Goal: Transaction & Acquisition: Purchase product/service

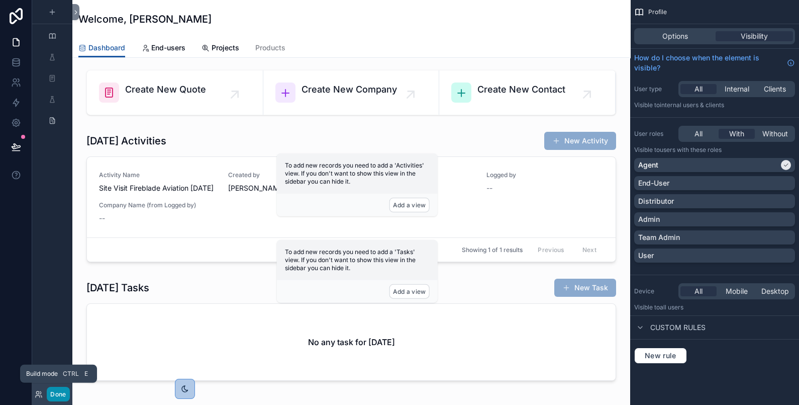
click at [60, 396] on button "Done" at bounding box center [58, 394] width 23 height 15
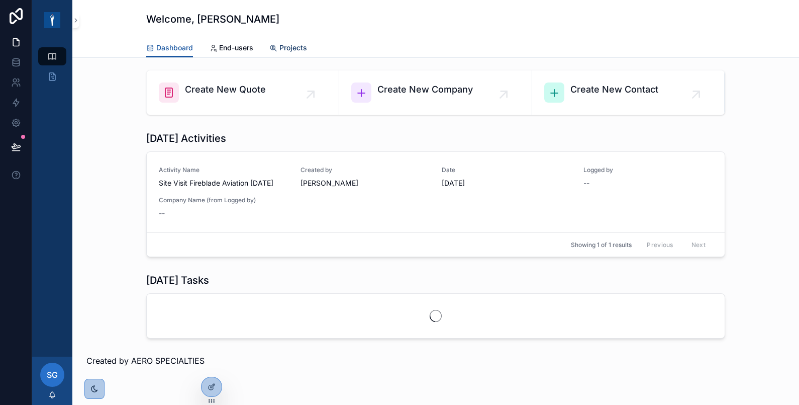
click at [297, 45] on span "Projects" at bounding box center [293, 48] width 28 height 10
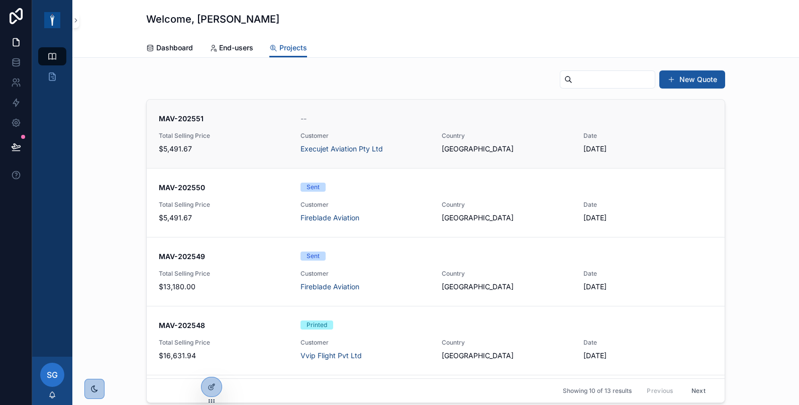
click at [260, 144] on span "$5,491.67" at bounding box center [224, 149] width 130 height 10
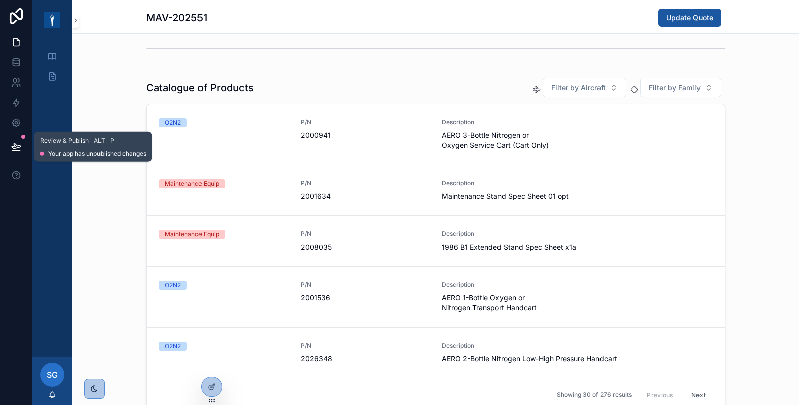
click at [11, 148] on icon at bounding box center [16, 147] width 10 height 10
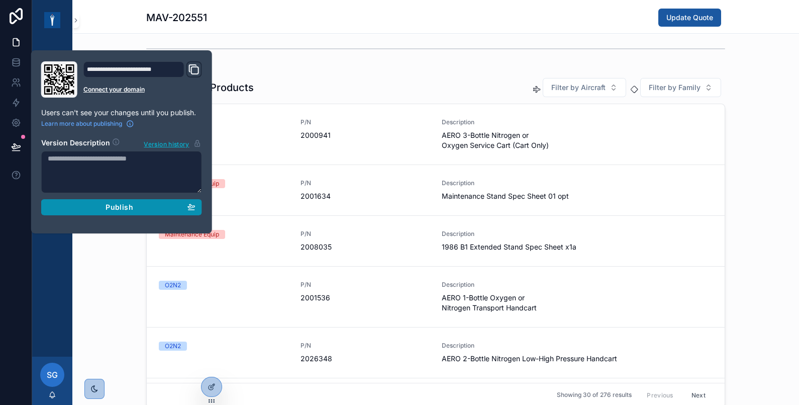
click at [108, 209] on span "Publish" at bounding box center [119, 207] width 27 height 9
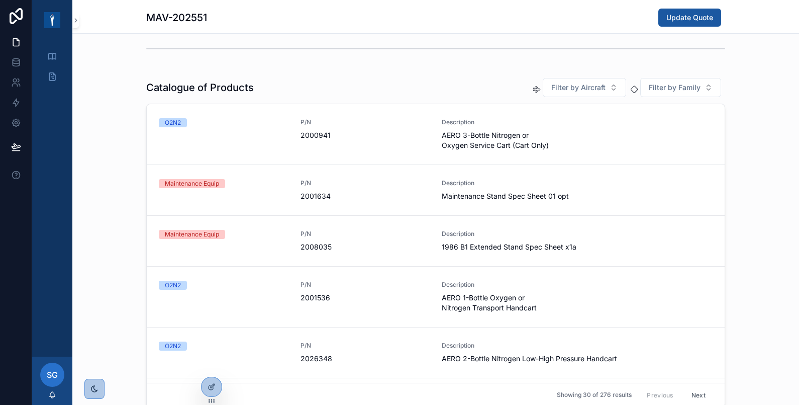
click at [110, 266] on div "Catalogue of Products Filter by Aircraft Filter by Family O2N2 P/N 2000941 Desc…" at bounding box center [435, 242] width 727 height 338
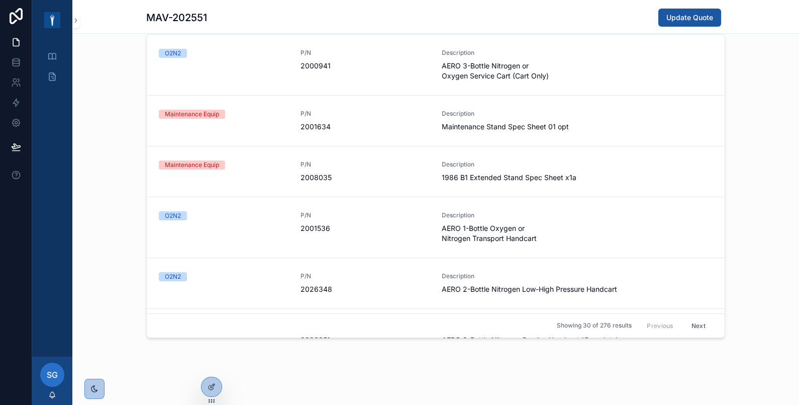
scroll to position [404, 0]
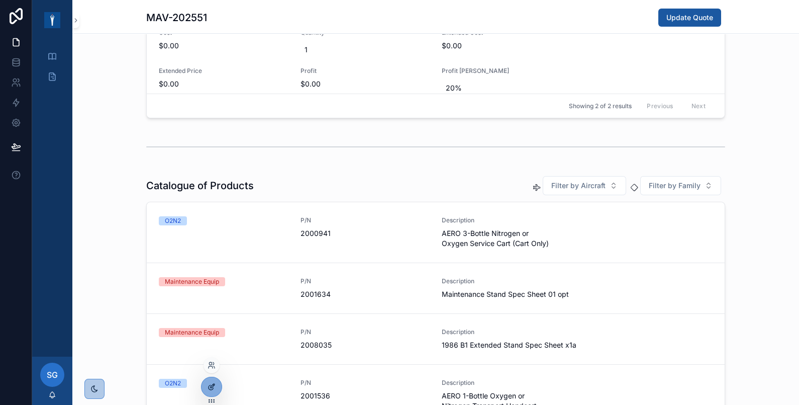
click at [205, 386] on div at bounding box center [212, 386] width 20 height 19
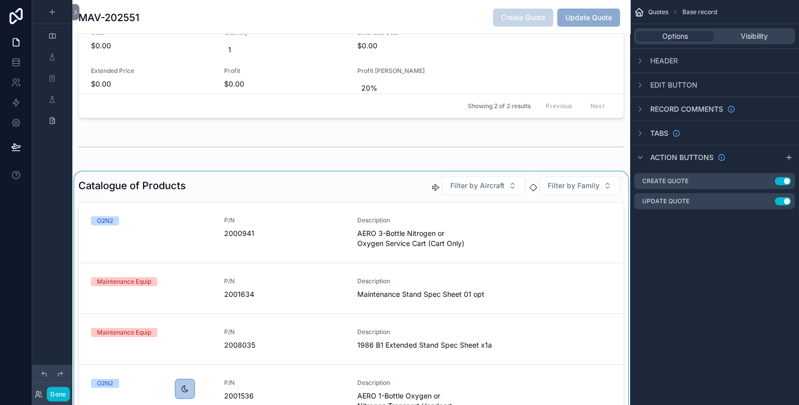
click at [317, 191] on div "scrollable content" at bounding box center [351, 340] width 558 height 338
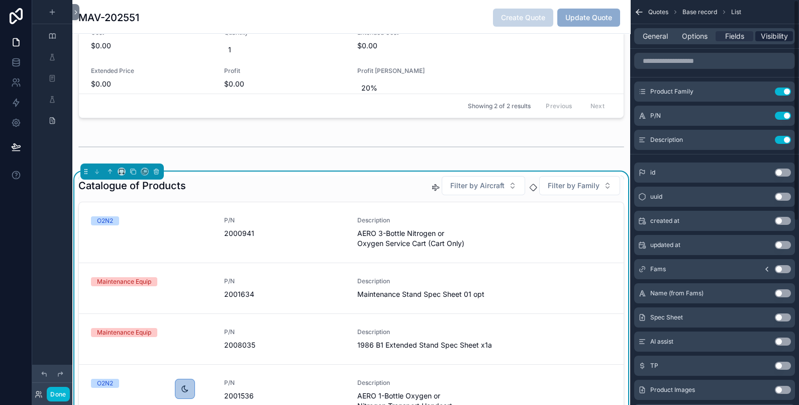
click at [786, 32] on span "Visibility" at bounding box center [774, 36] width 27 height 10
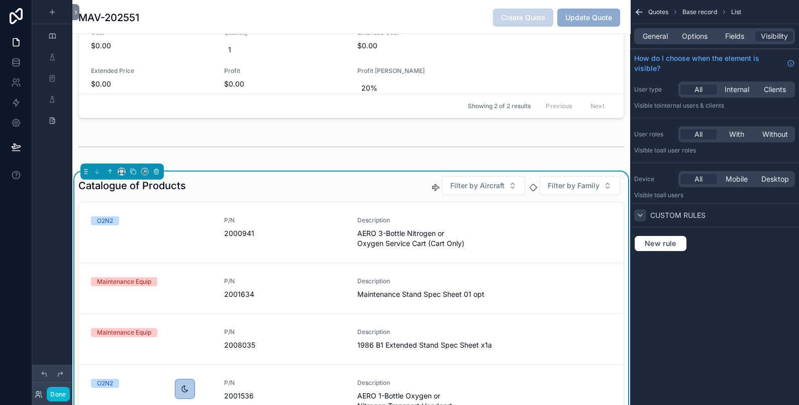
click at [639, 216] on icon "scrollable content" at bounding box center [640, 215] width 8 height 8
click at [738, 32] on span "Fields" at bounding box center [734, 36] width 19 height 10
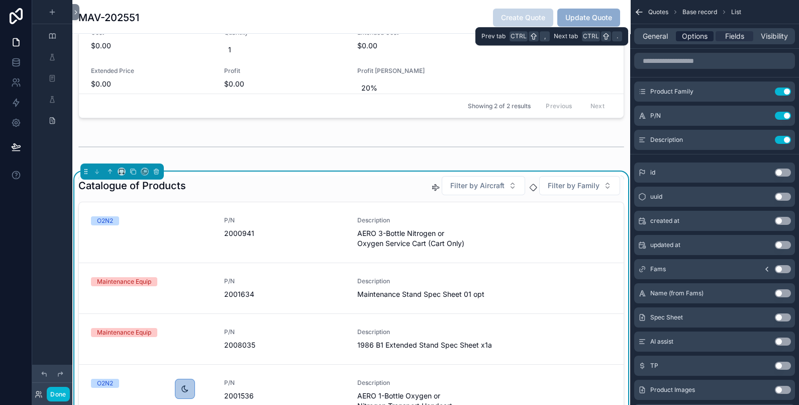
click at [699, 35] on span "Options" at bounding box center [695, 36] width 26 height 10
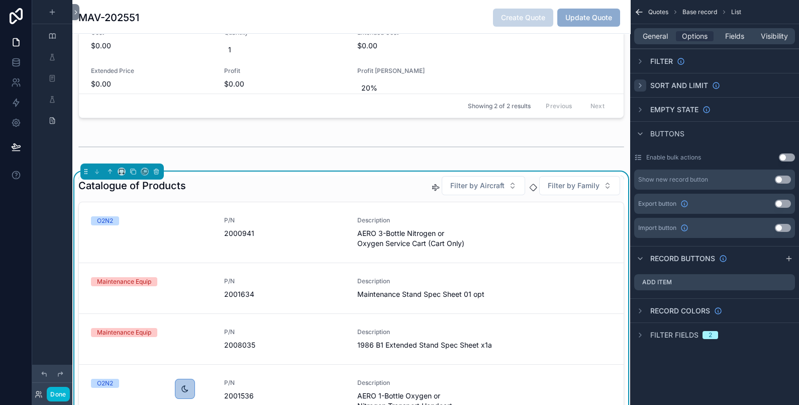
click at [643, 83] on icon "scrollable content" at bounding box center [640, 85] width 8 height 8
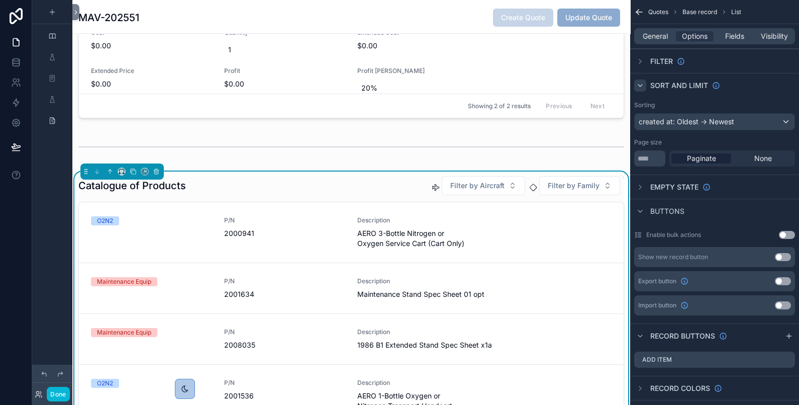
click at [641, 83] on icon "scrollable content" at bounding box center [640, 85] width 8 height 8
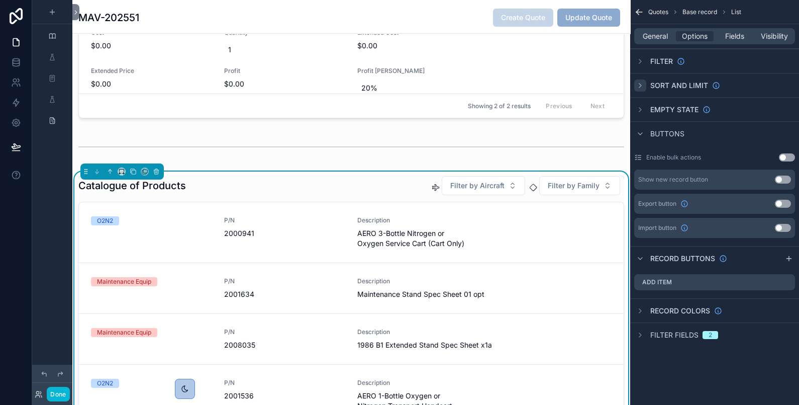
click at [664, 27] on div "General Options Fields Visibility" at bounding box center [714, 36] width 169 height 24
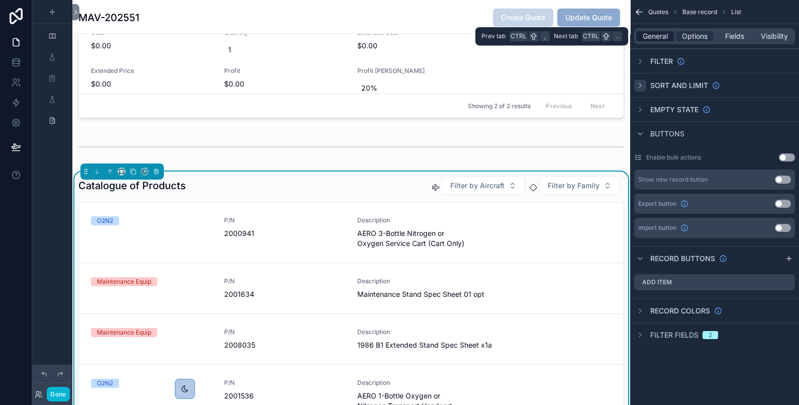
click at [664, 32] on span "General" at bounding box center [655, 36] width 25 height 10
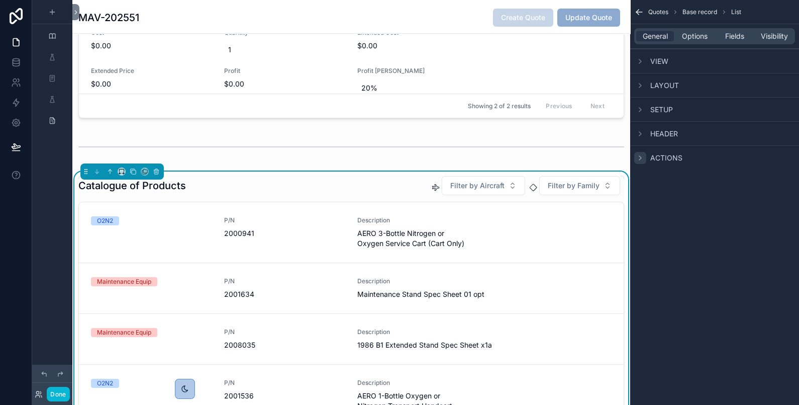
click at [638, 160] on icon "scrollable content" at bounding box center [640, 158] width 8 height 8
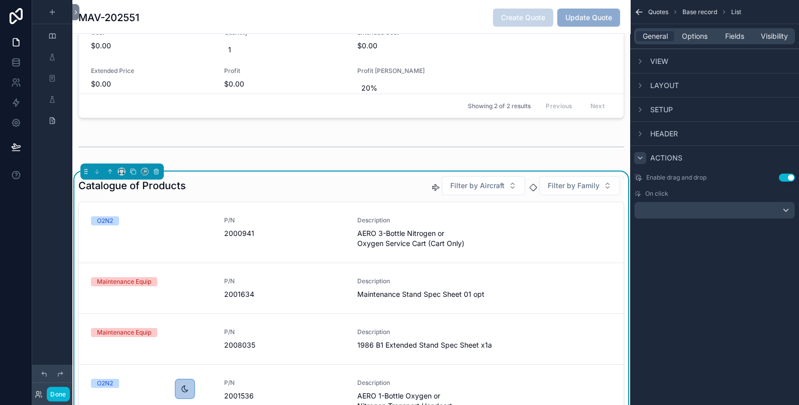
click at [640, 154] on icon "scrollable content" at bounding box center [640, 158] width 8 height 8
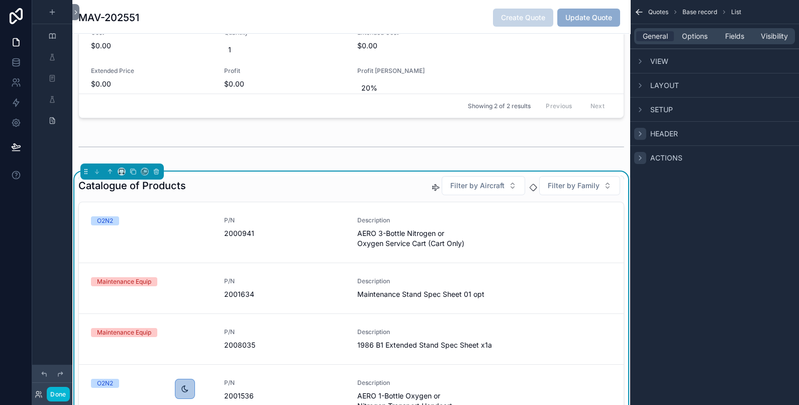
click at [642, 136] on icon "scrollable content" at bounding box center [640, 134] width 8 height 8
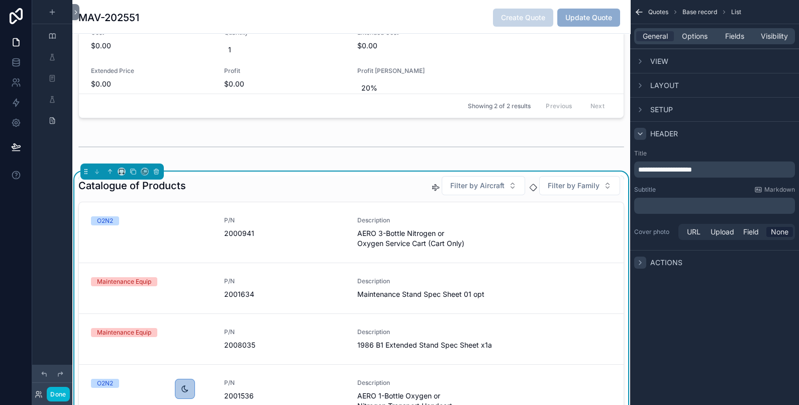
click at [642, 133] on icon "scrollable content" at bounding box center [640, 134] width 8 height 8
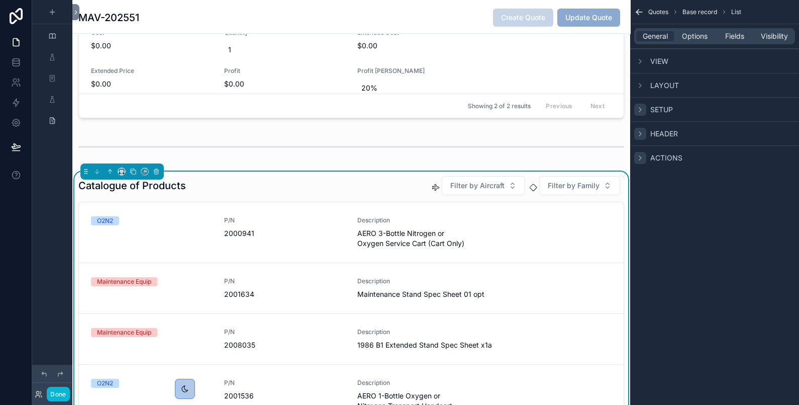
click at [643, 110] on icon "scrollable content" at bounding box center [640, 110] width 8 height 8
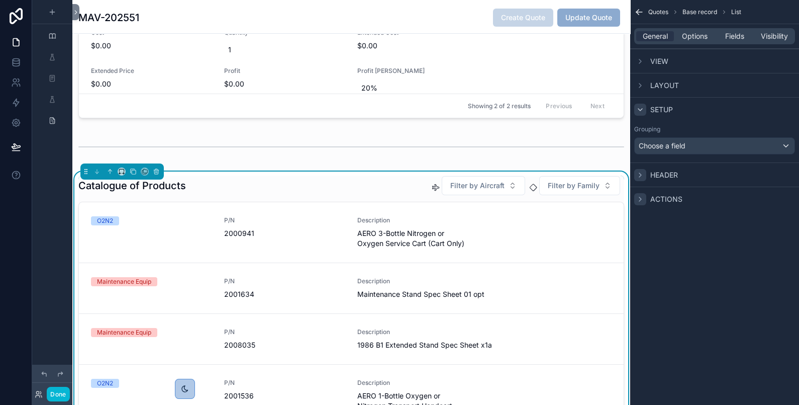
click at [643, 110] on icon "scrollable content" at bounding box center [640, 110] width 8 height 8
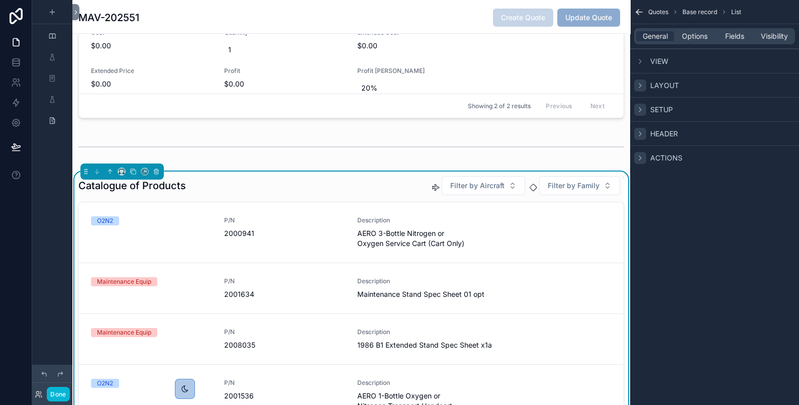
click at [642, 87] on icon "scrollable content" at bounding box center [640, 85] width 8 height 8
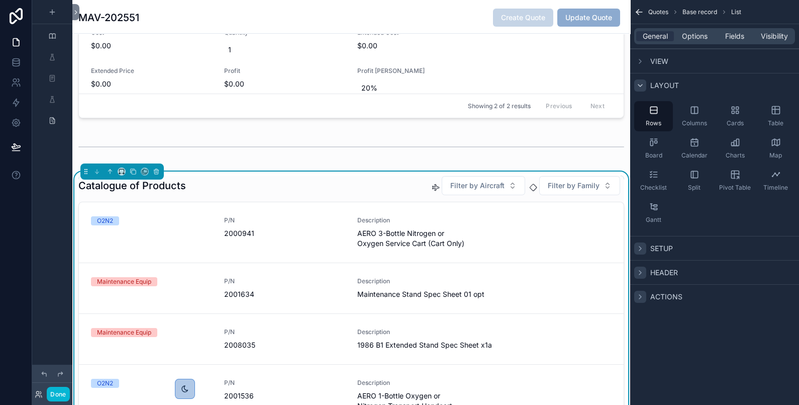
click at [642, 87] on icon "scrollable content" at bounding box center [640, 85] width 8 height 8
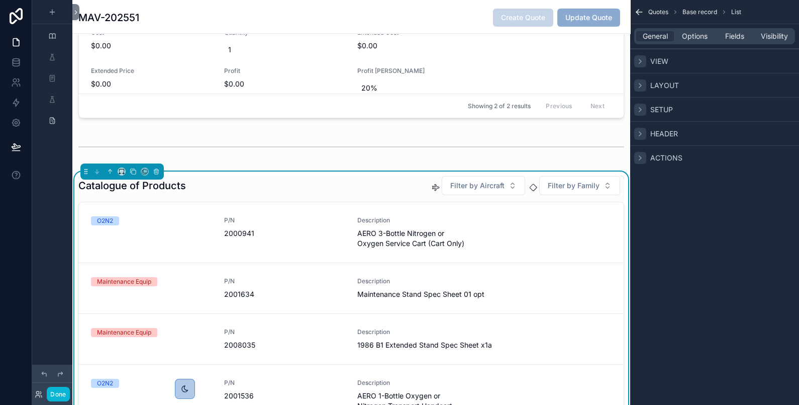
click at [642, 63] on icon "scrollable content" at bounding box center [640, 61] width 8 height 8
click at [695, 33] on span "Options" at bounding box center [695, 36] width 26 height 10
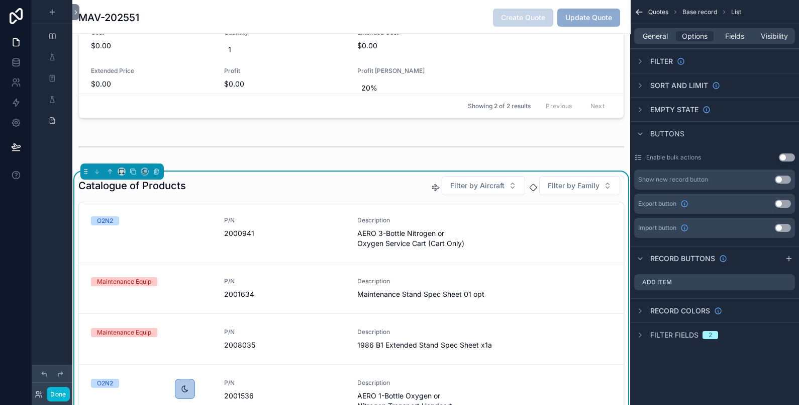
click at [643, 53] on div "Filter" at bounding box center [714, 61] width 169 height 24
click at [642, 58] on icon "scrollable content" at bounding box center [640, 61] width 8 height 8
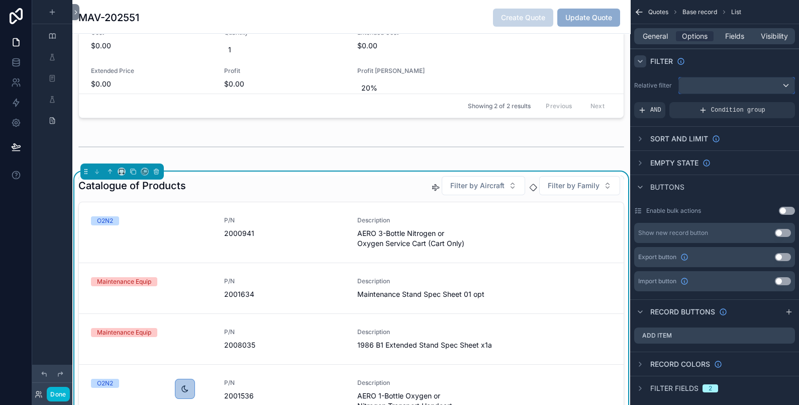
click at [707, 83] on div "scrollable content" at bounding box center [737, 85] width 116 height 16
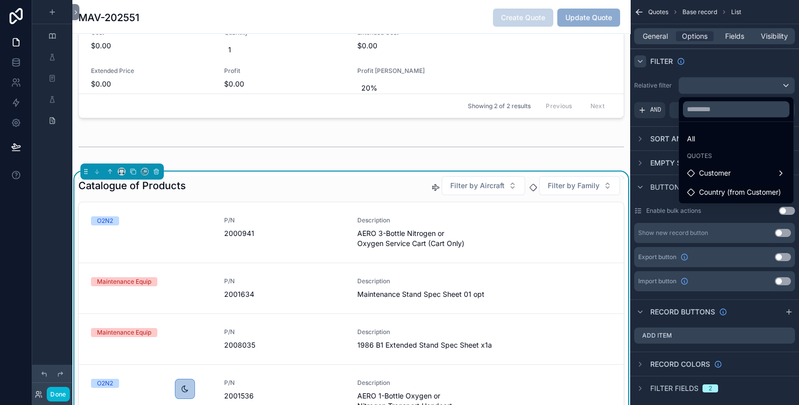
click at [707, 82] on div "scrollable content" at bounding box center [399, 202] width 799 height 405
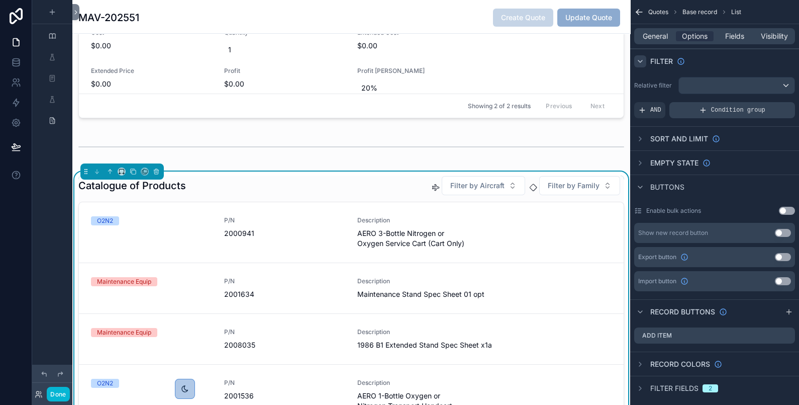
click at [681, 106] on div "Condition group" at bounding box center [732, 110] width 126 height 16
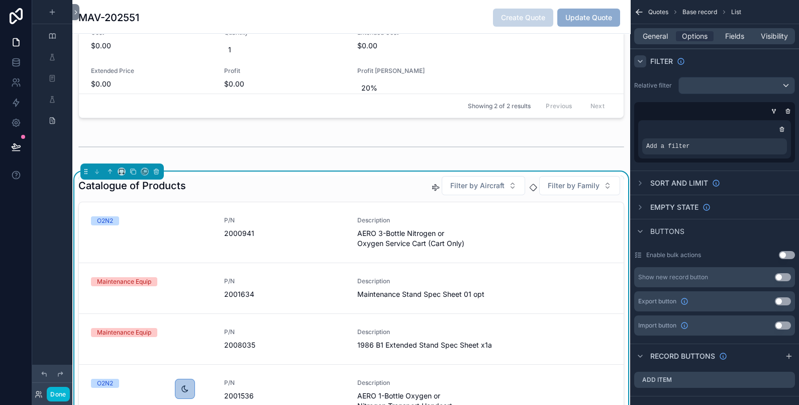
click at [693, 127] on div "scrollable content" at bounding box center [714, 129] width 145 height 10
click at [693, 126] on div "scrollable content" at bounding box center [714, 129] width 145 height 10
click at [748, 148] on div "Add a filter" at bounding box center [714, 146] width 145 height 16
click at [671, 144] on span "Add a filter" at bounding box center [667, 146] width 43 height 8
click at [765, 136] on div "scrollable content" at bounding box center [762, 139] width 14 height 14
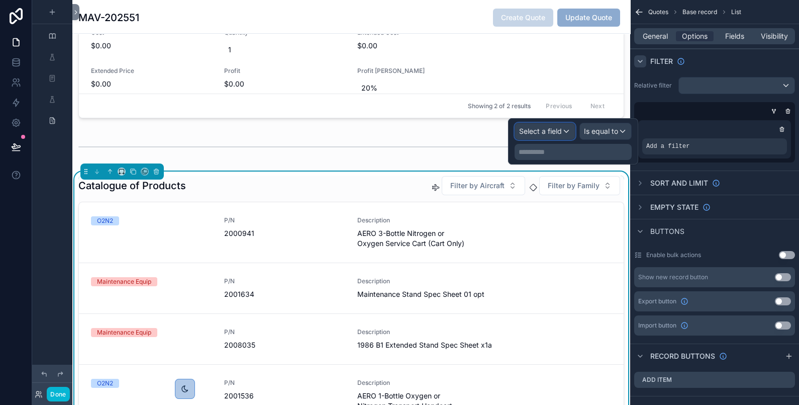
click at [550, 127] on span "Select a field" at bounding box center [540, 131] width 43 height 9
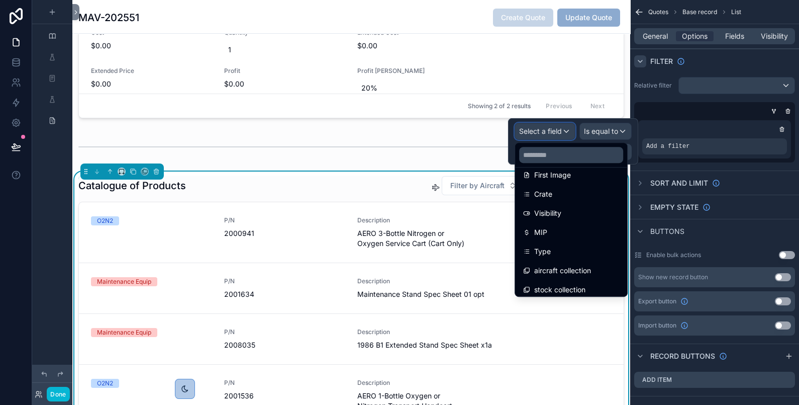
scroll to position [376, 0]
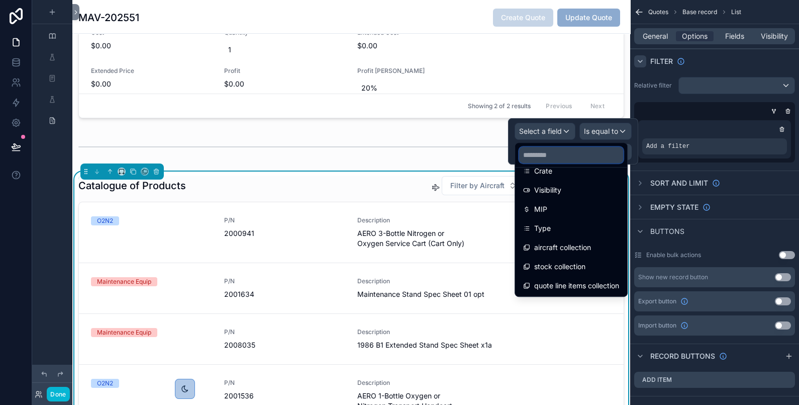
click at [555, 149] on input "text" at bounding box center [571, 155] width 104 height 16
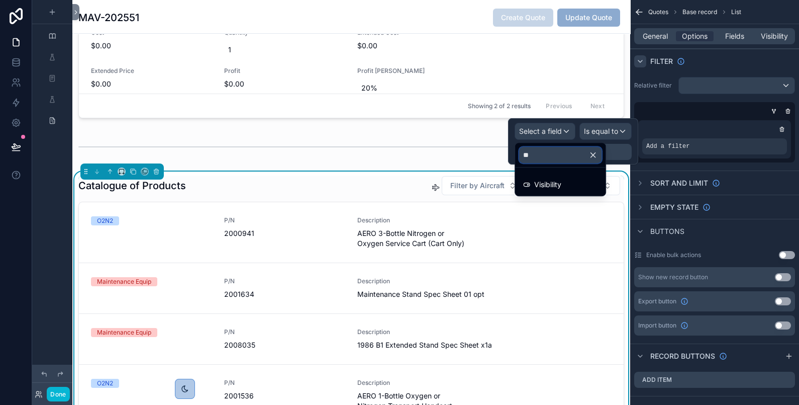
scroll to position [0, 0]
type input "****"
click at [555, 180] on span "Visibility" at bounding box center [547, 184] width 27 height 12
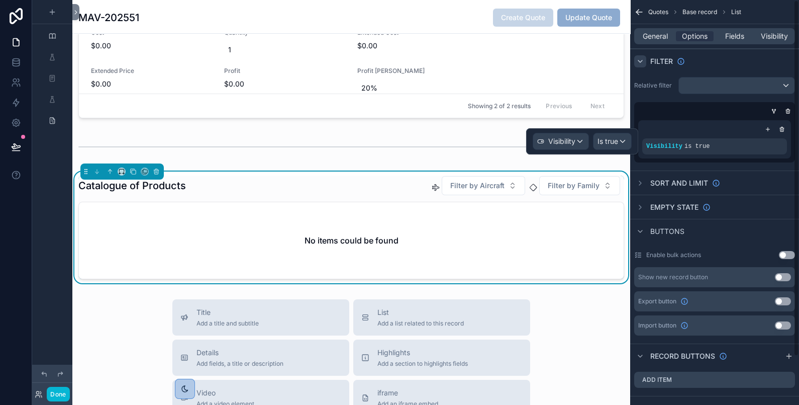
click at [798, 141] on div "Quotes Base record List General Options Fields Visibility Filter Relative filte…" at bounding box center [714, 202] width 169 height 405
click at [11, 143] on icon at bounding box center [16, 147] width 10 height 10
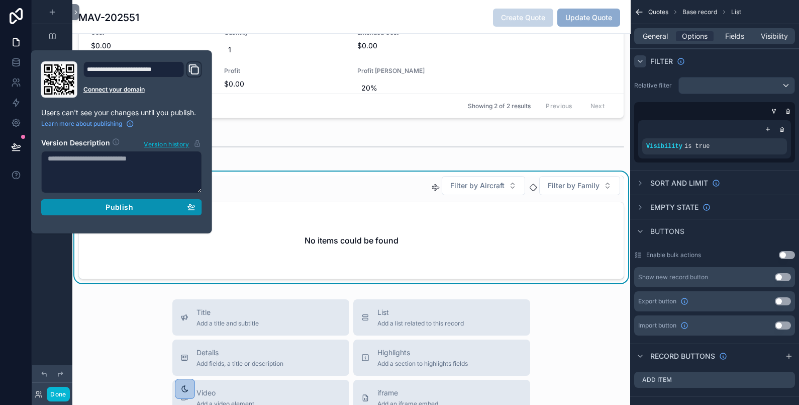
click at [78, 203] on div "Publish" at bounding box center [122, 207] width 148 height 9
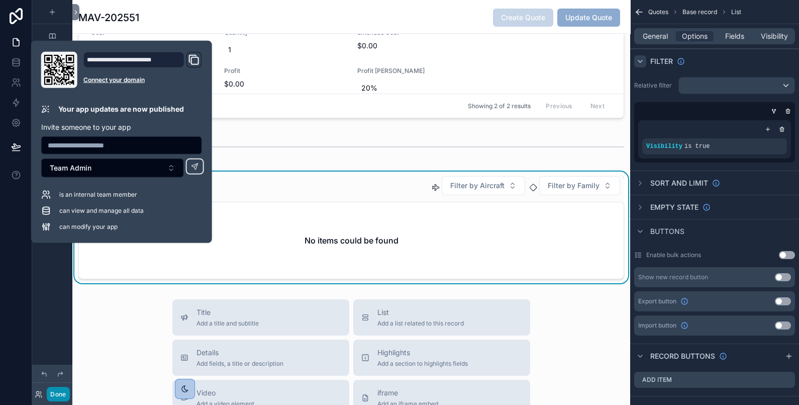
click at [65, 390] on button "Done" at bounding box center [58, 394] width 23 height 15
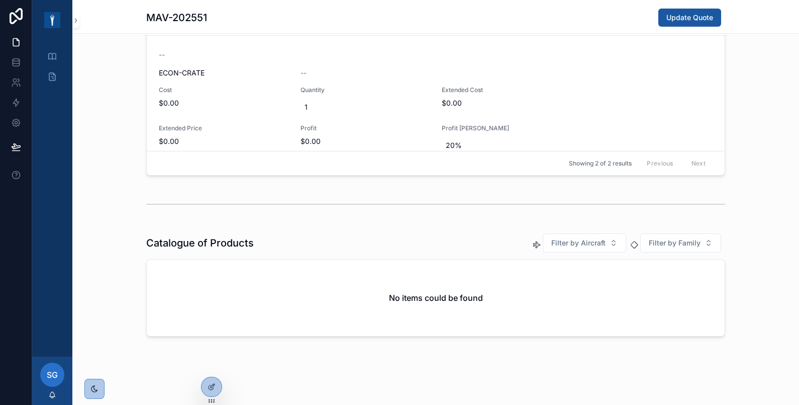
scroll to position [345, 0]
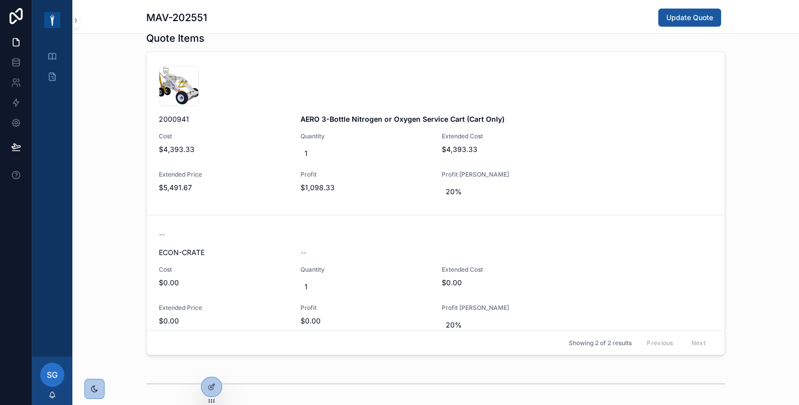
scroll to position [335, 0]
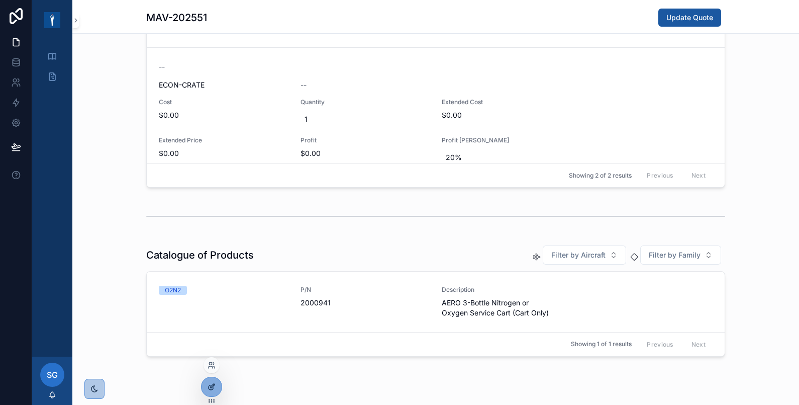
click at [211, 385] on icon at bounding box center [213, 385] width 4 height 4
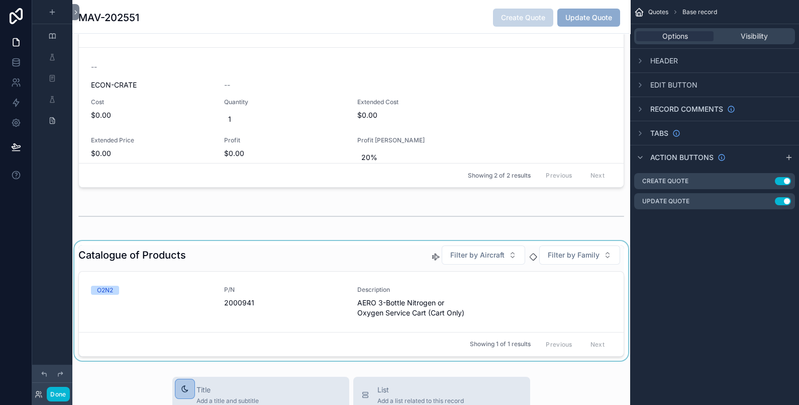
click at [530, 292] on div "scrollable content" at bounding box center [351, 301] width 558 height 120
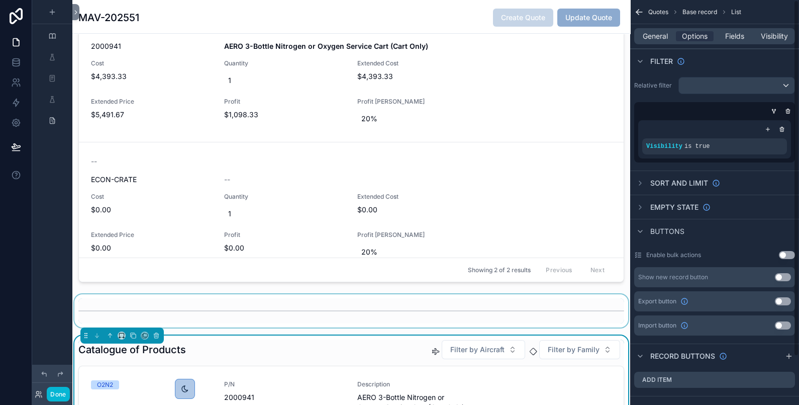
scroll to position [408, 0]
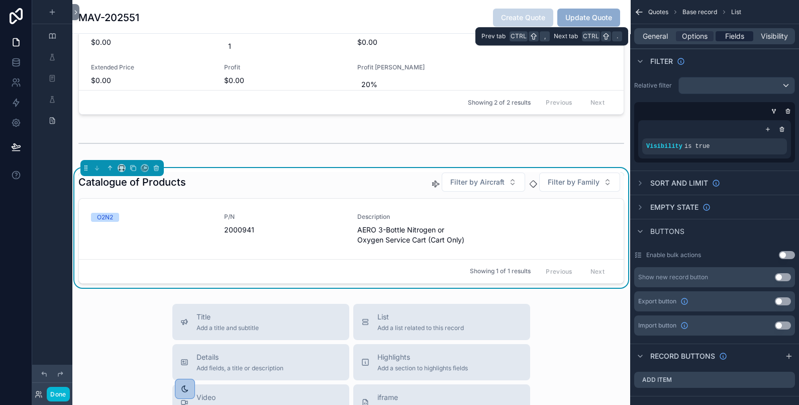
click at [741, 38] on span "Fields" at bounding box center [734, 36] width 19 height 10
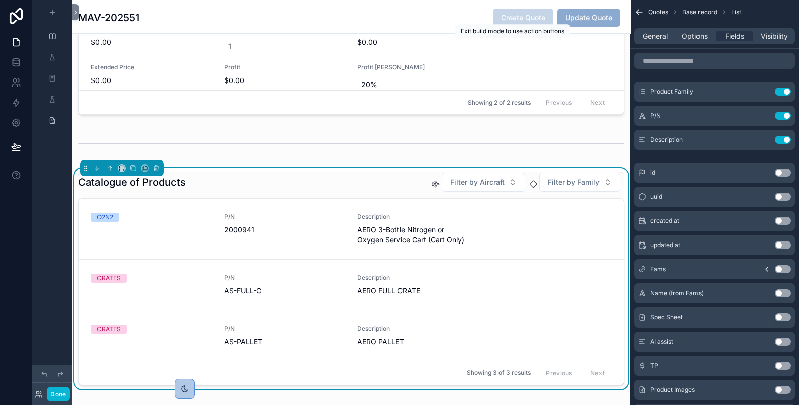
click at [520, 14] on span "Create Quote" at bounding box center [523, 17] width 60 height 10
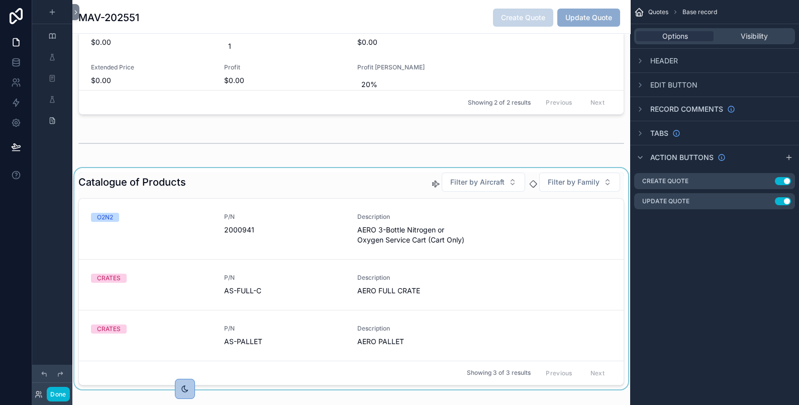
click at [577, 231] on div "scrollable content" at bounding box center [351, 278] width 558 height 221
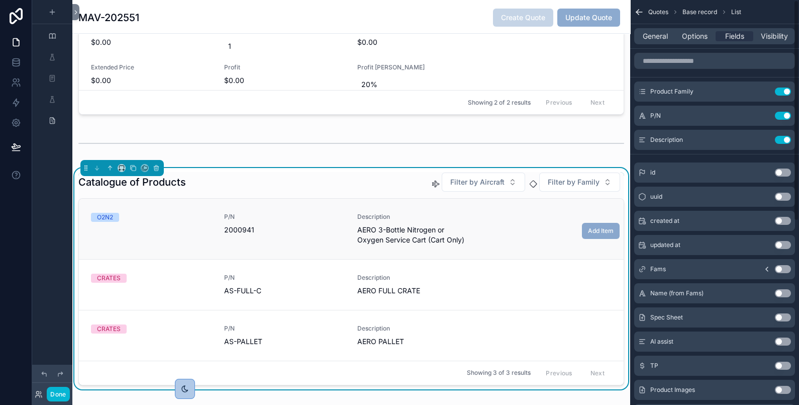
click at [590, 228] on span "Add Item" at bounding box center [601, 230] width 38 height 9
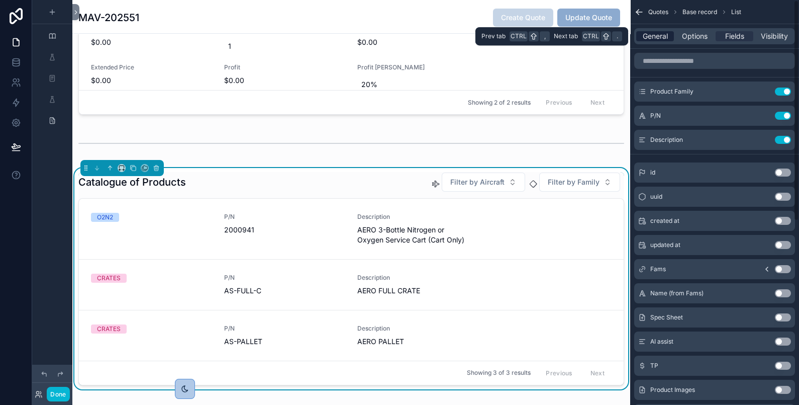
click at [651, 40] on span "General" at bounding box center [655, 36] width 25 height 10
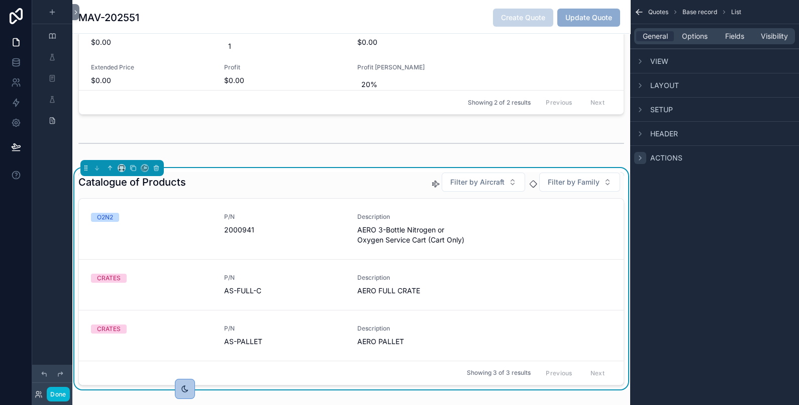
click at [640, 156] on icon "scrollable content" at bounding box center [640, 158] width 2 height 4
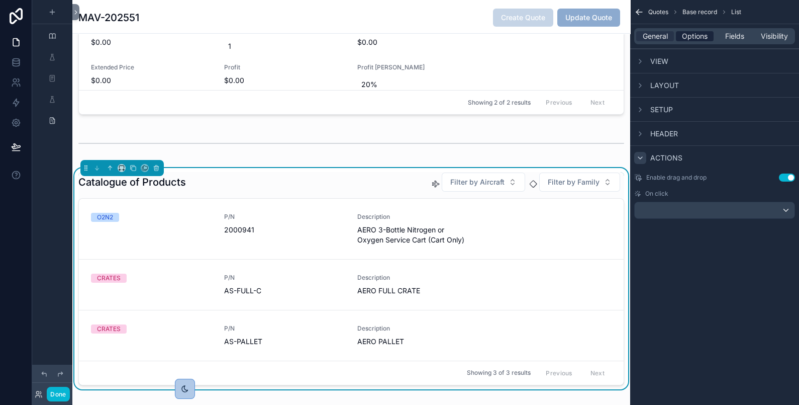
click at [700, 35] on span "Options" at bounding box center [695, 36] width 26 height 10
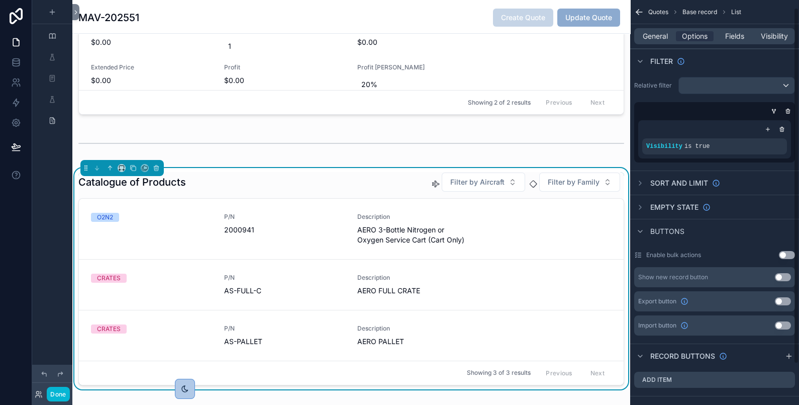
scroll to position [55, 0]
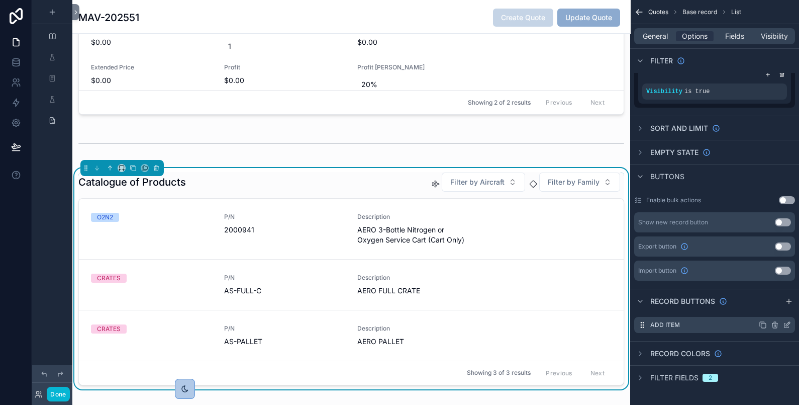
click at [787, 326] on icon "scrollable content" at bounding box center [787, 325] width 8 height 8
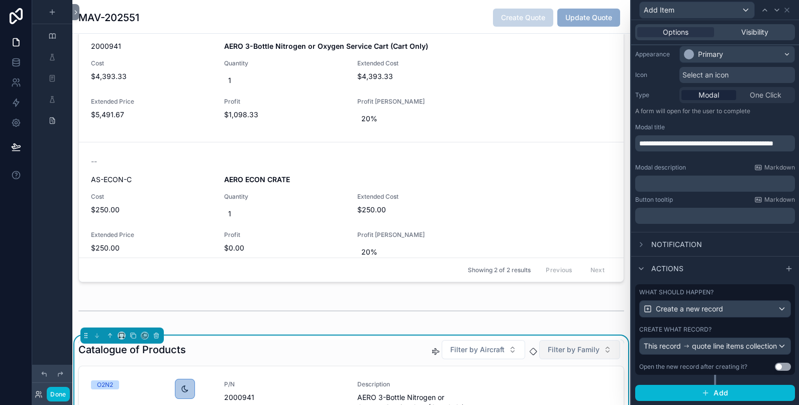
scroll to position [73, 0]
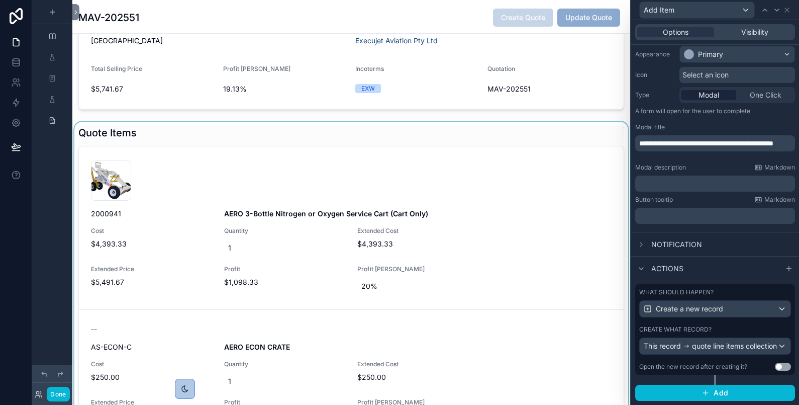
click at [533, 183] on div "scrollable content" at bounding box center [351, 288] width 558 height 332
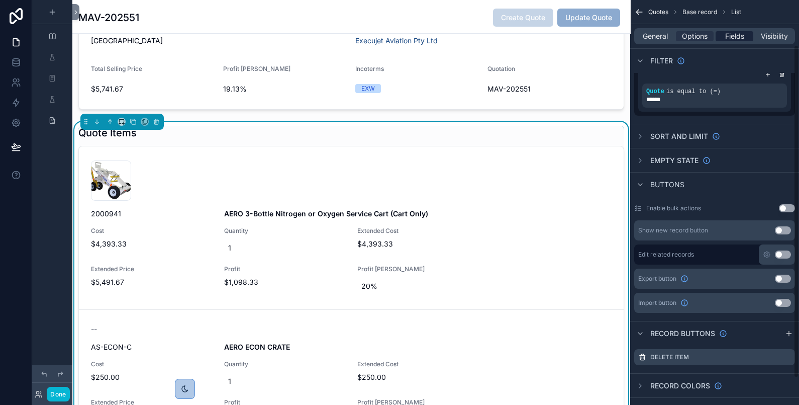
click at [741, 36] on span "Fields" at bounding box center [734, 36] width 19 height 10
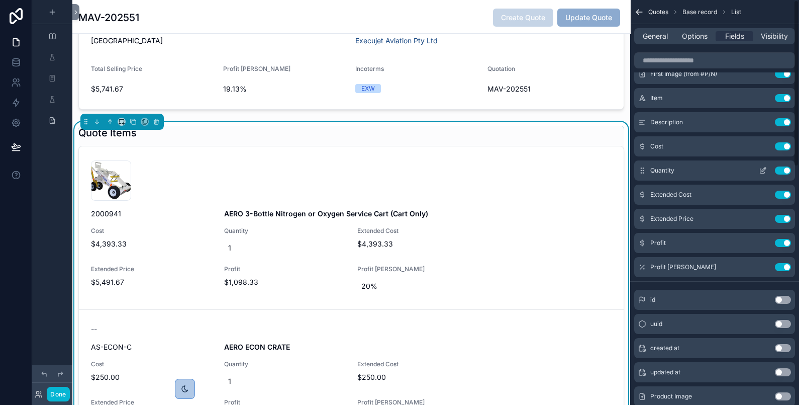
scroll to position [0, 0]
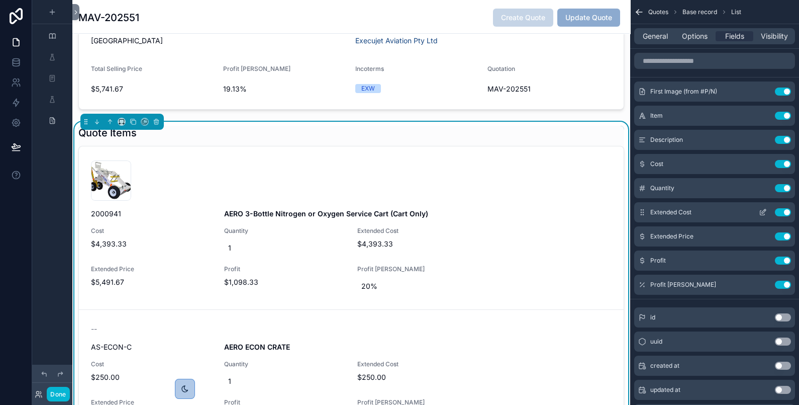
click at [786, 210] on button "Use setting" at bounding box center [783, 212] width 16 height 8
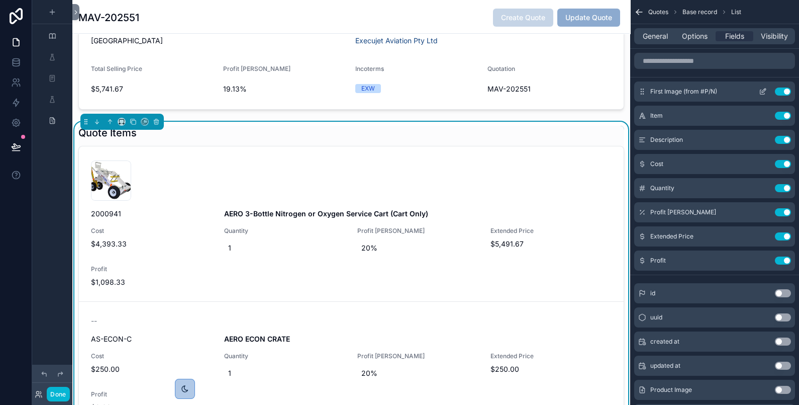
click at [762, 90] on icon "scrollable content" at bounding box center [764, 90] width 4 height 4
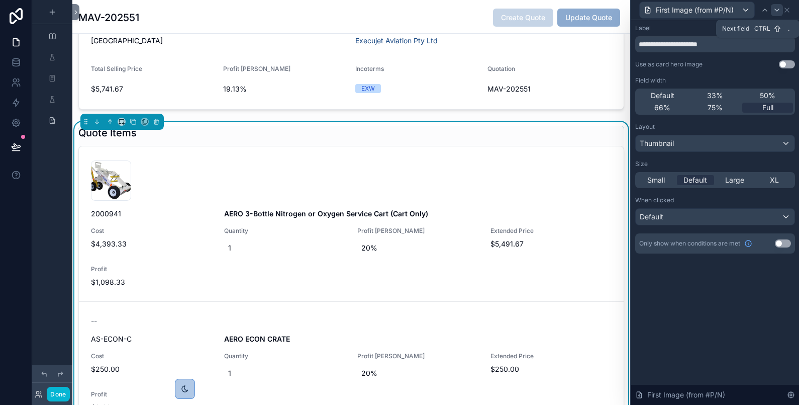
click at [777, 11] on icon at bounding box center [777, 10] width 8 height 8
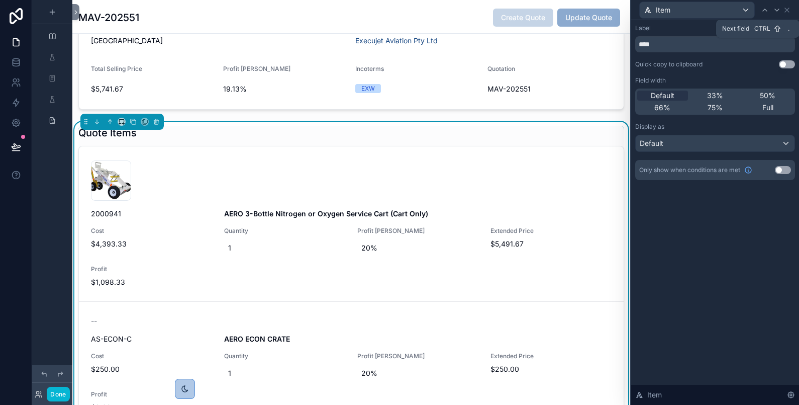
click at [777, 11] on icon at bounding box center [777, 10] width 8 height 8
click at [774, 12] on icon at bounding box center [777, 10] width 8 height 8
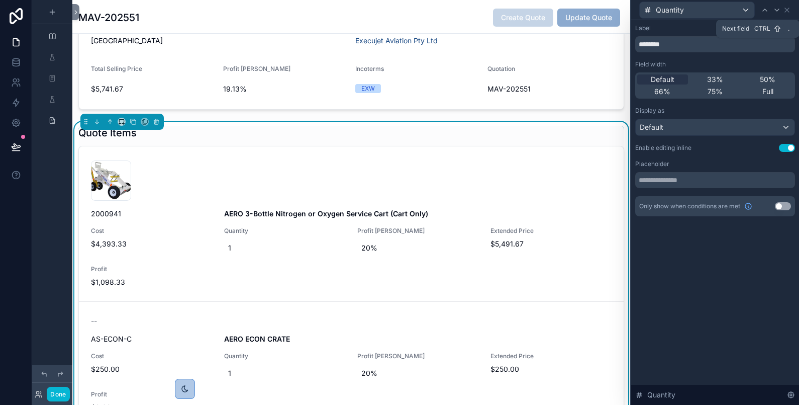
click at [774, 12] on icon at bounding box center [777, 10] width 8 height 8
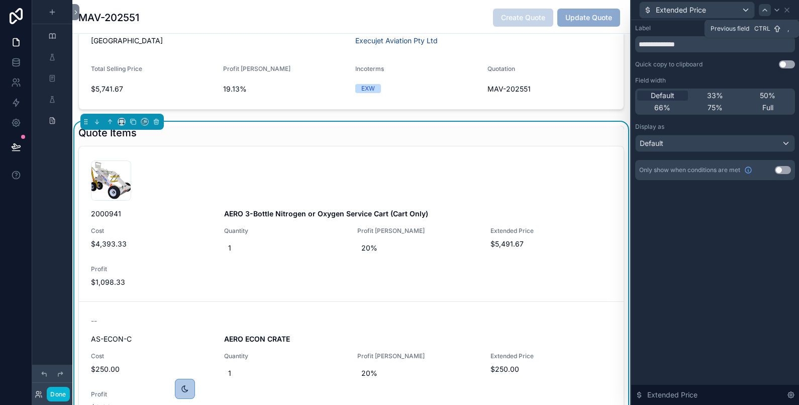
click at [763, 11] on icon at bounding box center [765, 10] width 8 height 8
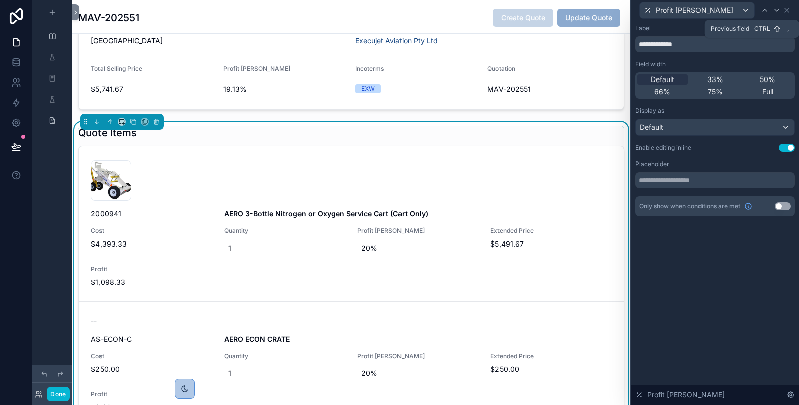
click at [763, 11] on icon at bounding box center [765, 10] width 8 height 8
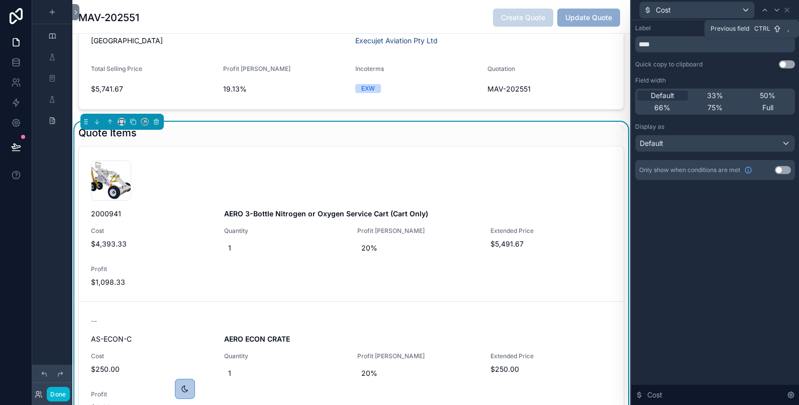
click at [763, 11] on icon at bounding box center [765, 10] width 8 height 8
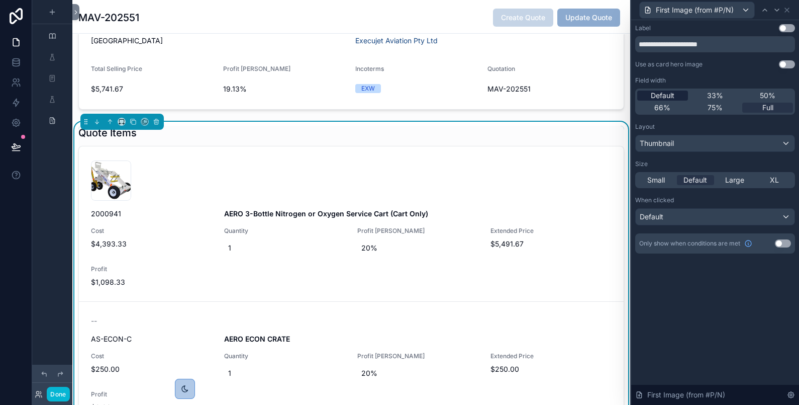
click at [658, 94] on span "Default" at bounding box center [663, 95] width 24 height 10
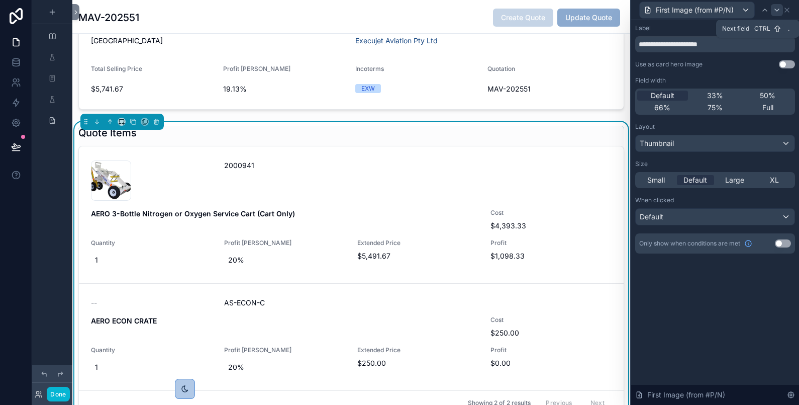
click at [776, 7] on icon at bounding box center [777, 10] width 8 height 8
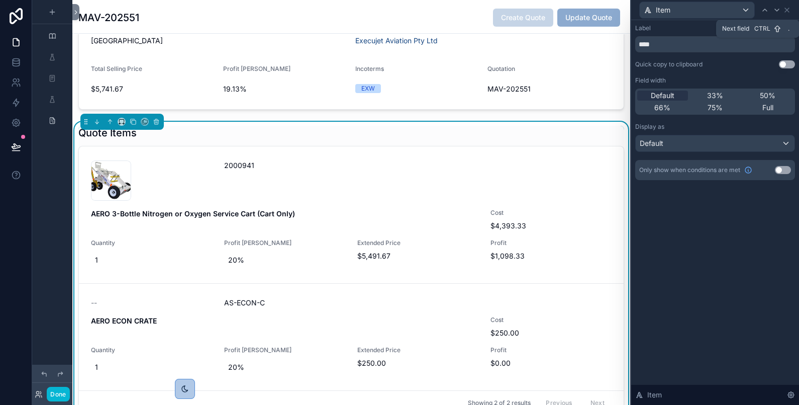
click at [776, 7] on icon at bounding box center [777, 10] width 8 height 8
click at [666, 97] on span "Default" at bounding box center [663, 95] width 24 height 10
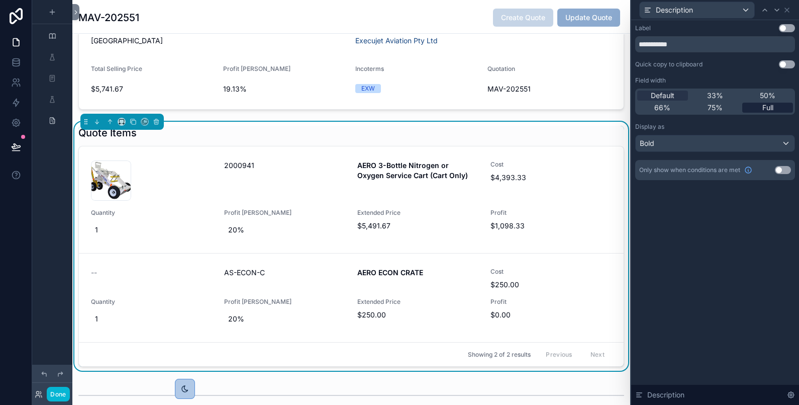
click at [754, 104] on div "Full" at bounding box center [767, 108] width 51 height 10
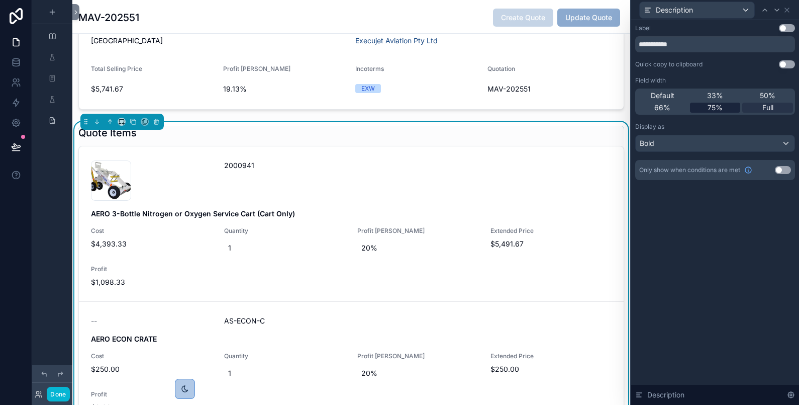
click at [718, 105] on span "75%" at bounding box center [715, 108] width 15 height 10
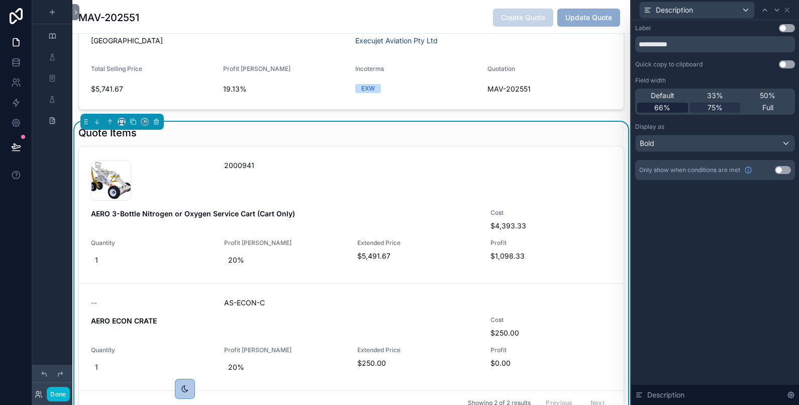
click at [673, 106] on div "66%" at bounding box center [662, 108] width 51 height 10
click at [759, 94] on div "50%" at bounding box center [767, 95] width 51 height 10
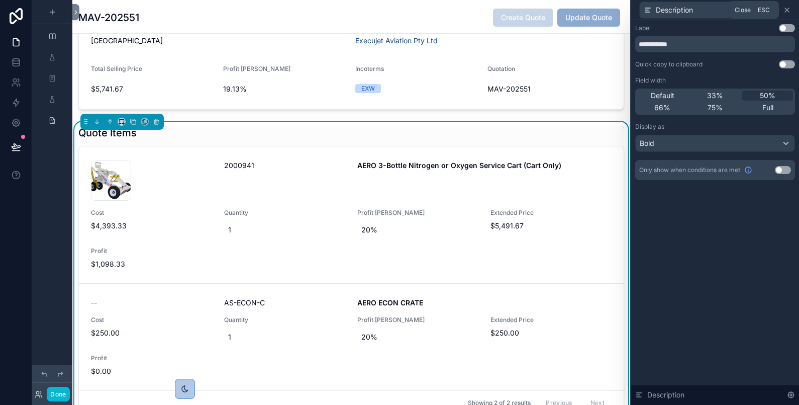
click at [784, 9] on icon at bounding box center [787, 10] width 8 height 8
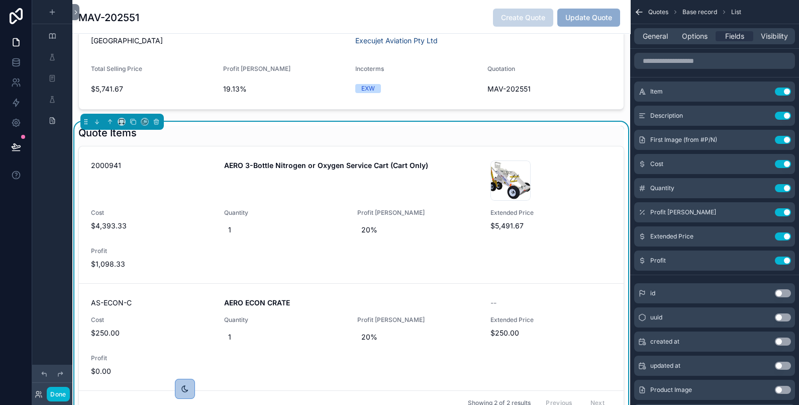
click at [778, 259] on button "Use setting" at bounding box center [783, 260] width 16 height 8
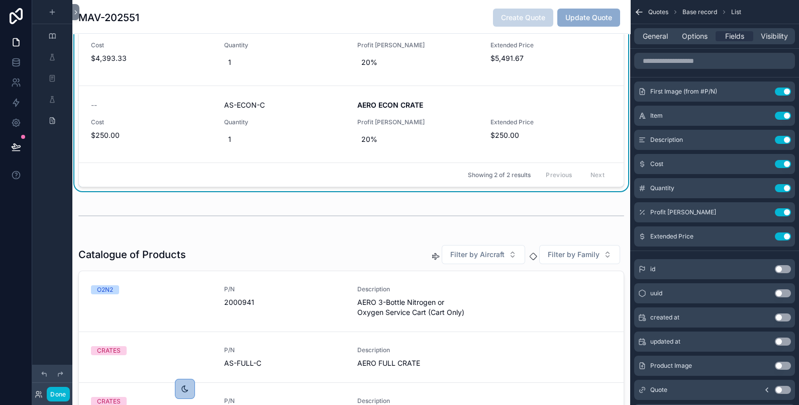
scroll to position [73, 0]
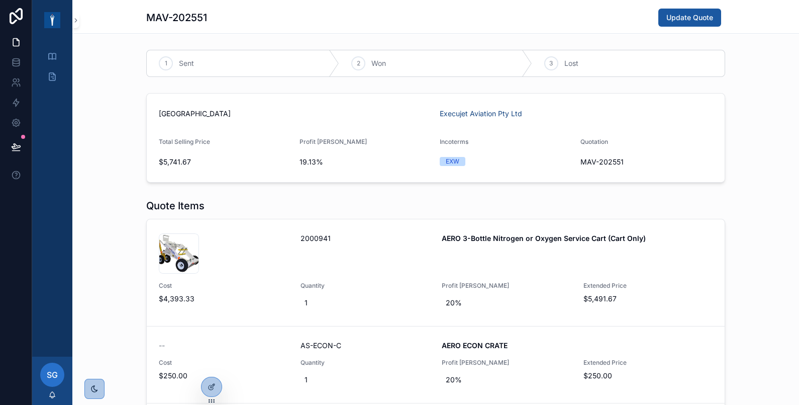
scroll to position [167, 0]
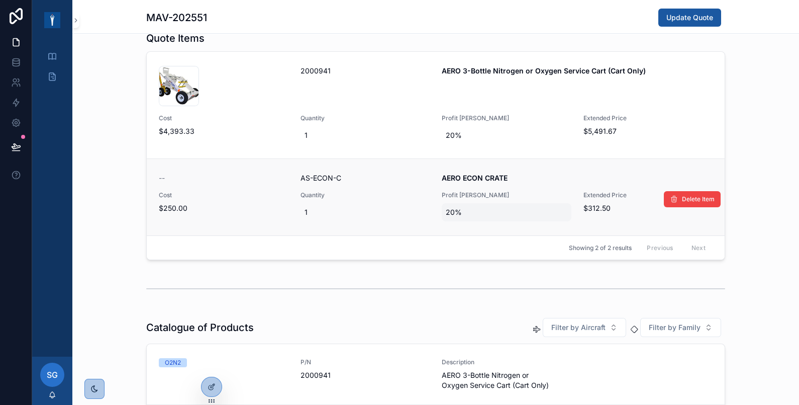
click at [454, 210] on span "20%" at bounding box center [507, 212] width 122 height 10
type input "**"
click at [562, 224] on icon "scrollable content" at bounding box center [564, 224] width 5 height 4
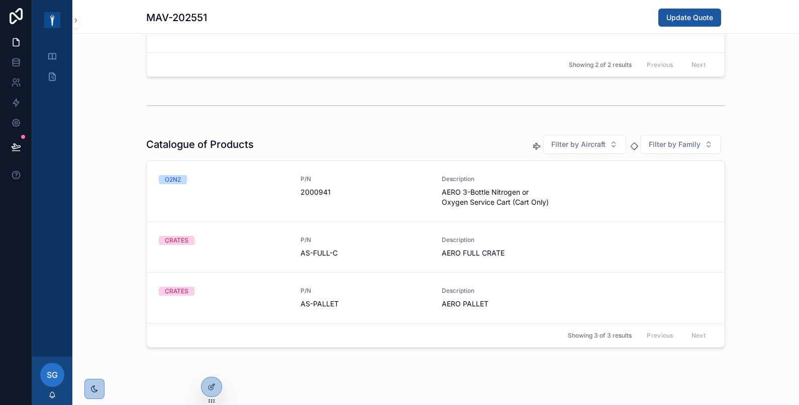
scroll to position [359, 0]
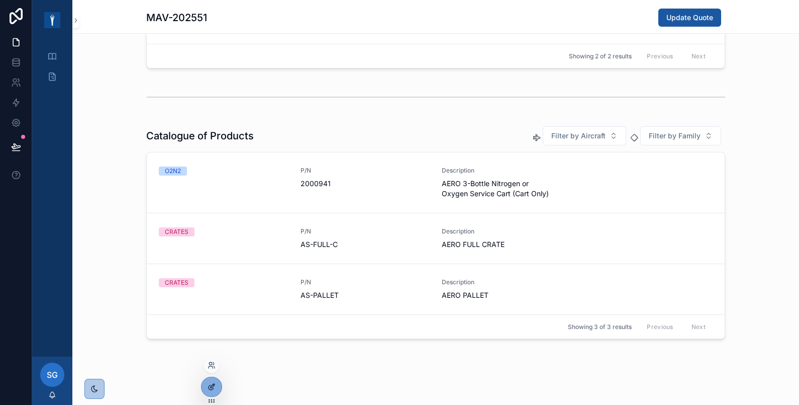
click at [214, 385] on icon at bounding box center [213, 384] width 1 height 1
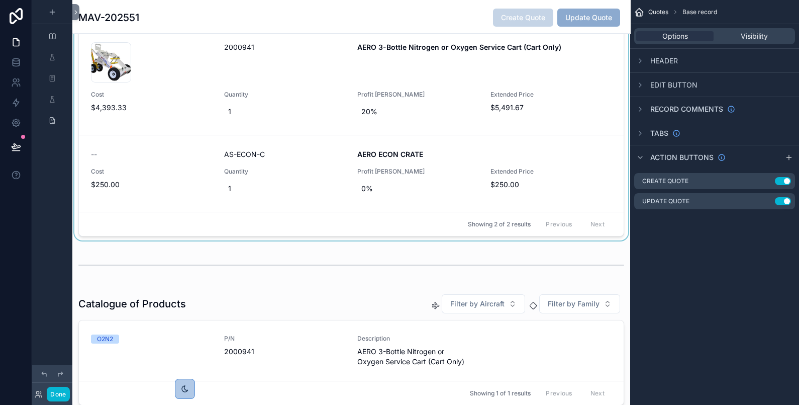
scroll to position [24, 0]
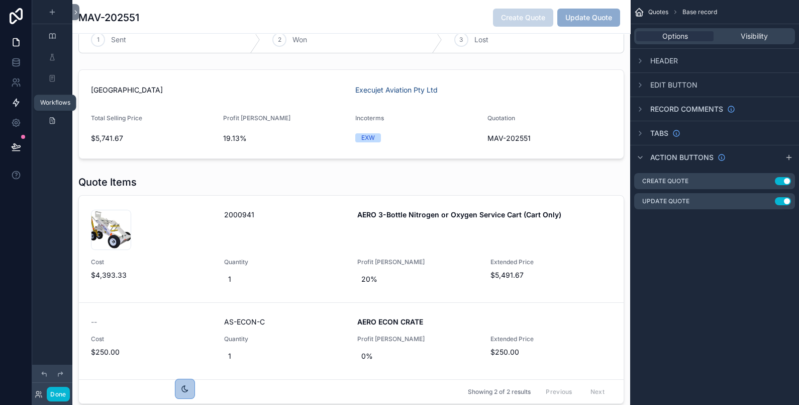
click at [13, 107] on icon at bounding box center [16, 103] width 10 height 10
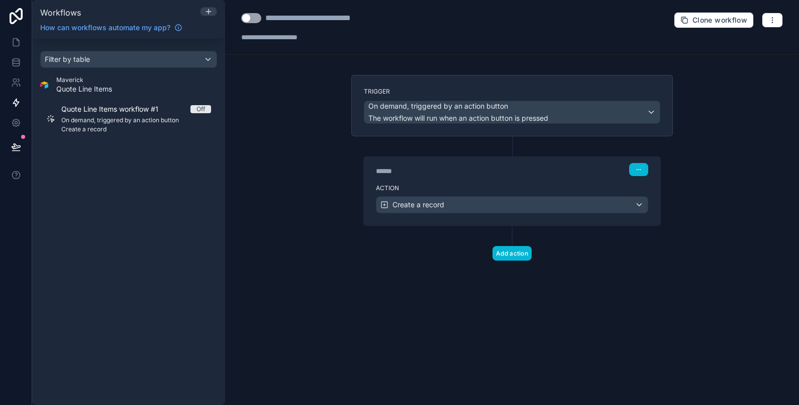
click at [85, 90] on span "Quote Line Items" at bounding box center [84, 89] width 56 height 10
click at [15, 64] on icon at bounding box center [16, 62] width 10 height 10
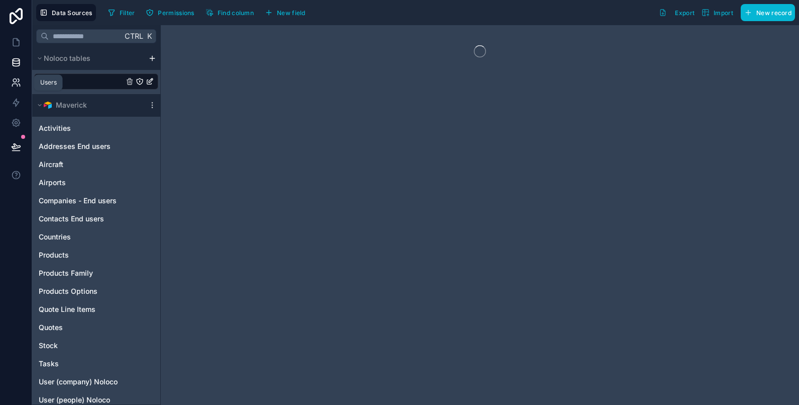
click at [15, 87] on icon at bounding box center [16, 82] width 10 height 10
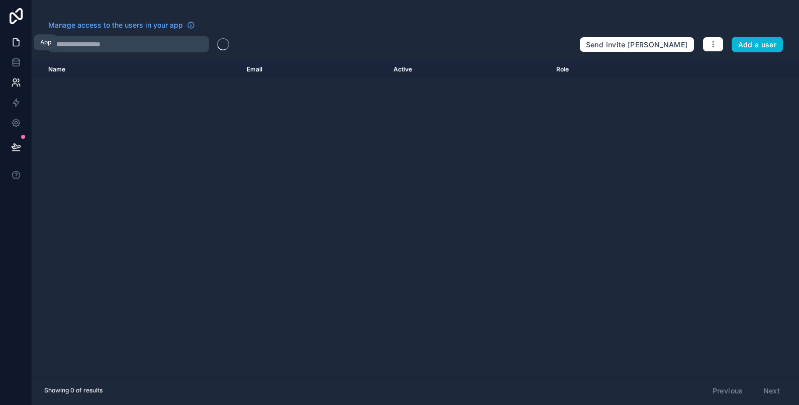
click at [15, 46] on icon at bounding box center [16, 42] width 10 height 10
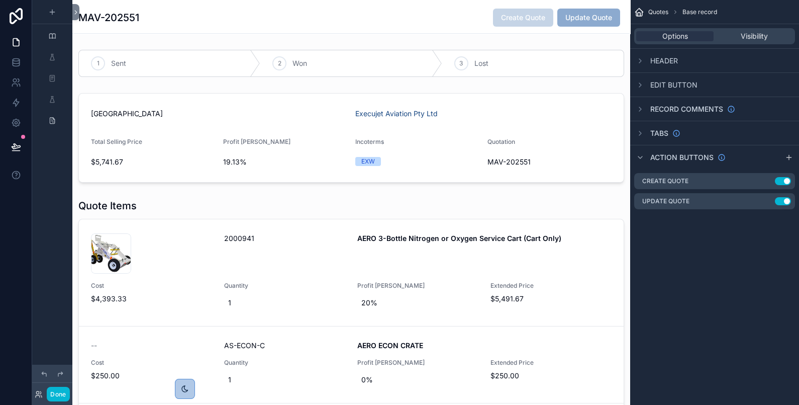
click at [432, 19] on div "MAV-202551 Create Quote Update Quote" at bounding box center [351, 17] width 546 height 19
click at [651, 8] on span "Quotes" at bounding box center [658, 12] width 20 height 8
click at [699, 11] on span "Base record" at bounding box center [700, 12] width 35 height 8
click at [769, 180] on icon "scrollable content" at bounding box center [768, 180] width 4 height 4
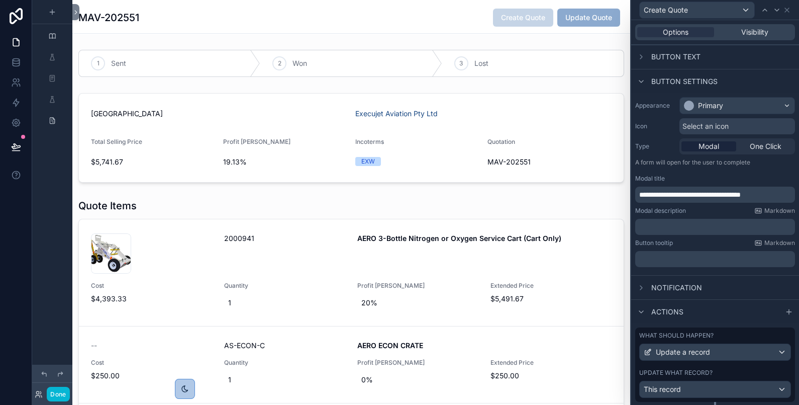
scroll to position [26, 0]
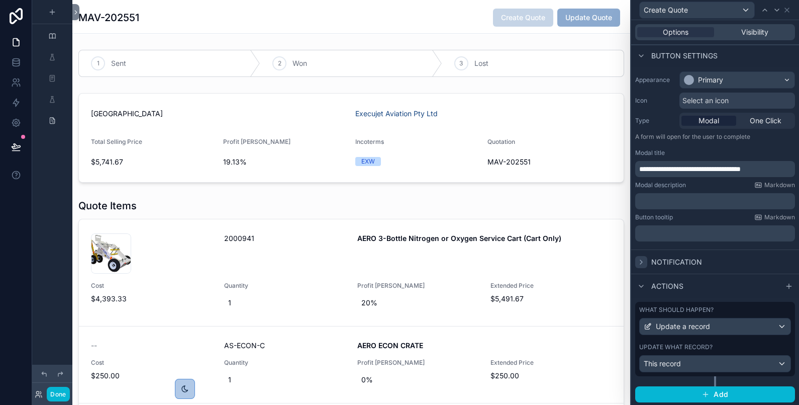
click at [642, 260] on icon at bounding box center [641, 262] width 8 height 8
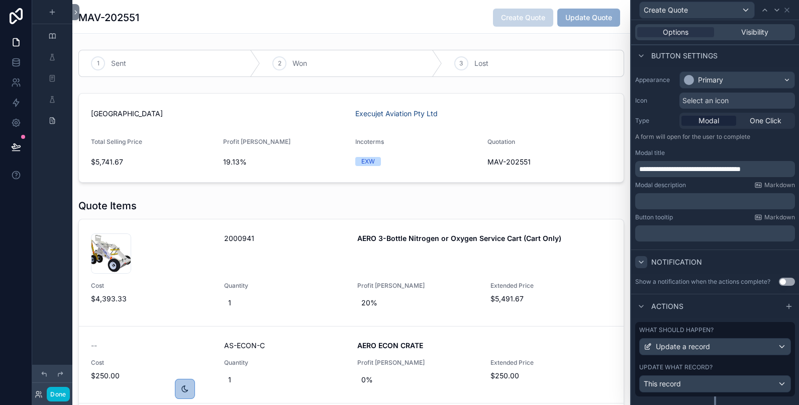
scroll to position [0, 0]
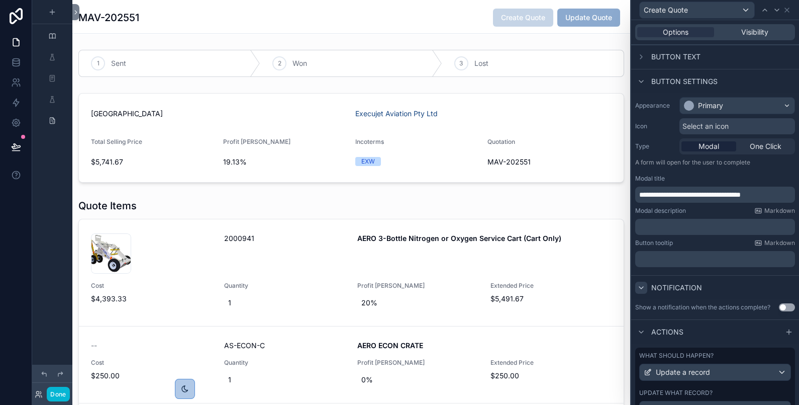
click at [642, 284] on icon at bounding box center [641, 287] width 8 height 8
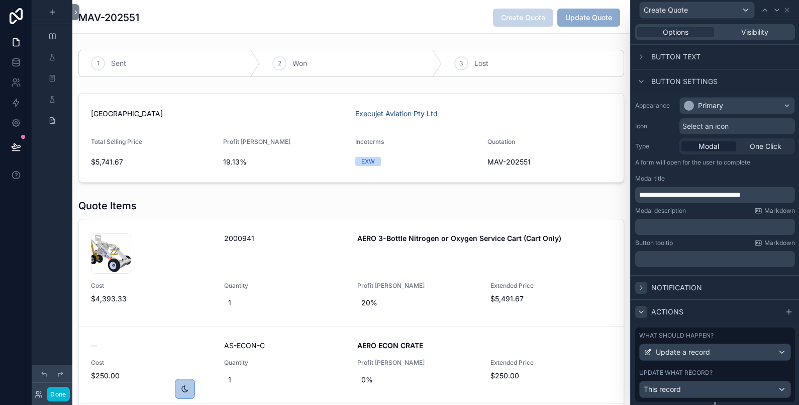
click at [637, 306] on div at bounding box center [641, 312] width 12 height 12
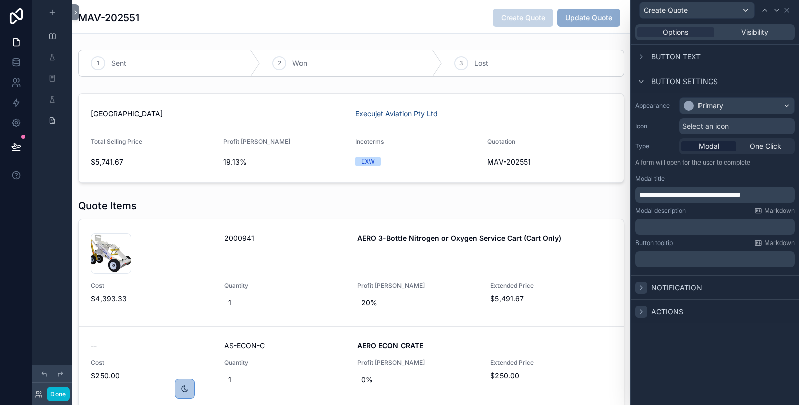
click at [640, 312] on icon at bounding box center [641, 312] width 8 height 8
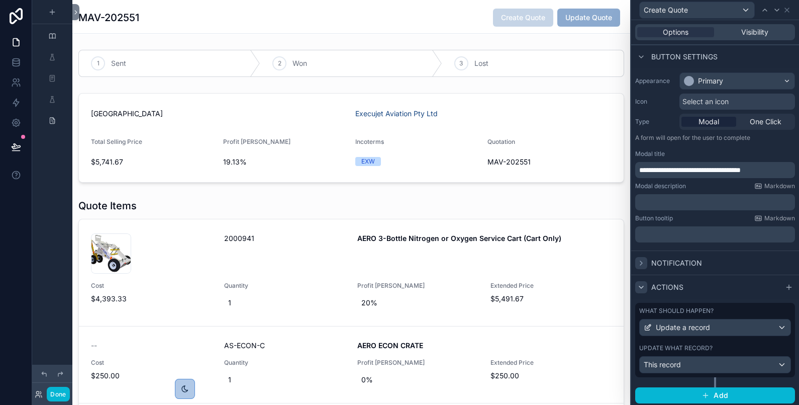
scroll to position [26, 0]
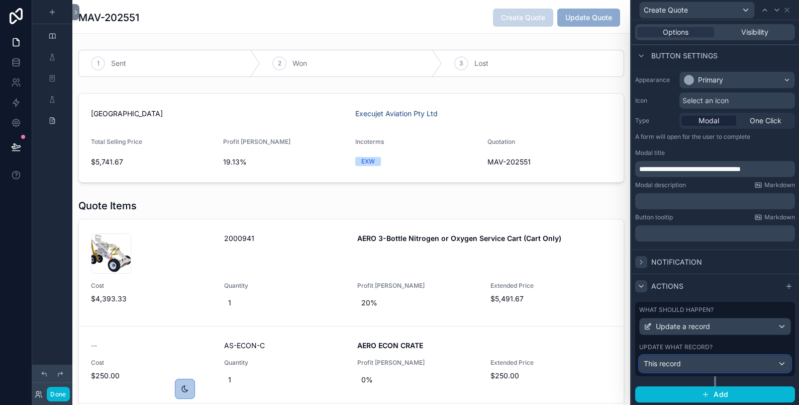
click at [774, 361] on div "This record" at bounding box center [715, 363] width 151 height 16
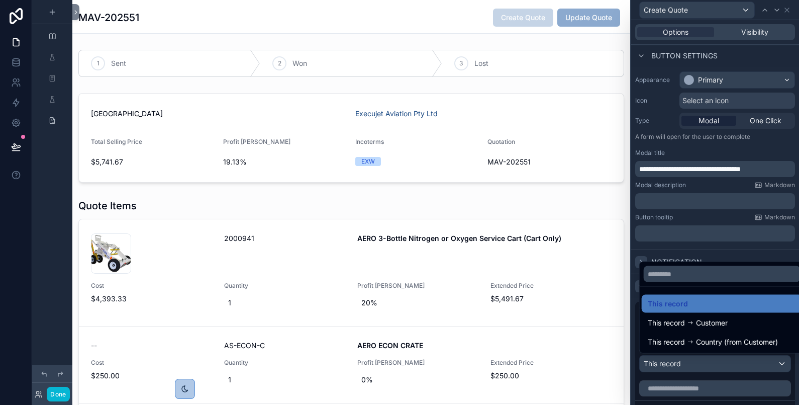
click at [799, 207] on html "**********" at bounding box center [399, 202] width 799 height 405
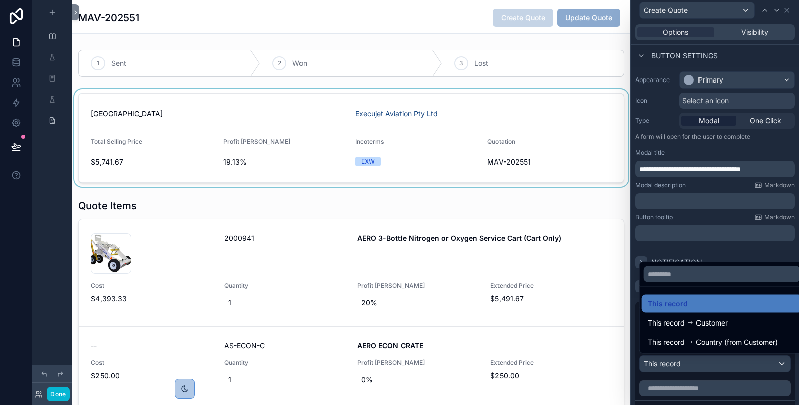
click at [607, 120] on div "scrollable content" at bounding box center [351, 138] width 558 height 98
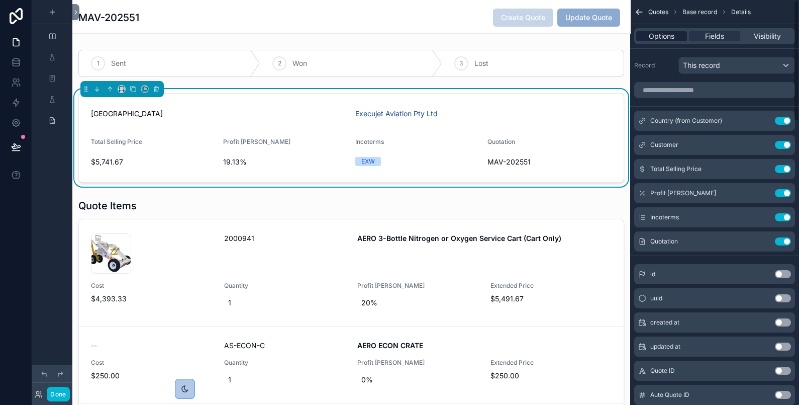
click at [667, 36] on span "Options" at bounding box center [662, 36] width 26 height 10
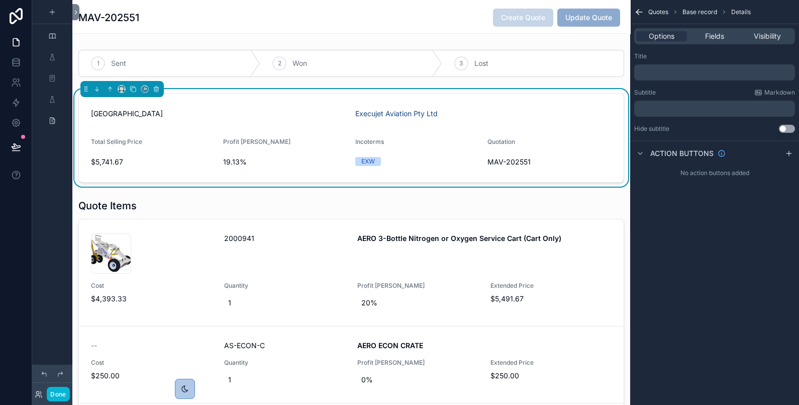
click at [434, 18] on div "MAV-202551 Create Quote Update Quote" at bounding box center [351, 17] width 546 height 19
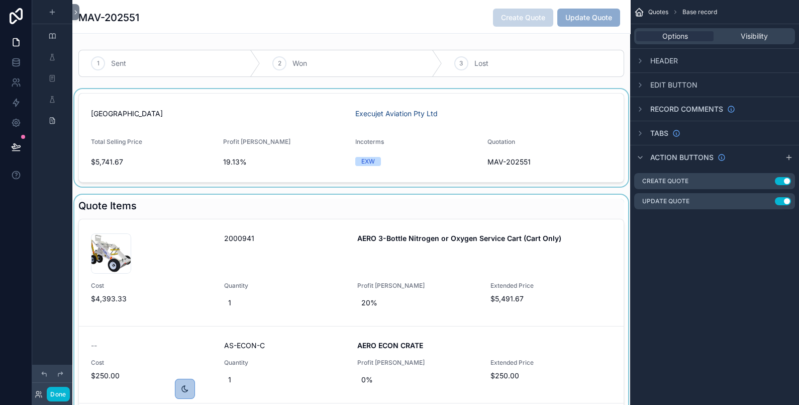
click at [598, 207] on div "scrollable content" at bounding box center [351, 313] width 558 height 237
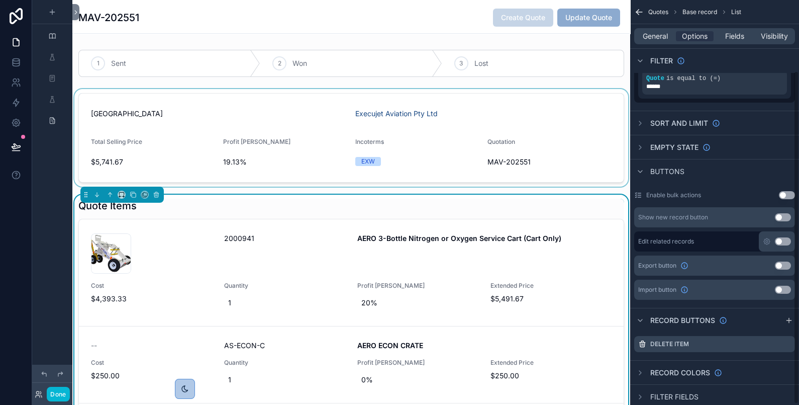
scroll to position [87, 0]
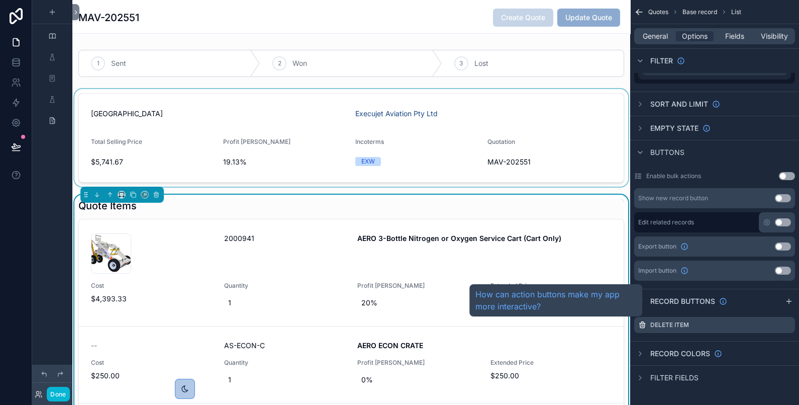
click at [642, 302] on div "How can action buttons make my app more interactive?" at bounding box center [555, 300] width 173 height 32
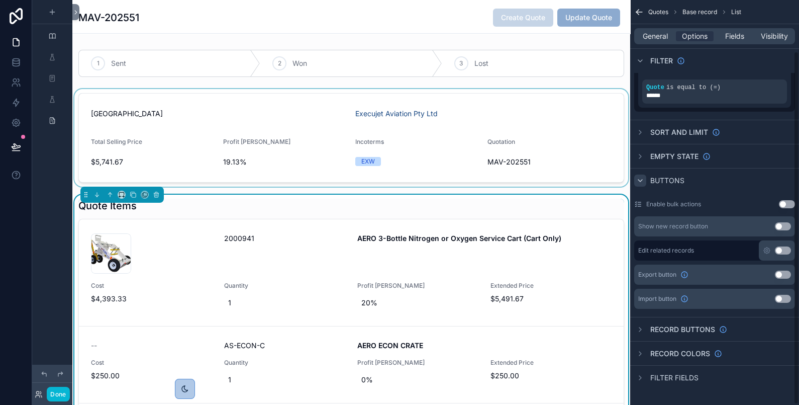
click at [642, 178] on icon "scrollable content" at bounding box center [640, 180] width 8 height 8
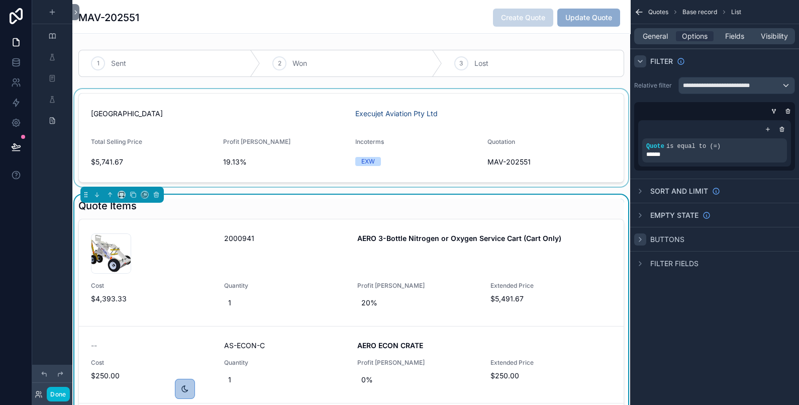
click at [641, 63] on icon "scrollable content" at bounding box center [640, 61] width 8 height 8
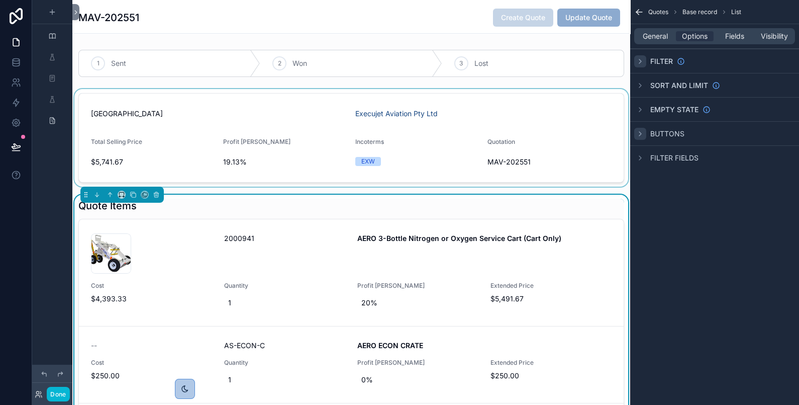
click at [643, 136] on icon "scrollable content" at bounding box center [640, 134] width 8 height 8
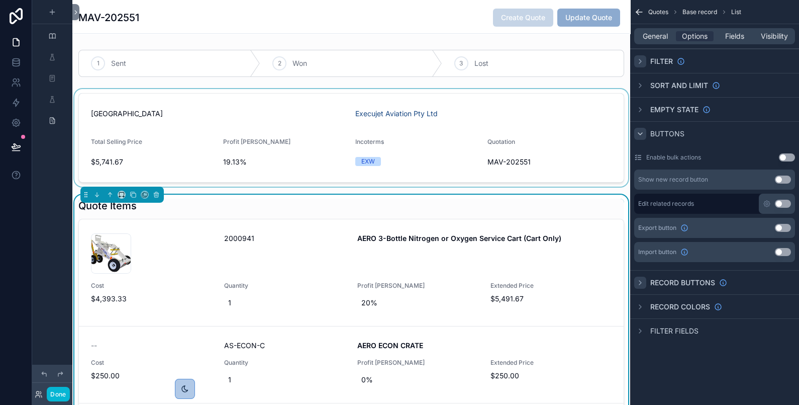
click at [645, 279] on div "scrollable content" at bounding box center [640, 282] width 12 height 12
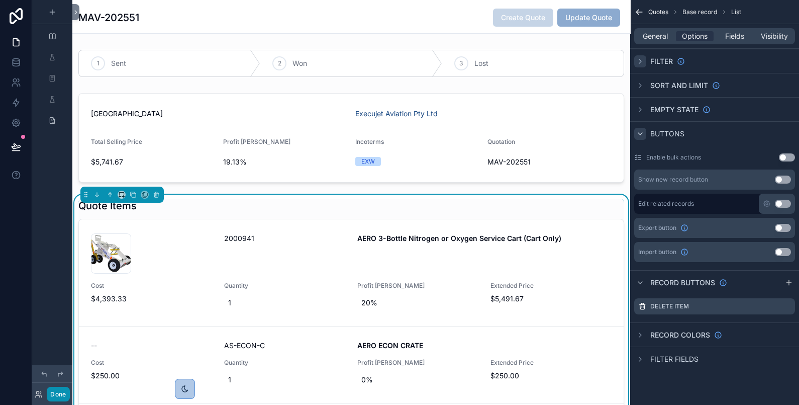
click at [54, 396] on button "Done" at bounding box center [58, 394] width 23 height 15
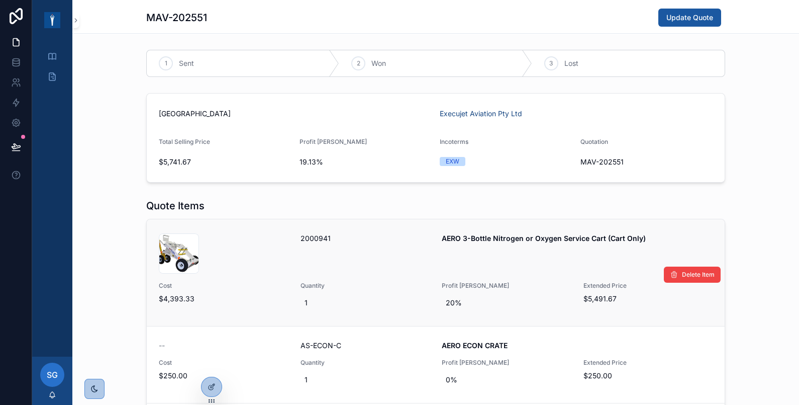
click at [269, 252] on div "001582-AERO-3-Bottle-O2-N2-Cart-Only_02 .jpg" at bounding box center [224, 253] width 130 height 40
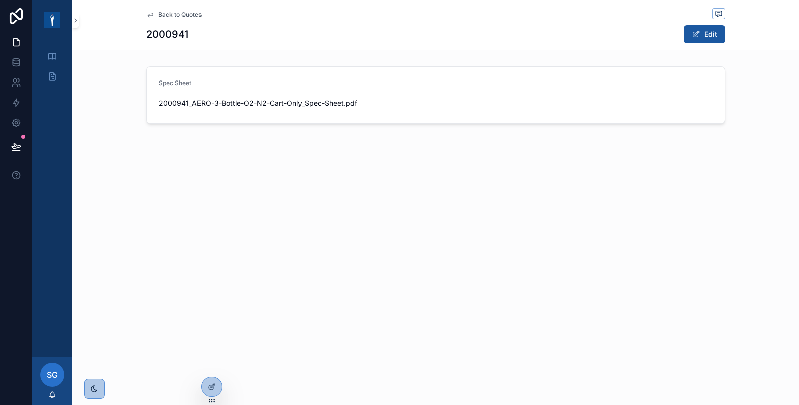
click at [151, 10] on div "Back to Quotes" at bounding box center [435, 14] width 579 height 13
click at [148, 15] on icon "scrollable content" at bounding box center [150, 15] width 5 height 4
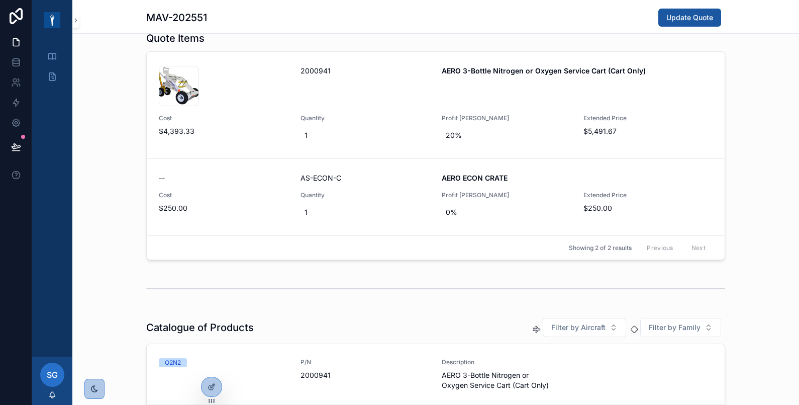
scroll to position [257, 0]
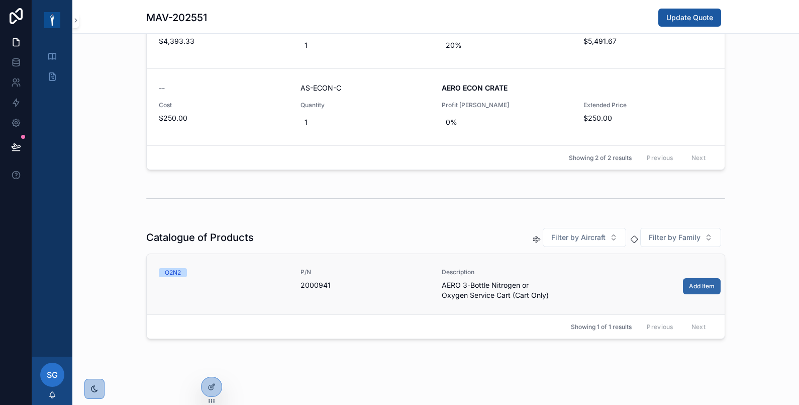
click at [693, 288] on button "Add Item" at bounding box center [702, 286] width 38 height 16
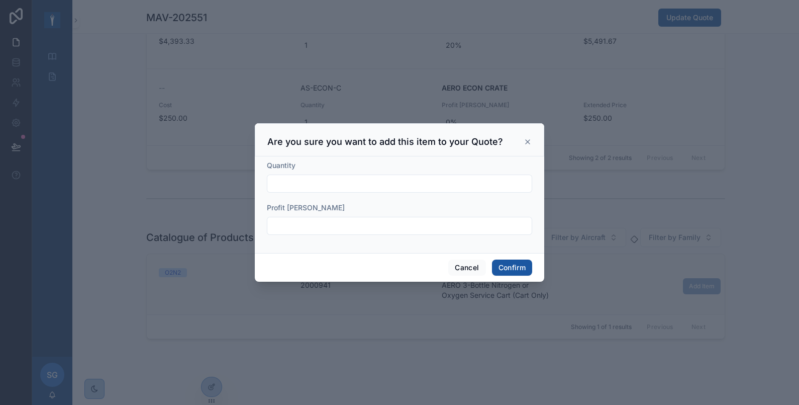
click at [424, 181] on input "text" at bounding box center [399, 183] width 264 height 14
type input "**"
click at [423, 227] on input "text" at bounding box center [399, 226] width 264 height 14
type input "***"
click at [526, 270] on button "Confirm" at bounding box center [512, 267] width 40 height 16
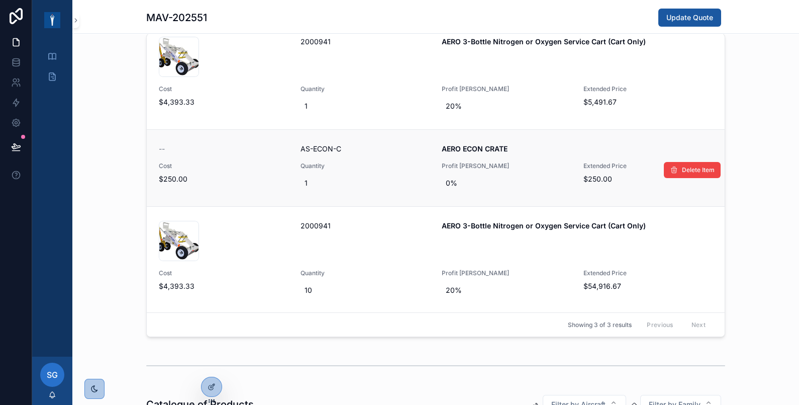
scroll to position [353, 0]
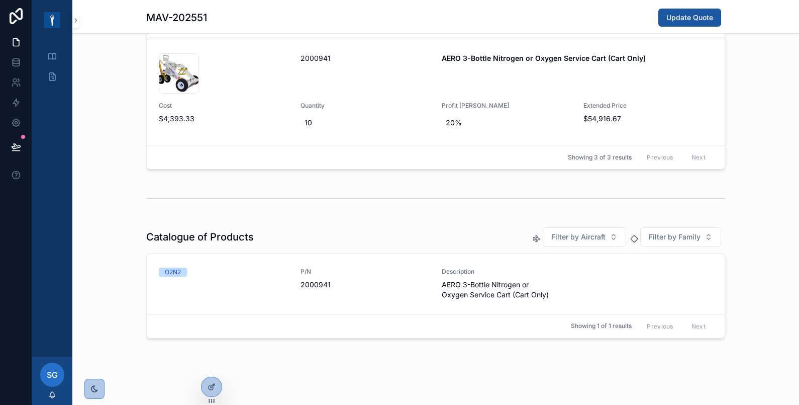
click at [769, 157] on div "Quote Items 001582-AERO-3-Bottle-O2-N2-Cart-Only_02 .jpg 2000941 AERO 3-Bottle …" at bounding box center [435, 8] width 727 height 332
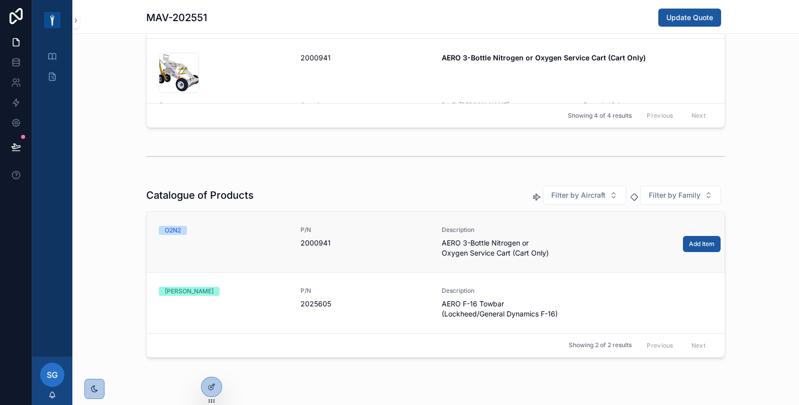
scroll to position [414, 0]
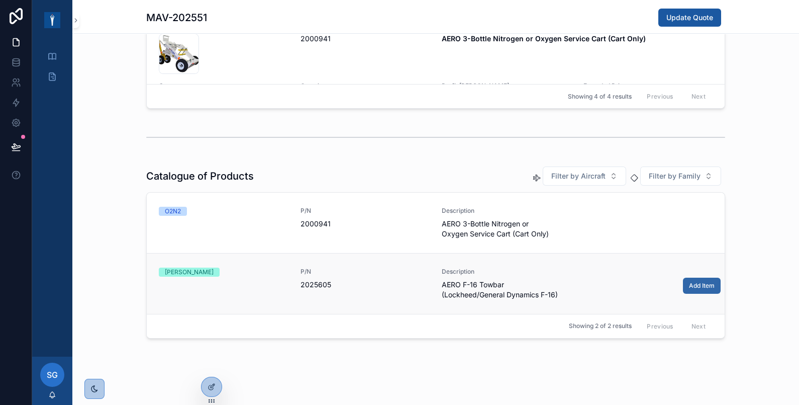
click at [698, 284] on span "Add Item" at bounding box center [702, 285] width 26 height 8
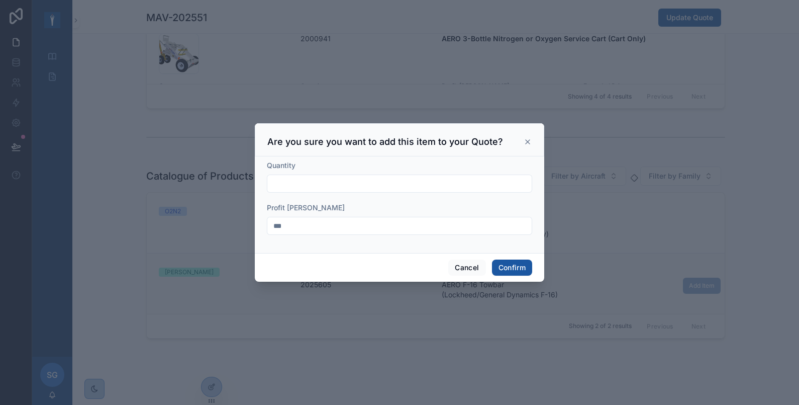
click at [360, 184] on input "text" at bounding box center [399, 183] width 264 height 14
type input "*"
click at [523, 201] on form "Quantity * Profit Margin ***" at bounding box center [399, 202] width 265 height 84
click at [394, 220] on input "***" at bounding box center [399, 226] width 264 height 14
click at [520, 266] on button "Confirm" at bounding box center [512, 267] width 40 height 16
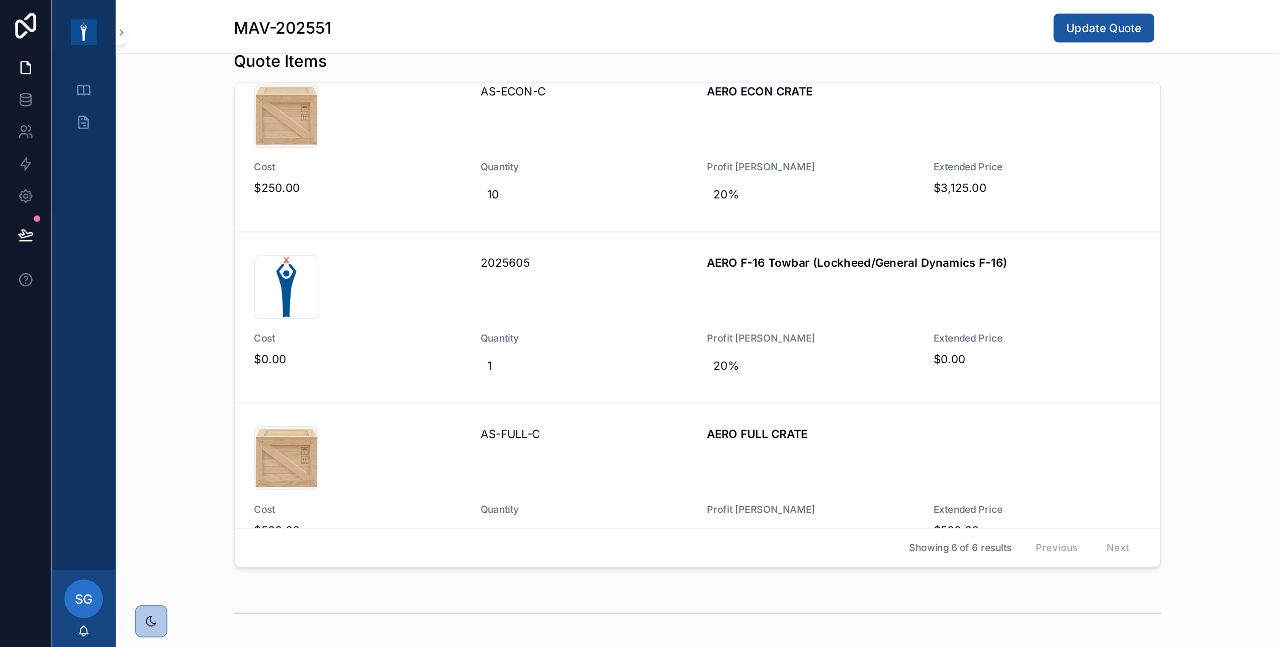
scroll to position [181, 0]
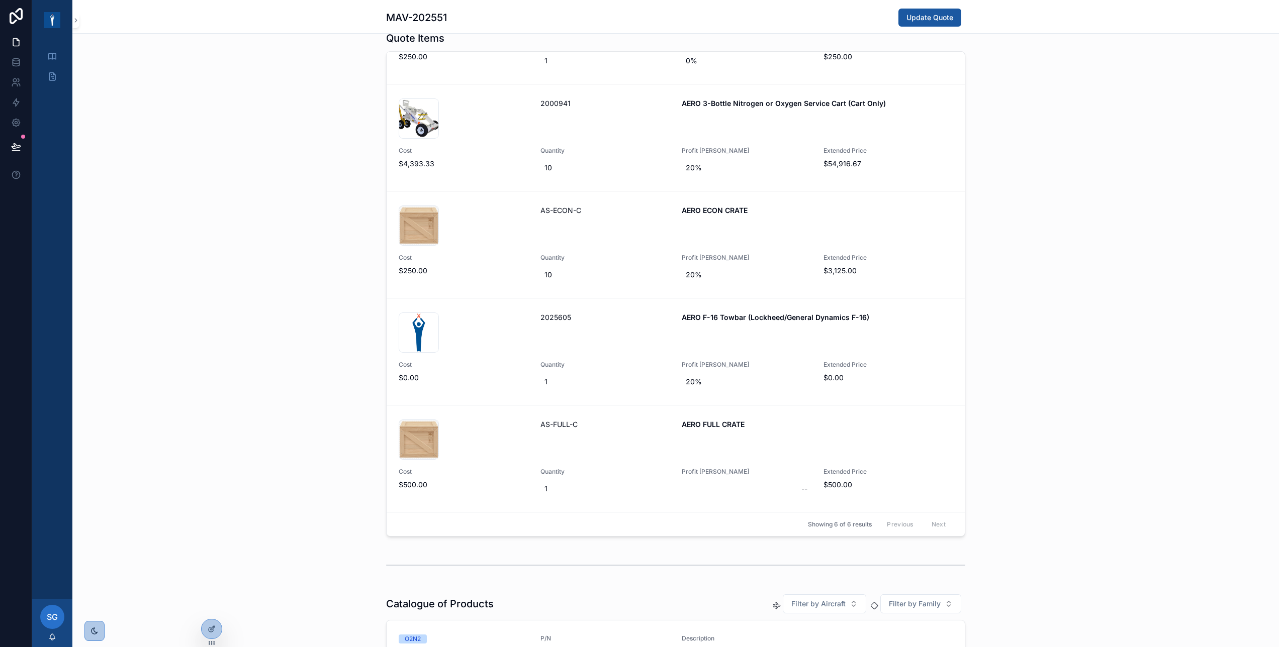
drag, startPoint x: 699, startPoint y: 0, endPoint x: 280, endPoint y: 242, distance: 483.0
click at [284, 242] on div "Quote Items 001582-AERO-3-Bottle-O2-N2-Cart-Only_02 .jpg 2000941 AERO 3-Bottle …" at bounding box center [675, 284] width 1206 height 514
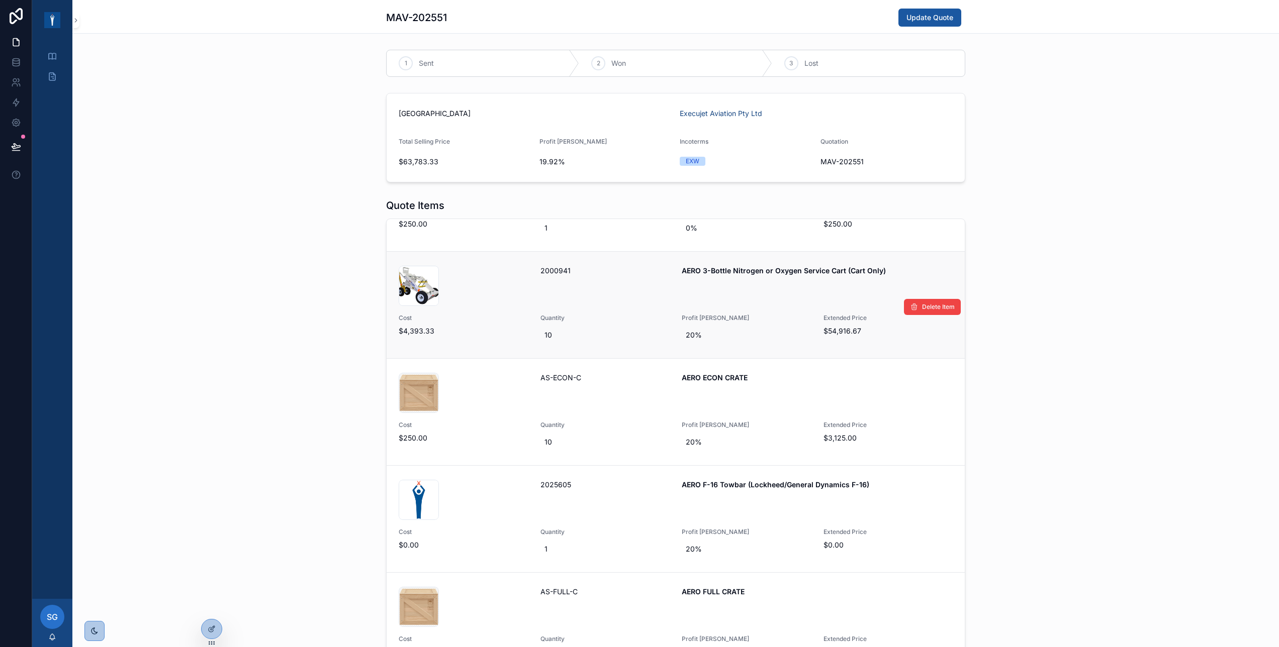
click at [501, 295] on div "001582-AERO-3-Bottle-O2-N2-Cart-Only_02 .jpg" at bounding box center [464, 286] width 130 height 40
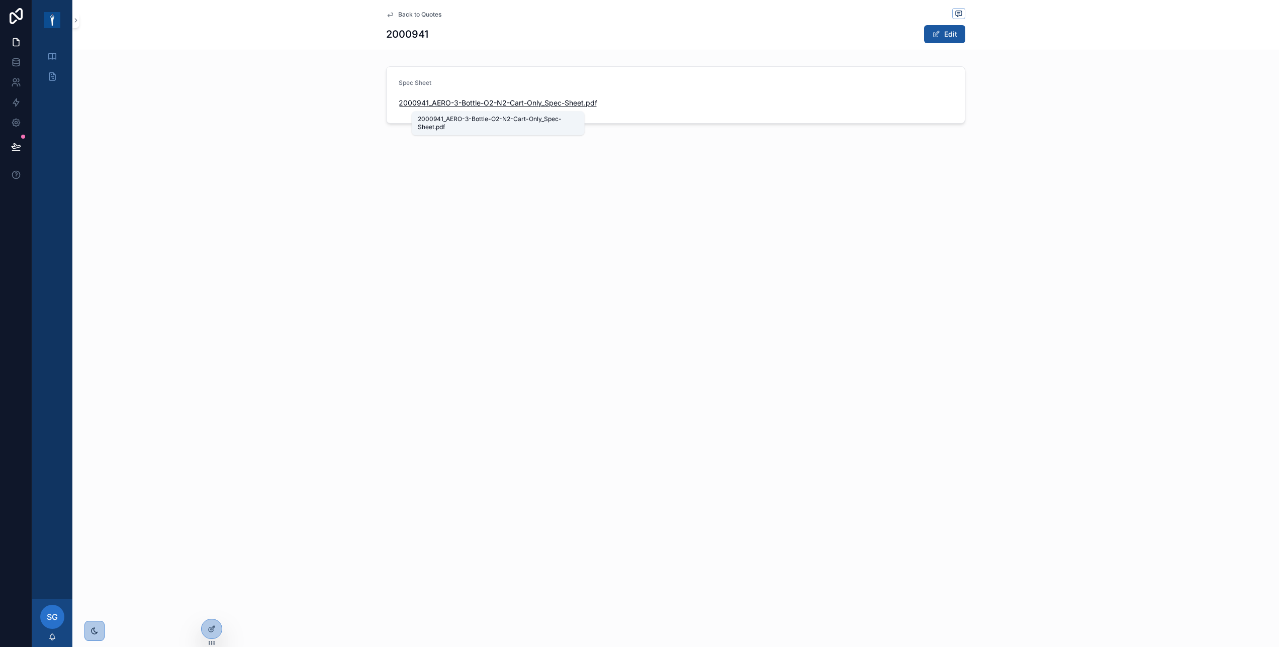
click at [504, 103] on span "2000941_AERO-3-Bottle-O2-N2-Cart-Only_Spec-Sheet" at bounding box center [491, 103] width 185 height 10
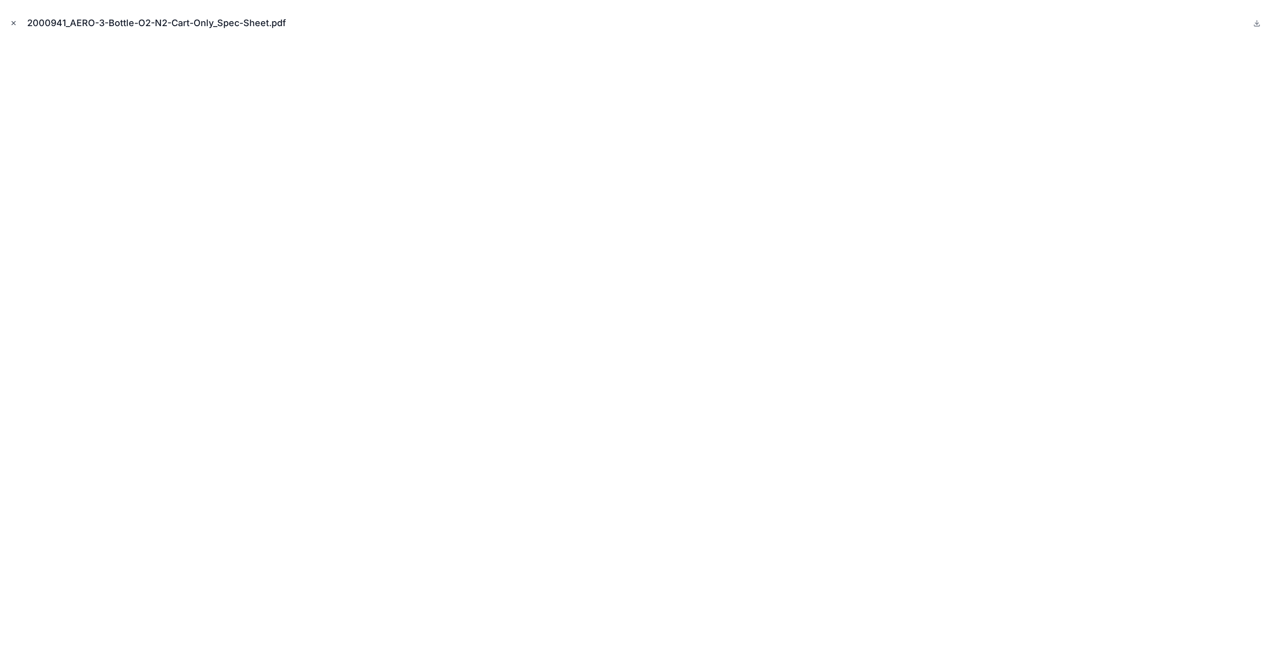
click at [17, 25] on button "Close modal" at bounding box center [13, 23] width 11 height 11
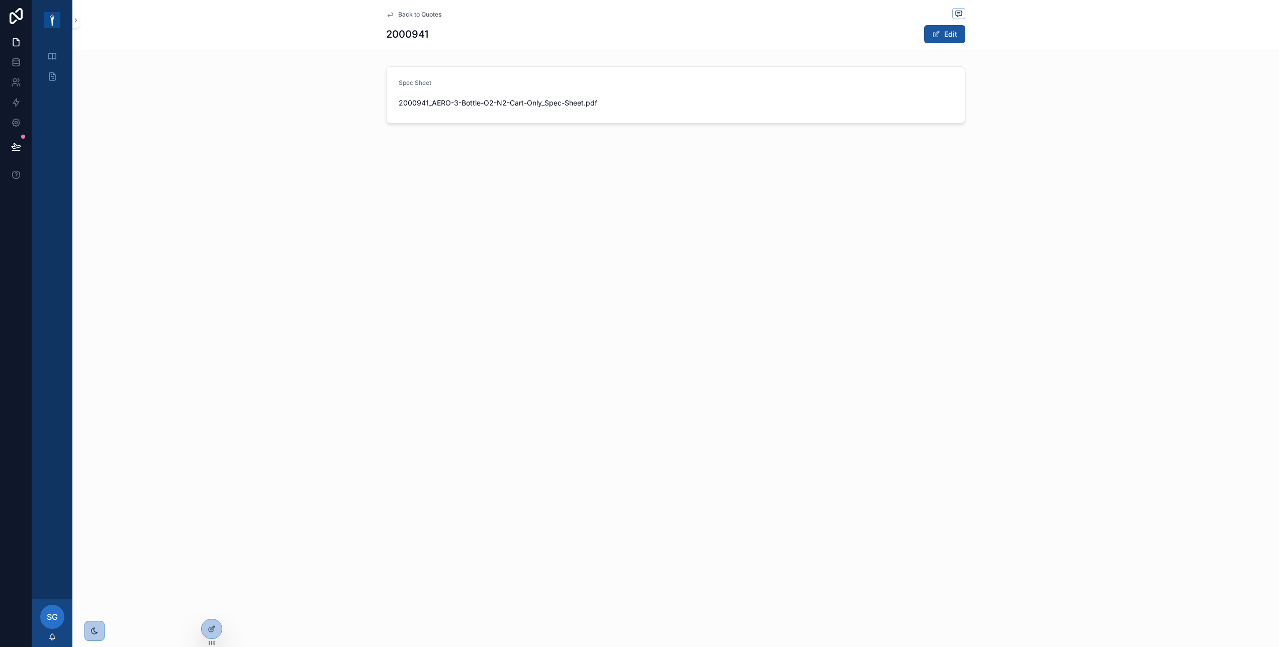
click at [428, 16] on span "Back to Quotes" at bounding box center [419, 15] width 43 height 8
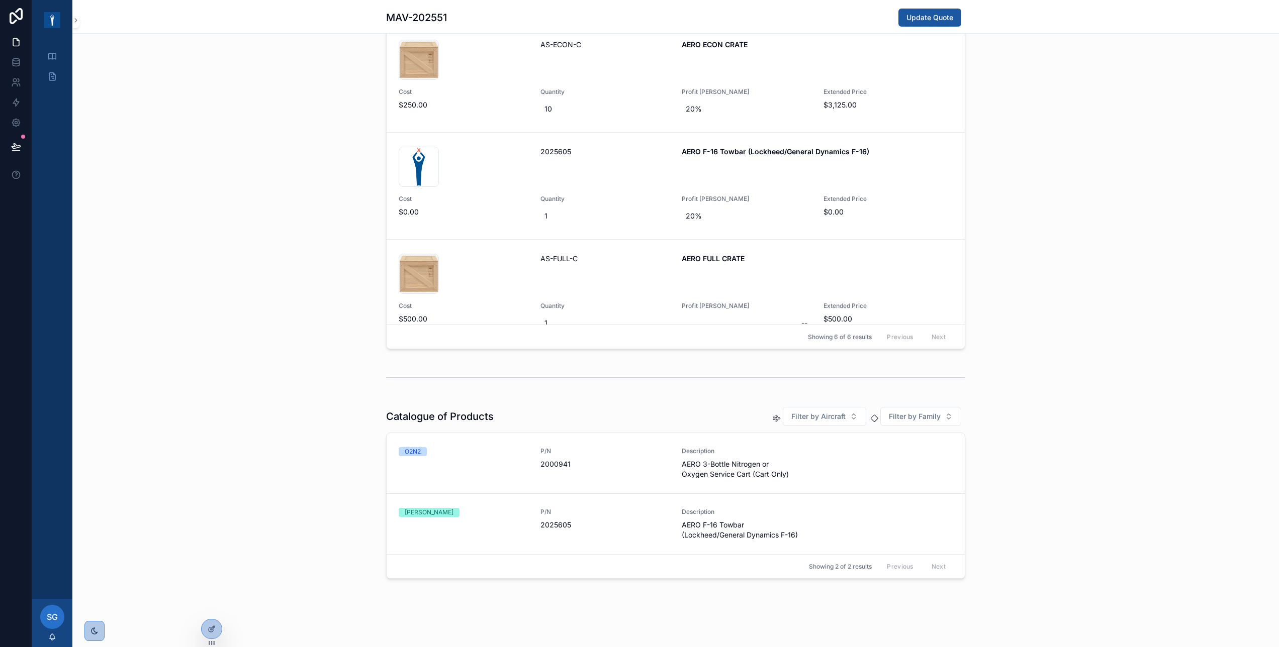
scroll to position [181, 0]
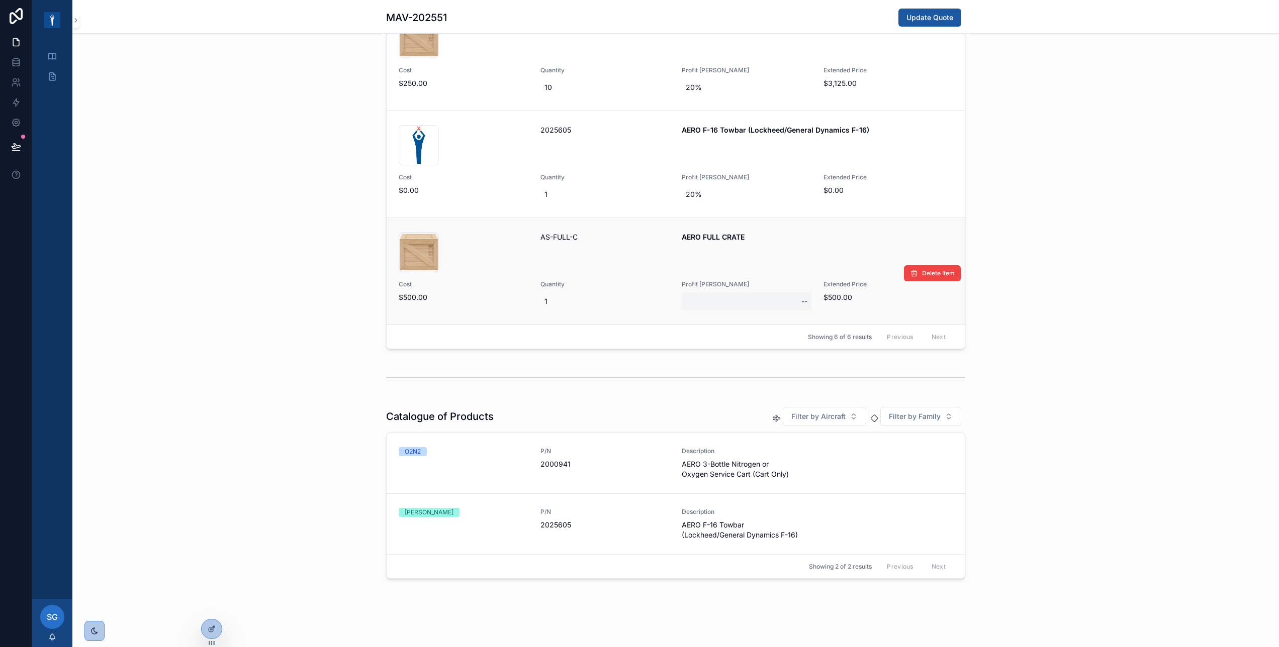
click at [702, 296] on div "--" at bounding box center [747, 302] width 130 height 18
type input "***"
click at [799, 315] on icon "scrollable content" at bounding box center [905, 315] width 8 height 8
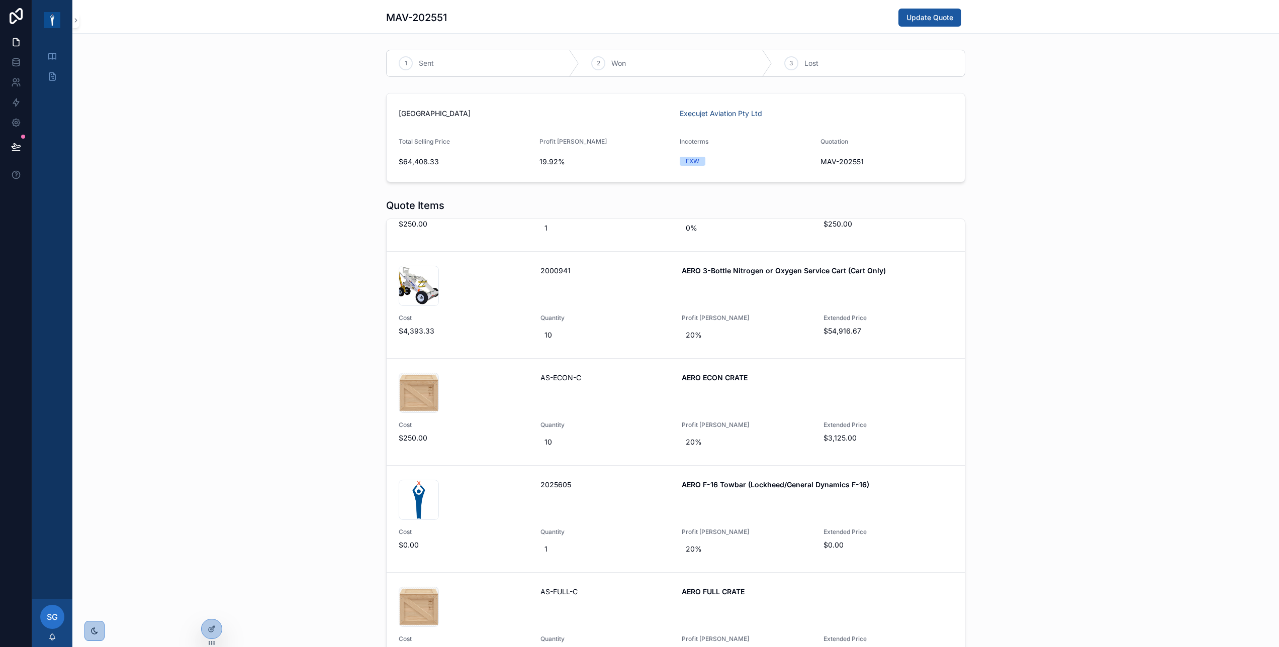
click at [227, 366] on div "Quote Items 001582-AERO-3-Bottle-O2-N2-Cart-Only_02 .jpg 2000941 AERO 3-Bottle …" at bounding box center [675, 452] width 1206 height 514
click at [212, 404] on icon at bounding box center [213, 628] width 4 height 4
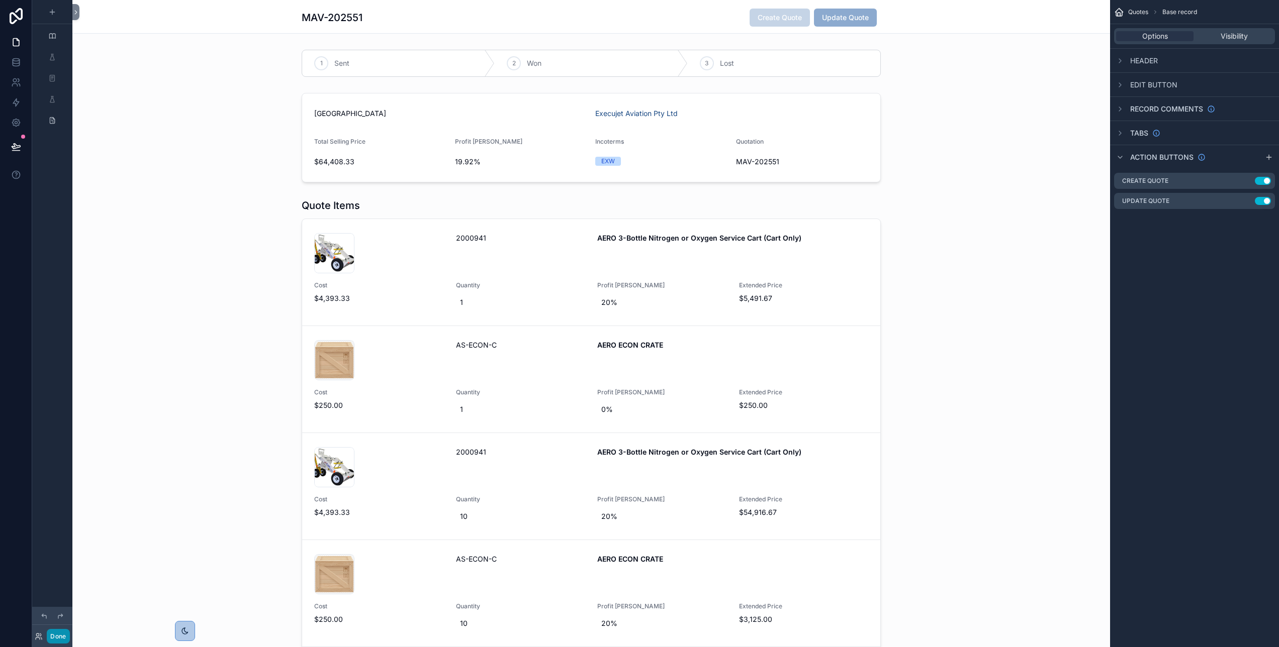
click at [58, 404] on button "Done" at bounding box center [58, 636] width 23 height 15
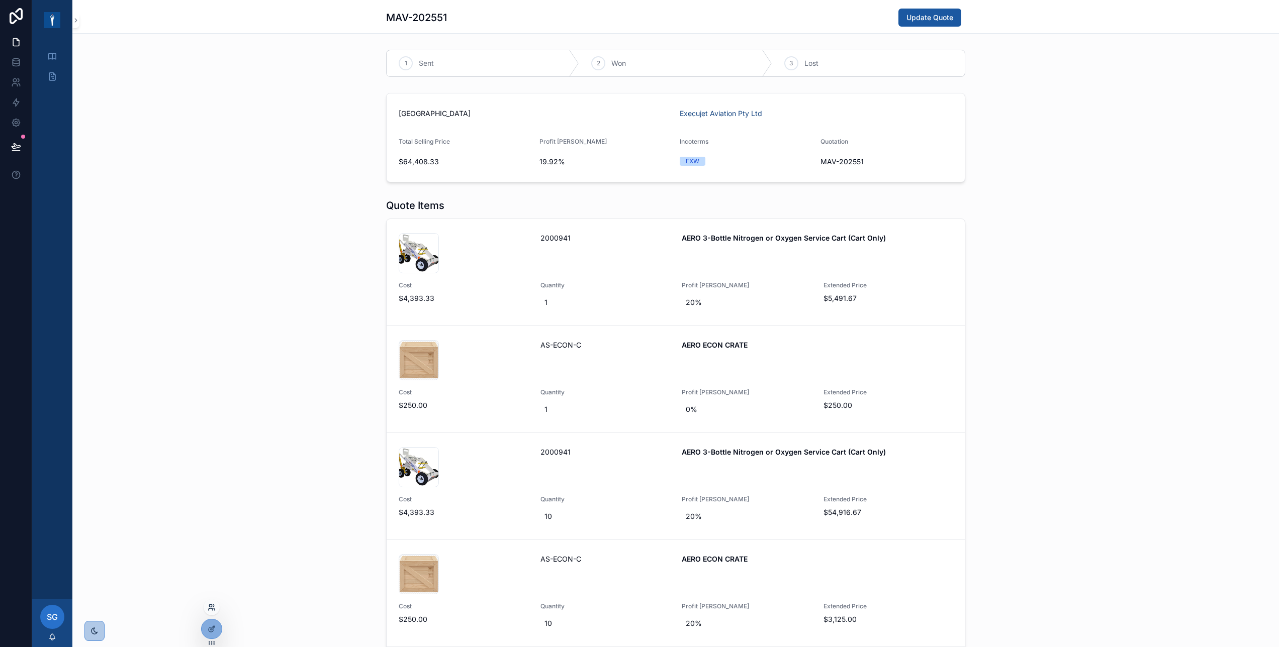
click at [212, 404] on icon at bounding box center [212, 608] width 8 height 8
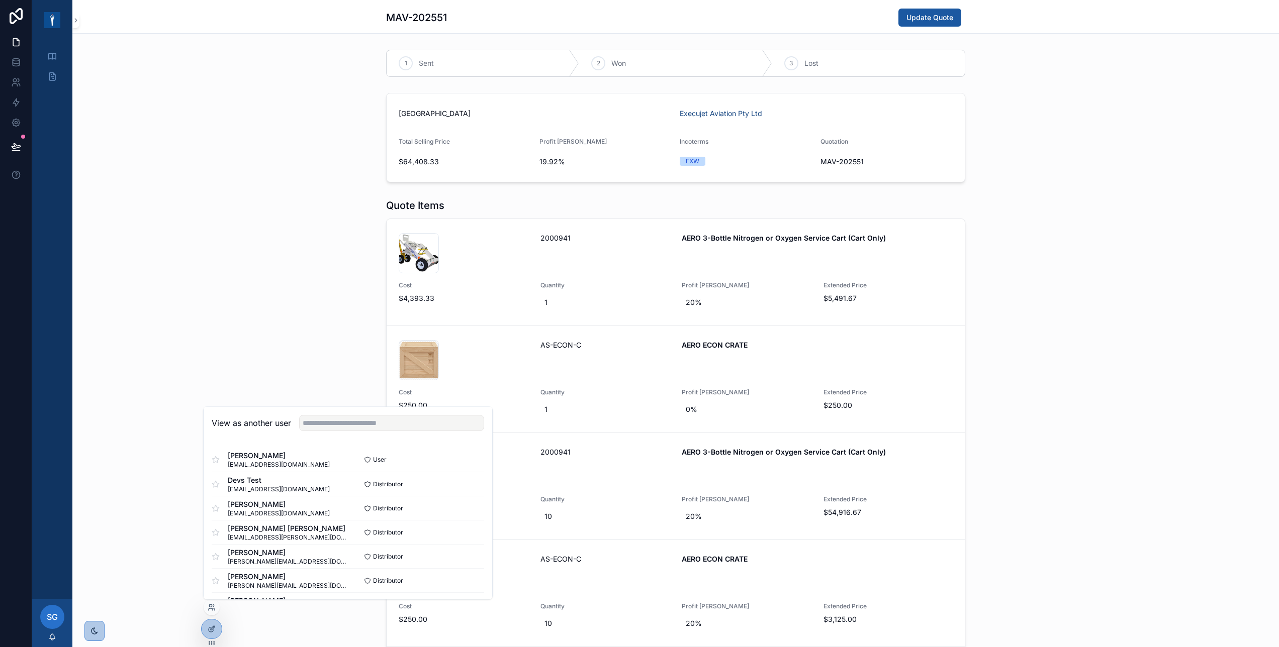
click at [266, 284] on div "Quote Items 001582-AERO-3-Bottle-O2-N2-Cart-Only_02 .jpg 2000941 AERO 3-Bottle …" at bounding box center [675, 452] width 1206 height 514
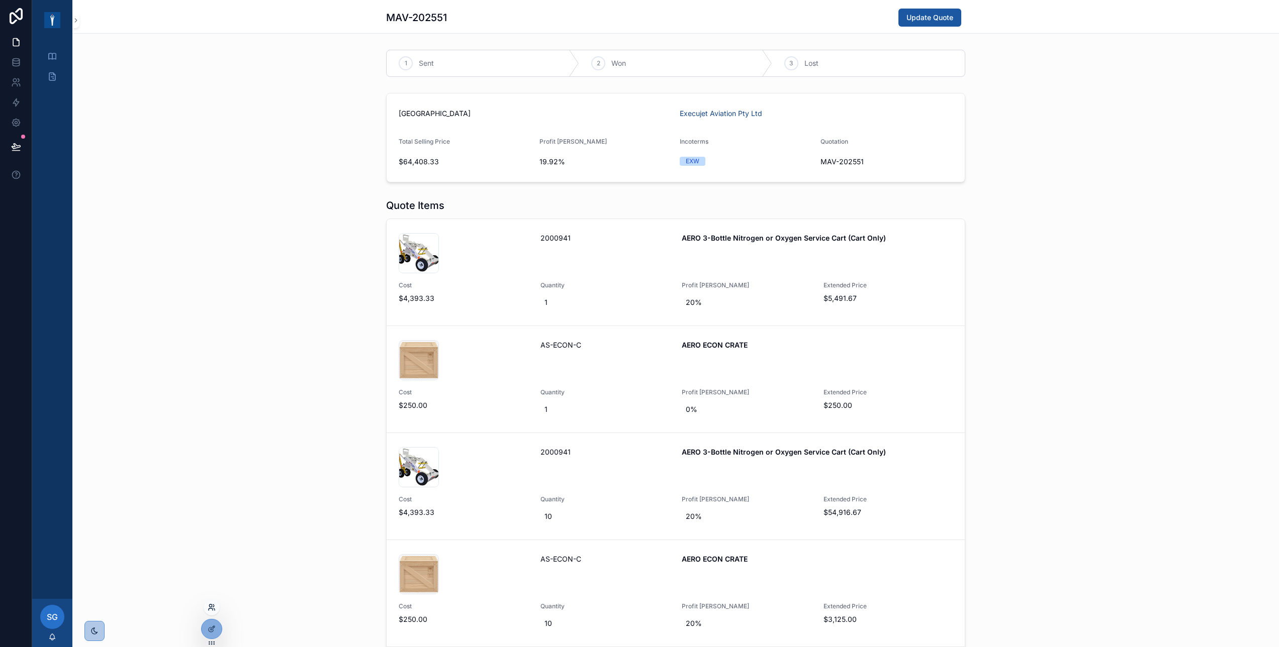
click at [210, 404] on icon at bounding box center [210, 606] width 3 height 3
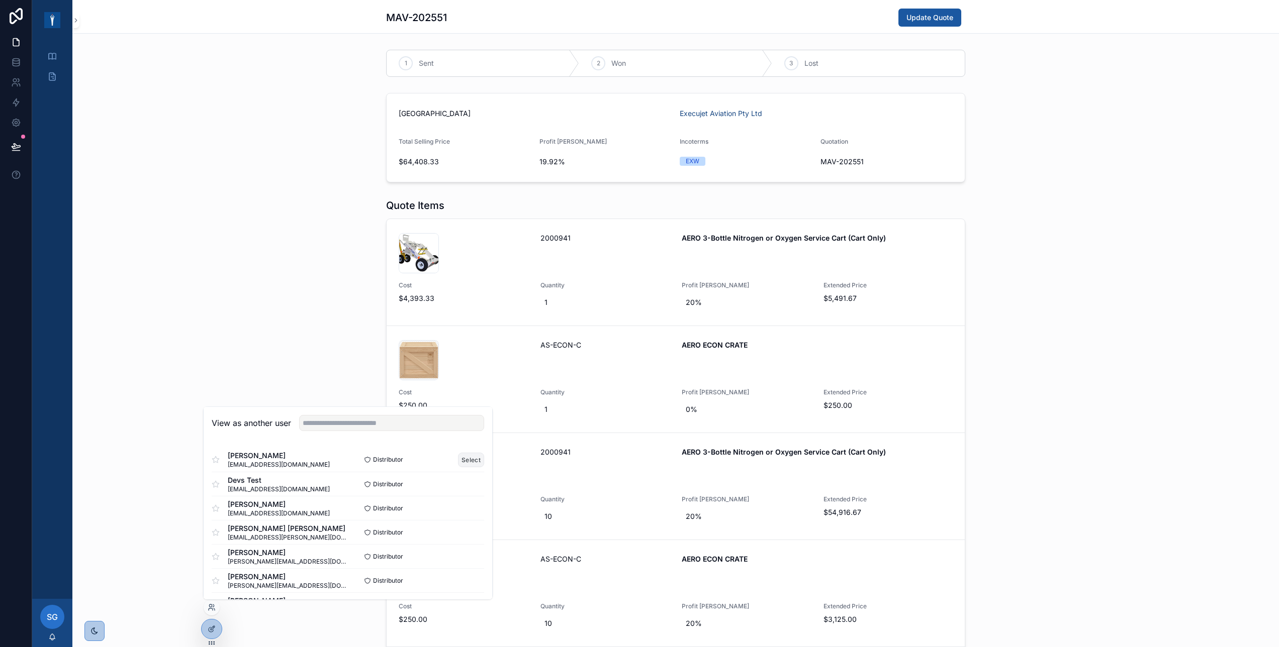
click at [458, 404] on button "Select" at bounding box center [471, 460] width 26 height 15
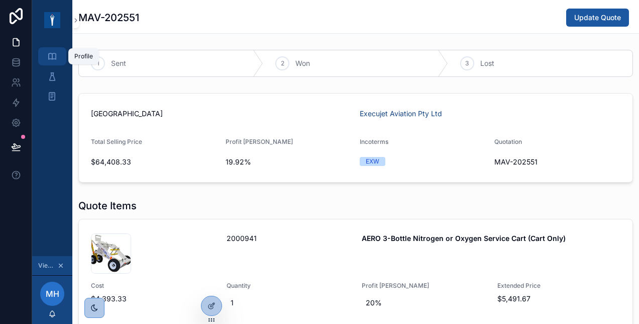
click at [57, 57] on icon "scrollable content" at bounding box center [52, 56] width 10 height 10
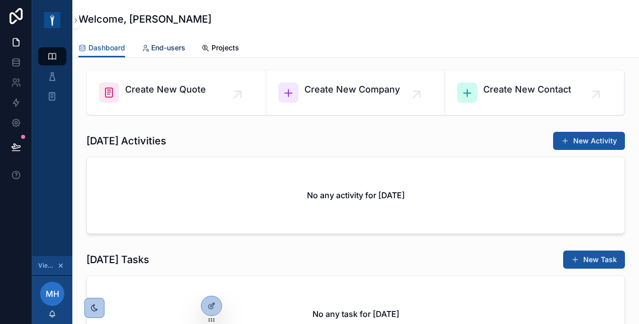
click at [168, 47] on span "End-users" at bounding box center [168, 48] width 34 height 10
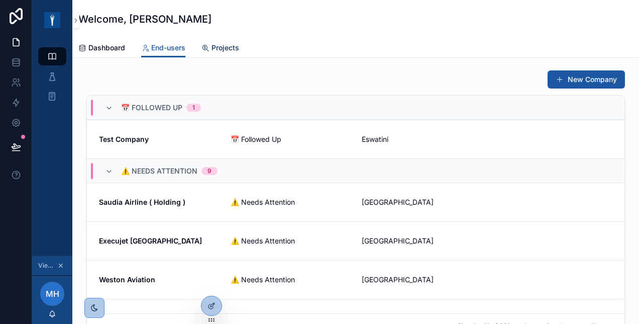
click at [231, 48] on span "Projects" at bounding box center [226, 48] width 28 height 10
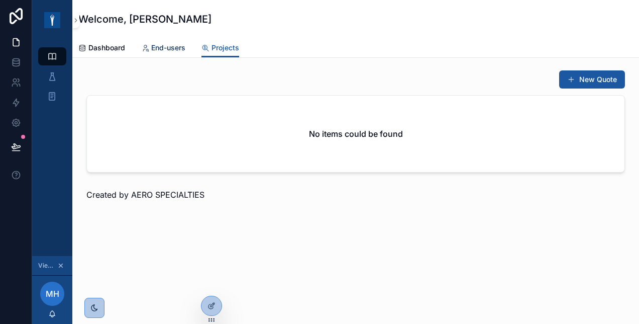
click at [178, 46] on span "End-users" at bounding box center [168, 48] width 34 height 10
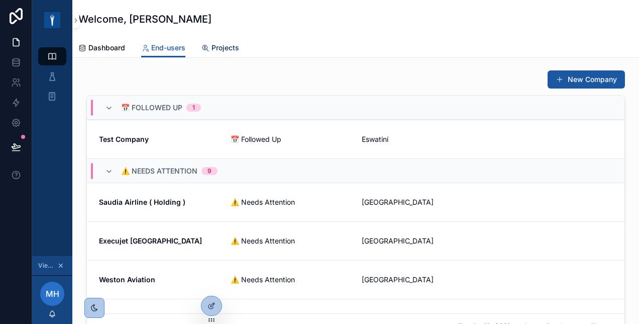
click at [213, 49] on span "Projects" at bounding box center [226, 48] width 28 height 10
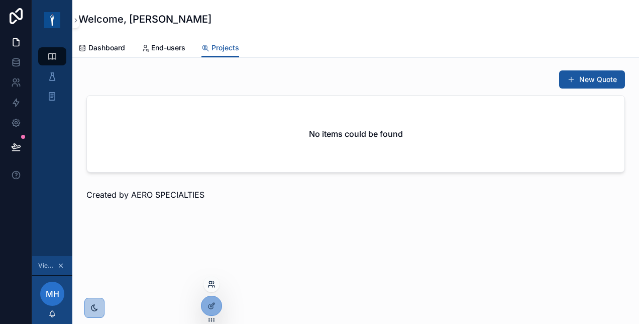
click at [214, 283] on icon at bounding box center [212, 284] width 8 height 8
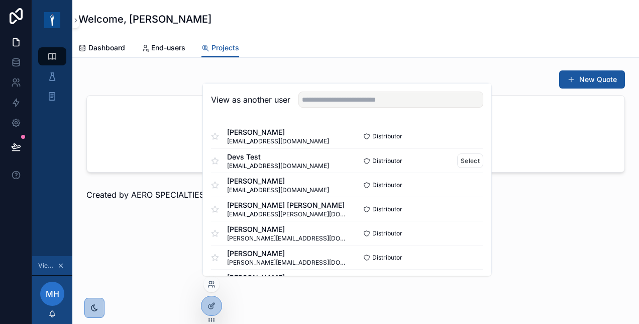
scroll to position [134, 0]
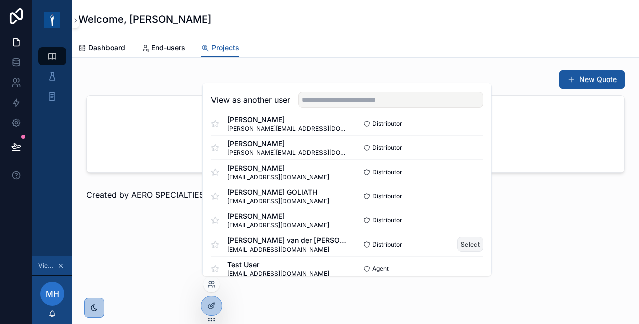
click at [457, 244] on button "Select" at bounding box center [470, 244] width 26 height 15
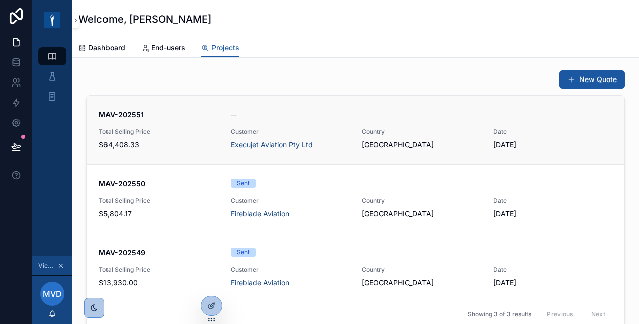
click at [174, 117] on span "MAV-202551" at bounding box center [159, 115] width 120 height 10
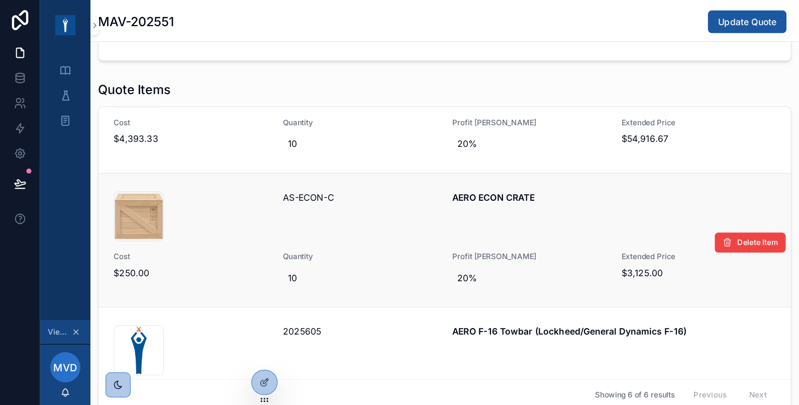
scroll to position [402, 0]
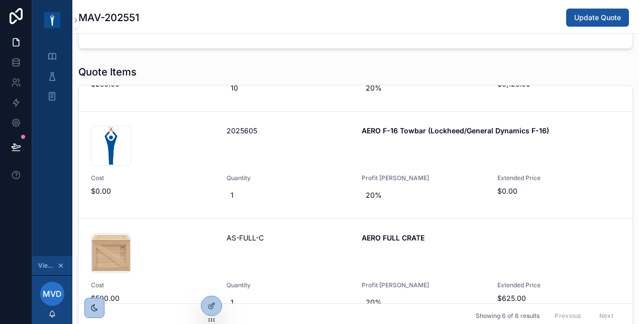
drag, startPoint x: 577, startPoint y: 1, endPoint x: 753, endPoint y: 101, distance: 202.8
click at [449, 80] on div "Quote Items 001582-AERO-3-Bottle-O2-N2-Cart-Only_02 .jpg 2000941 AERO 3-Bottle …" at bounding box center [355, 196] width 555 height 263
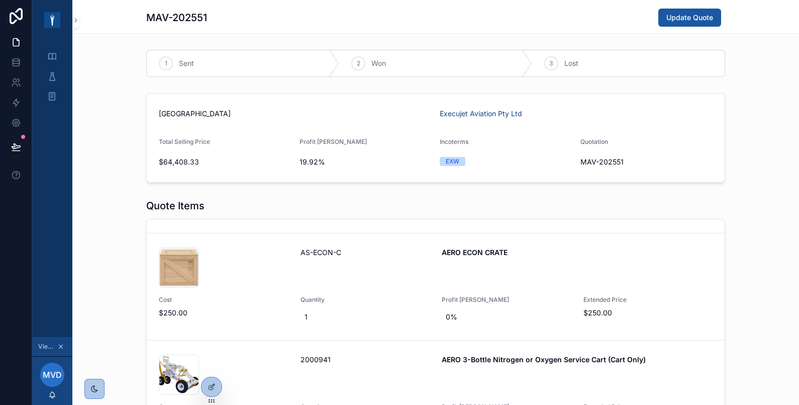
scroll to position [27, 0]
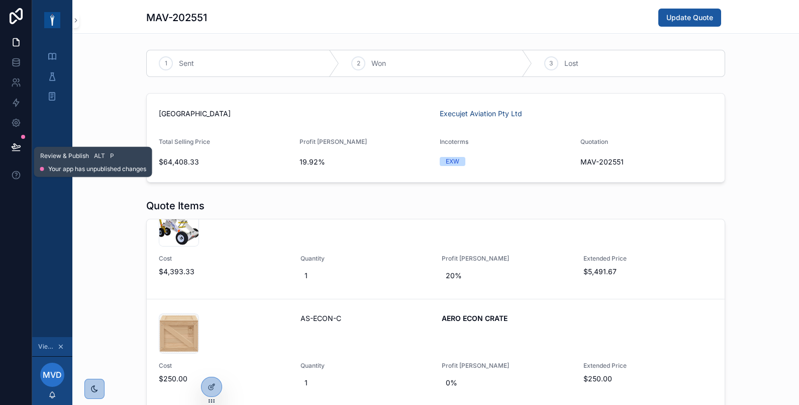
click at [20, 145] on icon at bounding box center [16, 147] width 10 height 10
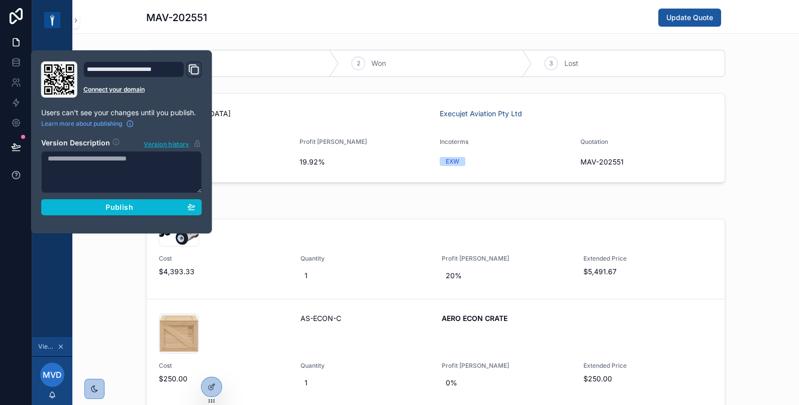
drag, startPoint x: 99, startPoint y: 25, endPoint x: 9, endPoint y: 169, distance: 170.0
click at [99, 25] on div "MAV-202551 Update Quote" at bounding box center [435, 17] width 727 height 34
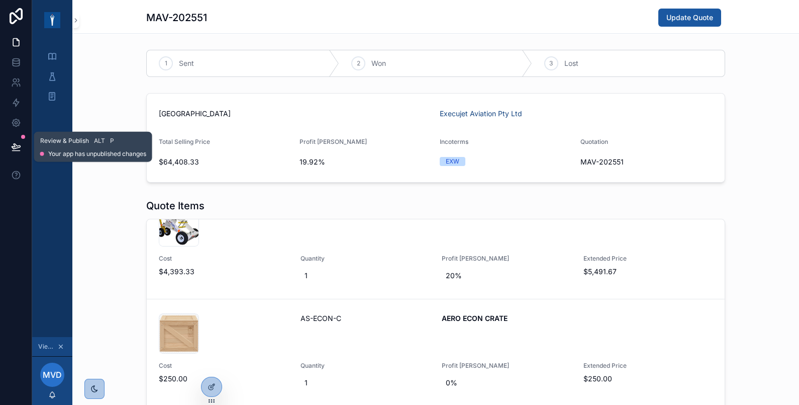
click at [18, 148] on icon at bounding box center [16, 147] width 10 height 10
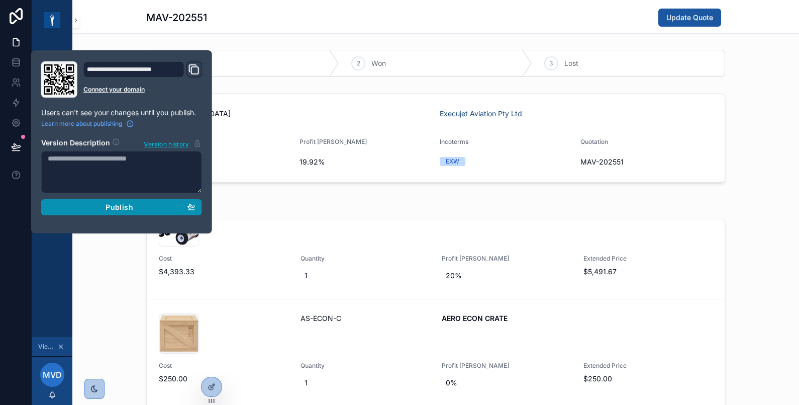
click at [133, 206] on div "Publish" at bounding box center [122, 207] width 148 height 9
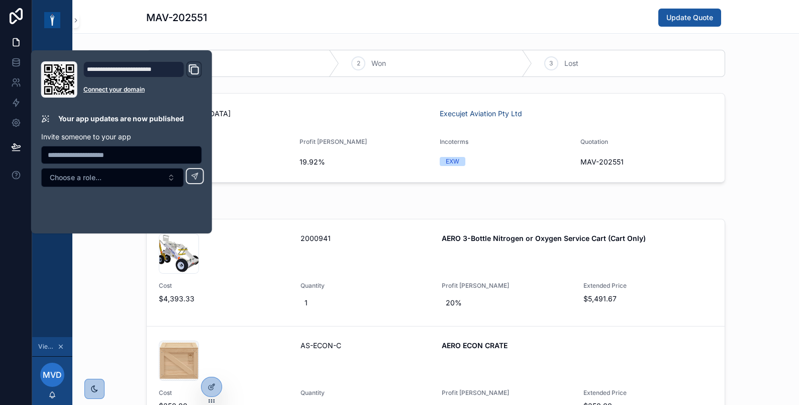
click at [116, 248] on div "Quote Items 001582-AERO-3-Bottle-O2-N2-Cart-Only_02 .jpg 2000941 AERO 3-Bottle …" at bounding box center [435, 361] width 727 height 332
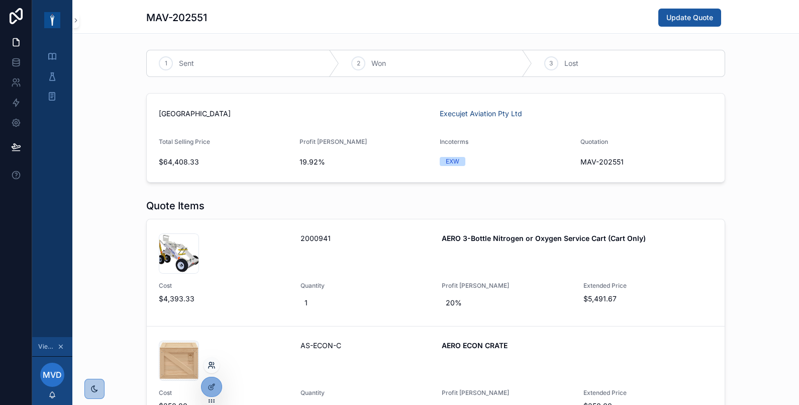
click at [211, 323] on icon at bounding box center [212, 365] width 8 height 8
click at [211, 363] on icon at bounding box center [210, 363] width 3 height 3
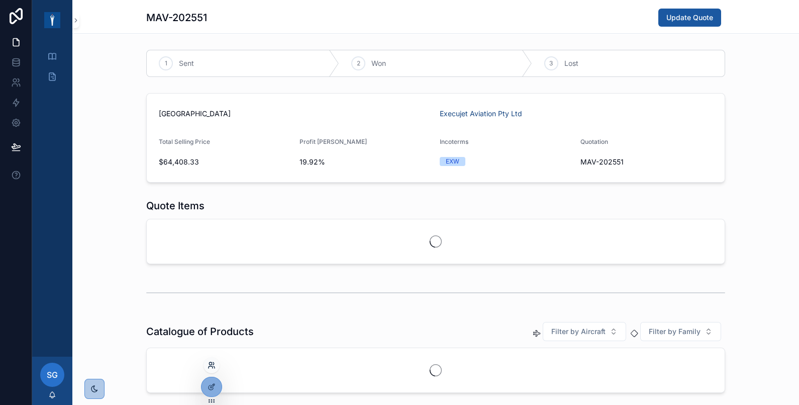
click at [211, 362] on icon at bounding box center [212, 365] width 8 height 8
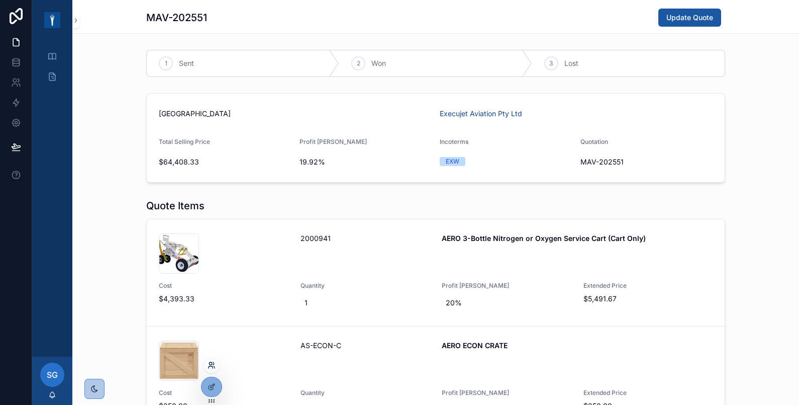
click at [214, 364] on icon at bounding box center [212, 365] width 8 height 8
click at [21, 79] on link at bounding box center [16, 82] width 32 height 20
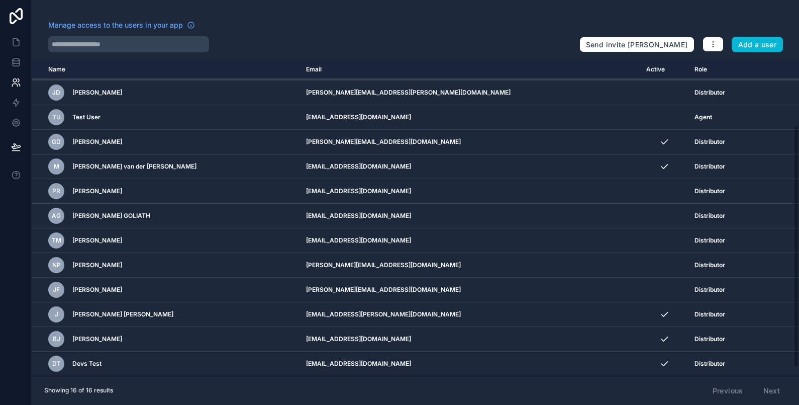
scroll to position [95, 0]
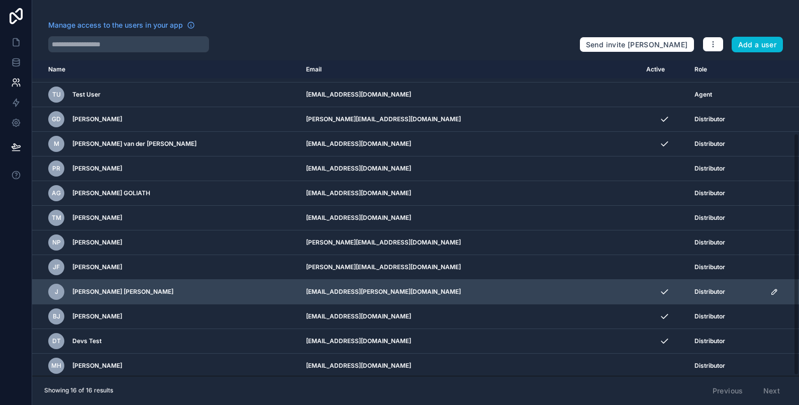
click at [772, 289] on icon "scrollable content" at bounding box center [774, 291] width 5 height 5
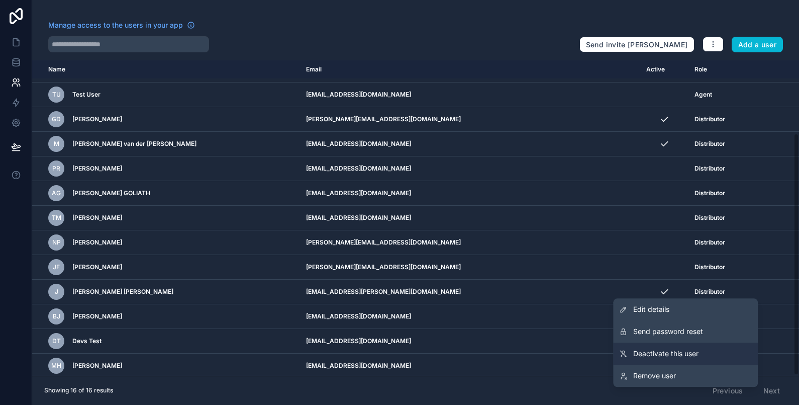
click at [698, 352] on span "Deactivate this user" at bounding box center [665, 353] width 65 height 10
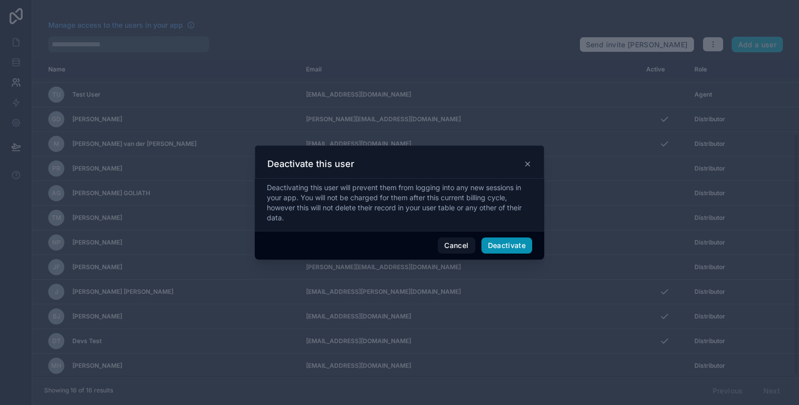
click at [515, 247] on button "Deactivate" at bounding box center [507, 245] width 51 height 16
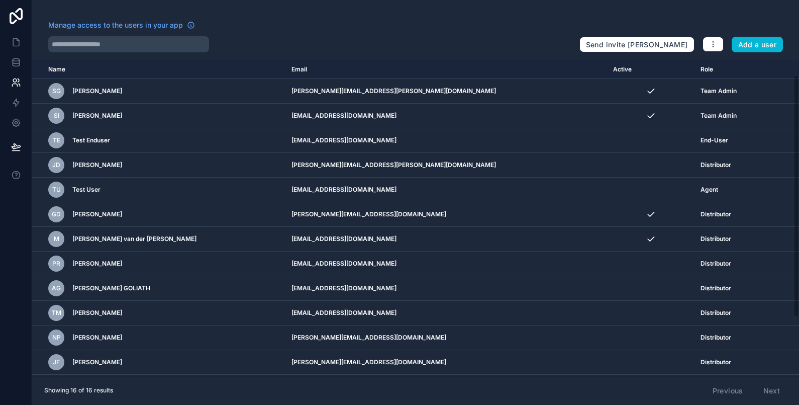
scroll to position [95, 0]
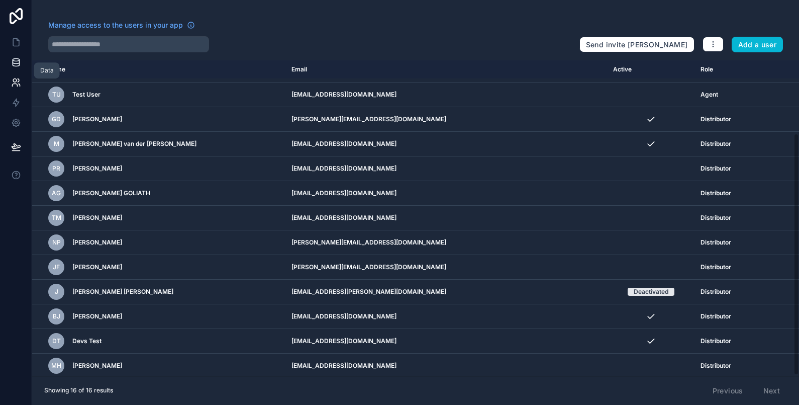
click at [10, 60] on link at bounding box center [16, 62] width 32 height 20
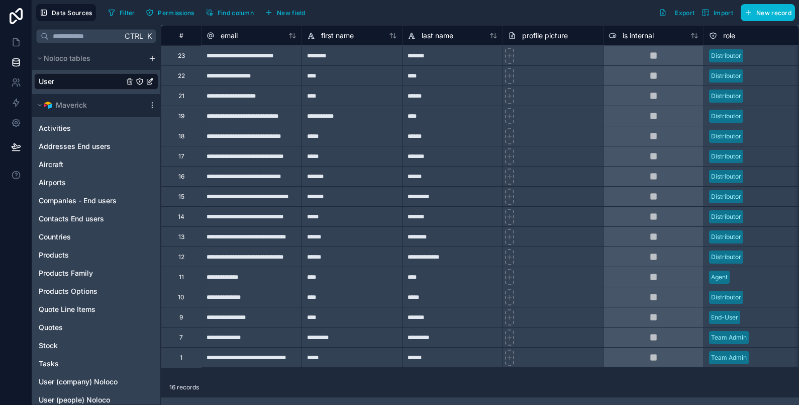
click at [265, 51] on div "**********" at bounding box center [251, 55] width 101 height 20
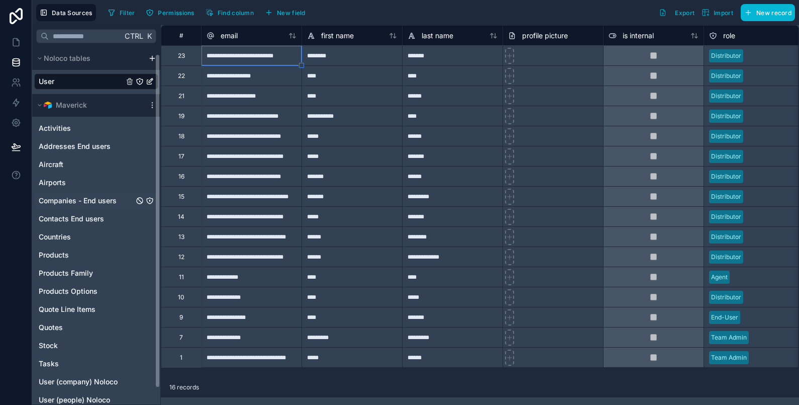
scroll to position [25, 0]
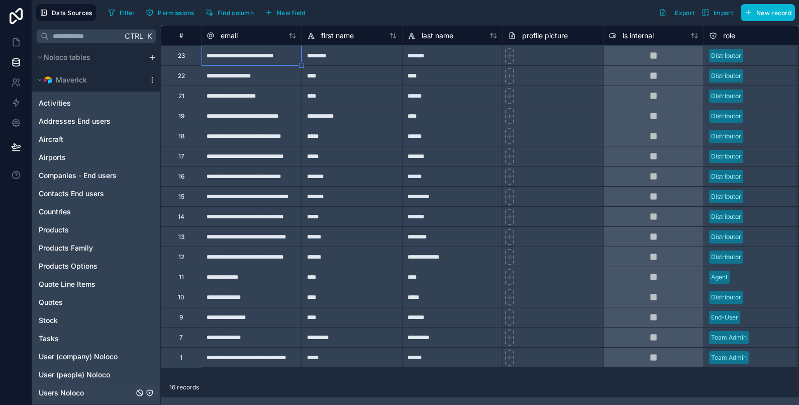
click at [83, 388] on span "Users Noloco" at bounding box center [61, 393] width 45 height 10
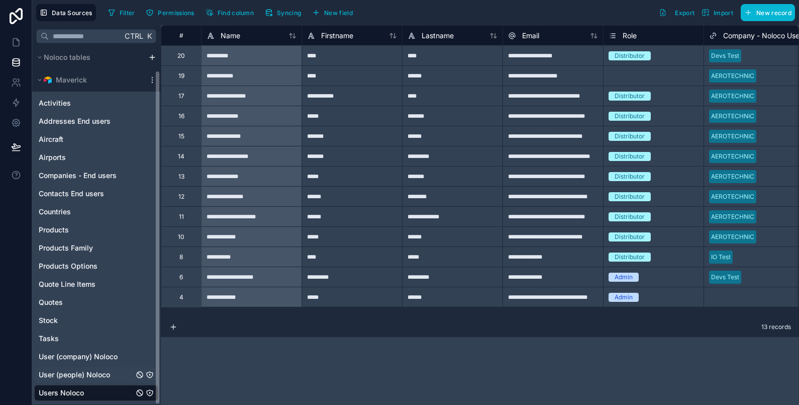
click at [100, 373] on span "User (people) Noloco" at bounding box center [74, 374] width 71 height 10
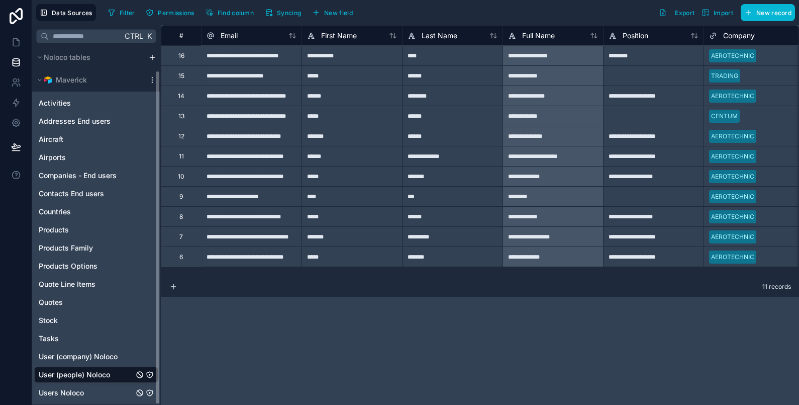
click at [55, 391] on span "Users Noloco" at bounding box center [61, 393] width 45 height 10
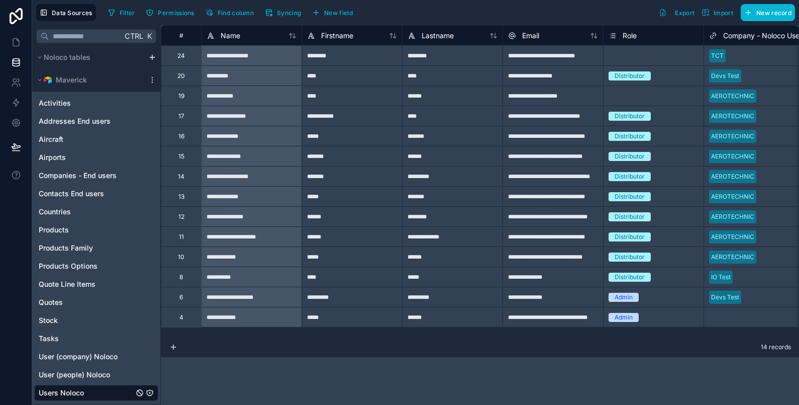
click at [624, 46] on div "Select a Role" at bounding box center [654, 56] width 100 height 20
click at [624, 55] on div "Select a Role" at bounding box center [627, 56] width 37 height 8
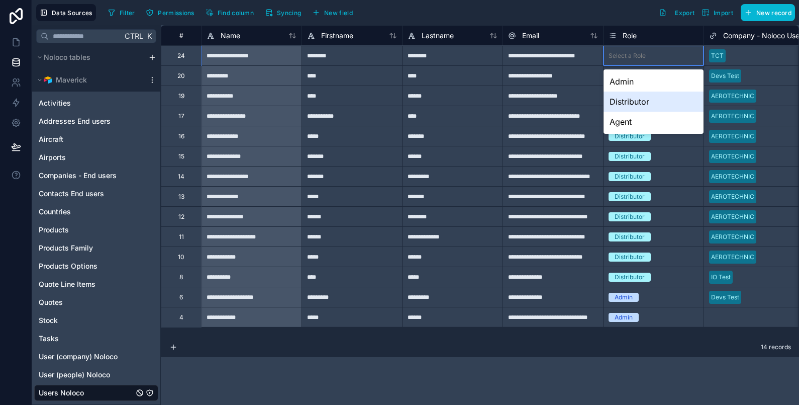
click at [627, 103] on div "Distributor" at bounding box center [654, 101] width 100 height 20
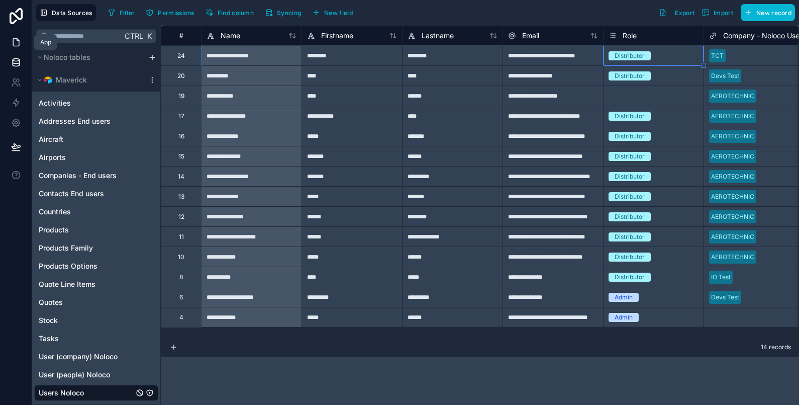
click at [14, 43] on icon at bounding box center [16, 42] width 10 height 10
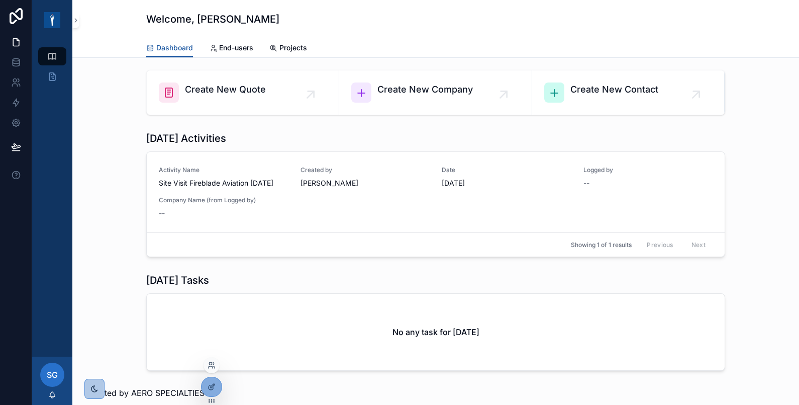
click at [206, 366] on div at bounding box center [212, 365] width 16 height 16
click at [211, 364] on icon at bounding box center [210, 363] width 3 height 3
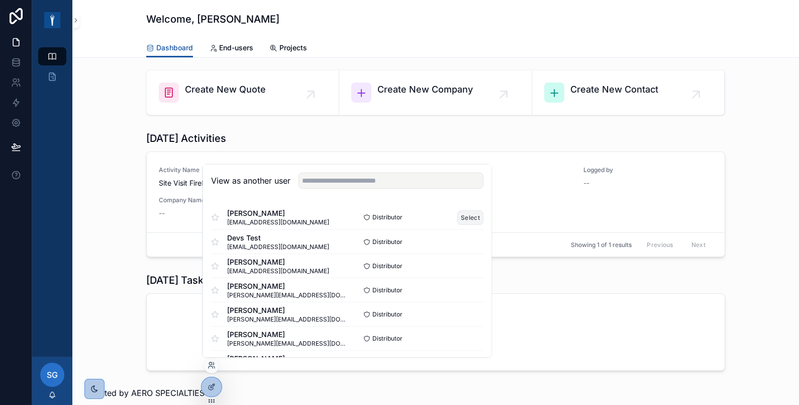
click at [457, 218] on button "Select" at bounding box center [470, 217] width 26 height 15
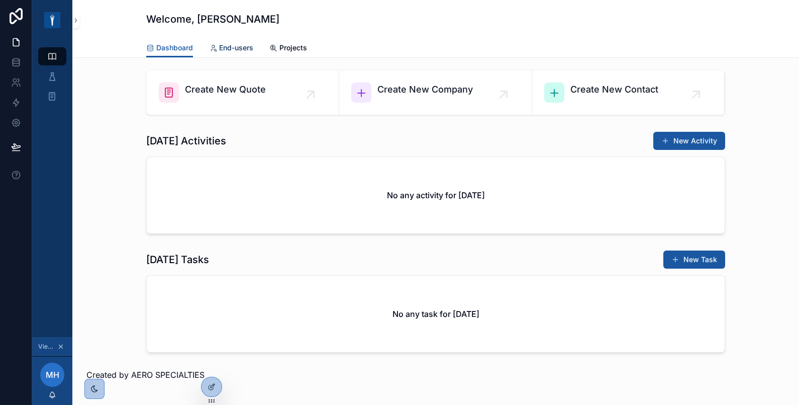
click at [233, 51] on span "End-users" at bounding box center [236, 48] width 34 height 10
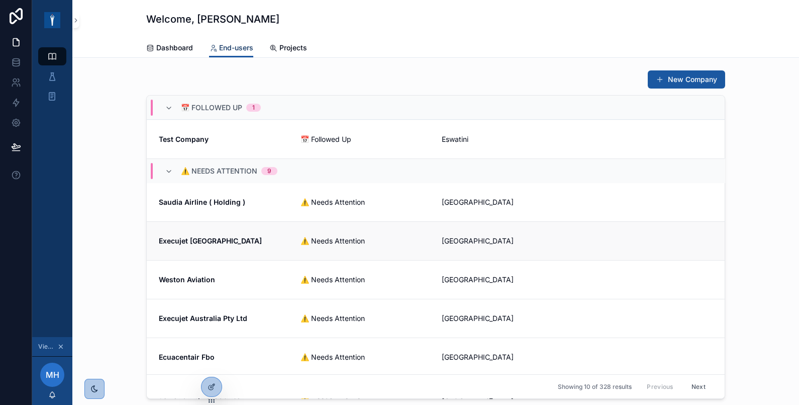
scroll to position [155, 0]
click at [210, 361] on icon at bounding box center [212, 365] width 8 height 8
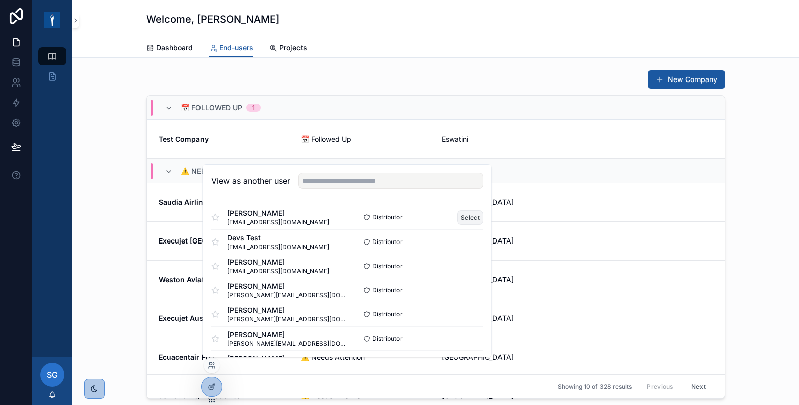
click at [468, 212] on button "Select" at bounding box center [470, 217] width 26 height 15
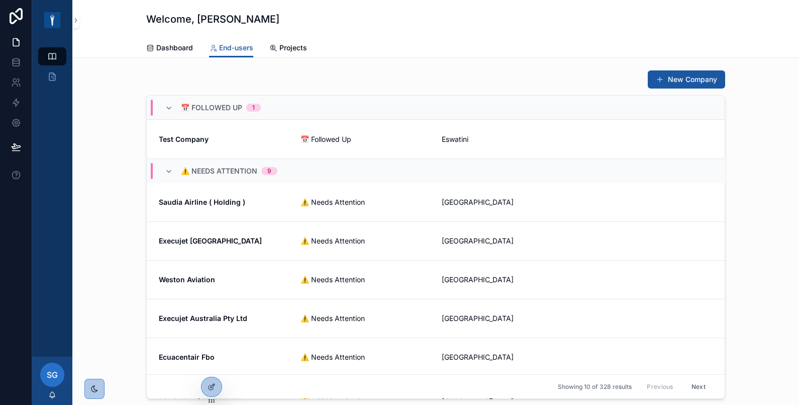
scroll to position [106, 0]
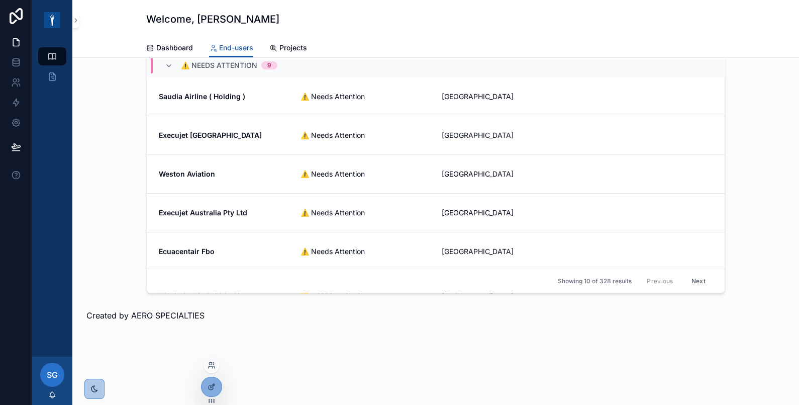
click at [210, 370] on div at bounding box center [212, 365] width 16 height 16
click at [211, 361] on icon at bounding box center [212, 365] width 8 height 8
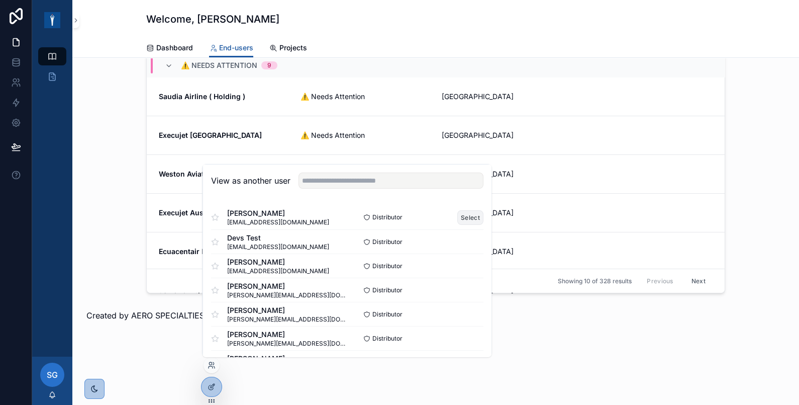
click at [457, 217] on button "Select" at bounding box center [470, 217] width 26 height 15
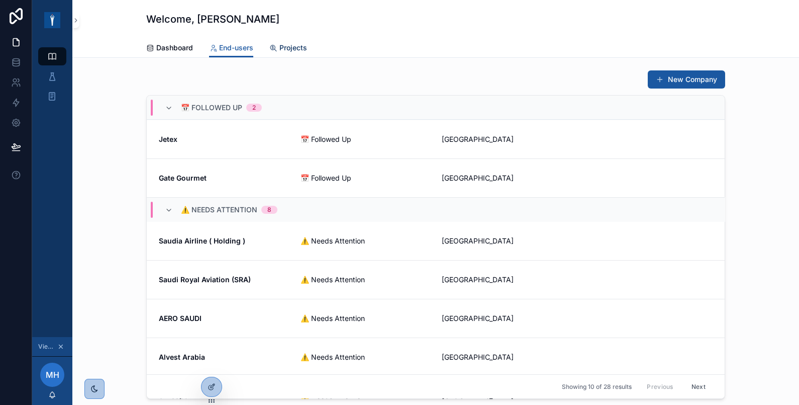
click at [289, 47] on span "Projects" at bounding box center [293, 48] width 28 height 10
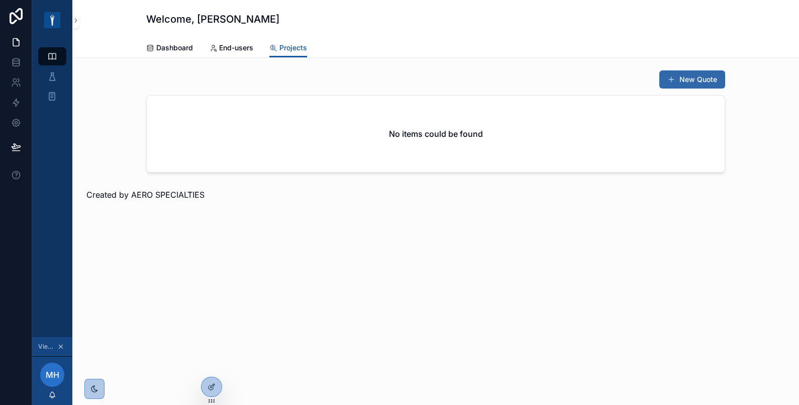
click at [709, 75] on button "New Quote" at bounding box center [692, 79] width 66 height 18
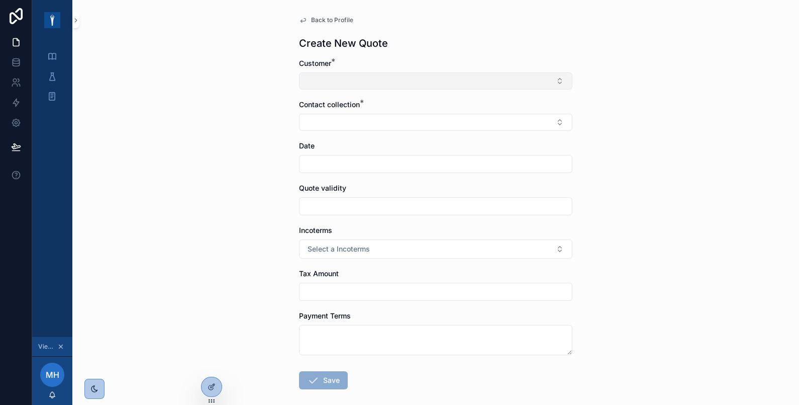
click at [494, 79] on button "Select Button" at bounding box center [435, 80] width 273 height 17
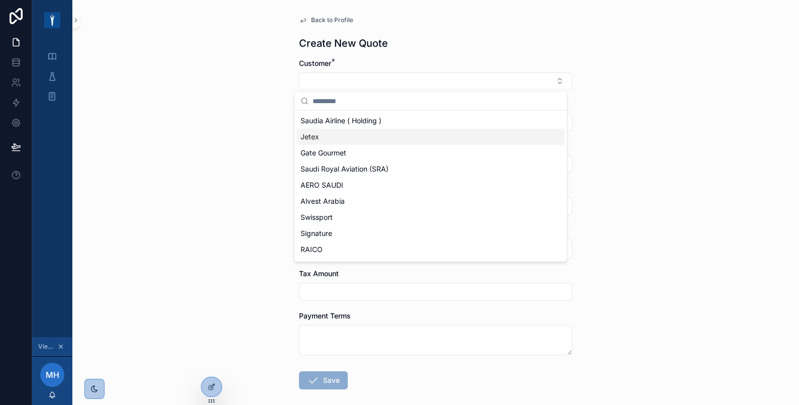
scroll to position [303, 0]
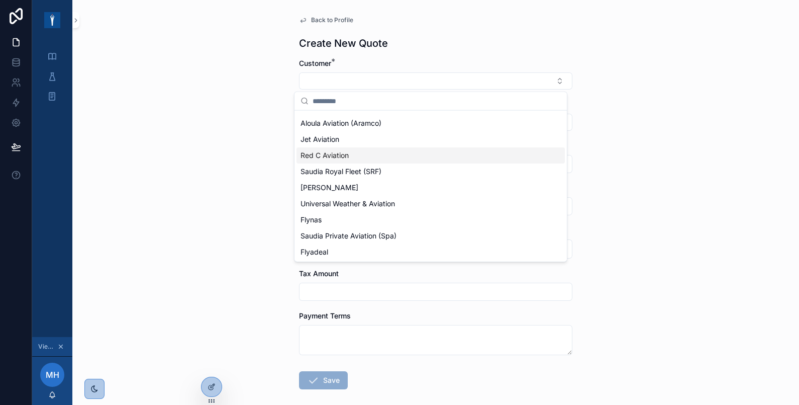
click at [307, 153] on span "Red C Aviation" at bounding box center [325, 155] width 48 height 10
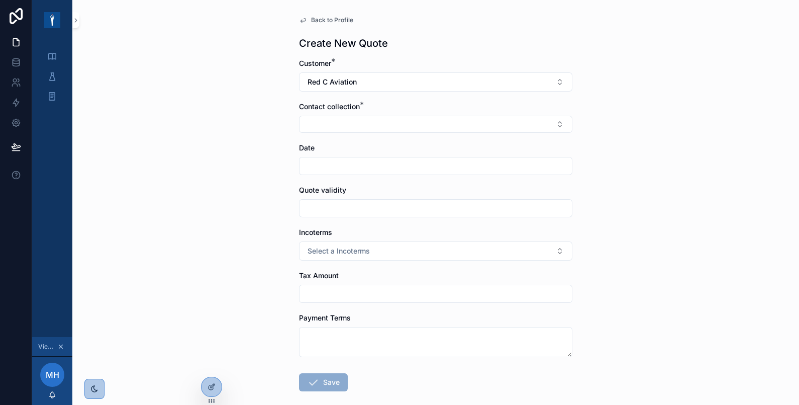
click at [346, 115] on div "Contact collection *" at bounding box center [435, 117] width 273 height 31
click at [347, 123] on button "Select Button" at bounding box center [435, 124] width 273 height 17
click at [234, 121] on div "Back to Profile Create New Quote Customer * Red C Aviation Contact collection *…" at bounding box center [435, 202] width 727 height 405
click at [215, 388] on icon at bounding box center [212, 386] width 8 height 8
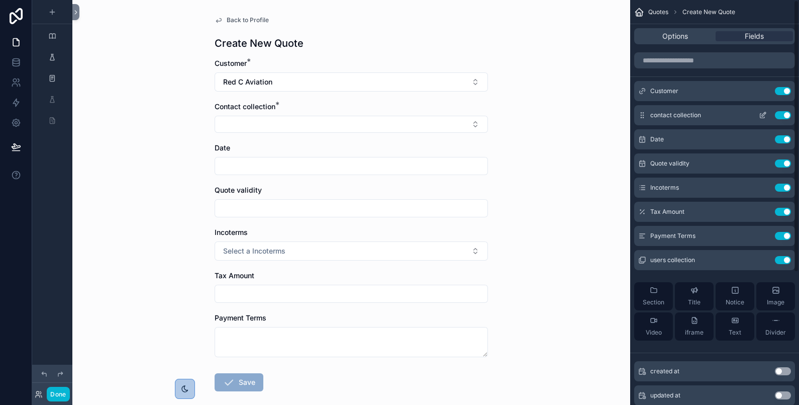
click at [779, 110] on div "contact collection Use setting" at bounding box center [714, 115] width 161 height 20
click at [781, 113] on button "Use setting" at bounding box center [783, 115] width 16 height 8
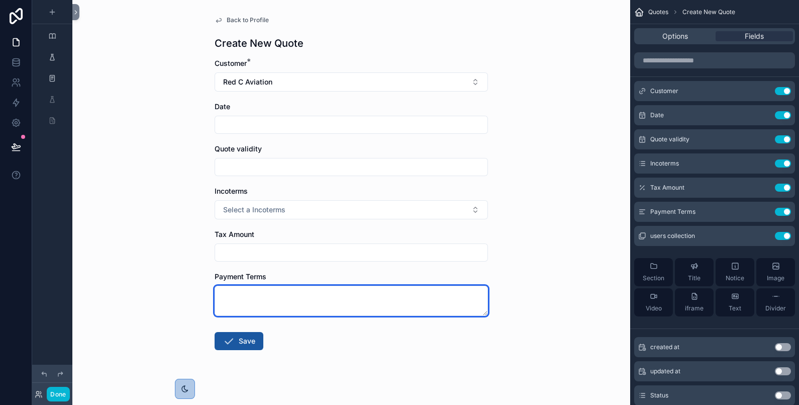
click at [284, 307] on textarea "scrollable content" at bounding box center [351, 300] width 273 height 30
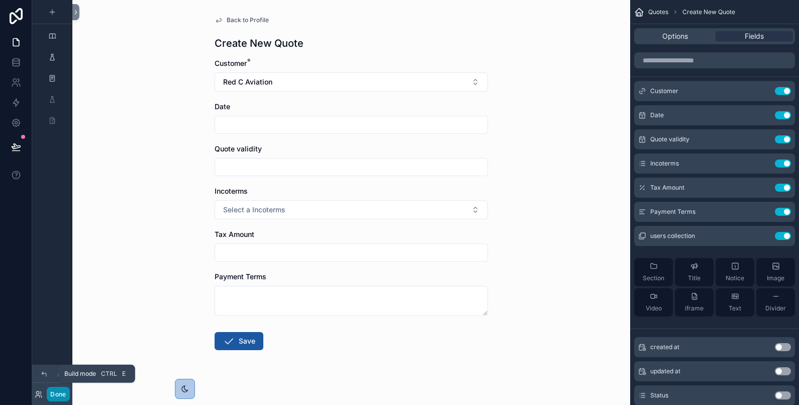
click at [63, 391] on button "Done" at bounding box center [58, 394] width 23 height 15
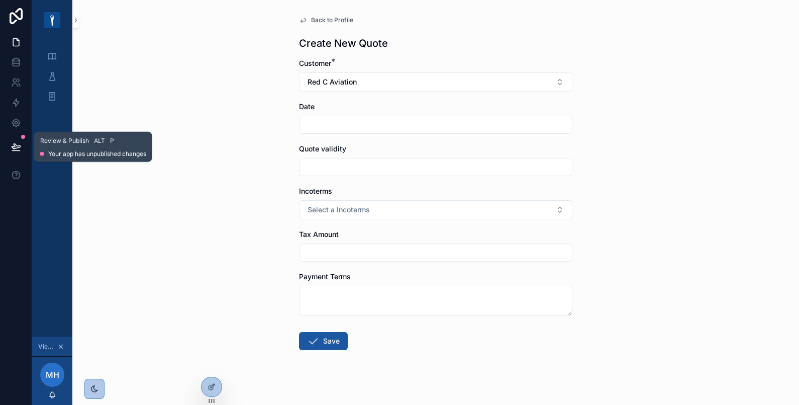
click at [21, 150] on button at bounding box center [16, 147] width 22 height 28
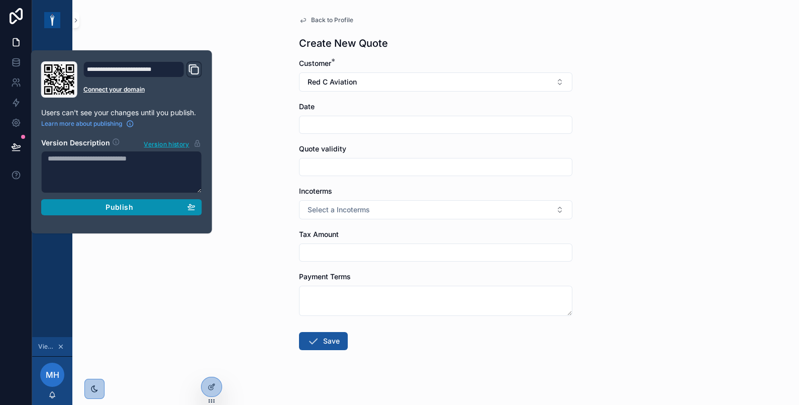
click at [123, 211] on button "Publish" at bounding box center [121, 207] width 161 height 16
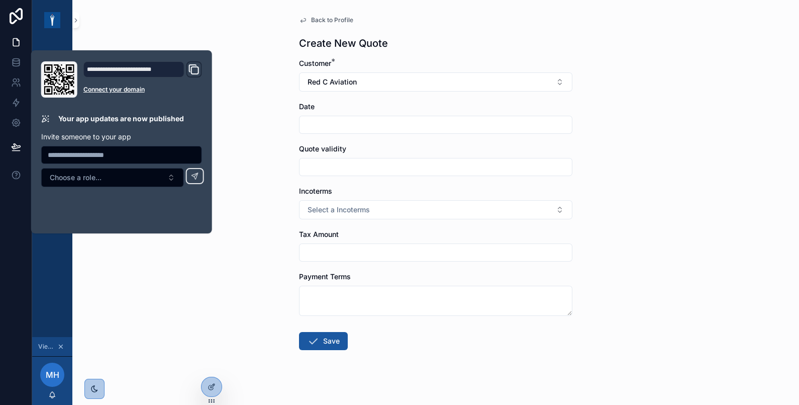
click at [167, 312] on div "Back to Profile Create New Quote Customer * Red C Aviation Date Quote validity …" at bounding box center [435, 202] width 727 height 405
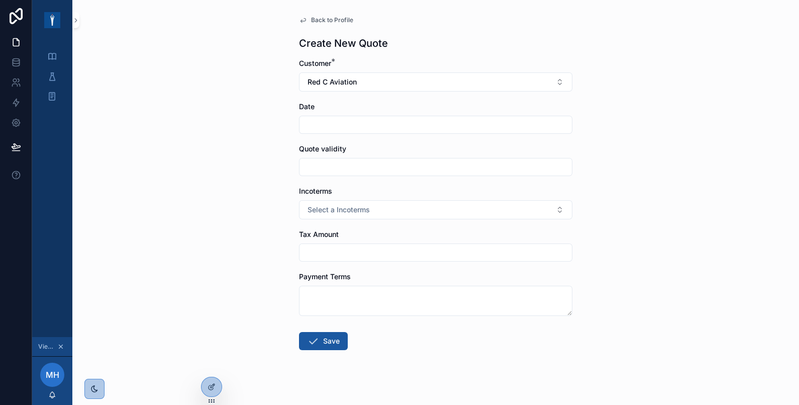
click at [337, 118] on input "scrollable content" at bounding box center [436, 125] width 272 height 14
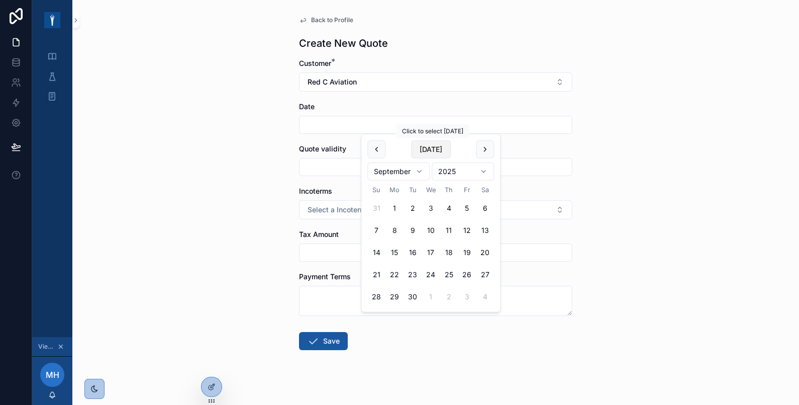
click at [423, 147] on button "Today" at bounding box center [431, 149] width 40 height 18
type input "********"
click at [331, 162] on input "scrollable content" at bounding box center [436, 167] width 272 height 14
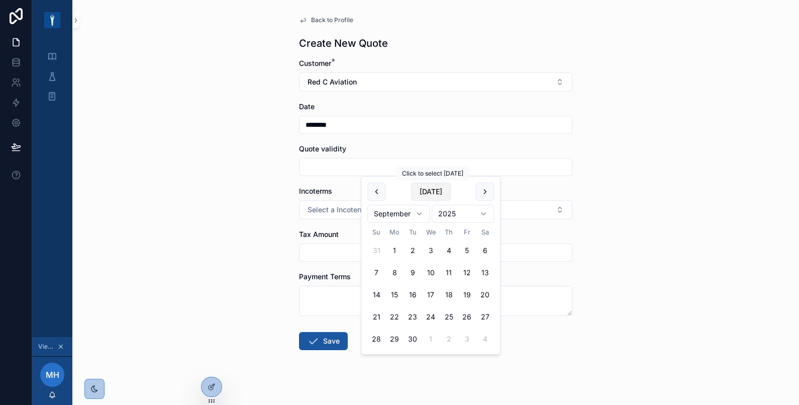
click at [429, 192] on button "Today" at bounding box center [431, 191] width 40 height 18
type input "********"
click at [326, 211] on span "Select a Incoterms" at bounding box center [339, 210] width 62 height 10
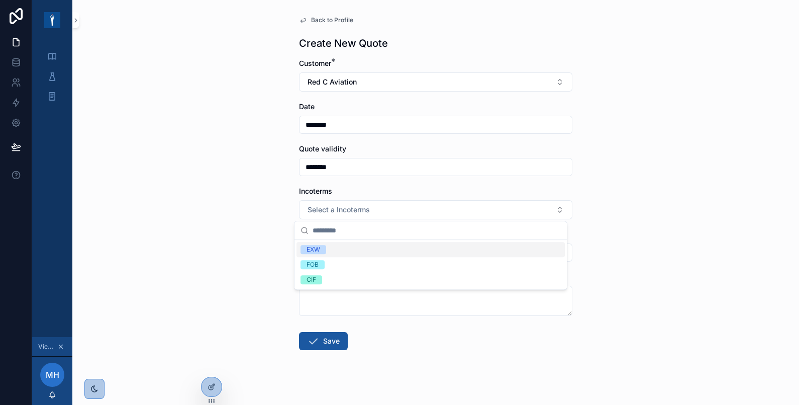
click at [324, 244] on div "EXW" at bounding box center [431, 249] width 268 height 15
click at [324, 251] on input "scrollable content" at bounding box center [436, 252] width 272 height 14
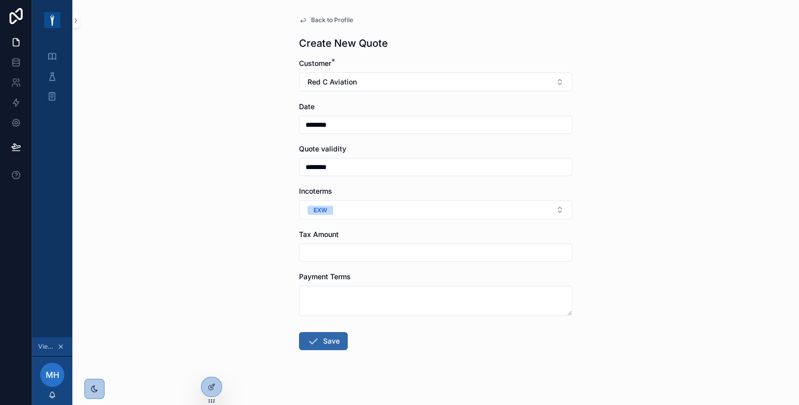
click at [324, 347] on button "Save" at bounding box center [323, 341] width 49 height 18
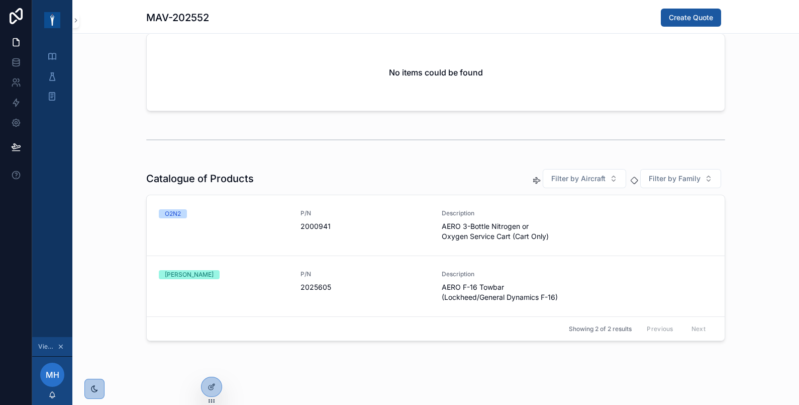
scroll to position [187, 0]
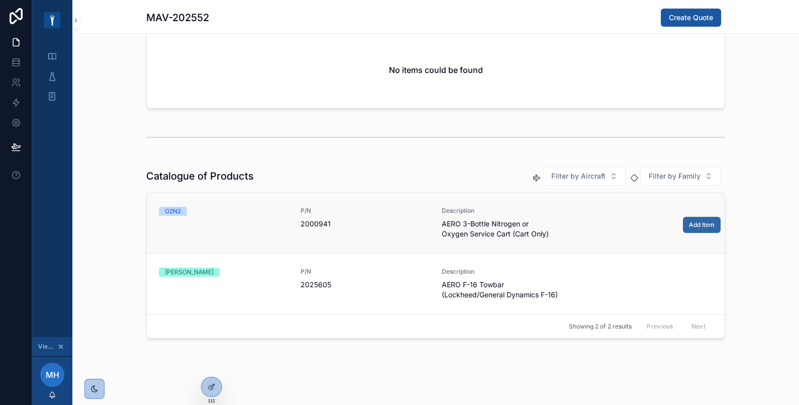
click at [694, 224] on span "Add Item" at bounding box center [702, 225] width 26 height 8
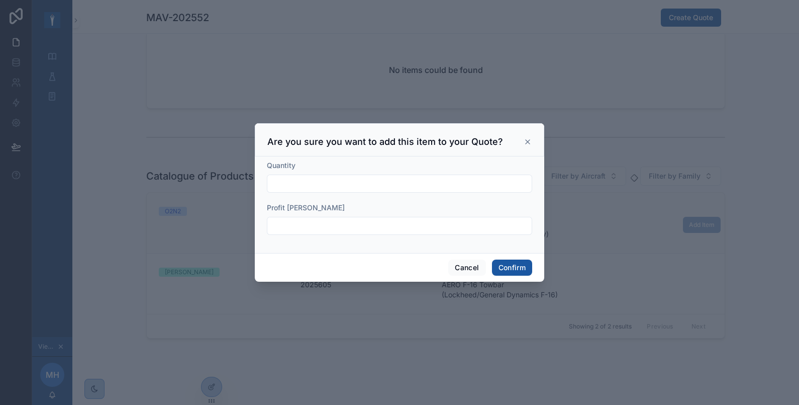
click at [412, 181] on input "text" at bounding box center [399, 183] width 264 height 14
type input "*"
click at [269, 223] on input "text" at bounding box center [399, 226] width 264 height 14
type input "***"
click at [529, 265] on button "Confirm" at bounding box center [512, 267] width 40 height 16
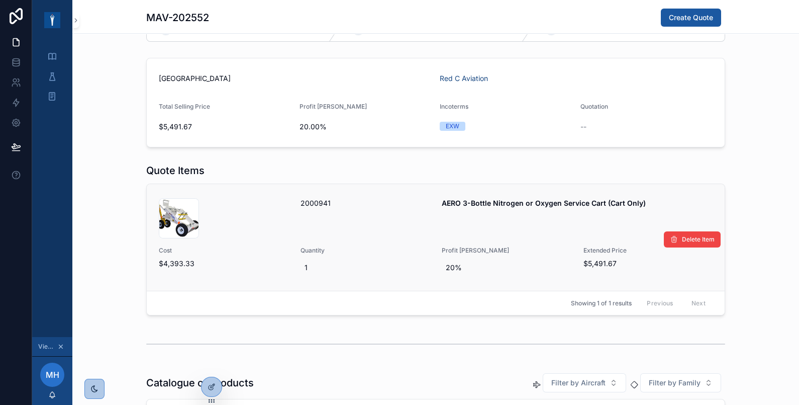
scroll to position [0, 0]
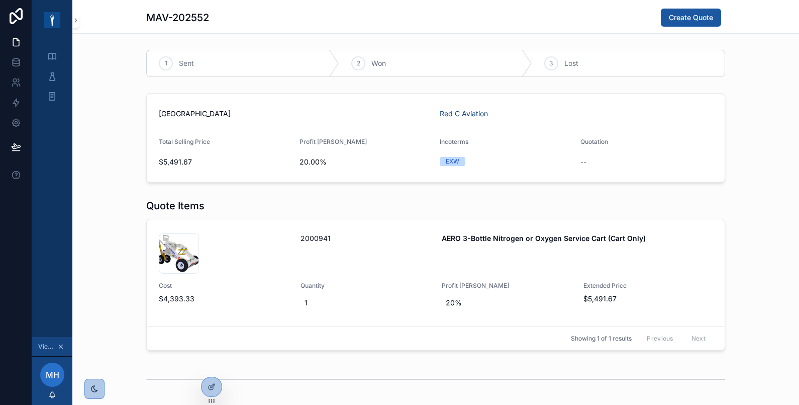
click at [115, 156] on div "Saudi Arabia Red C Aviation Total Selling Price $5,491.67 Profit Margin 20.00% …" at bounding box center [435, 138] width 727 height 98
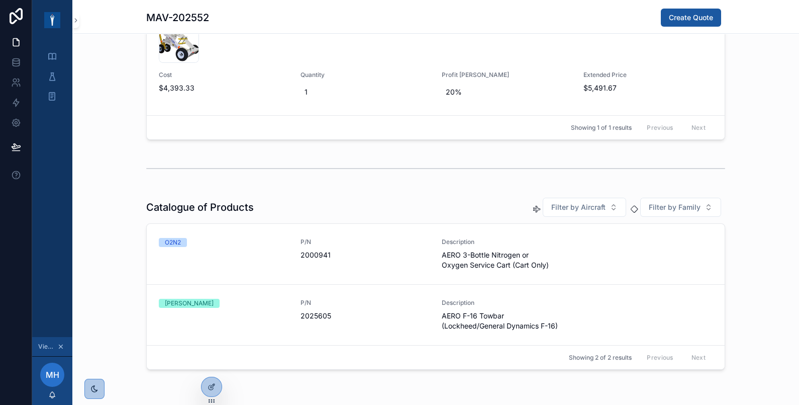
scroll to position [241, 0]
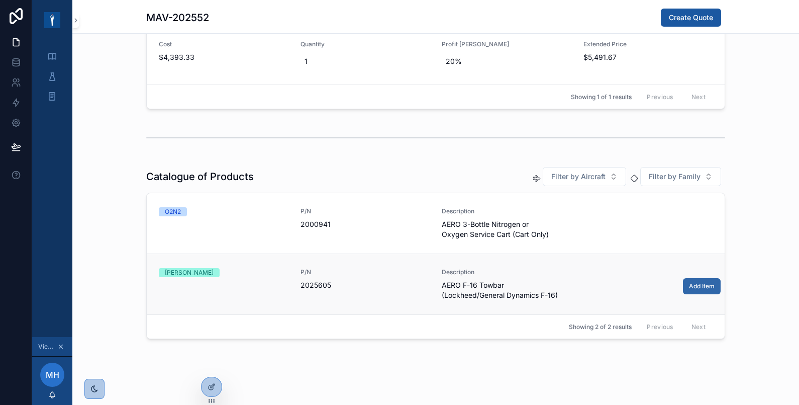
click at [689, 283] on span "Add Item" at bounding box center [702, 286] width 26 height 8
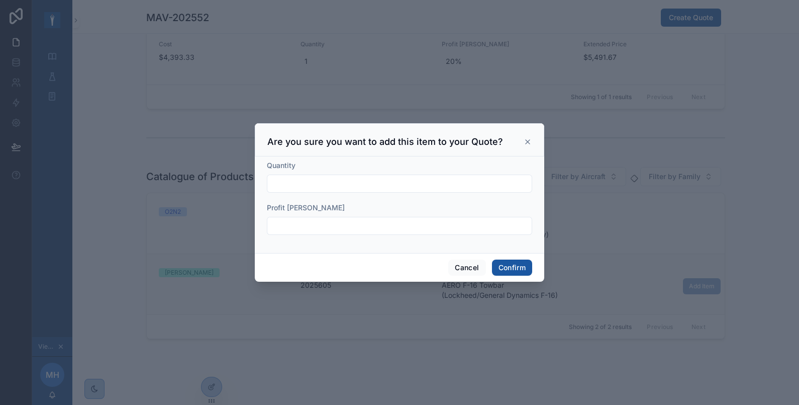
click at [347, 183] on input "text" at bounding box center [399, 183] width 264 height 14
click at [528, 141] on icon at bounding box center [528, 142] width 4 height 4
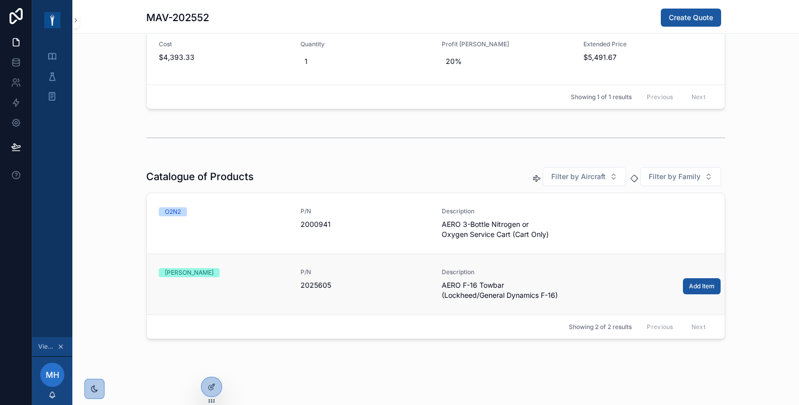
click at [128, 143] on div "scrollable content" at bounding box center [435, 137] width 727 height 33
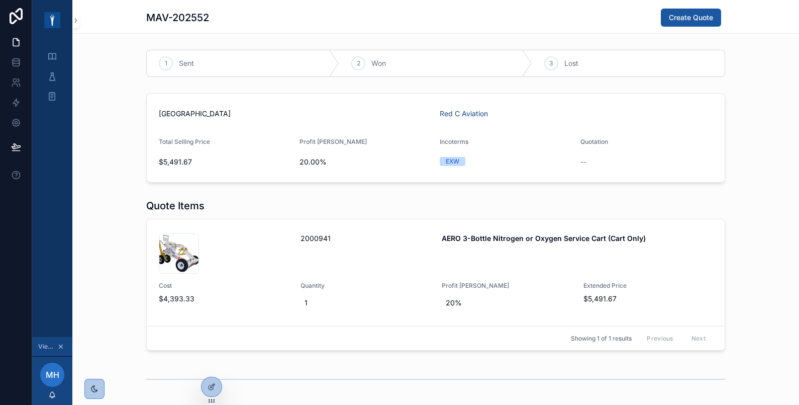
click at [113, 138] on div "Saudi Arabia Red C Aviation Total Selling Price $5,491.67 Profit Margin 20.00% …" at bounding box center [435, 138] width 727 height 98
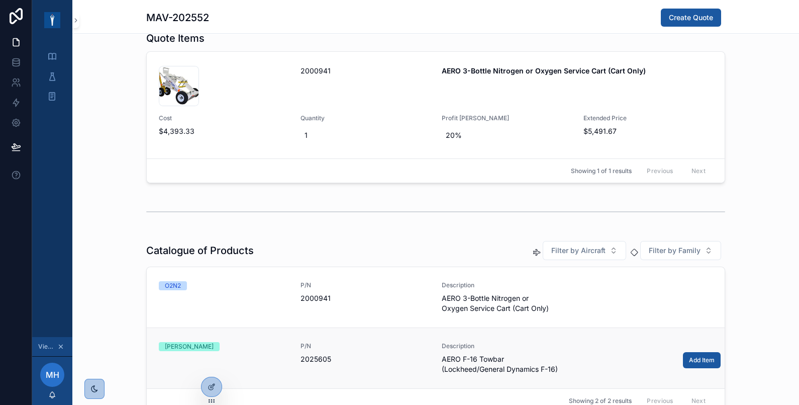
scroll to position [241, 0]
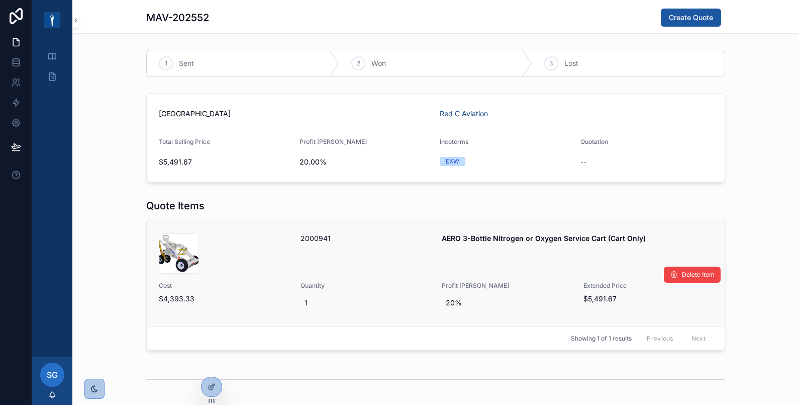
scroll to position [167, 0]
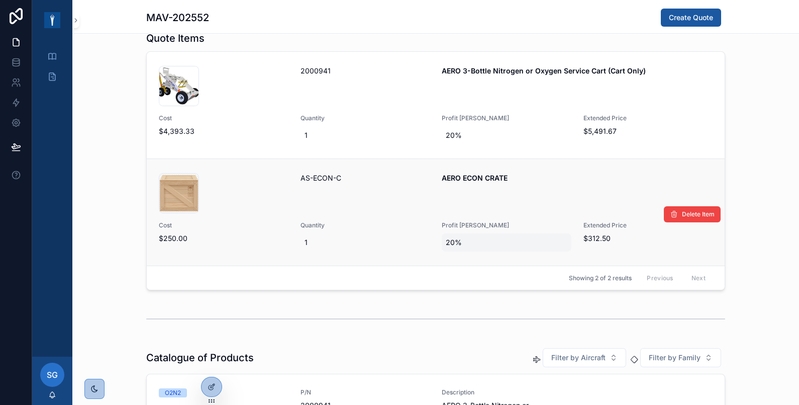
click at [453, 246] on span "20%" at bounding box center [507, 242] width 122 height 10
click at [99, 160] on div "Quote Items 001582-AERO-3-Bottle-O2-N2-Cart-Only_02 .jpg 2000941 AERO 3-Bottle …" at bounding box center [435, 160] width 727 height 267
click at [450, 247] on div "20%" at bounding box center [507, 242] width 130 height 18
type input "**"
click at [564, 255] on icon "scrollable content" at bounding box center [564, 254] width 8 height 8
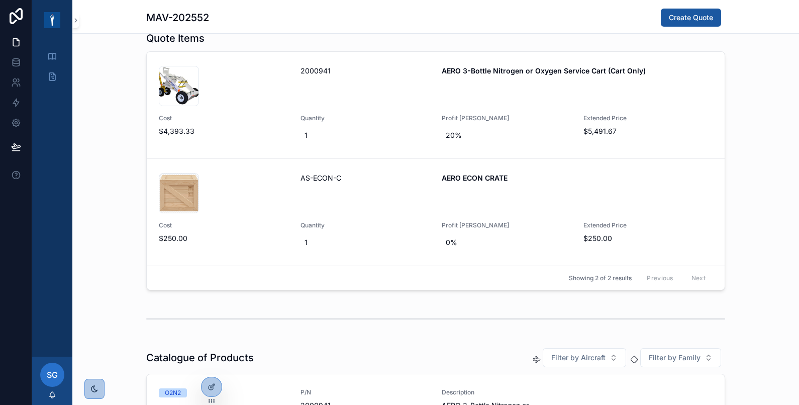
scroll to position [335, 0]
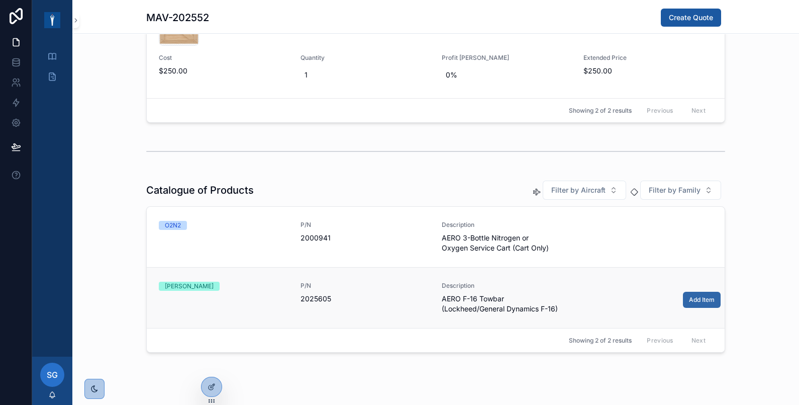
click at [698, 304] on button "Add Item" at bounding box center [702, 300] width 38 height 16
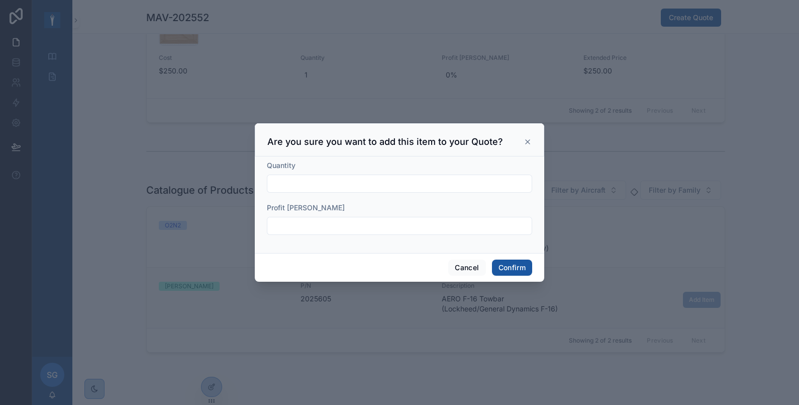
click at [430, 188] on input "text" at bounding box center [399, 183] width 264 height 14
type input "*"
click at [284, 226] on input "text" at bounding box center [399, 226] width 264 height 14
type input "***"
click at [505, 266] on button "Confirm" at bounding box center [512, 267] width 40 height 16
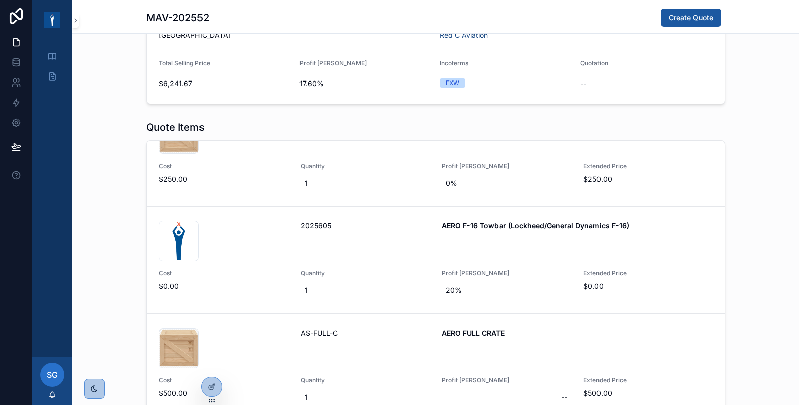
scroll to position [246, 0]
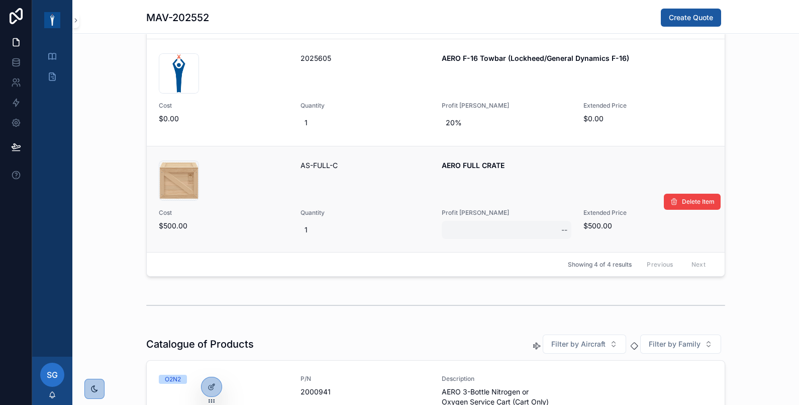
click at [485, 228] on div "--" at bounding box center [507, 230] width 130 height 18
type input "**"
click at [671, 236] on button "scrollable content" at bounding box center [672, 241] width 12 height 12
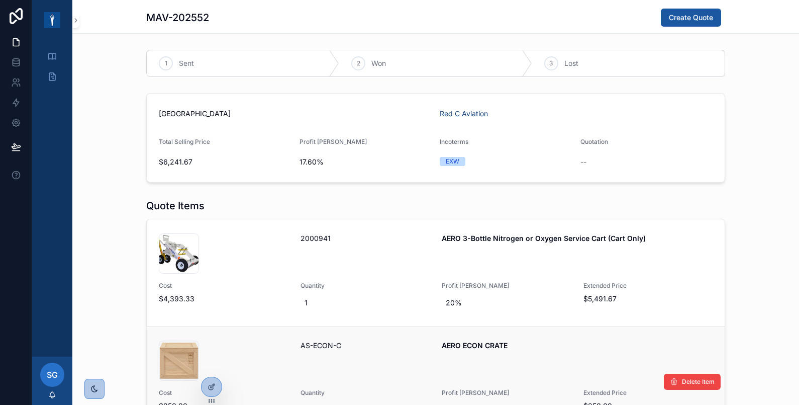
scroll to position [167, 0]
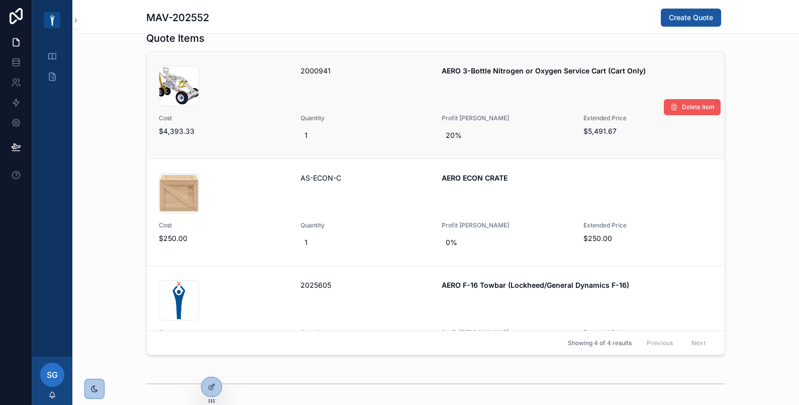
click at [682, 103] on span "Delete Item" at bounding box center [698, 107] width 33 height 8
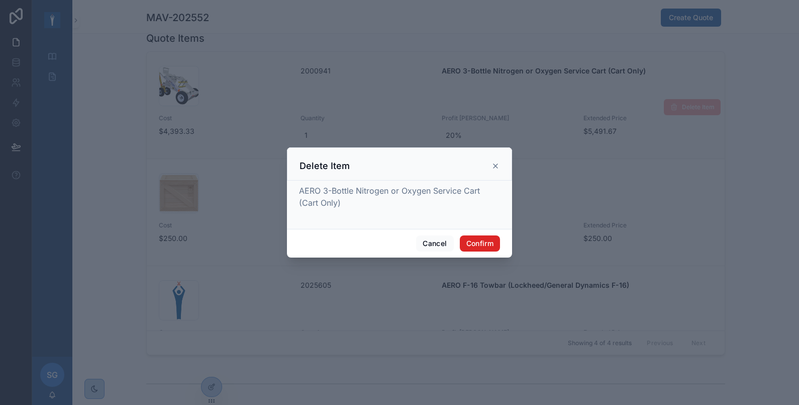
click at [483, 239] on button "Confirm" at bounding box center [480, 243] width 40 height 16
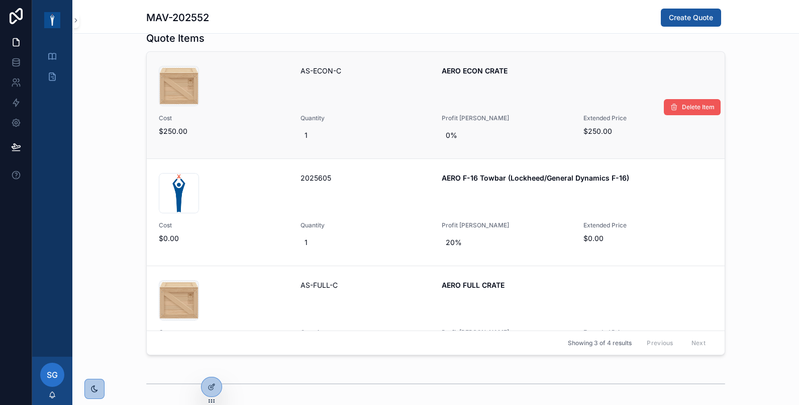
click at [682, 106] on span "Delete Item" at bounding box center [698, 107] width 33 height 8
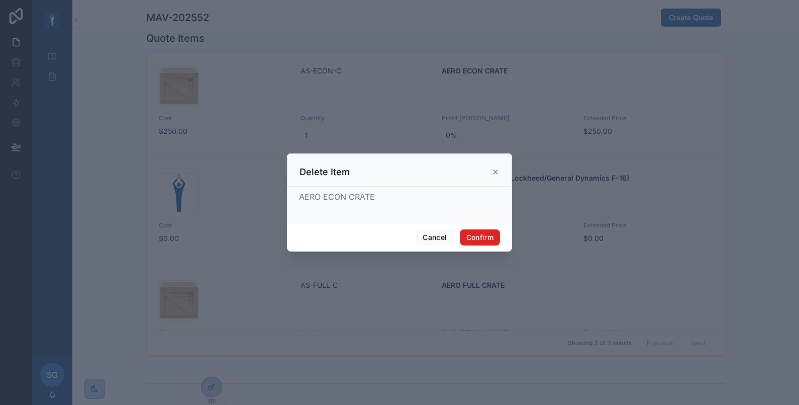
click at [487, 235] on button "Confirm" at bounding box center [480, 237] width 40 height 16
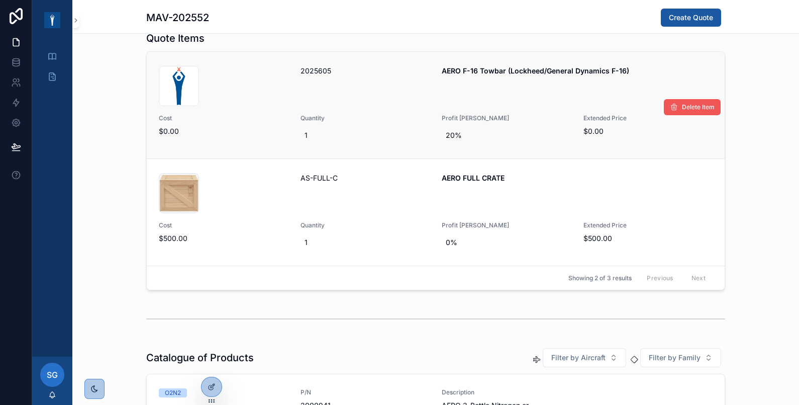
click at [670, 109] on icon "scrollable content" at bounding box center [674, 107] width 8 height 8
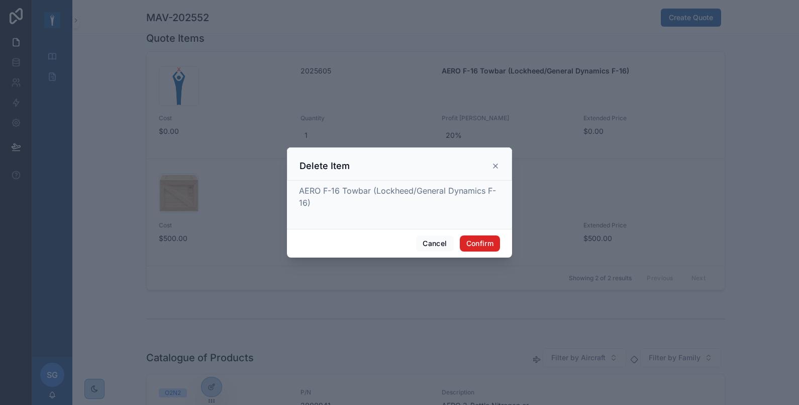
click at [481, 243] on button "Confirm" at bounding box center [480, 243] width 40 height 16
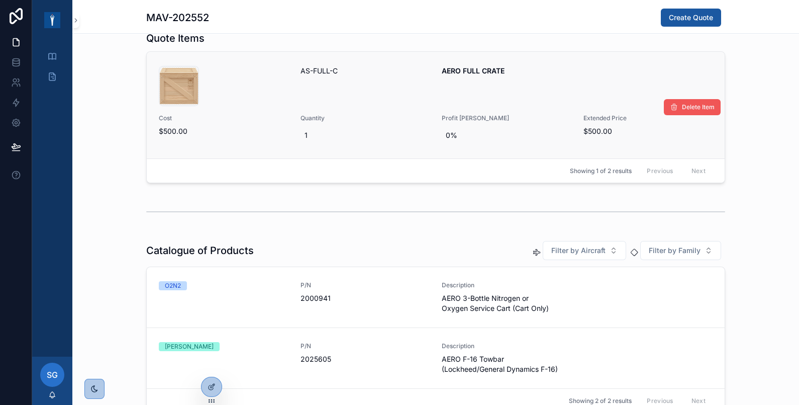
click at [692, 103] on span "Delete Item" at bounding box center [698, 107] width 33 height 8
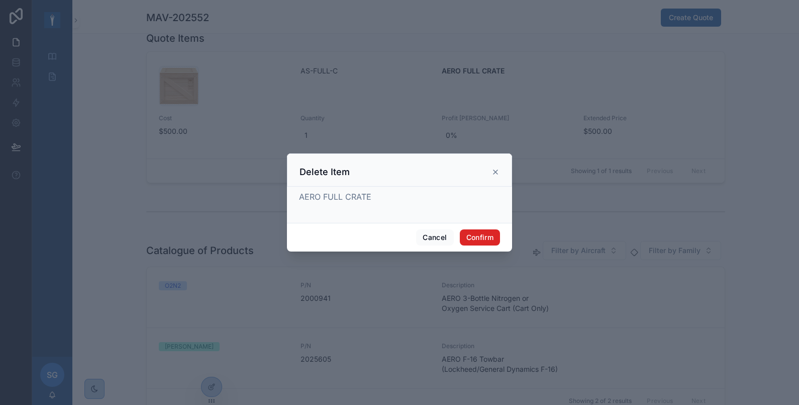
click at [485, 232] on button "Confirm" at bounding box center [480, 237] width 40 height 16
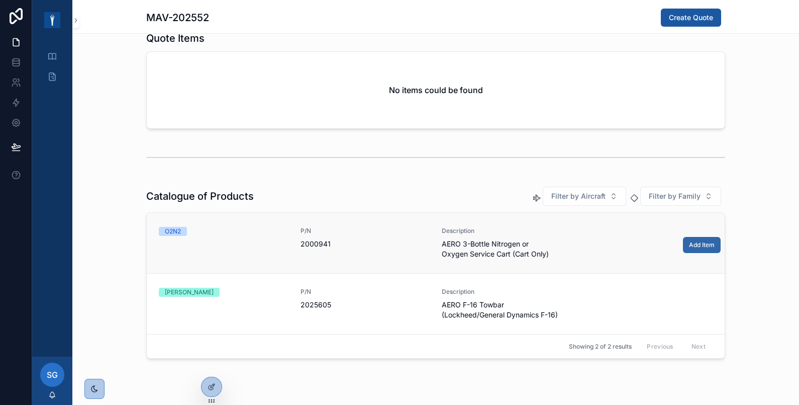
click at [704, 246] on span "Add Item" at bounding box center [702, 245] width 26 height 8
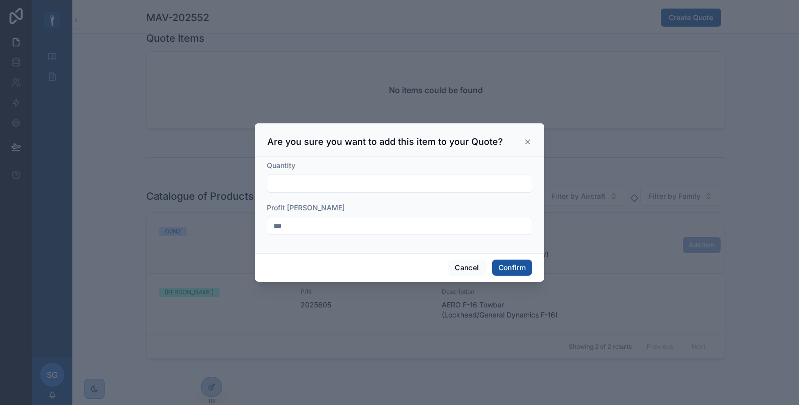
click at [481, 181] on input "text" at bounding box center [399, 183] width 264 height 14
type input "*"
click at [508, 160] on div "Quantity" at bounding box center [399, 165] width 265 height 10
click at [512, 262] on button "Confirm" at bounding box center [512, 267] width 40 height 16
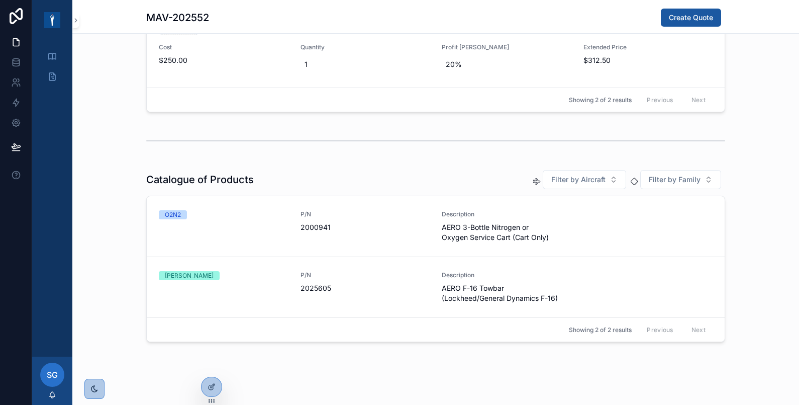
scroll to position [348, 0]
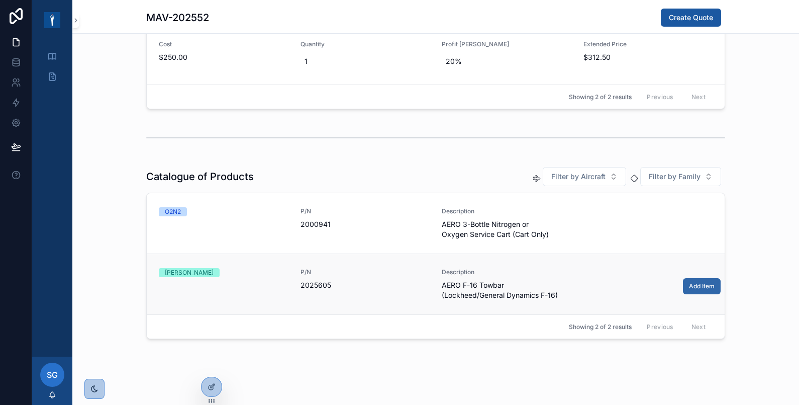
click at [699, 284] on span "Add Item" at bounding box center [702, 286] width 26 height 8
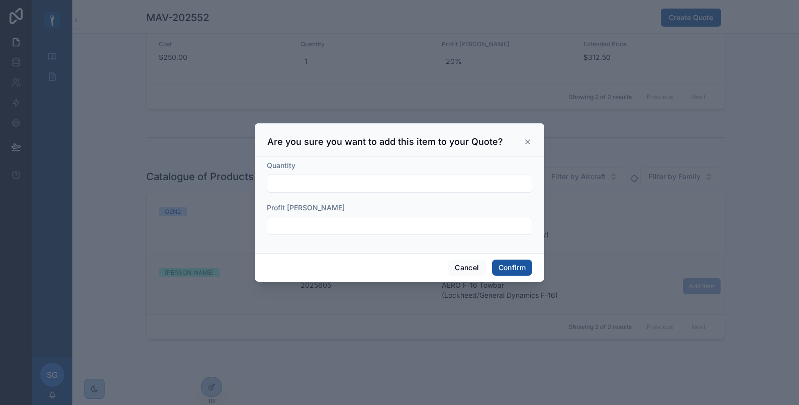
click at [449, 178] on input "text" at bounding box center [399, 183] width 264 height 14
type input "*"
drag, startPoint x: 362, startPoint y: 219, endPoint x: 362, endPoint y: 226, distance: 7.1
click at [362, 219] on input "text" at bounding box center [399, 226] width 264 height 14
type input "***"
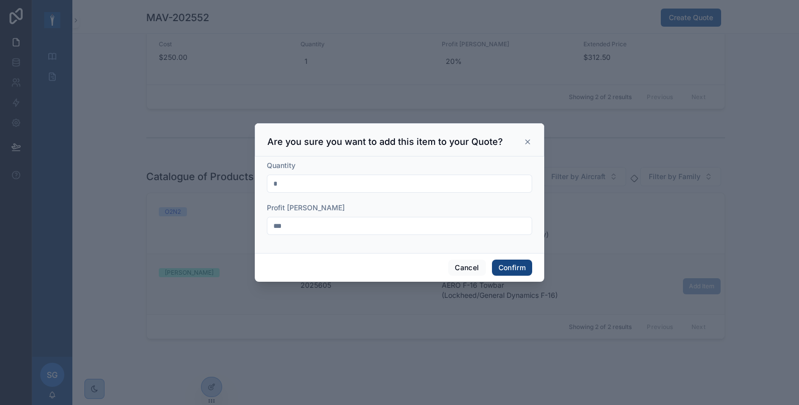
click at [510, 268] on button "Confirm" at bounding box center [512, 267] width 40 height 16
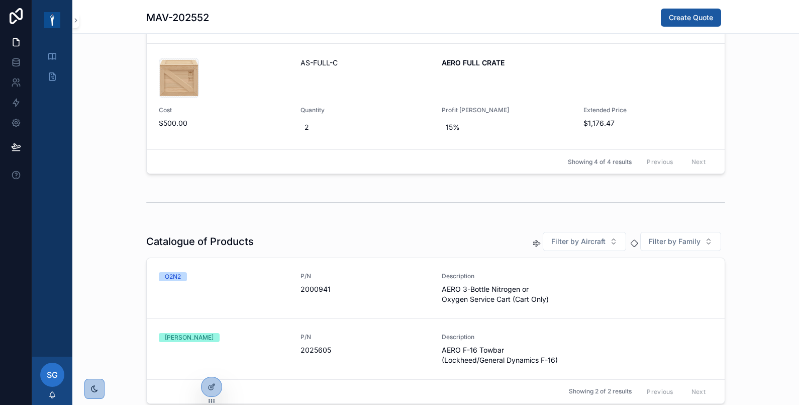
scroll to position [181, 0]
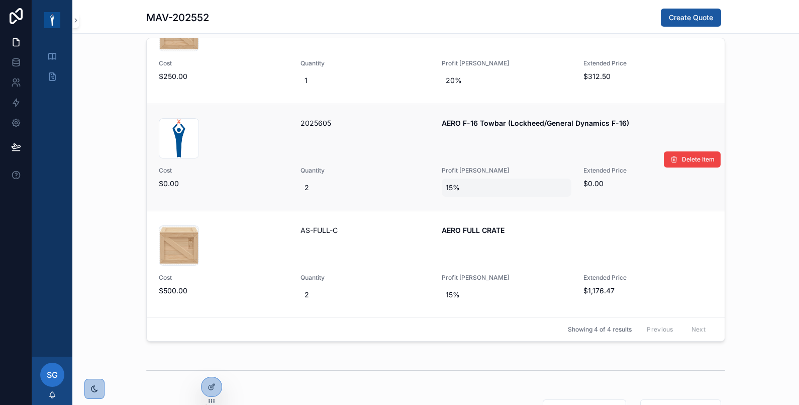
click at [449, 186] on span "15%" at bounding box center [507, 187] width 122 height 10
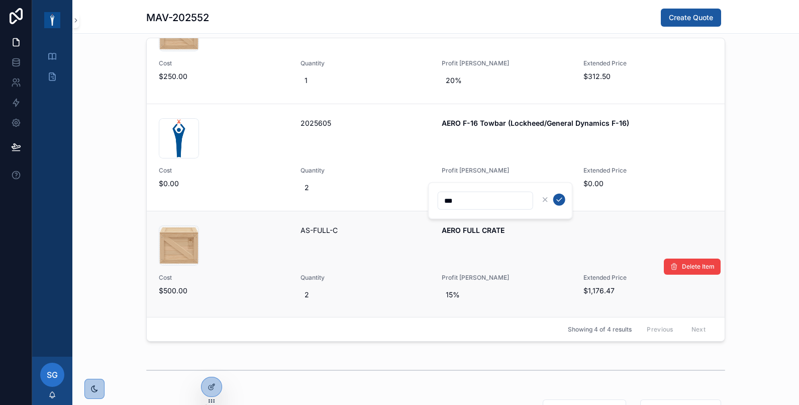
type input "**"
type input "***"
click at [560, 199] on icon "scrollable content" at bounding box center [559, 200] width 8 height 8
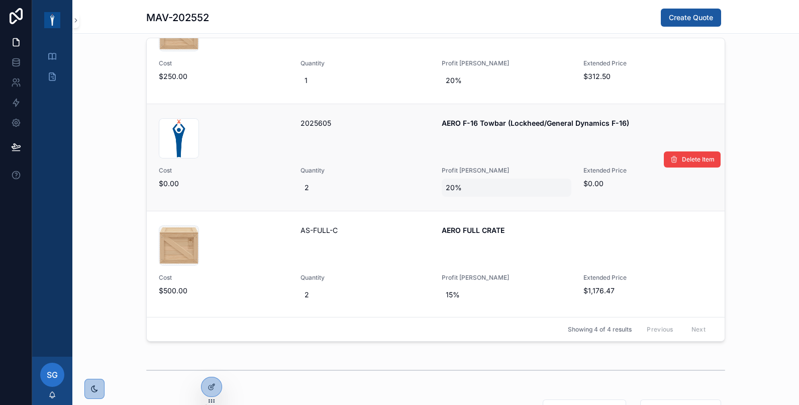
click at [465, 183] on span "20%" at bounding box center [507, 187] width 122 height 10
type input "**"
type input "***"
click at [773, 161] on div "Quote Items 001582-AERO-3-Bottle-O2-N2-Cart-Only_02 .jpg 2000941 AERO 3-Bottle …" at bounding box center [435, 180] width 727 height 332
click at [322, 188] on span "2" at bounding box center [366, 187] width 122 height 10
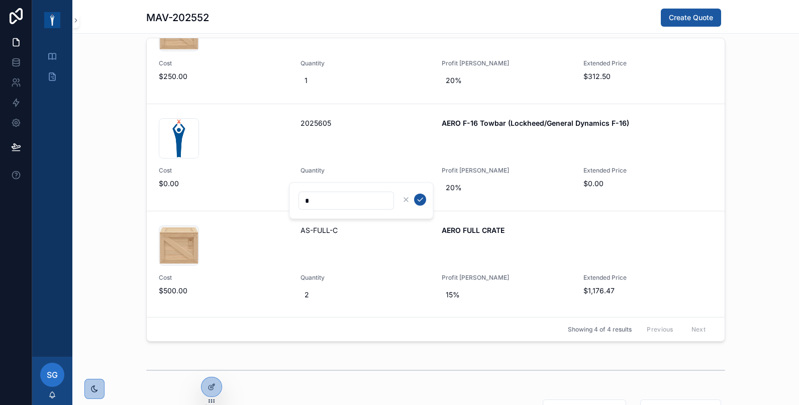
type input "*"
click at [425, 195] on div "scrollable content" at bounding box center [413, 200] width 26 height 12
click at [419, 203] on icon "scrollable content" at bounding box center [420, 200] width 8 height 8
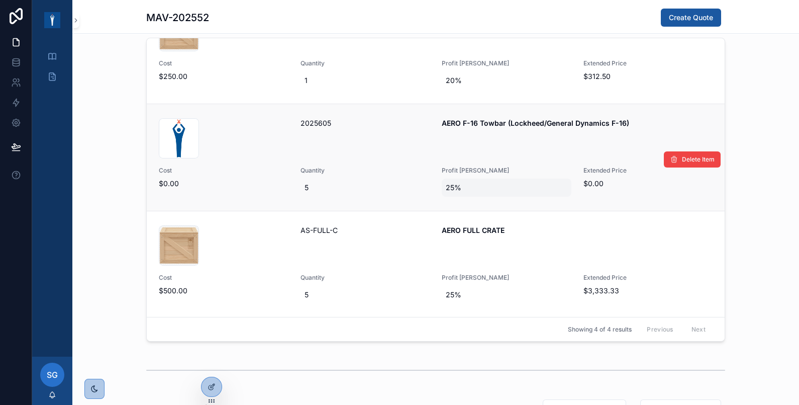
click at [454, 184] on span "25%" at bounding box center [507, 187] width 122 height 10
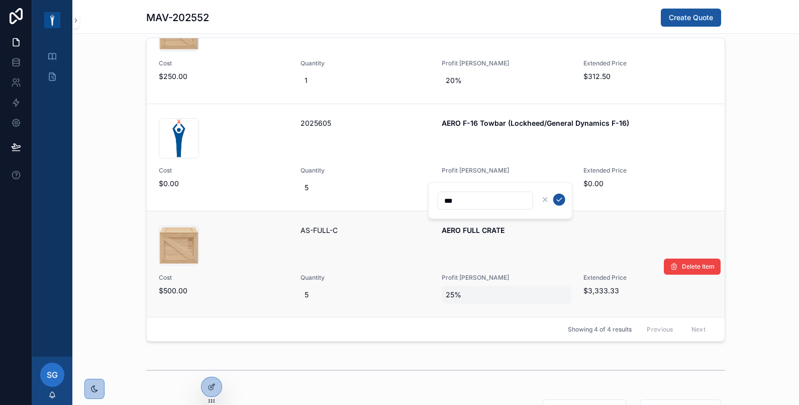
click at [447, 290] on span "25%" at bounding box center [507, 295] width 122 height 10
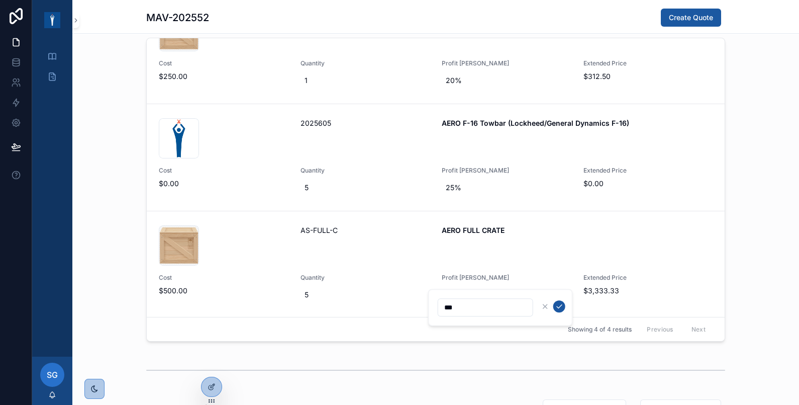
type input "**"
click at [764, 192] on div "Quote Items 001582-AERO-3-Bottle-O2-N2-Cart-Only_02 .jpg 2000941 AERO 3-Bottle …" at bounding box center [435, 180] width 727 height 332
click at [447, 293] on span "25%" at bounding box center [507, 295] width 122 height 10
click at [559, 307] on icon "scrollable content" at bounding box center [559, 306] width 8 height 8
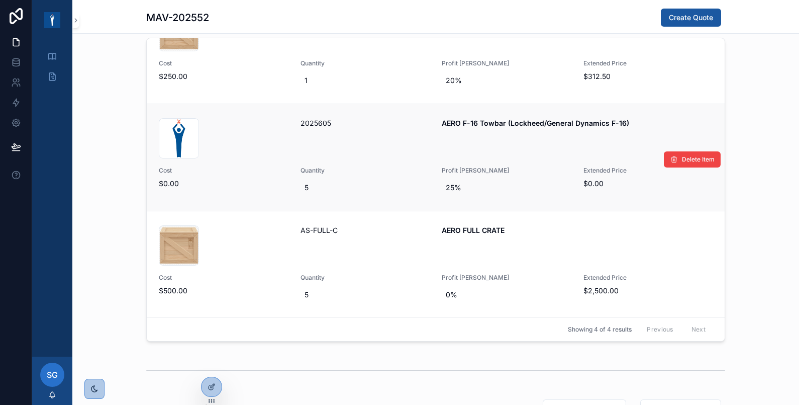
scroll to position [0, 0]
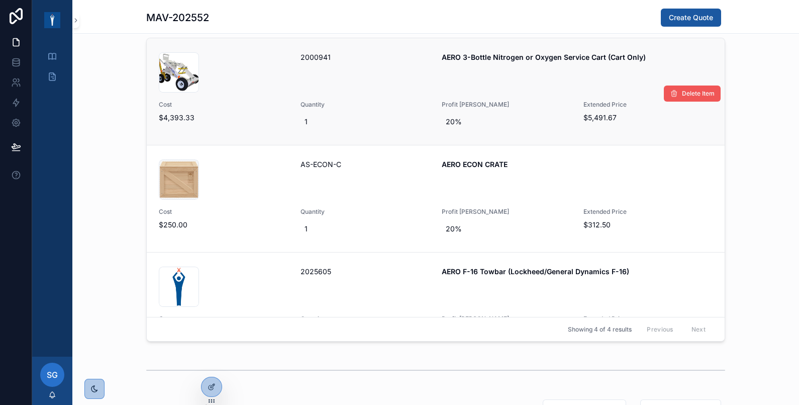
click at [682, 95] on span "Delete Item" at bounding box center [698, 93] width 33 height 8
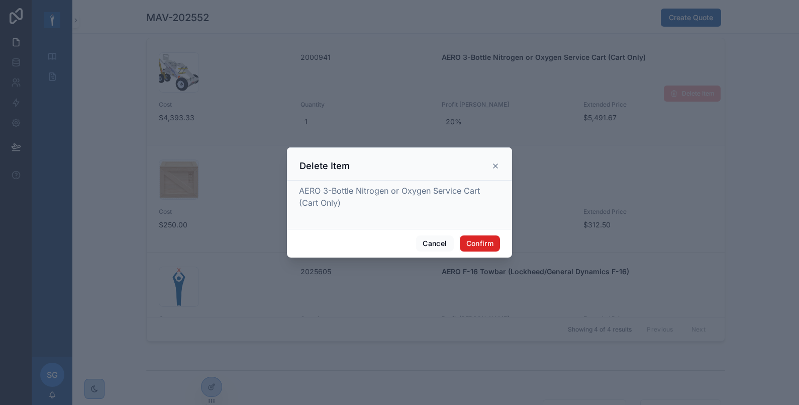
click at [489, 243] on button "Confirm" at bounding box center [480, 243] width 40 height 16
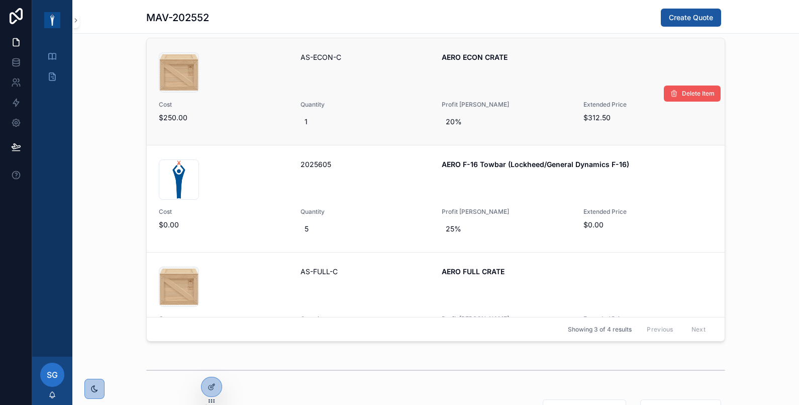
click at [680, 86] on button "Delete Item" at bounding box center [692, 93] width 57 height 16
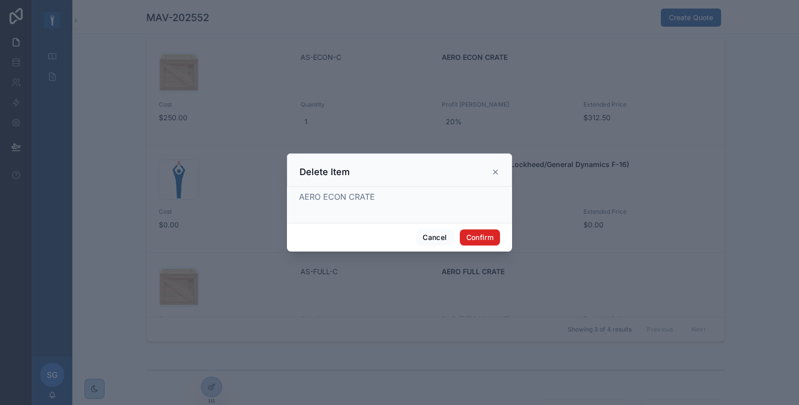
click at [484, 231] on button "Confirm" at bounding box center [480, 237] width 40 height 16
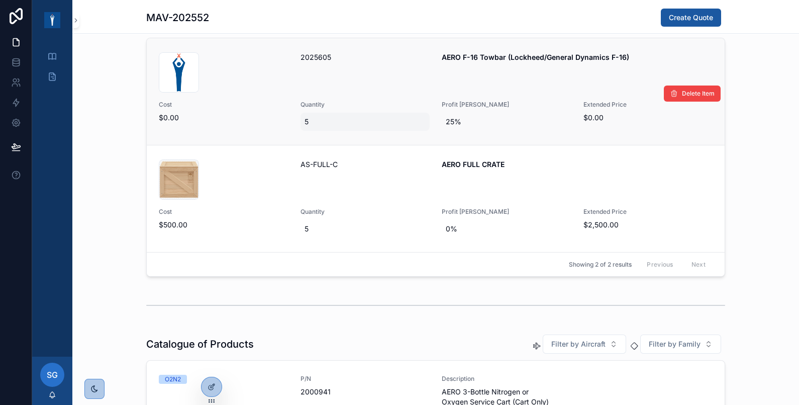
click at [344, 121] on span "5" at bounding box center [366, 122] width 122 height 10
type input "**"
click at [421, 131] on icon "scrollable content" at bounding box center [423, 134] width 8 height 8
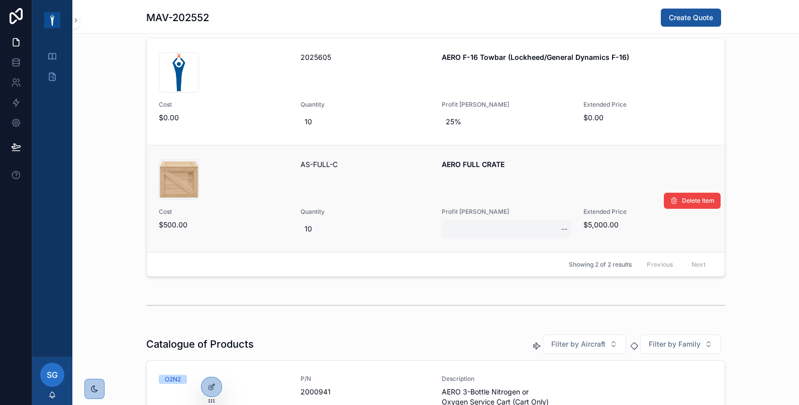
click at [457, 230] on div "--" at bounding box center [507, 229] width 130 height 18
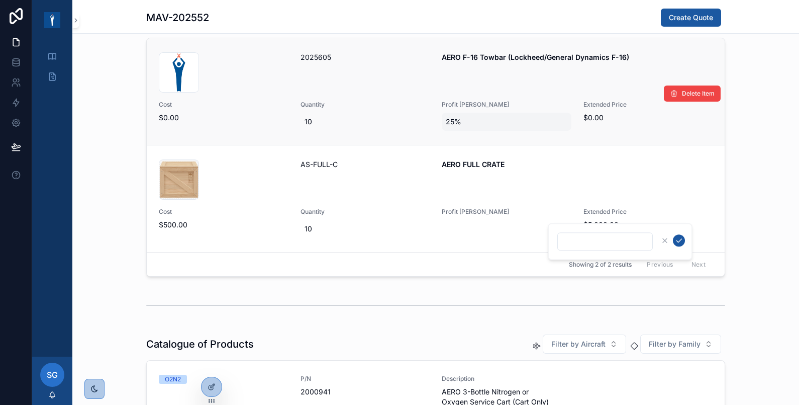
click at [488, 121] on span "25%" at bounding box center [507, 122] width 122 height 10
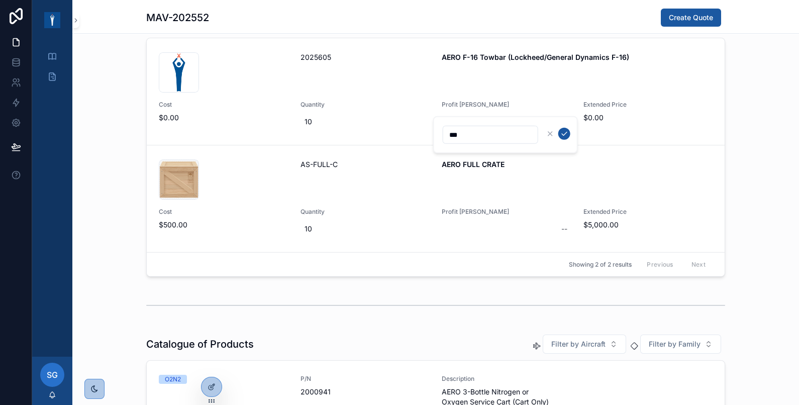
type input "***"
click at [556, 134] on div "scrollable content" at bounding box center [557, 134] width 26 height 12
click at [567, 131] on icon "scrollable content" at bounding box center [564, 134] width 8 height 8
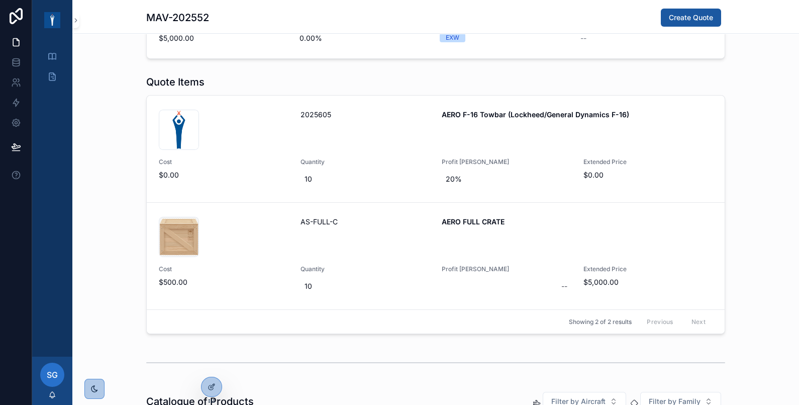
scroll to position [122, 0]
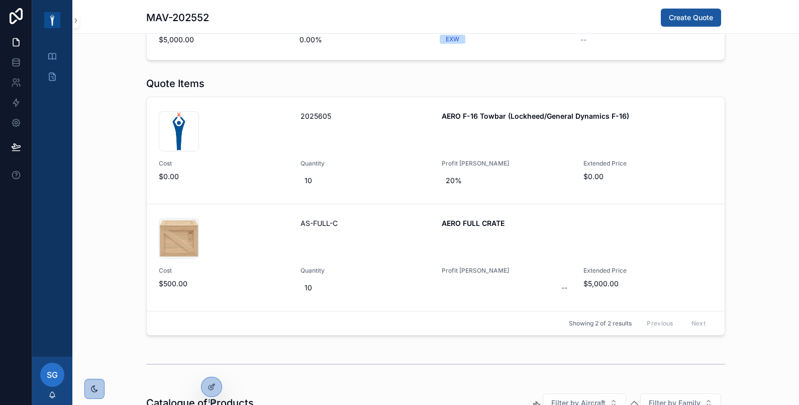
drag, startPoint x: 475, startPoint y: 312, endPoint x: 465, endPoint y: 314, distance: 10.4
click at [476, 312] on div "Showing 2 of 2 results Previous Next" at bounding box center [436, 323] width 578 height 24
click at [209, 365] on icon at bounding box center [212, 365] width 8 height 8
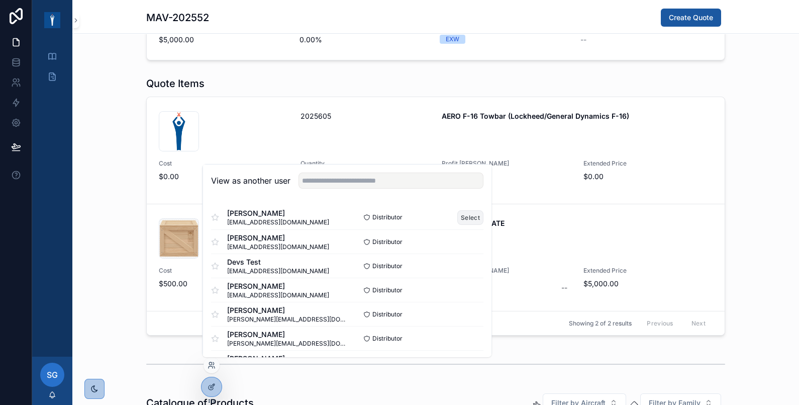
click at [457, 220] on button "Select" at bounding box center [470, 217] width 26 height 15
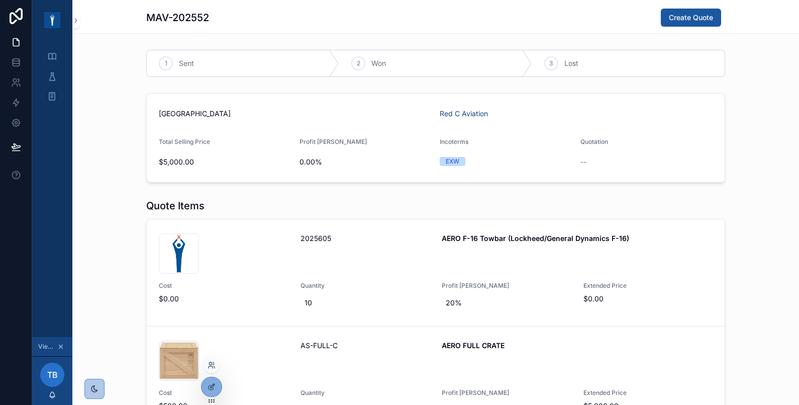
click at [210, 369] on div at bounding box center [212, 365] width 16 height 16
click at [208, 364] on icon at bounding box center [212, 365] width 8 height 8
click at [113, 163] on div "Saudi Arabia Red C Aviation Total Selling Price $5,000.00 Profit Margin 0.00% I…" at bounding box center [435, 138] width 727 height 98
click at [51, 50] on div "Profile" at bounding box center [52, 56] width 16 height 16
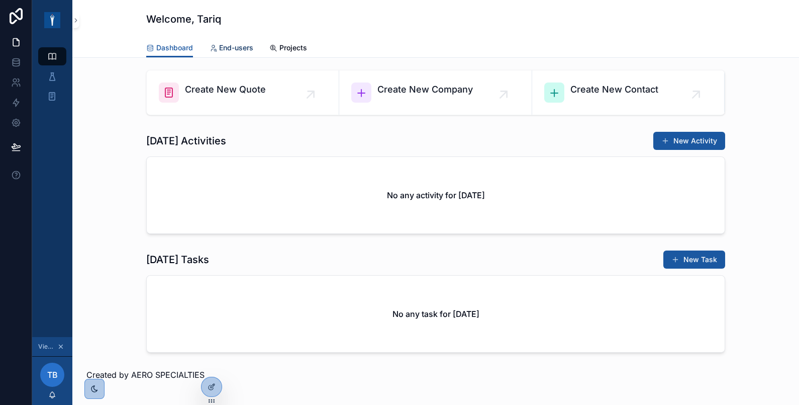
click at [247, 48] on span "End-users" at bounding box center [236, 48] width 34 height 10
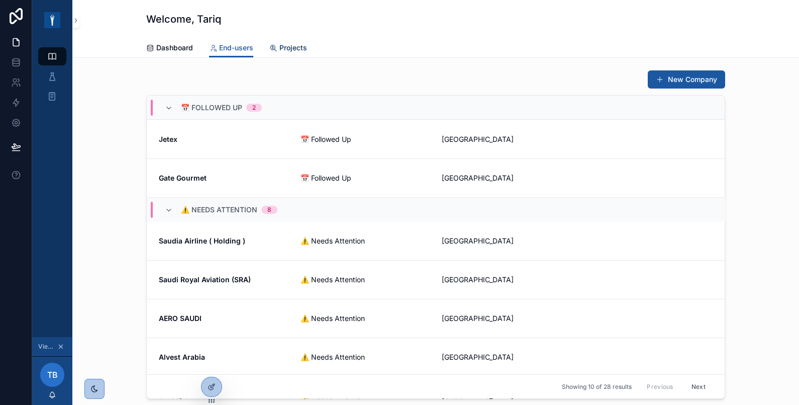
click at [281, 51] on span "Projects" at bounding box center [293, 48] width 28 height 10
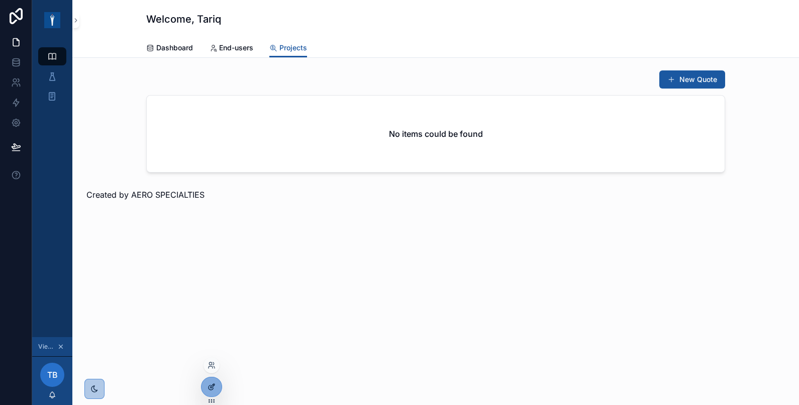
click at [211, 380] on div at bounding box center [212, 386] width 20 height 19
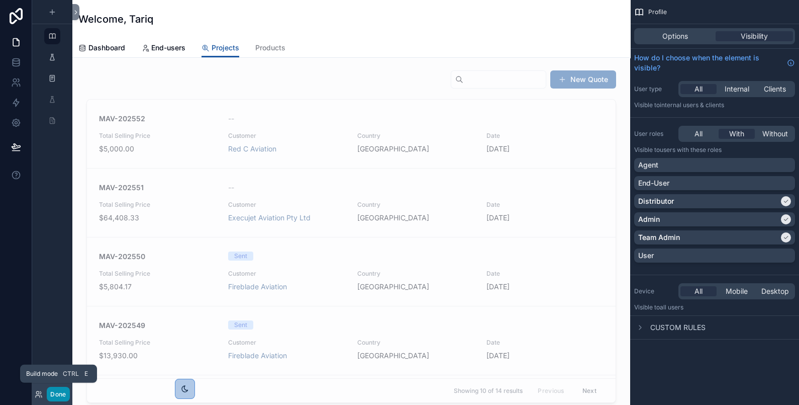
click at [59, 392] on button "Done" at bounding box center [58, 394] width 23 height 15
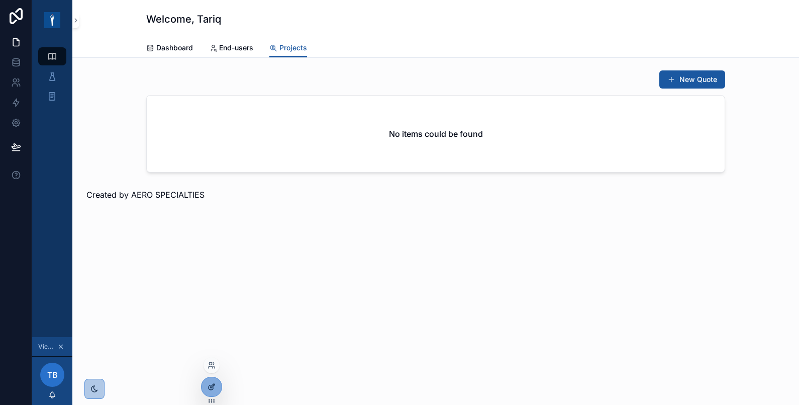
click at [212, 388] on icon at bounding box center [212, 386] width 8 height 8
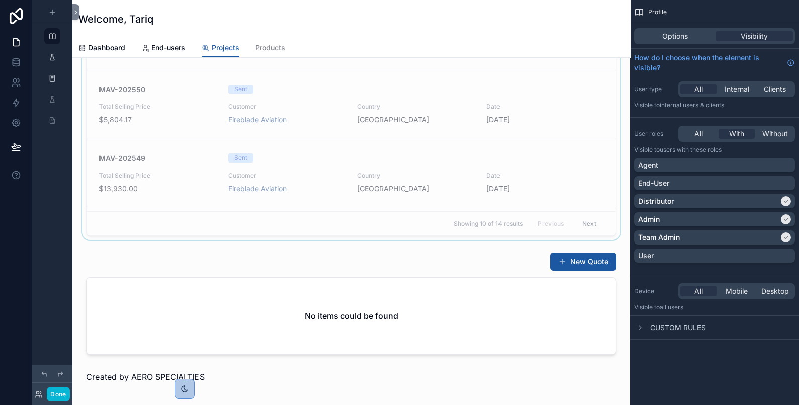
scroll to position [167, 0]
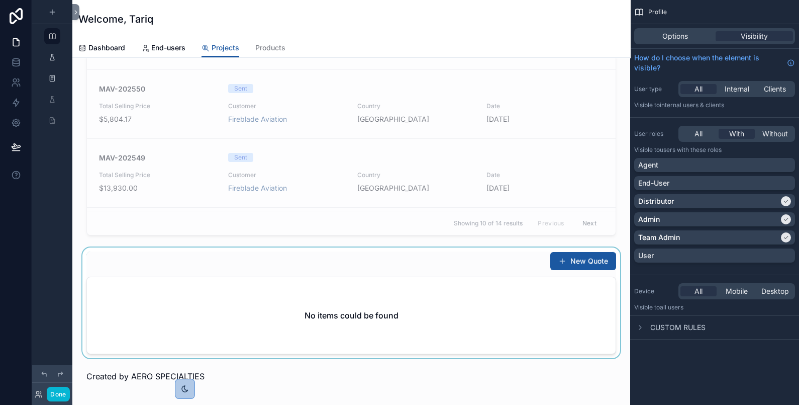
click at [478, 315] on div "scrollable content" at bounding box center [351, 302] width 542 height 111
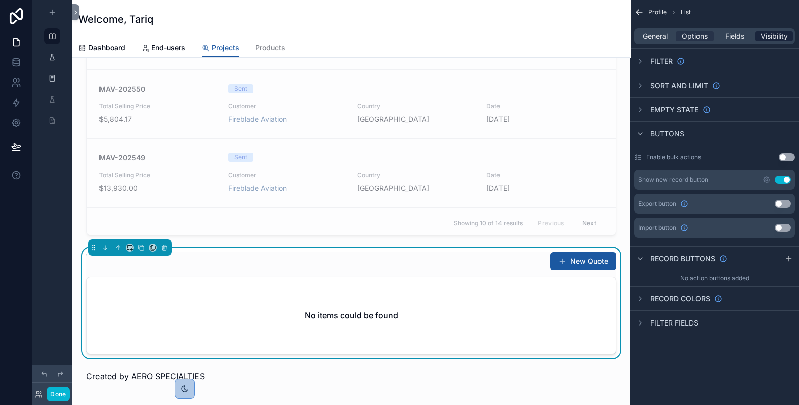
click at [779, 36] on span "Visibility" at bounding box center [774, 36] width 27 height 10
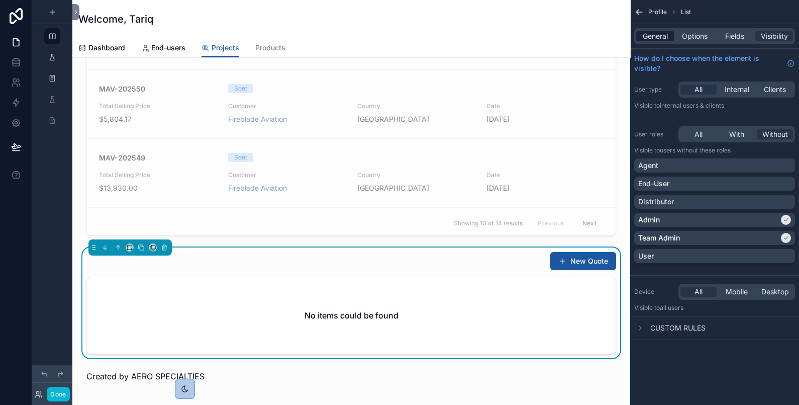
click at [663, 38] on span "General" at bounding box center [655, 36] width 25 height 10
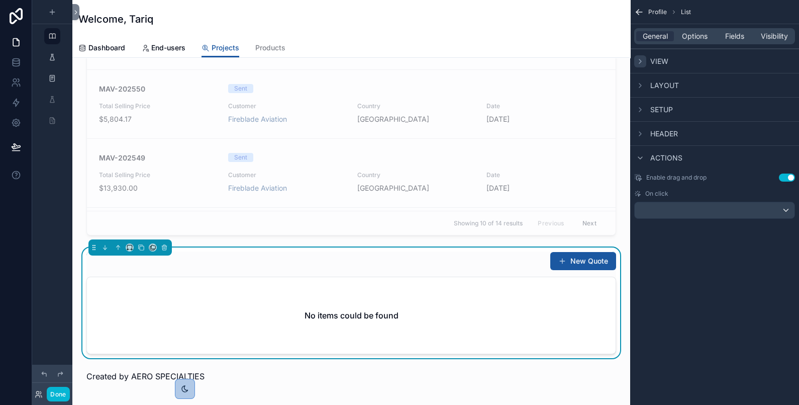
click at [643, 60] on icon "scrollable content" at bounding box center [640, 61] width 8 height 8
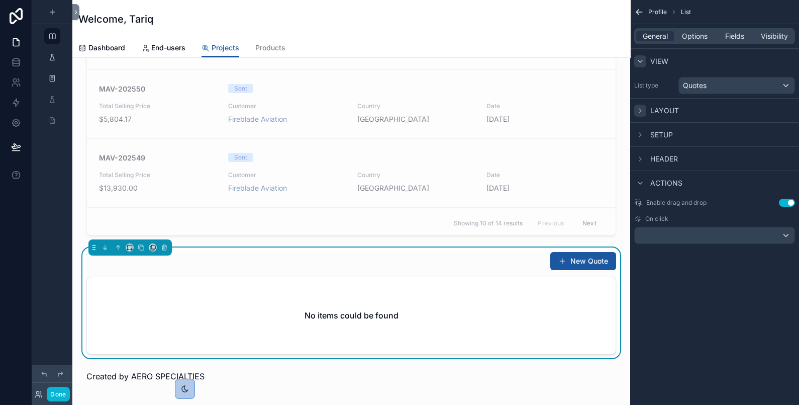
click at [640, 110] on icon "scrollable content" at bounding box center [640, 111] width 8 height 8
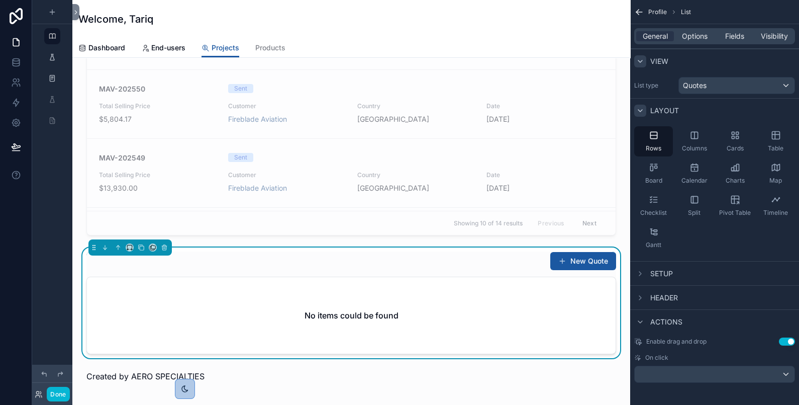
click at [641, 110] on icon "scrollable content" at bounding box center [640, 111] width 4 height 2
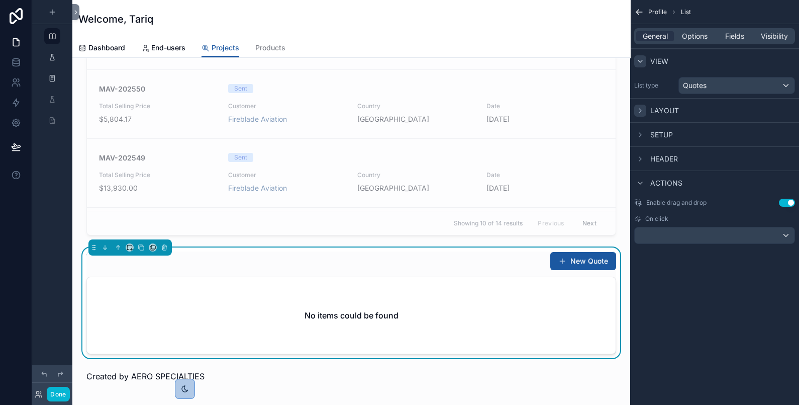
click at [638, 60] on icon "scrollable content" at bounding box center [640, 61] width 4 height 2
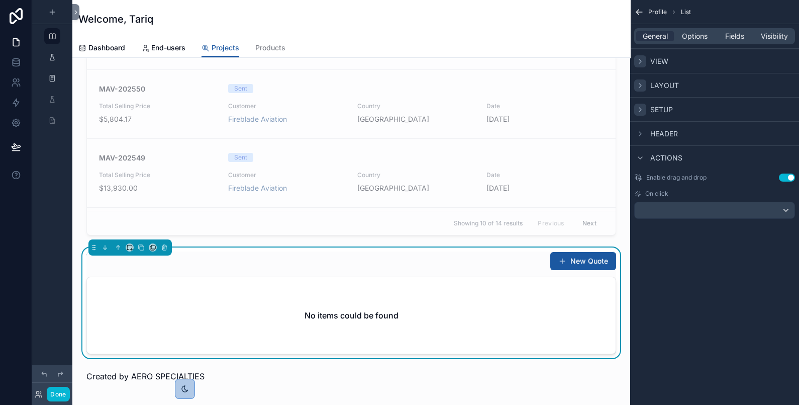
click at [640, 109] on icon "scrollable content" at bounding box center [640, 110] width 8 height 8
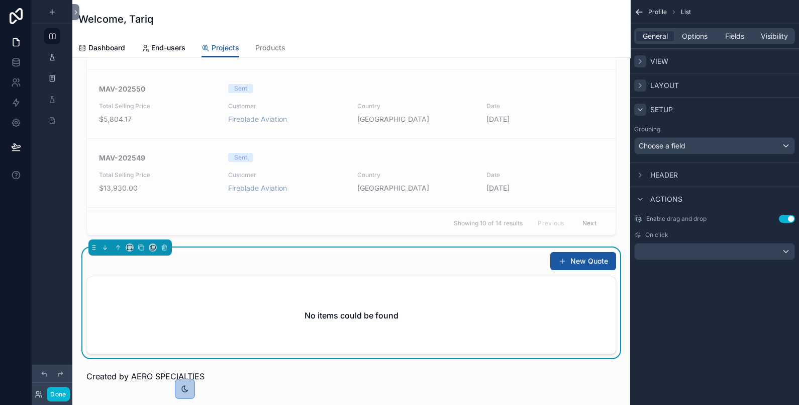
click at [640, 109] on icon "scrollable content" at bounding box center [640, 110] width 8 height 8
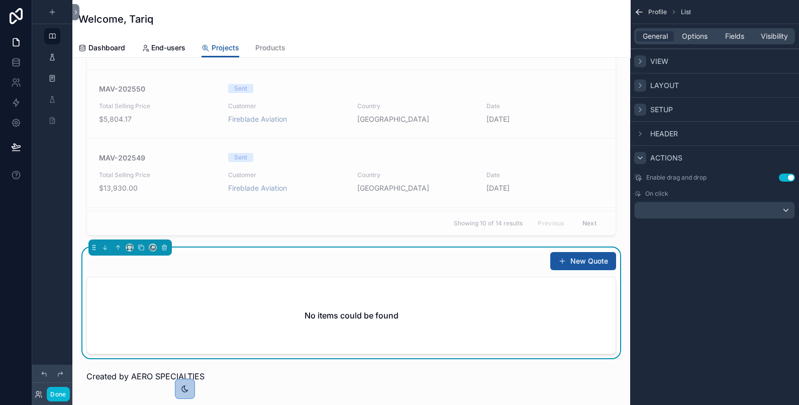
click at [642, 155] on icon "scrollable content" at bounding box center [640, 158] width 8 height 8
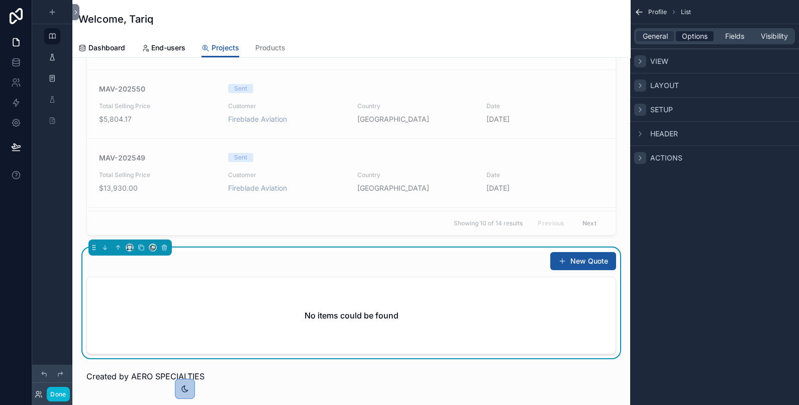
click at [686, 37] on span "Options" at bounding box center [695, 36] width 26 height 10
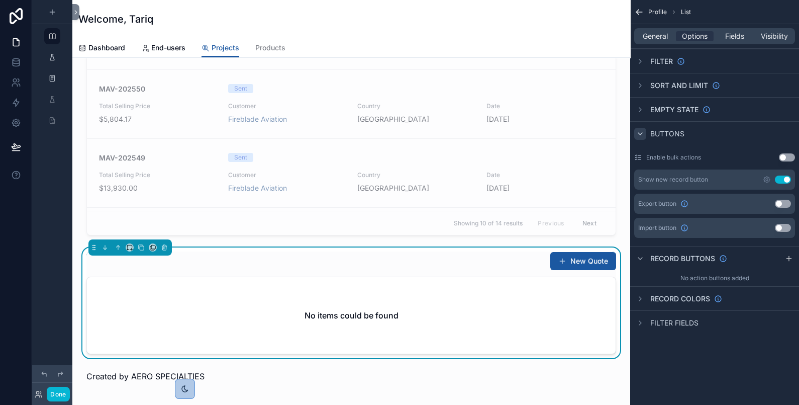
click at [642, 132] on icon "scrollable content" at bounding box center [640, 134] width 8 height 8
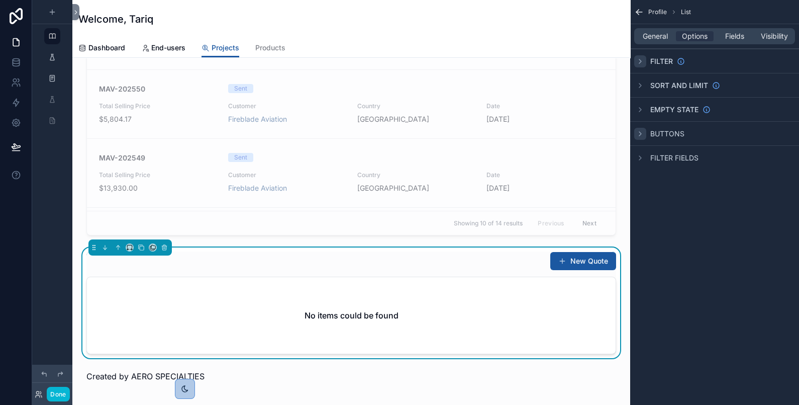
click at [639, 63] on icon "scrollable content" at bounding box center [640, 61] width 2 height 4
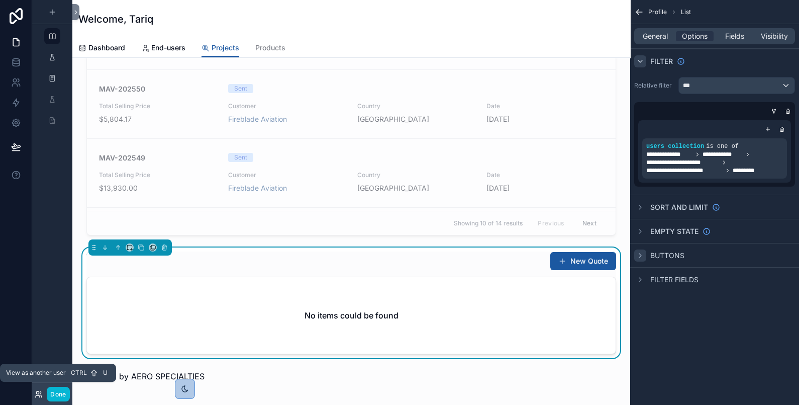
click at [36, 392] on icon at bounding box center [39, 394] width 8 height 8
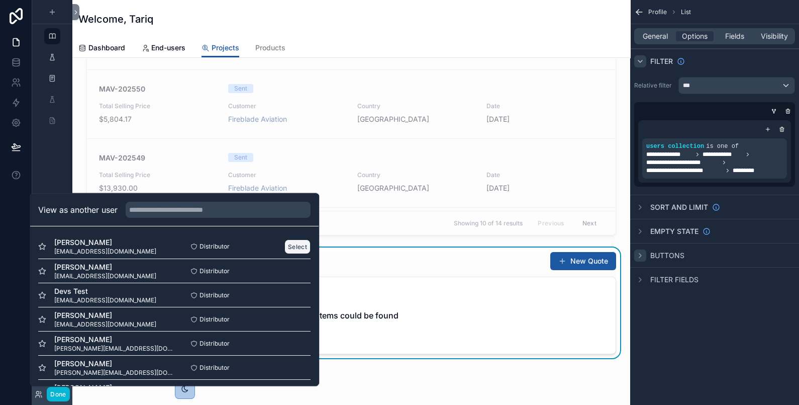
click at [287, 246] on button "Select" at bounding box center [297, 246] width 26 height 15
click at [272, 266] on div "Distributor Select" at bounding box center [242, 270] width 136 height 15
click at [284, 267] on button "Select" at bounding box center [297, 270] width 26 height 15
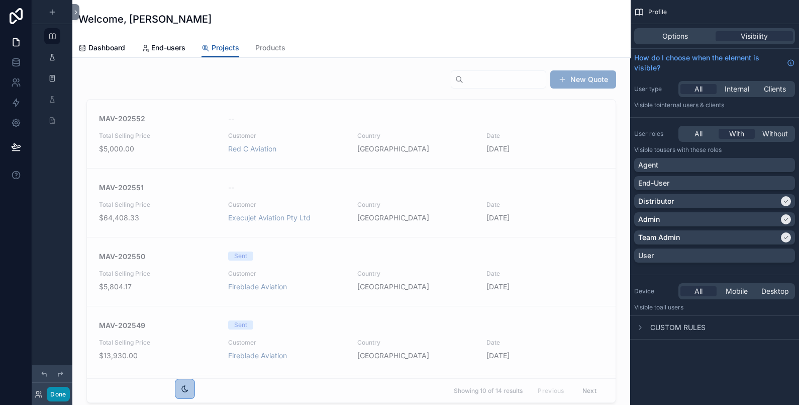
click at [56, 397] on button "Done" at bounding box center [58, 394] width 23 height 15
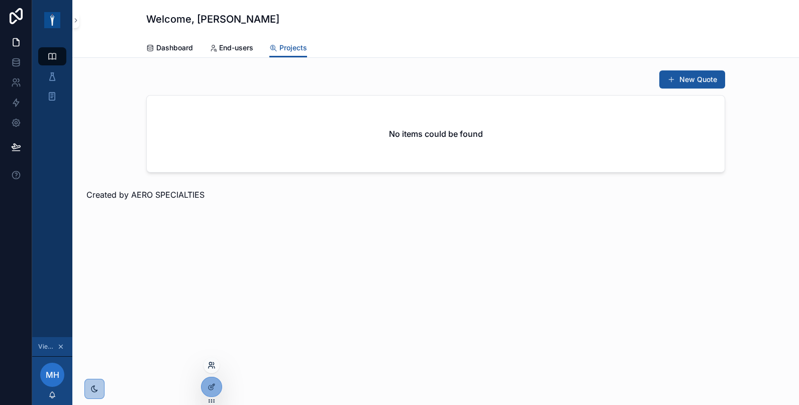
click at [212, 366] on icon at bounding box center [212, 365] width 8 height 8
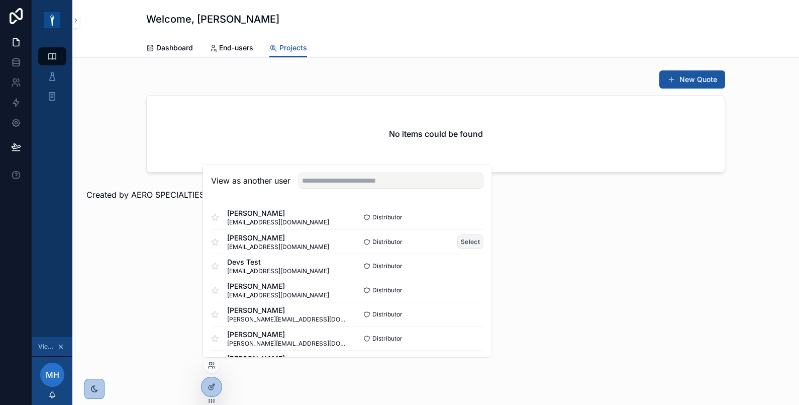
click at [470, 238] on button "Select" at bounding box center [470, 241] width 26 height 15
click at [468, 241] on button "Select" at bounding box center [470, 241] width 26 height 15
click at [458, 219] on button "Select" at bounding box center [470, 217] width 26 height 15
click at [459, 238] on button "Select" at bounding box center [470, 241] width 26 height 15
click at [460, 238] on button "Select" at bounding box center [470, 241] width 26 height 15
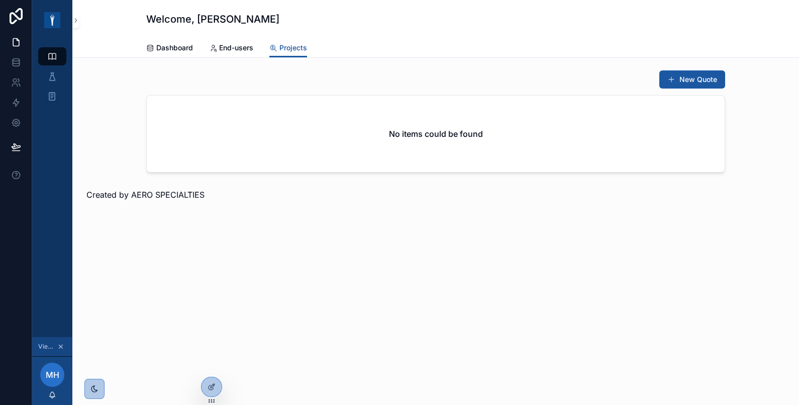
click at [560, 236] on div "New Quote No items could be found Created by AERO SPECIALTIES" at bounding box center [435, 163] width 727 height 211
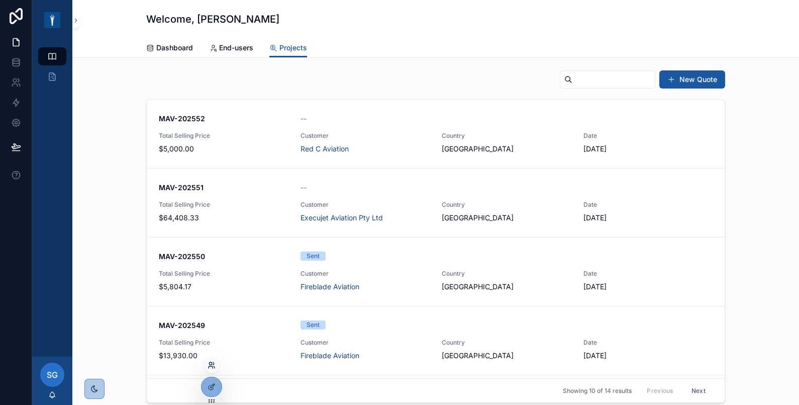
click at [211, 364] on icon at bounding box center [212, 365] width 8 height 8
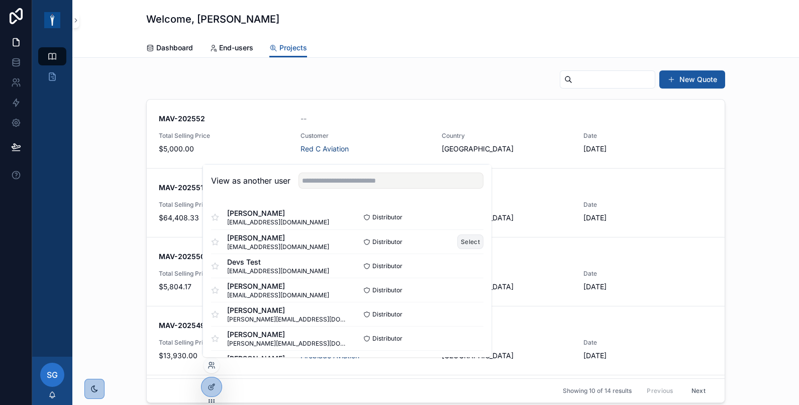
click at [458, 244] on button "Select" at bounding box center [470, 241] width 26 height 15
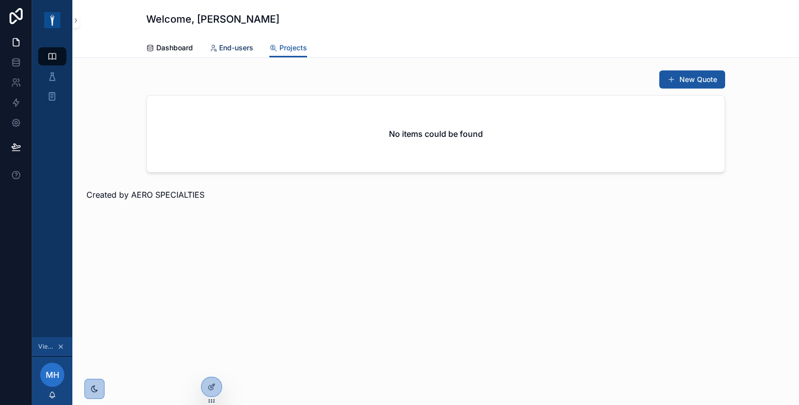
click at [243, 52] on span "End-users" at bounding box center [236, 48] width 34 height 10
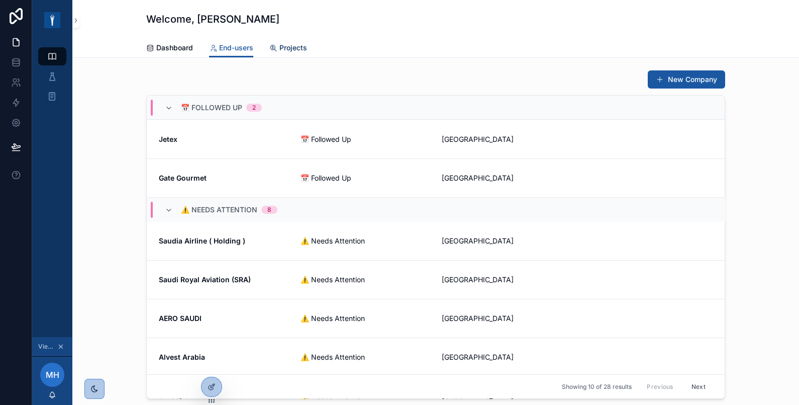
click at [281, 47] on span "Projects" at bounding box center [293, 48] width 28 height 10
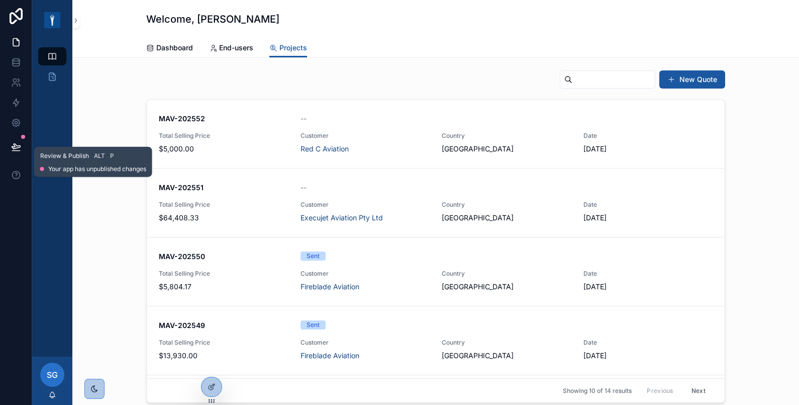
click at [13, 144] on icon at bounding box center [16, 146] width 9 height 5
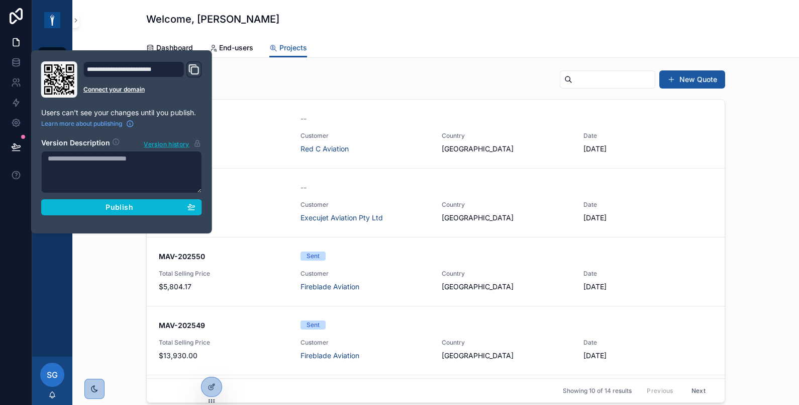
click at [118, 304] on div "New Quote MAV-202552 -- Total Selling Price $5,000.00 Customer Red C Aviation C…" at bounding box center [435, 236] width 711 height 341
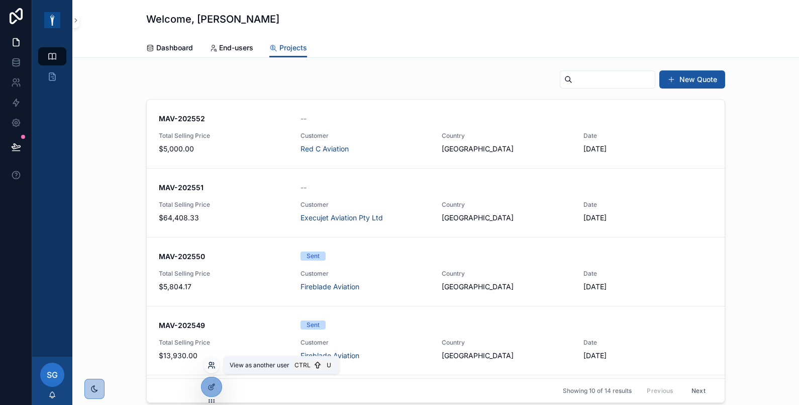
click at [214, 366] on icon at bounding box center [214, 367] width 1 height 2
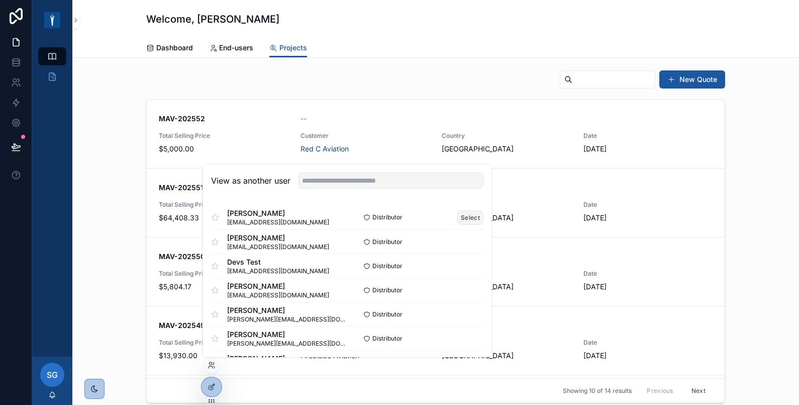
click at [459, 213] on button "Select" at bounding box center [470, 217] width 26 height 15
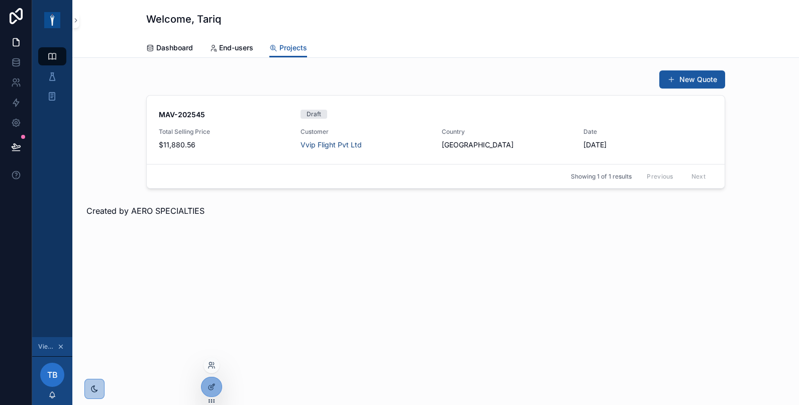
click at [206, 367] on div at bounding box center [212, 365] width 16 height 16
click at [212, 359] on div at bounding box center [212, 365] width 16 height 16
click at [213, 363] on icon at bounding box center [212, 365] width 8 height 8
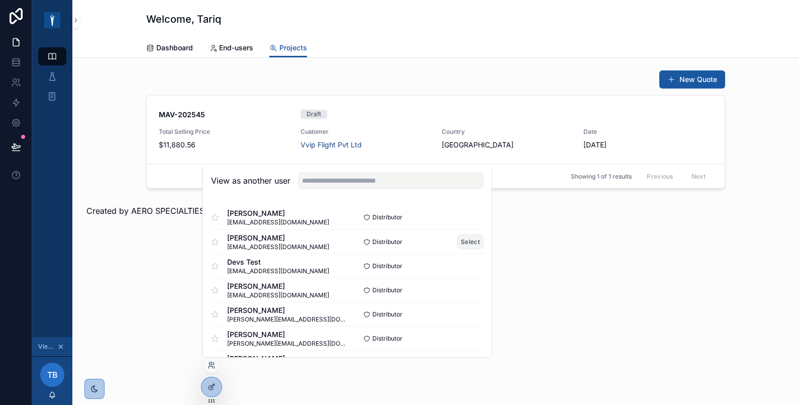
click at [457, 241] on button "Select" at bounding box center [470, 241] width 26 height 15
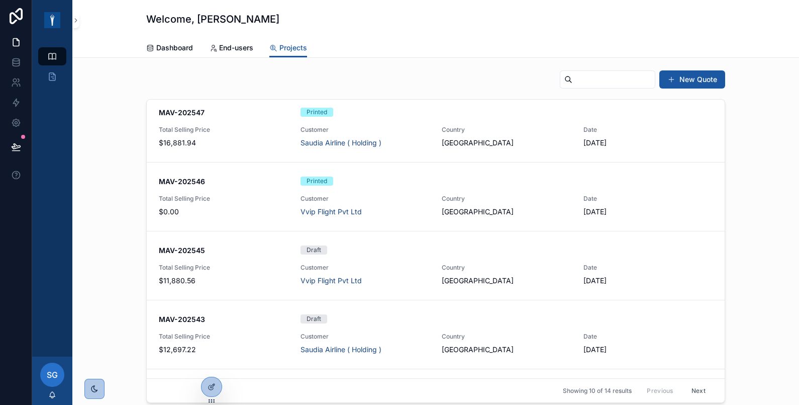
scroll to position [408, 0]
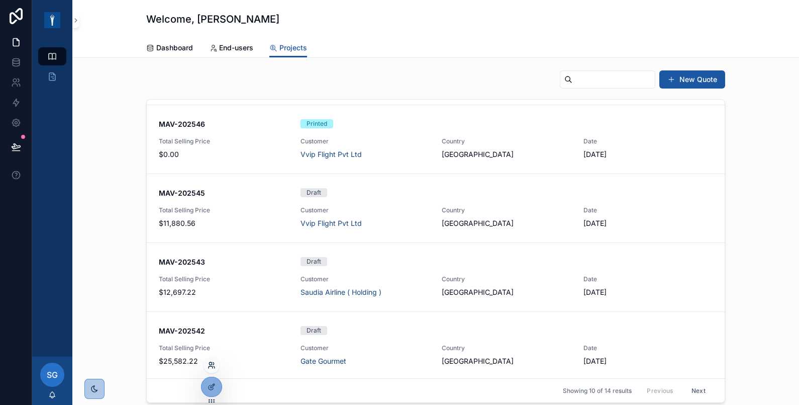
click at [212, 366] on icon at bounding box center [211, 367] width 4 height 2
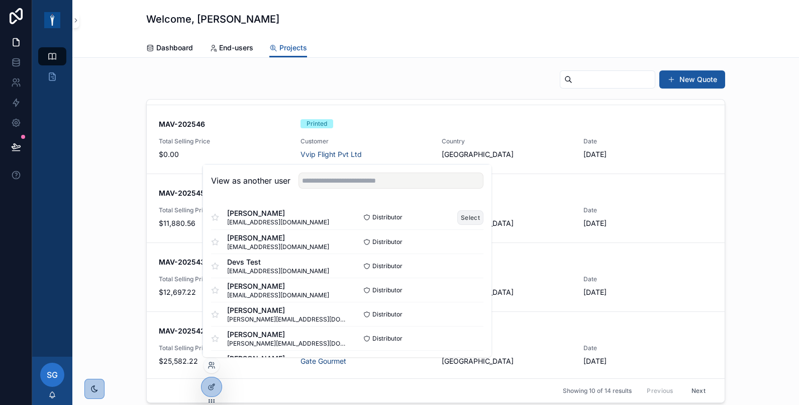
click at [459, 213] on button "Select" at bounding box center [470, 217] width 26 height 15
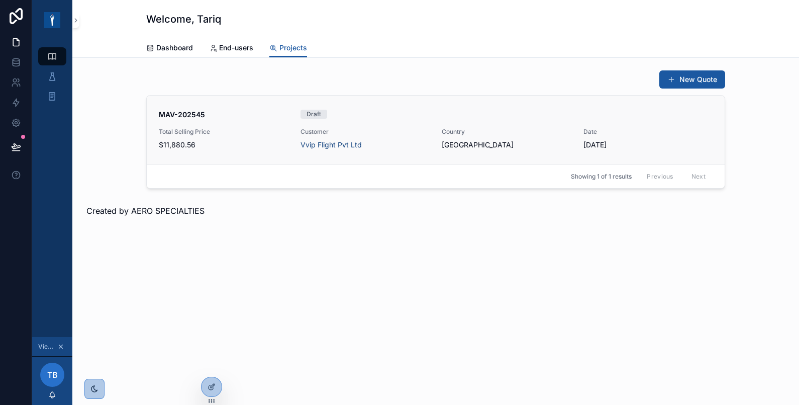
click at [374, 120] on div "MAV-202545 Draft Total Selling Price $11,880.56 Customer Vvip Flight Pvt Ltd Co…" at bounding box center [436, 130] width 554 height 40
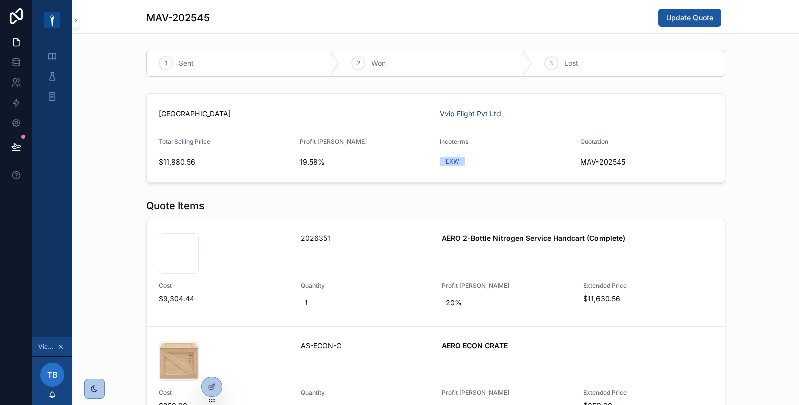
scroll to position [167, 0]
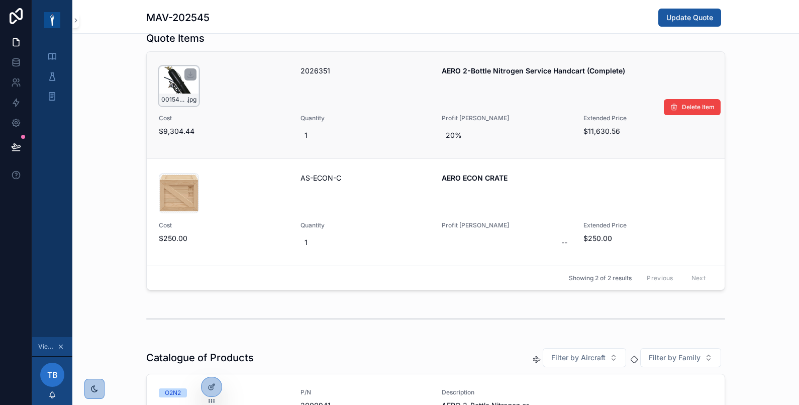
click at [163, 88] on div "001541_AERO_2-Bottle-N2-Cart-Low-High_06 .jpg" at bounding box center [179, 86] width 40 height 40
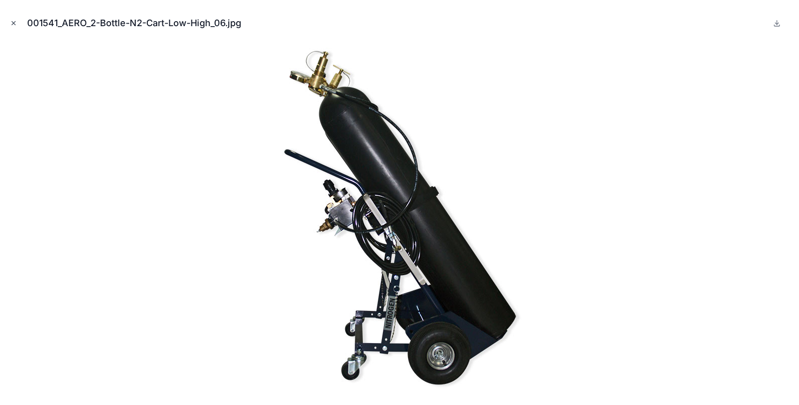
click at [10, 21] on icon "Close modal" at bounding box center [13, 23] width 7 height 7
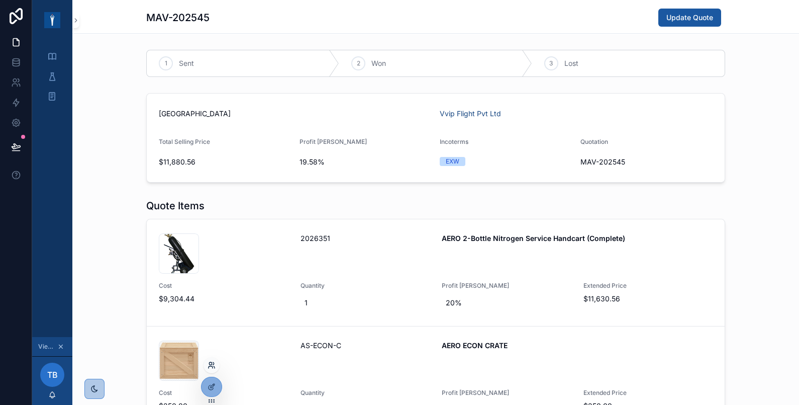
click at [212, 364] on icon at bounding box center [212, 365] width 8 height 8
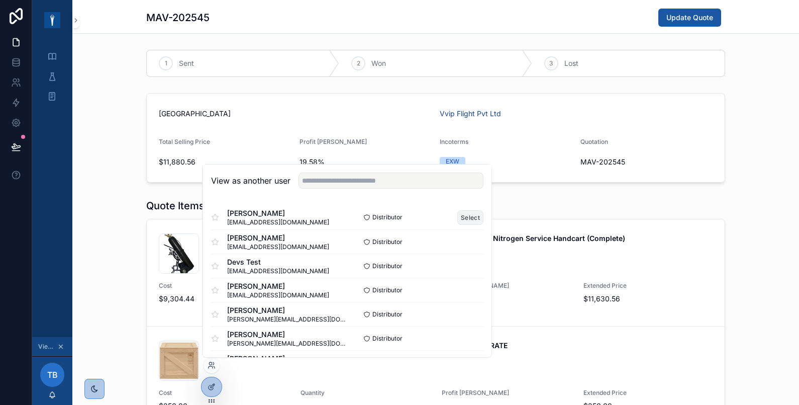
click at [457, 214] on button "Select" at bounding box center [470, 217] width 26 height 15
click at [466, 240] on button "Select" at bounding box center [470, 241] width 26 height 15
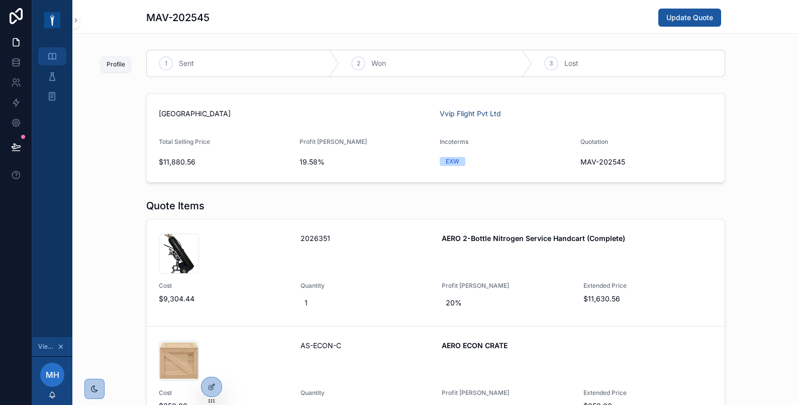
click at [52, 50] on div "Profile" at bounding box center [52, 56] width 16 height 16
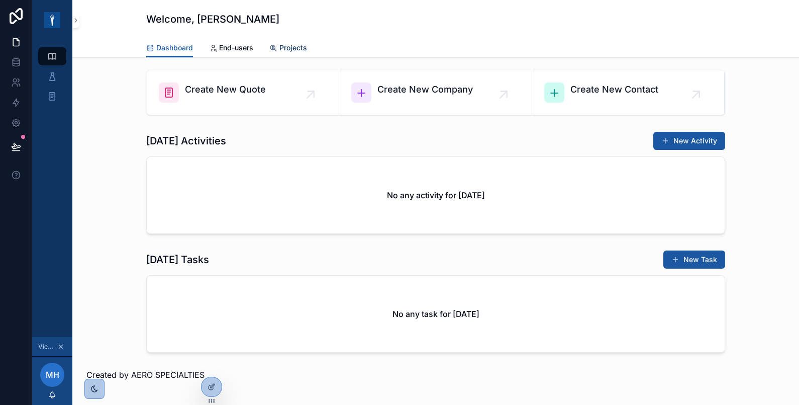
click at [295, 47] on span "Projects" at bounding box center [293, 48] width 28 height 10
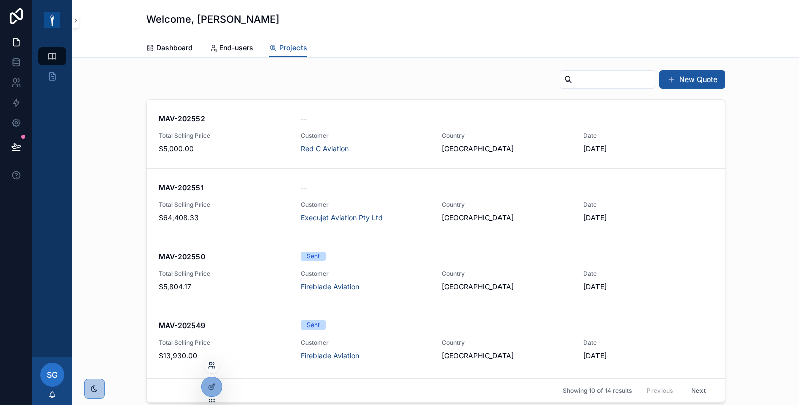
click at [208, 363] on icon at bounding box center [212, 365] width 8 height 8
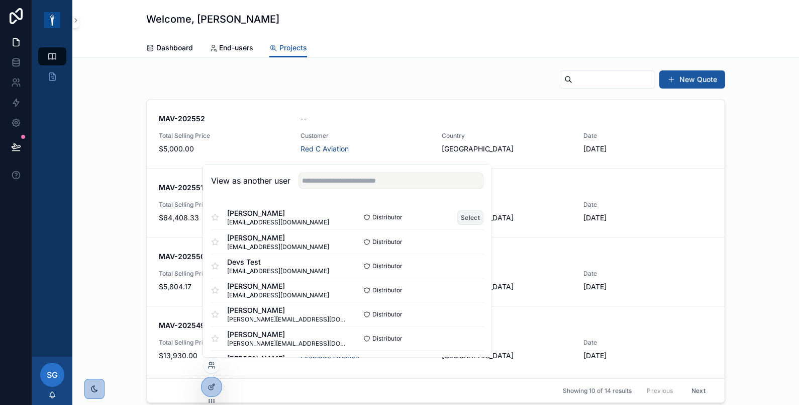
click at [460, 217] on button "Select" at bounding box center [470, 217] width 26 height 15
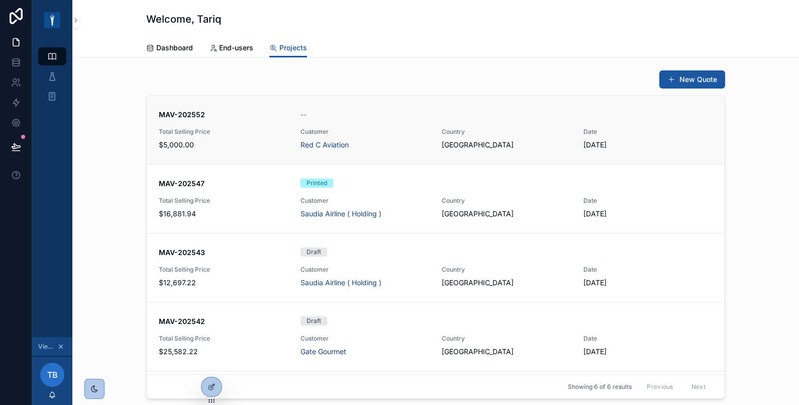
scroll to position [133, 0]
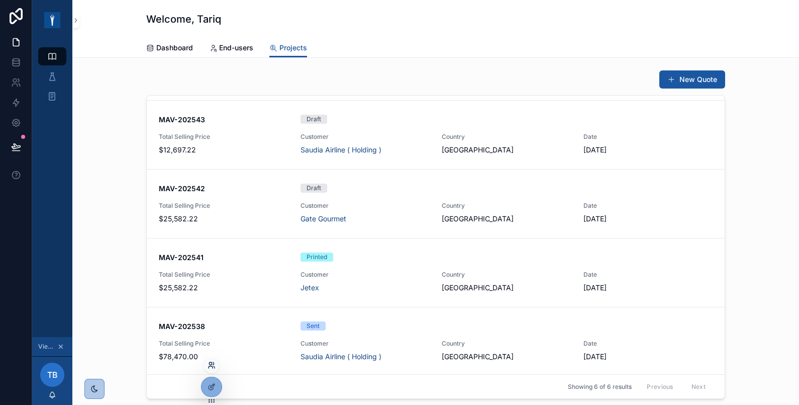
click at [212, 362] on icon at bounding box center [212, 365] width 8 height 8
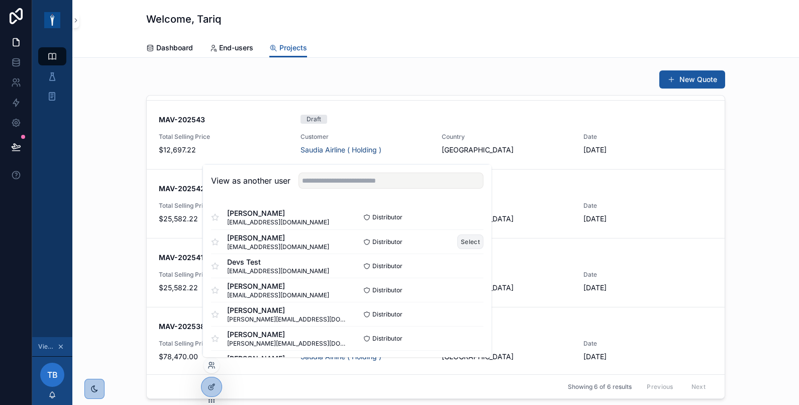
click at [458, 242] on button "Select" at bounding box center [470, 241] width 26 height 15
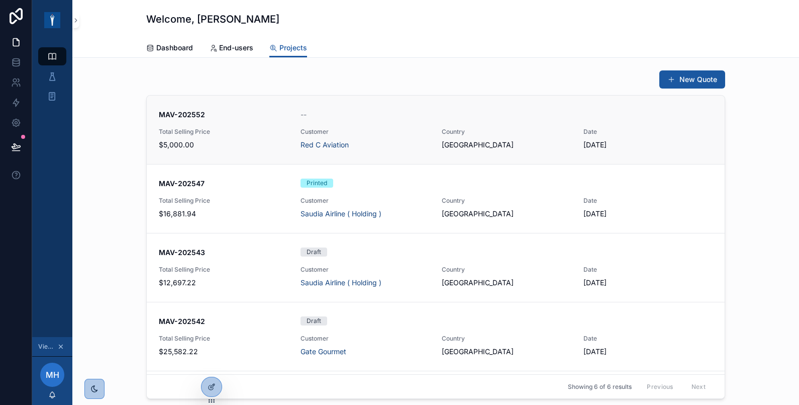
click at [375, 126] on div "MAV-202552 -- Total Selling Price $5,000.00 Customer Red C Aviation Country Sau…" at bounding box center [436, 130] width 554 height 40
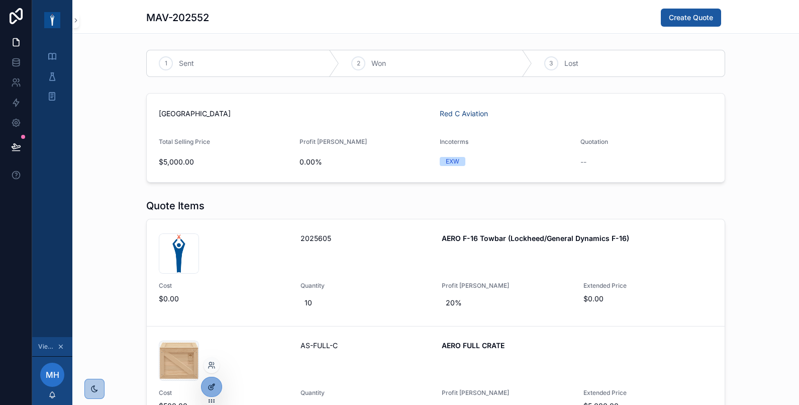
click at [210, 381] on div at bounding box center [212, 386] width 20 height 19
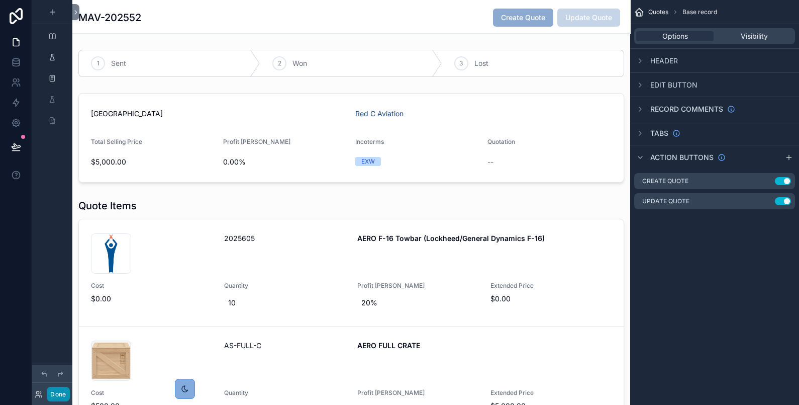
drag, startPoint x: 55, startPoint y: 391, endPoint x: 94, endPoint y: 392, distance: 39.2
click at [56, 392] on button "Done" at bounding box center [58, 394] width 23 height 15
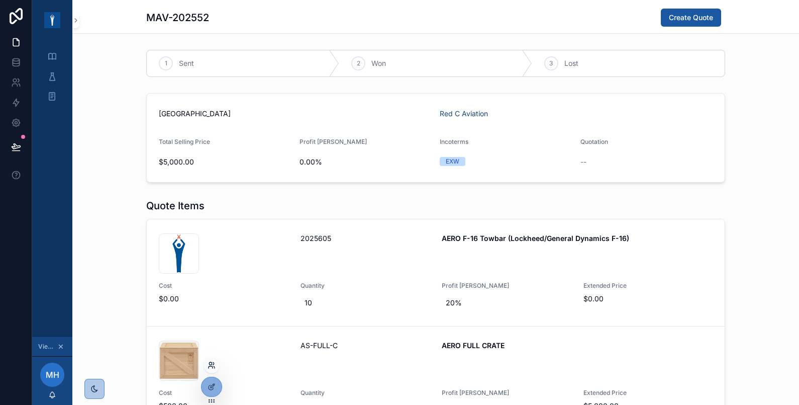
click at [212, 366] on icon at bounding box center [212, 365] width 8 height 8
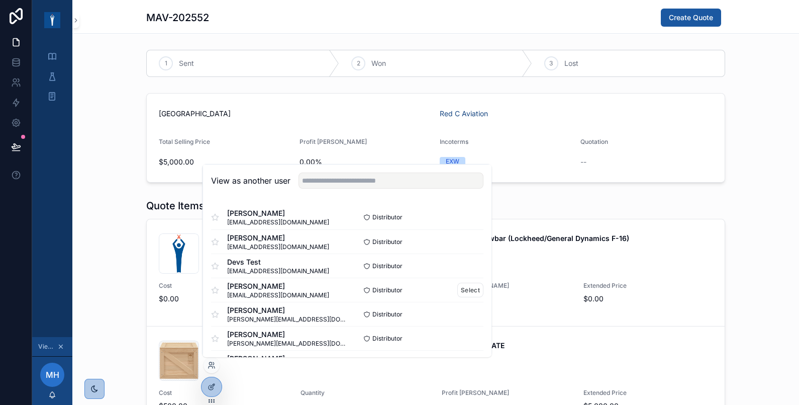
scroll to position [167, 0]
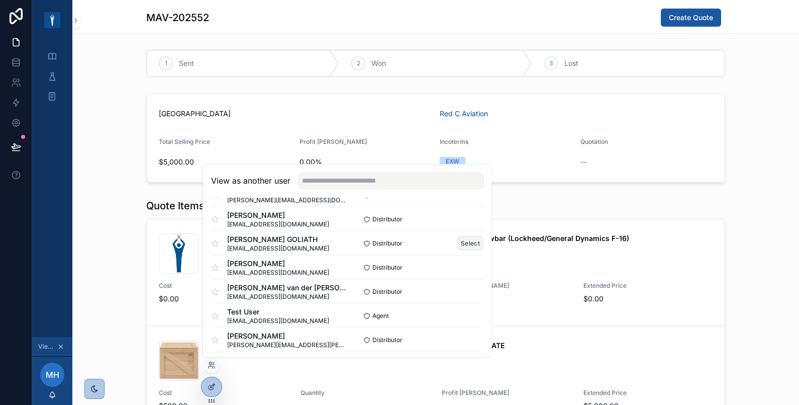
click at [457, 240] on button "Select" at bounding box center [470, 243] width 26 height 15
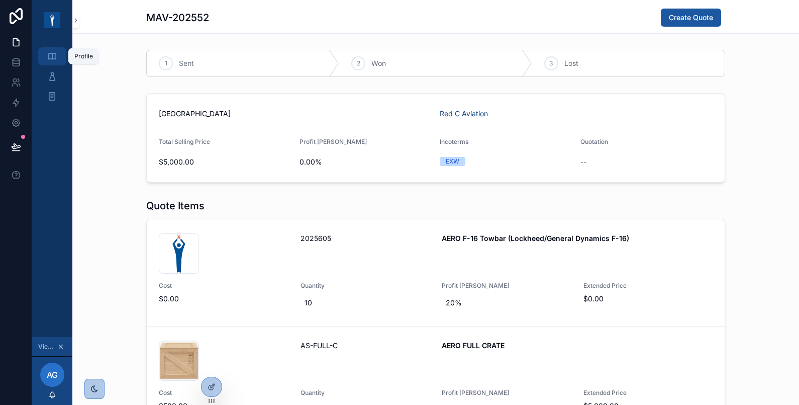
click at [47, 51] on icon "scrollable content" at bounding box center [52, 56] width 10 height 10
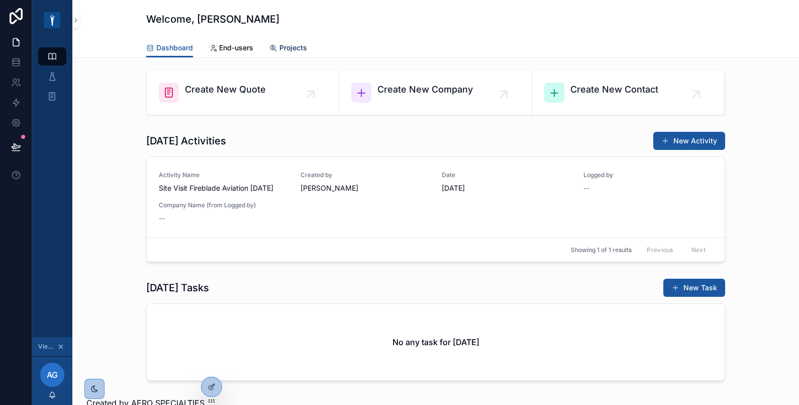
click at [279, 46] on span "Projects" at bounding box center [293, 48] width 28 height 10
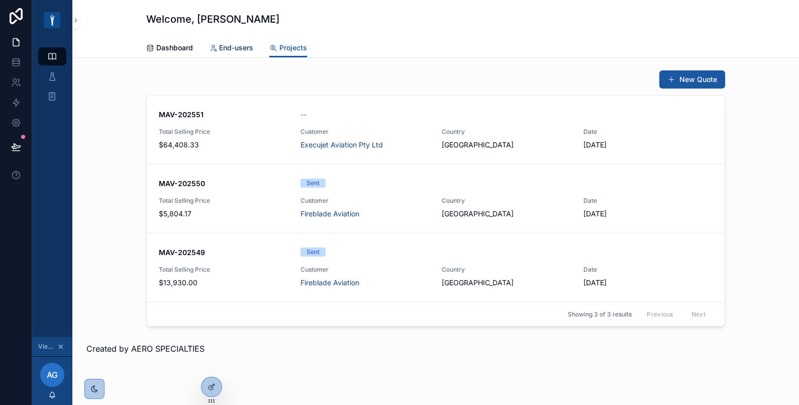
click at [230, 47] on span "End-users" at bounding box center [236, 48] width 34 height 10
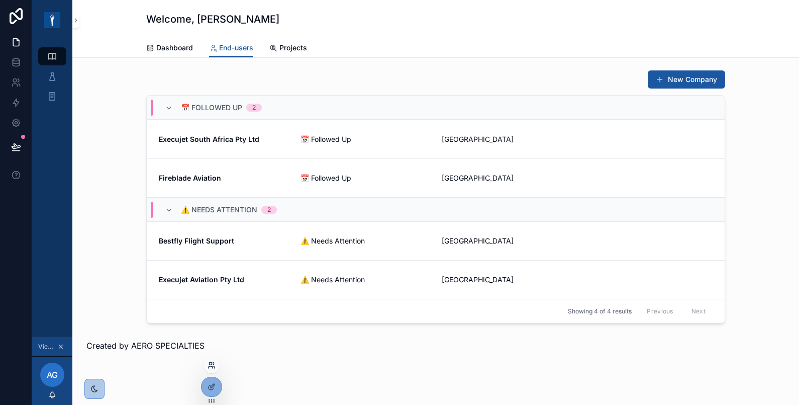
click at [215, 367] on icon at bounding box center [212, 365] width 8 height 8
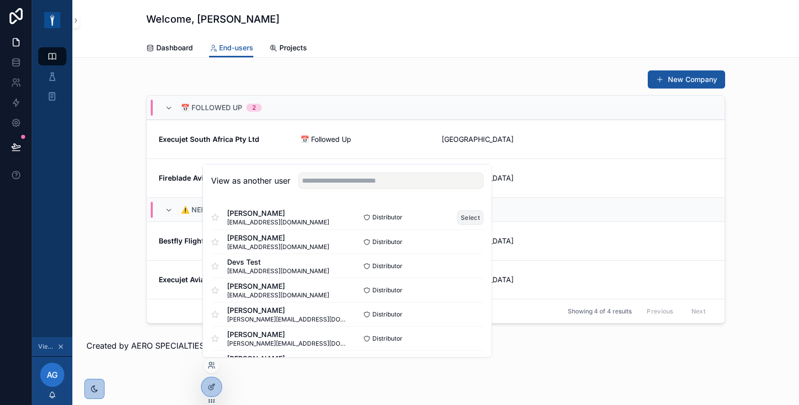
click at [457, 212] on button "Select" at bounding box center [470, 217] width 26 height 15
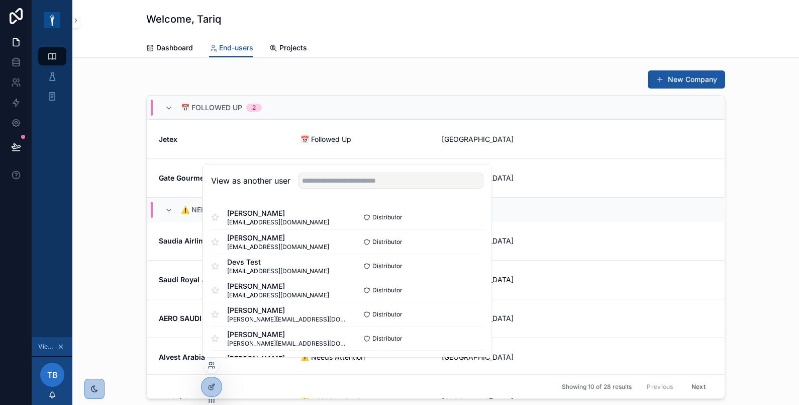
click at [97, 152] on div "New Company 📅 Followed Up 2 Jetex 📅 Followed Up Saudi Arabia Gate Gourmet 📅 Fol…" at bounding box center [435, 234] width 711 height 337
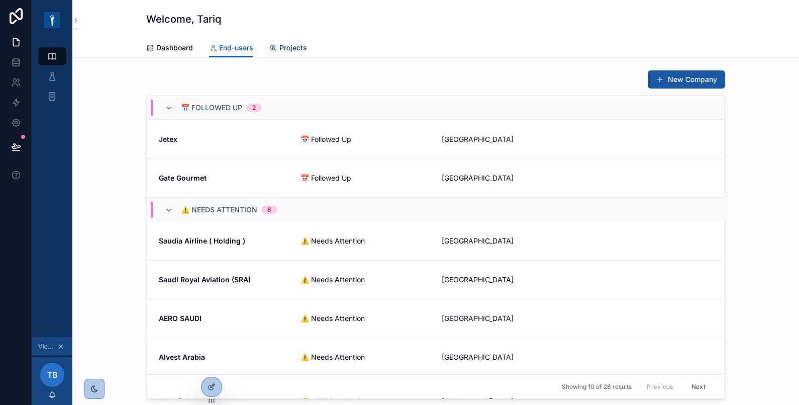
click at [292, 42] on link "Projects" at bounding box center [288, 49] width 38 height 20
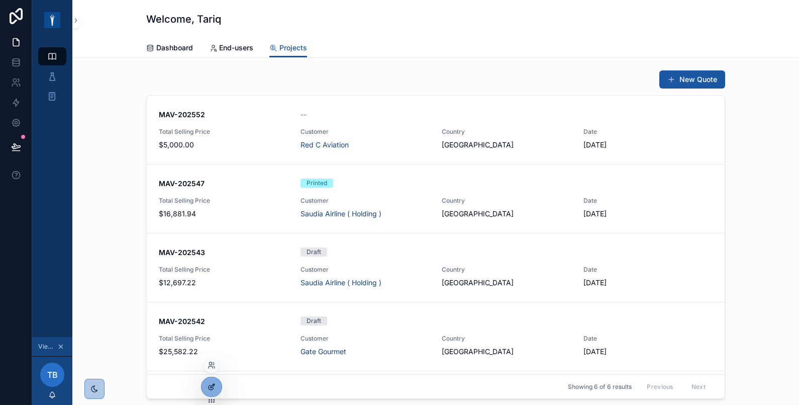
click at [208, 386] on icon at bounding box center [212, 386] width 8 height 8
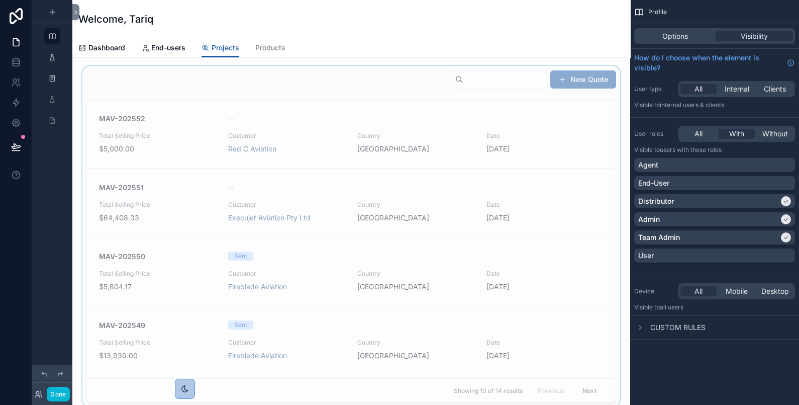
click at [292, 84] on div "scrollable content" at bounding box center [351, 236] width 542 height 341
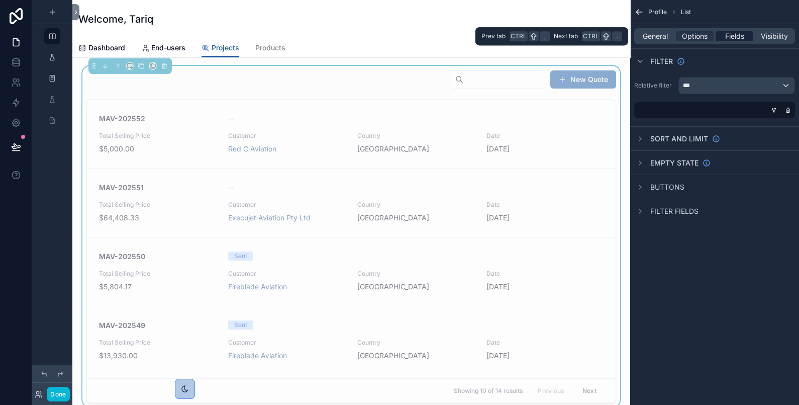
click at [734, 35] on span "Fields" at bounding box center [734, 36] width 19 height 10
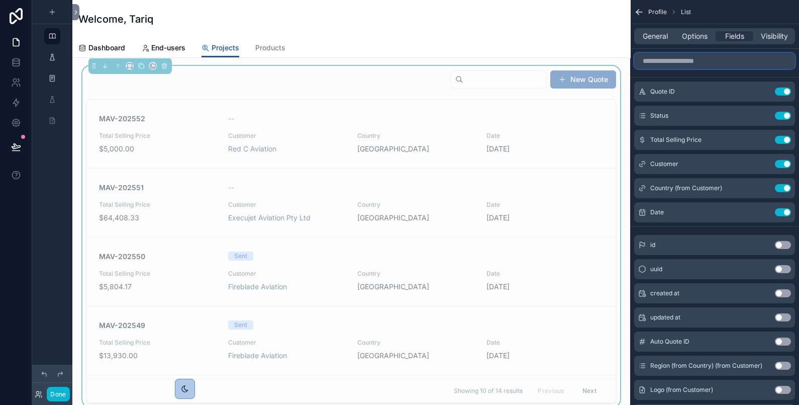
click at [731, 58] on input "scrollable content" at bounding box center [714, 61] width 161 height 16
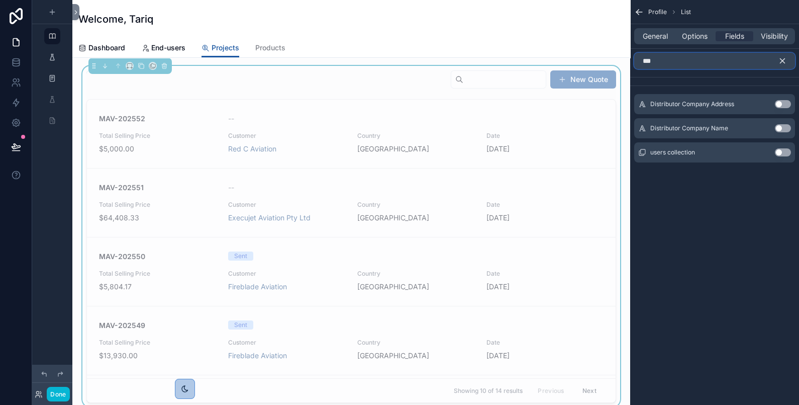
type input "***"
click at [785, 151] on button "Use setting" at bounding box center [783, 152] width 16 height 8
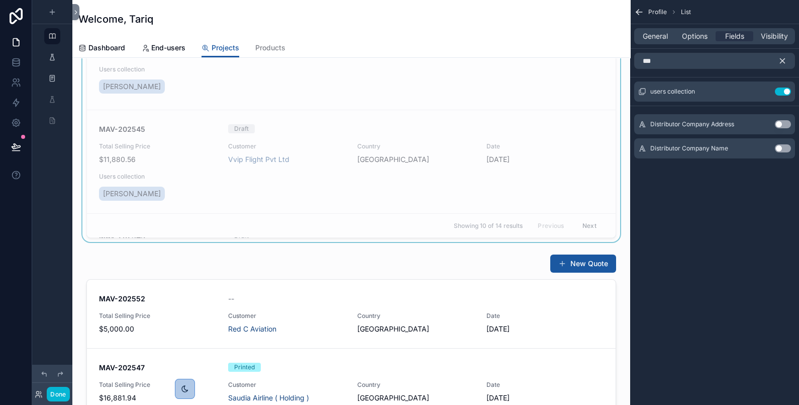
scroll to position [335, 0]
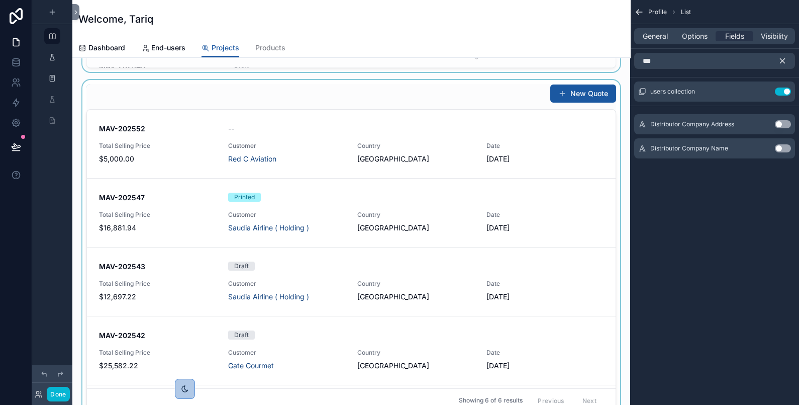
click at [500, 103] on div "scrollable content" at bounding box center [351, 248] width 542 height 337
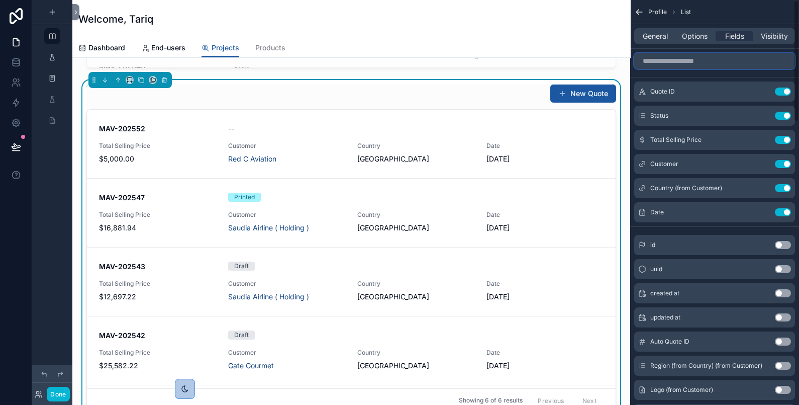
click at [709, 63] on input "scrollable content" at bounding box center [714, 61] width 161 height 16
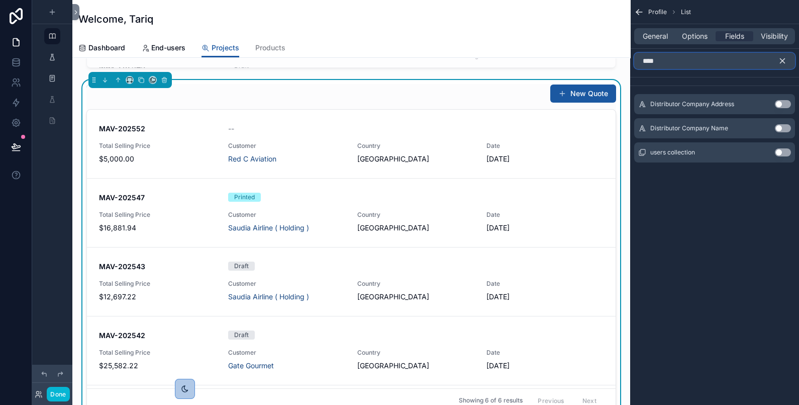
type input "****"
click at [792, 149] on div "users collection Use setting" at bounding box center [714, 152] width 161 height 20
click at [781, 151] on button "Use setting" at bounding box center [783, 152] width 16 height 8
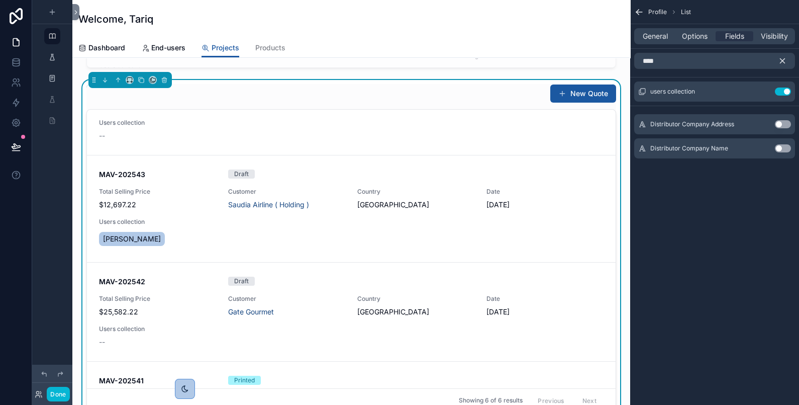
scroll to position [3, 0]
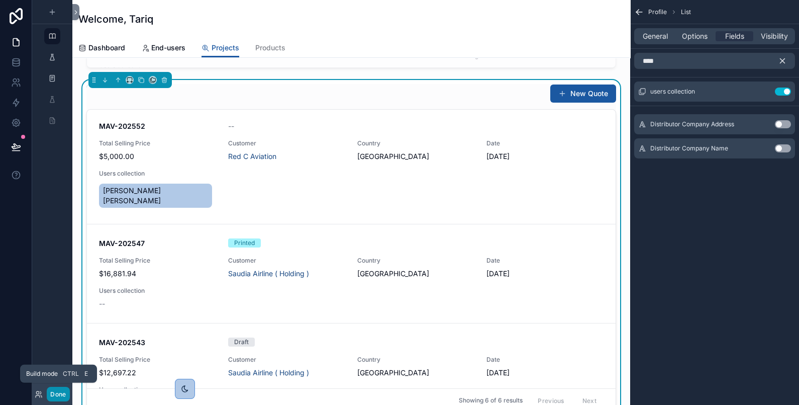
click at [60, 392] on button "Done" at bounding box center [58, 394] width 23 height 15
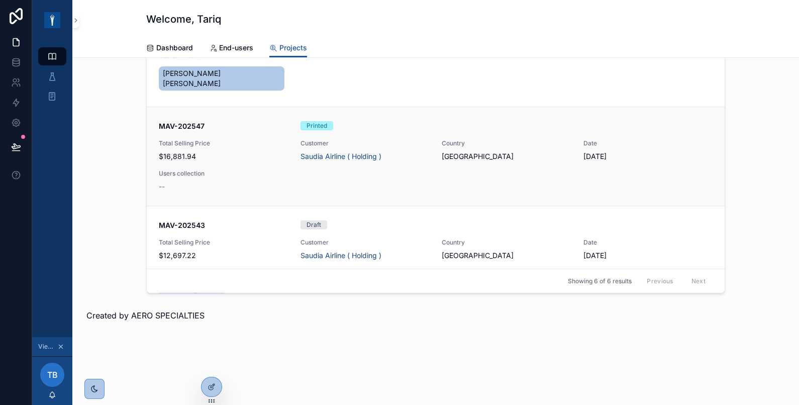
scroll to position [0, 0]
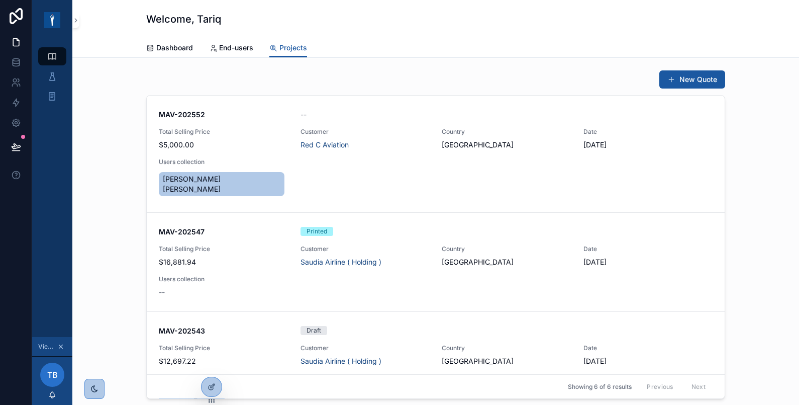
click at [392, 61] on div "New Quote MAV-202552 -- Total Selling Price $5,000.00 Customer Red C Aviation C…" at bounding box center [435, 276] width 727 height 437
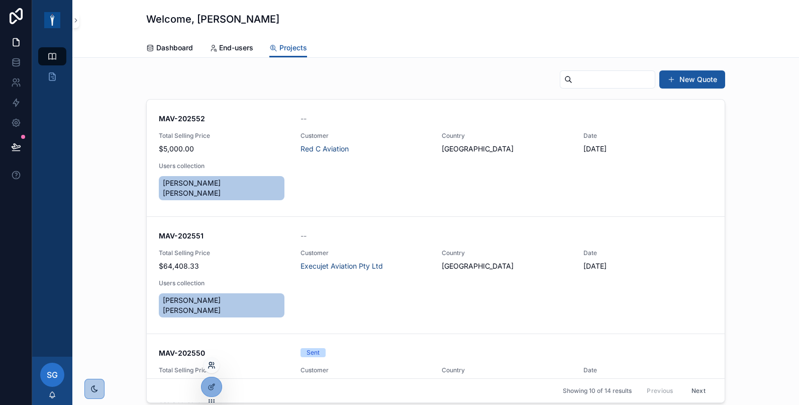
click at [215, 362] on icon at bounding box center [212, 365] width 8 height 8
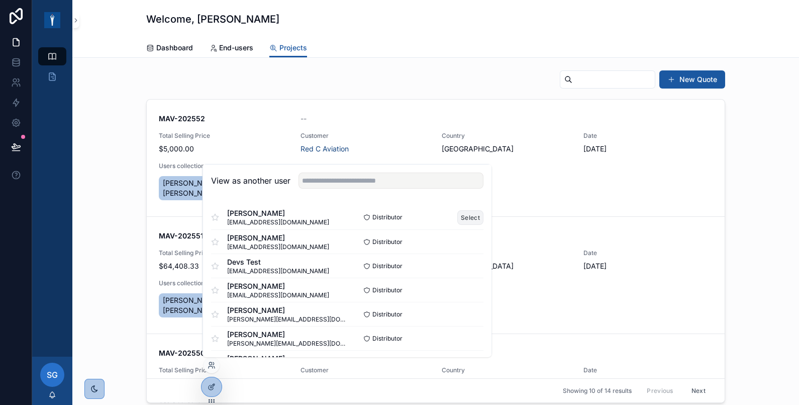
click at [458, 216] on button "Select" at bounding box center [470, 217] width 26 height 15
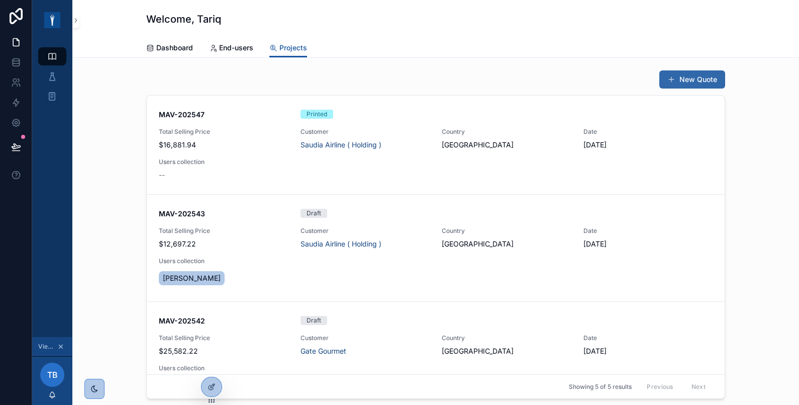
click at [704, 83] on button "New Quote" at bounding box center [692, 79] width 66 height 18
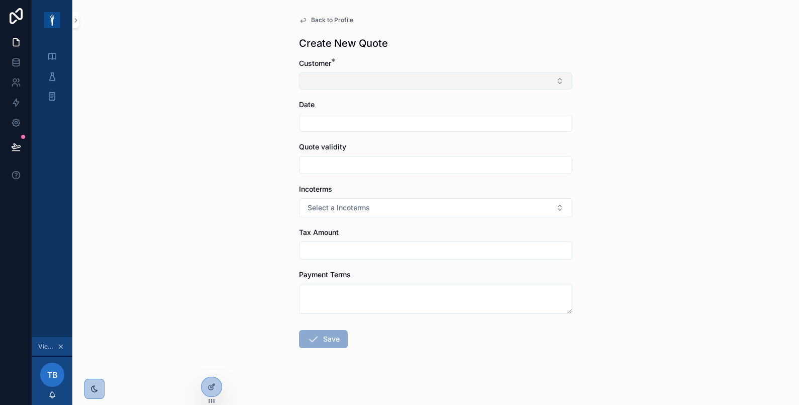
click at [498, 82] on button "Select Button" at bounding box center [435, 80] width 273 height 17
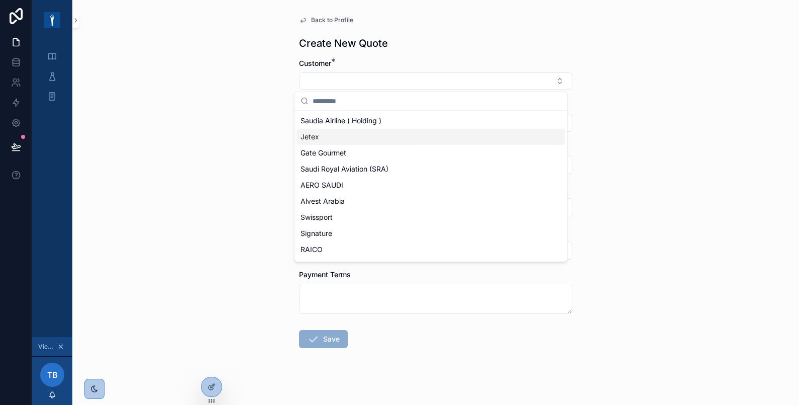
click at [341, 140] on div "Jetex" at bounding box center [431, 137] width 268 height 16
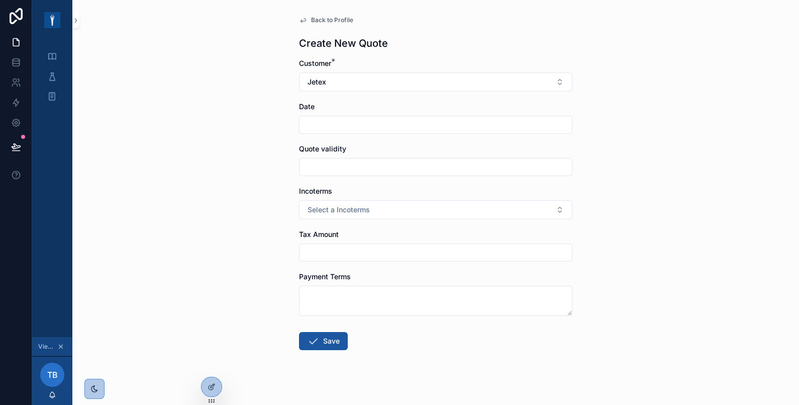
click at [341, 128] on input "scrollable content" at bounding box center [436, 125] width 272 height 14
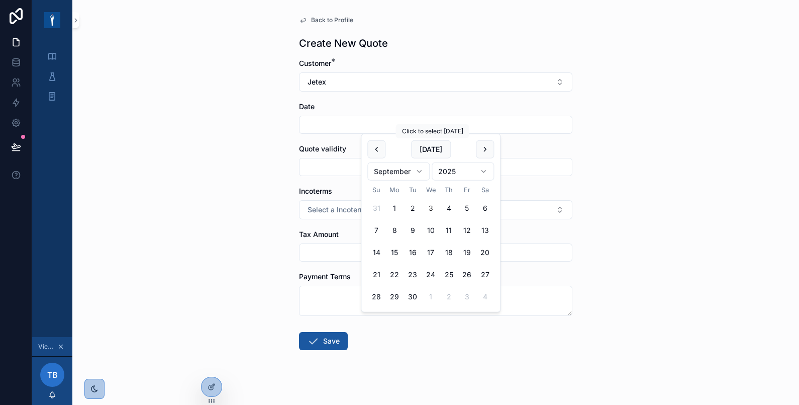
drag, startPoint x: 419, startPoint y: 148, endPoint x: 360, endPoint y: 156, distance: 58.9
click at [419, 148] on button "[DATE]" at bounding box center [431, 149] width 40 height 18
type input "********"
click at [327, 167] on input "scrollable content" at bounding box center [436, 167] width 272 height 14
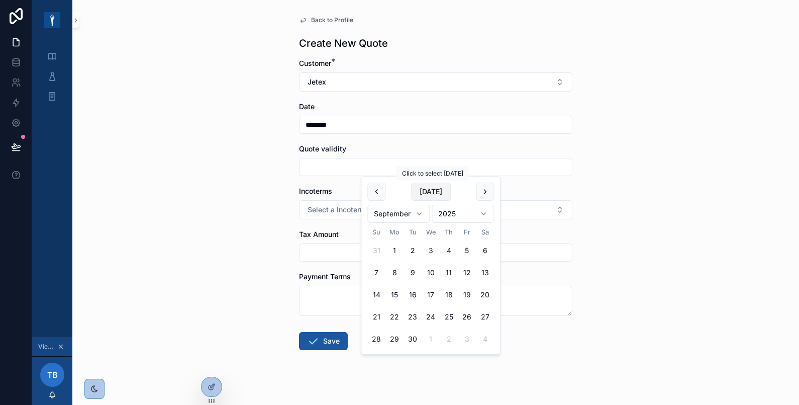
click at [429, 189] on button "Today" at bounding box center [431, 191] width 40 height 18
type input "********"
click at [241, 215] on div "Back to Profile Create New Quote Customer * Jetex Date ******** Quote validity …" at bounding box center [435, 202] width 727 height 405
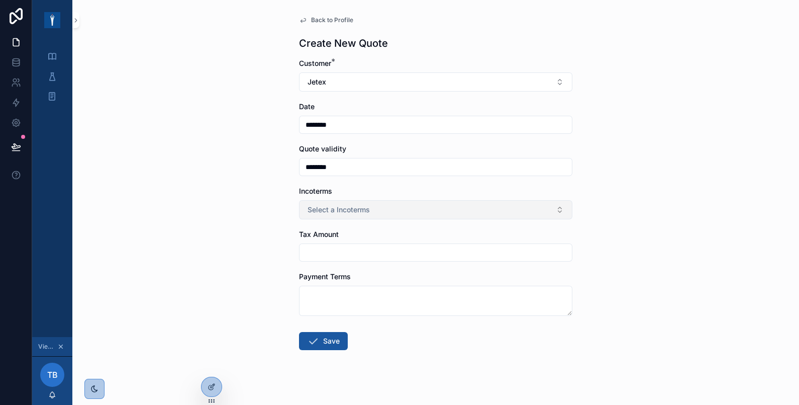
click at [343, 211] on span "Select a Incoterms" at bounding box center [339, 210] width 62 height 10
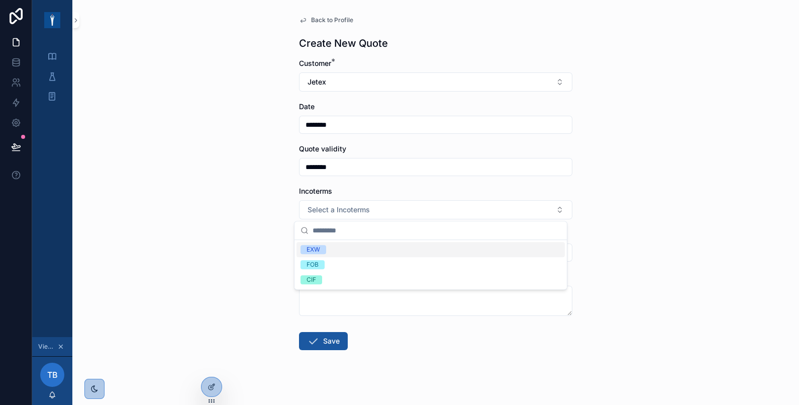
click at [334, 248] on div "EXW" at bounding box center [431, 249] width 268 height 15
click at [242, 260] on div "Back to Profile Create New Quote Customer * Jetex Date ******** Quote validity …" at bounding box center [435, 202] width 727 height 405
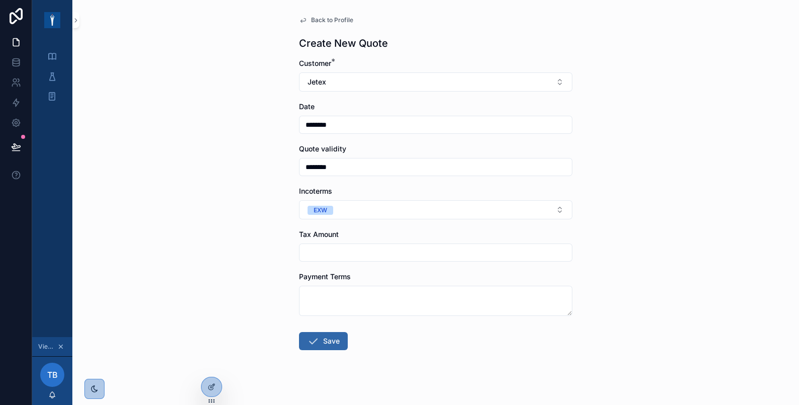
click at [321, 345] on button "Save" at bounding box center [323, 341] width 49 height 18
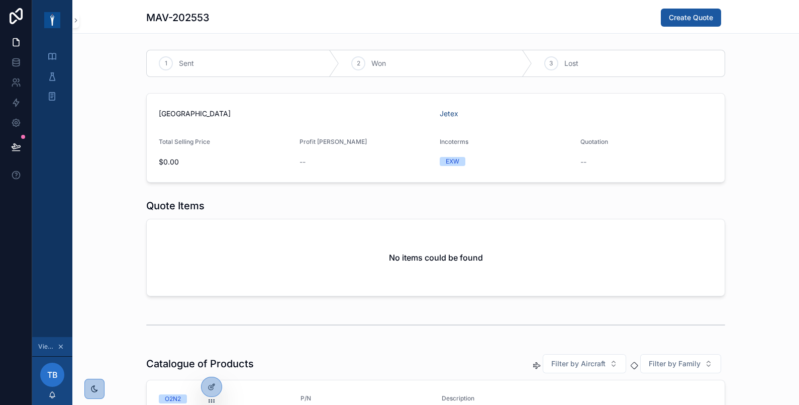
scroll to position [167, 0]
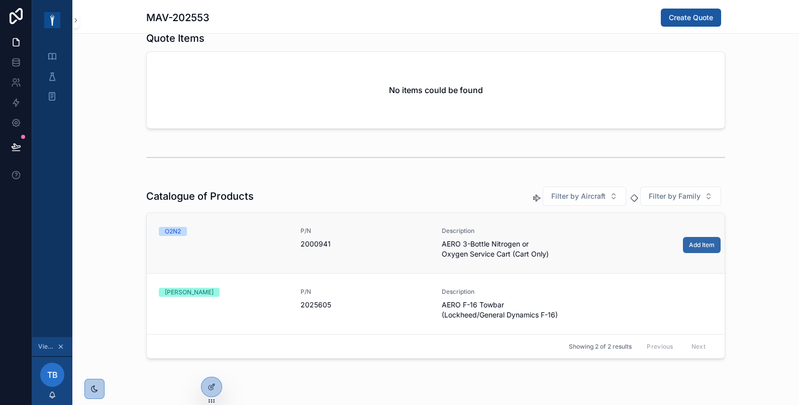
click at [694, 243] on span "Add Item" at bounding box center [702, 245] width 26 height 8
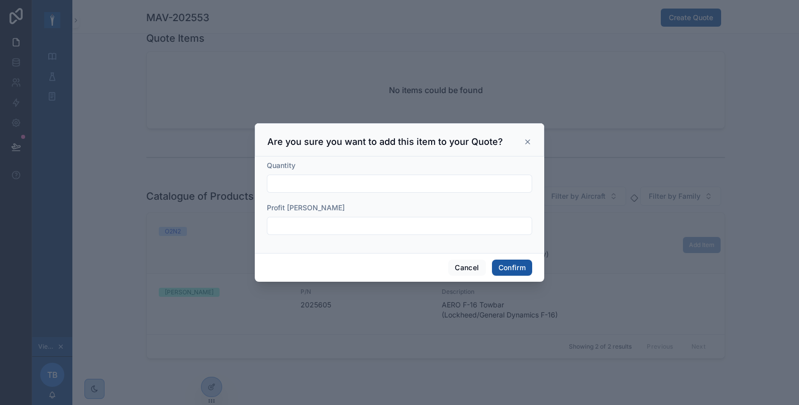
click at [363, 174] on div at bounding box center [399, 183] width 265 height 18
click at [378, 186] on input "text" at bounding box center [399, 183] width 264 height 14
type input "*"
drag, startPoint x: 271, startPoint y: 225, endPoint x: 286, endPoint y: 225, distance: 14.6
click at [271, 225] on input "text" at bounding box center [399, 226] width 264 height 14
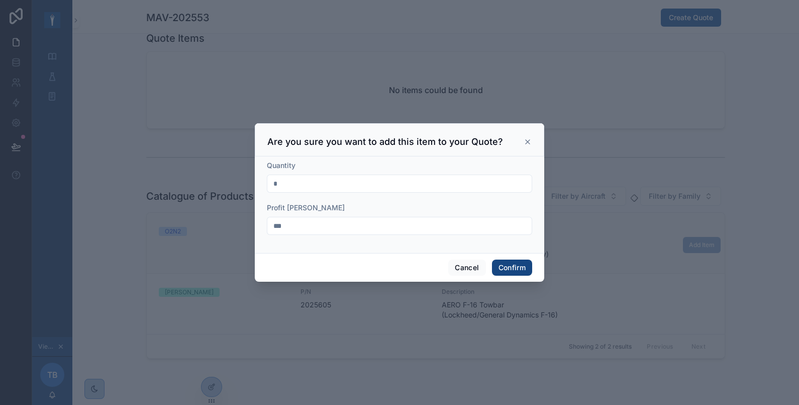
type input "***"
click at [508, 267] on button "Confirm" at bounding box center [512, 267] width 40 height 16
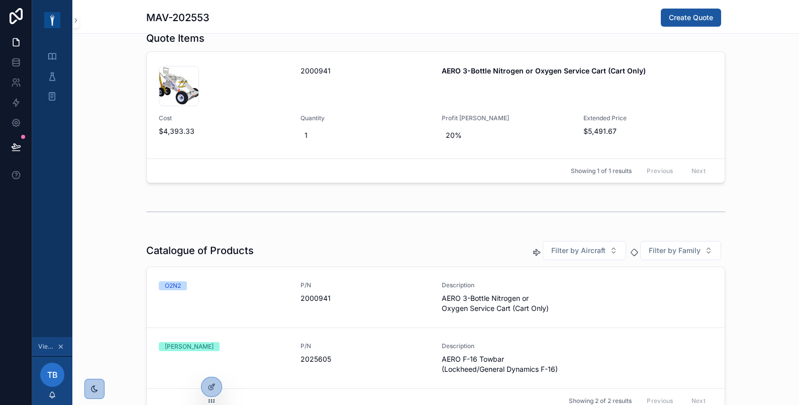
scroll to position [0, 0]
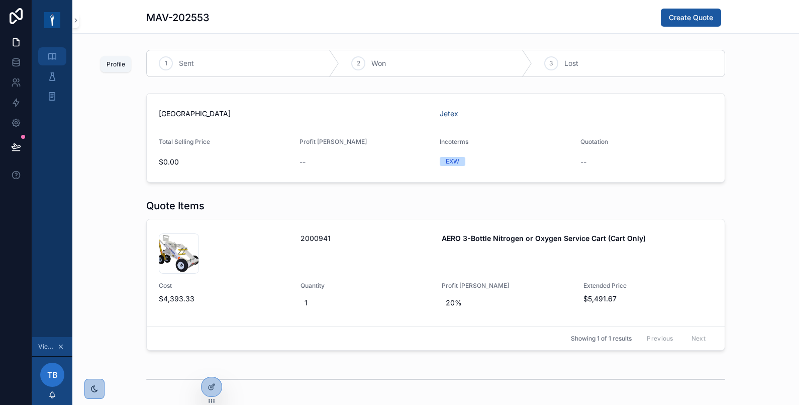
click at [59, 56] on div "Profile" at bounding box center [52, 56] width 16 height 16
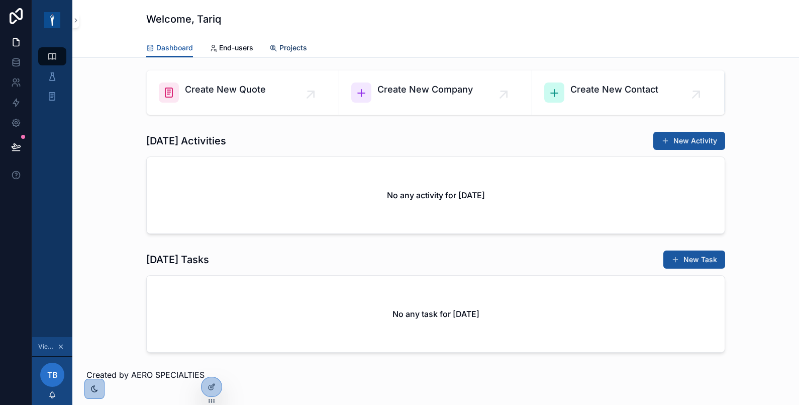
click at [301, 47] on span "Projects" at bounding box center [293, 48] width 28 height 10
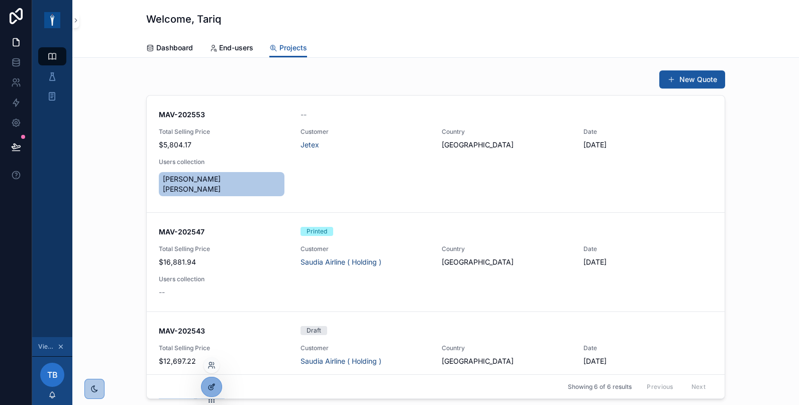
click at [211, 387] on icon at bounding box center [213, 385] width 4 height 4
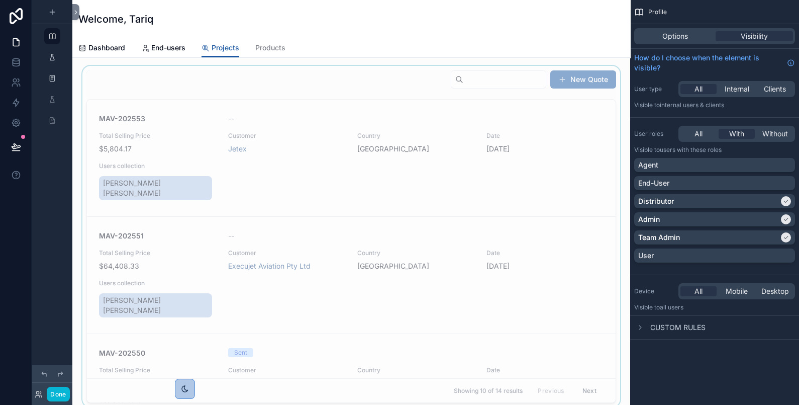
click at [368, 88] on div "scrollable content" at bounding box center [351, 236] width 542 height 341
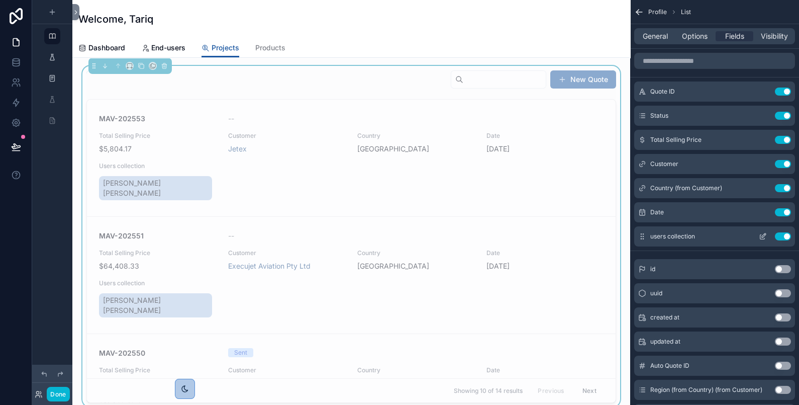
click at [765, 236] on icon "scrollable content" at bounding box center [763, 236] width 8 height 8
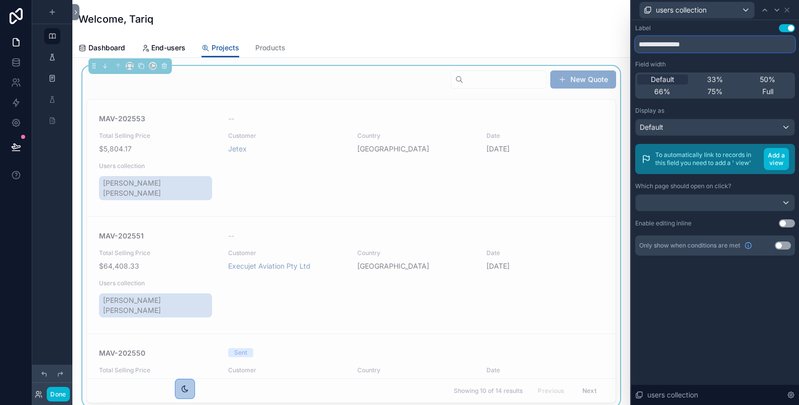
drag, startPoint x: 720, startPoint y: 42, endPoint x: 631, endPoint y: 47, distance: 89.1
click at [631, 47] on div "**********" at bounding box center [715, 149] width 168 height 259
type input "**********"
click at [708, 316] on div "**********" at bounding box center [715, 212] width 168 height 385
click at [58, 393] on button "Done" at bounding box center [58, 394] width 23 height 15
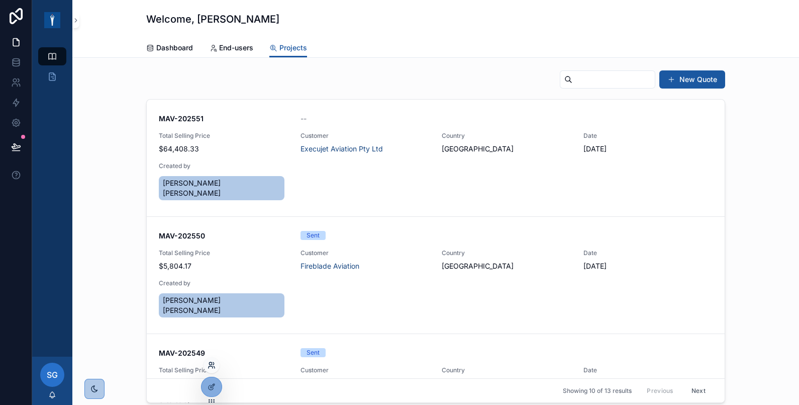
click at [212, 363] on icon at bounding box center [210, 363] width 3 height 3
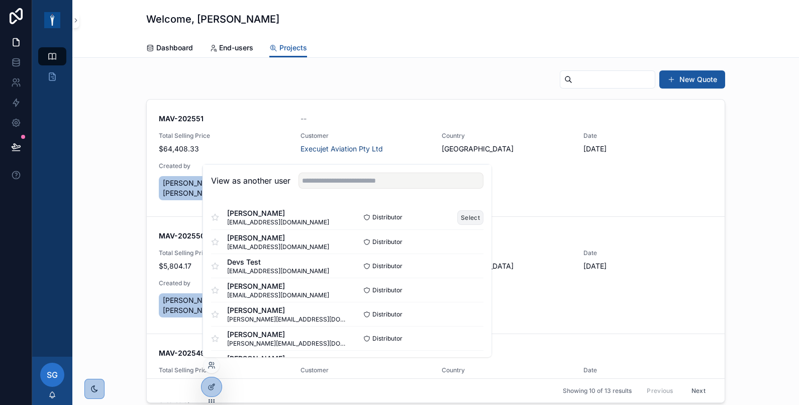
click at [457, 212] on button "Select" at bounding box center [470, 217] width 26 height 15
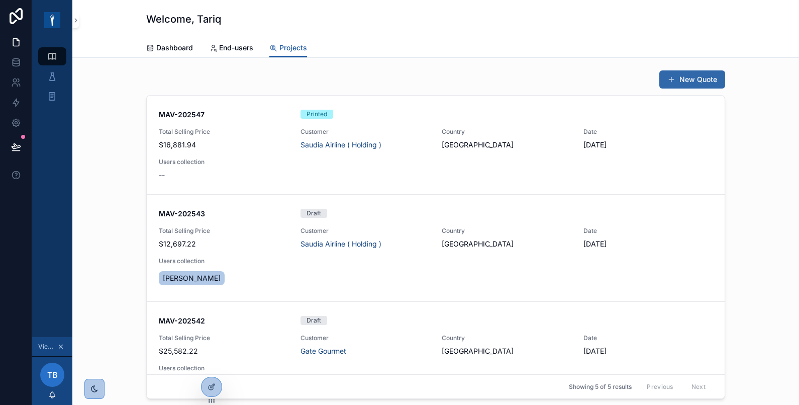
click at [679, 79] on button "New Quote" at bounding box center [692, 79] width 66 height 18
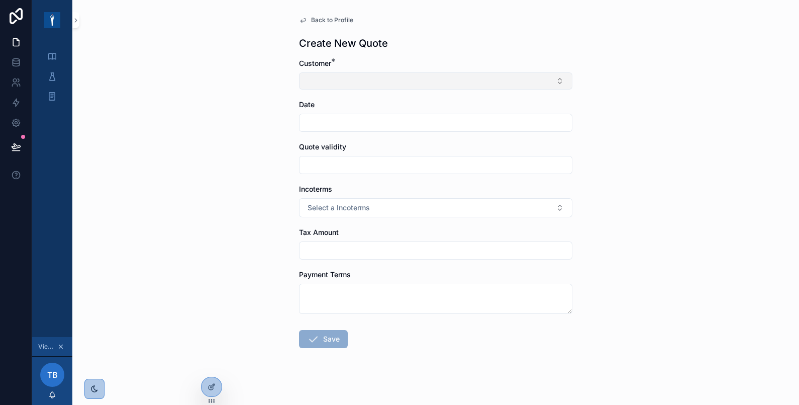
click at [329, 78] on button "Select Button" at bounding box center [435, 80] width 273 height 17
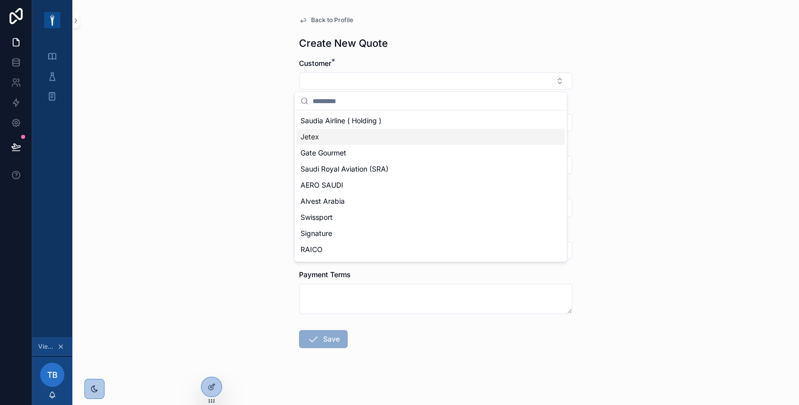
click at [323, 135] on div "Jetex" at bounding box center [431, 137] width 268 height 16
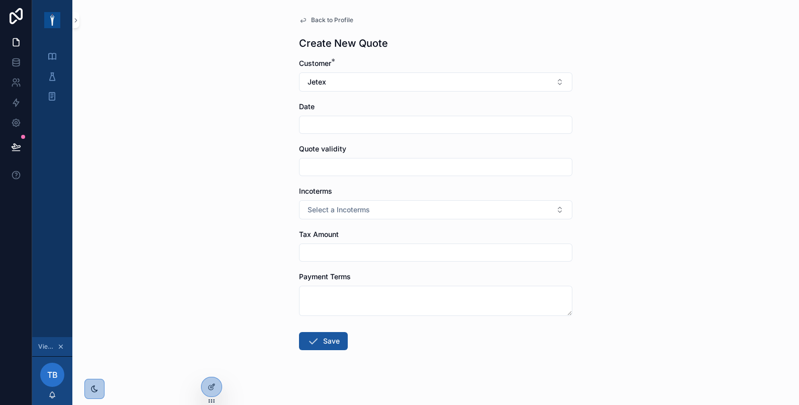
click at [322, 129] on input "scrollable content" at bounding box center [436, 125] width 272 height 14
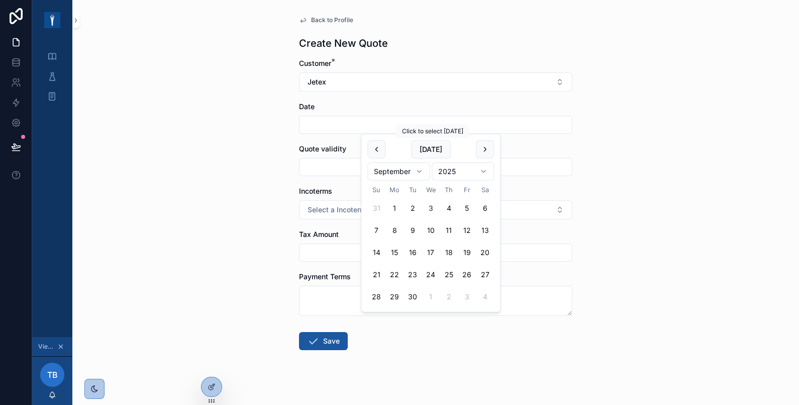
drag, startPoint x: 427, startPoint y: 152, endPoint x: 319, endPoint y: 164, distance: 108.7
click at [427, 152] on button "[DATE]" at bounding box center [431, 149] width 40 height 18
type input "********"
click at [319, 164] on input "scrollable content" at bounding box center [436, 167] width 272 height 14
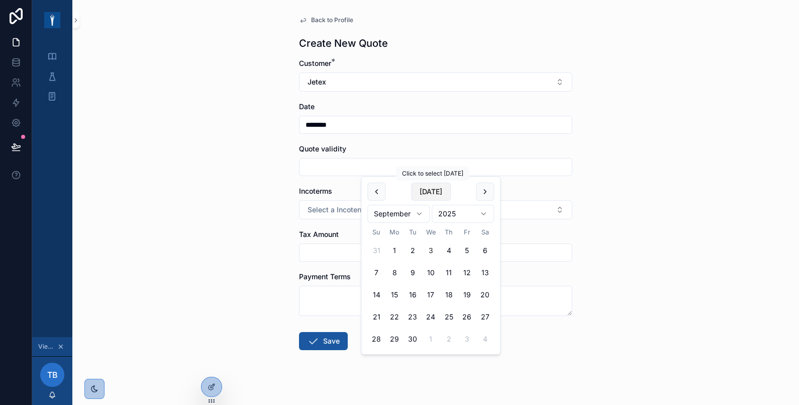
click at [437, 191] on button "Today" at bounding box center [431, 191] width 40 height 18
type input "********"
click at [211, 206] on div "Back to Profile Create New Quote Customer * Jetex Date ******** Quote validity …" at bounding box center [435, 202] width 727 height 405
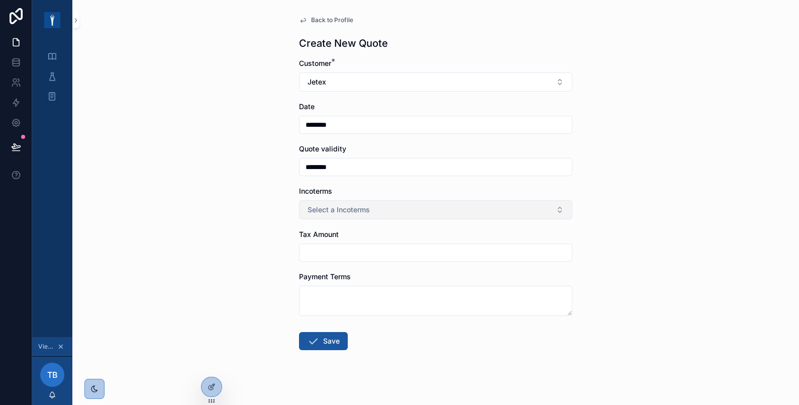
click at [334, 210] on span "Select a Incoterms" at bounding box center [339, 210] width 62 height 10
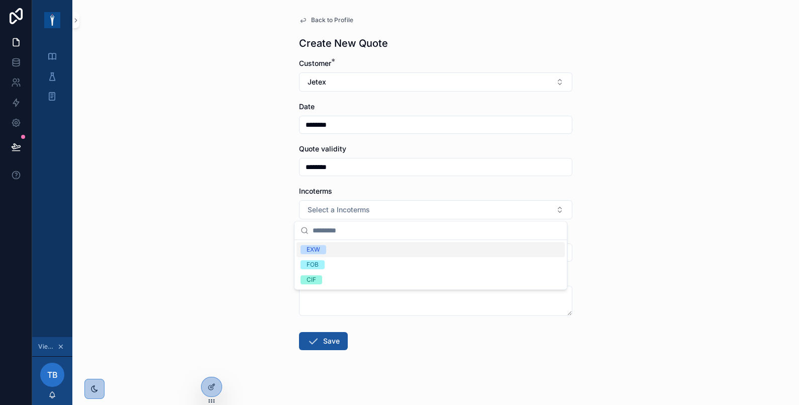
click at [320, 251] on span "EXW" at bounding box center [314, 249] width 26 height 9
click at [221, 266] on div "Back to Profile Create New Quote Customer * Jetex Date ******** Quote validity …" at bounding box center [435, 202] width 727 height 405
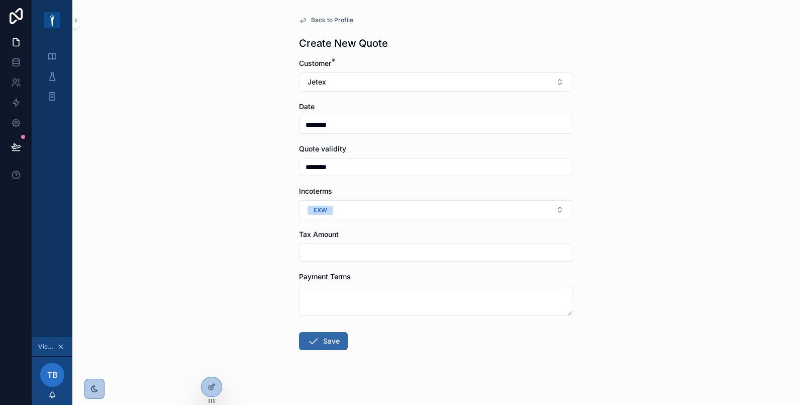
click at [307, 339] on icon "scrollable content" at bounding box center [313, 341] width 12 height 12
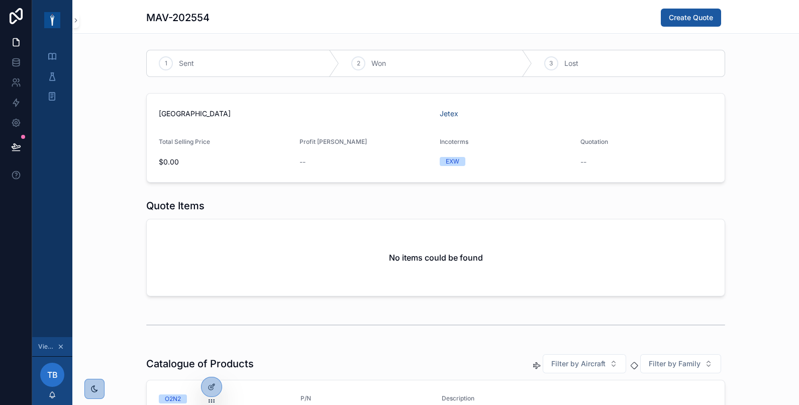
scroll to position [187, 0]
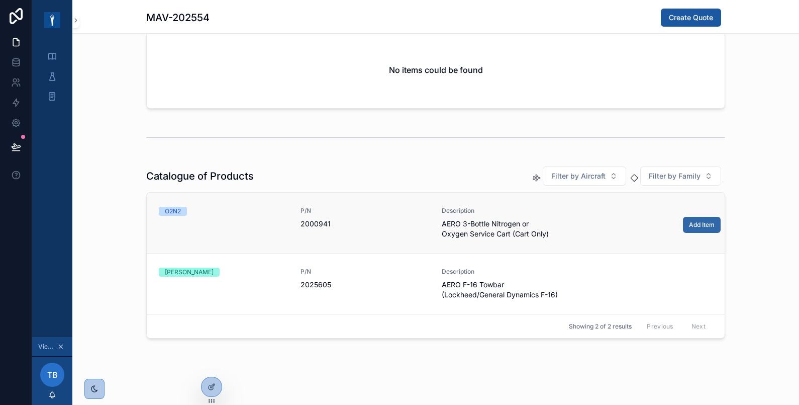
click at [689, 226] on span "Add Item" at bounding box center [702, 225] width 26 height 8
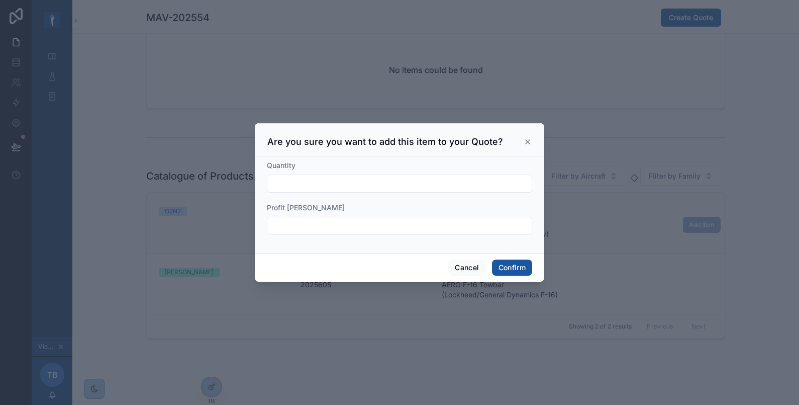
click at [392, 184] on input "text" at bounding box center [399, 183] width 264 height 14
type input "*"
type input "***"
click at [515, 268] on button "Confirm" at bounding box center [512, 267] width 40 height 16
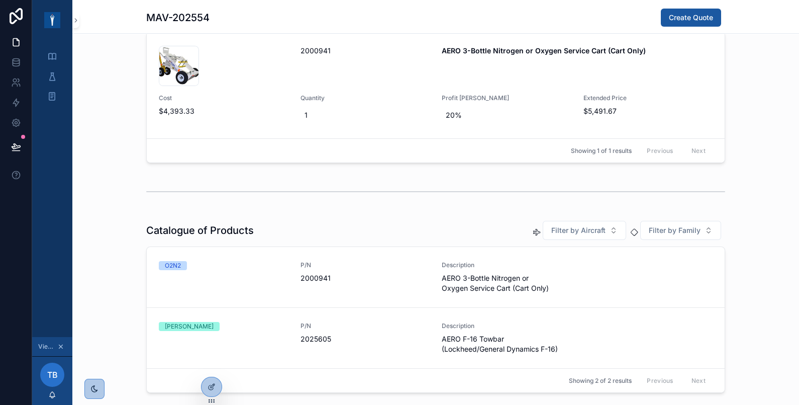
scroll to position [0, 0]
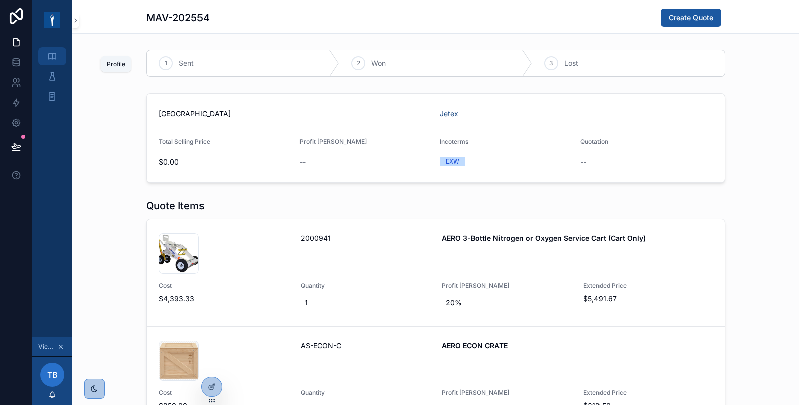
click at [49, 57] on icon "scrollable content" at bounding box center [52, 56] width 10 height 10
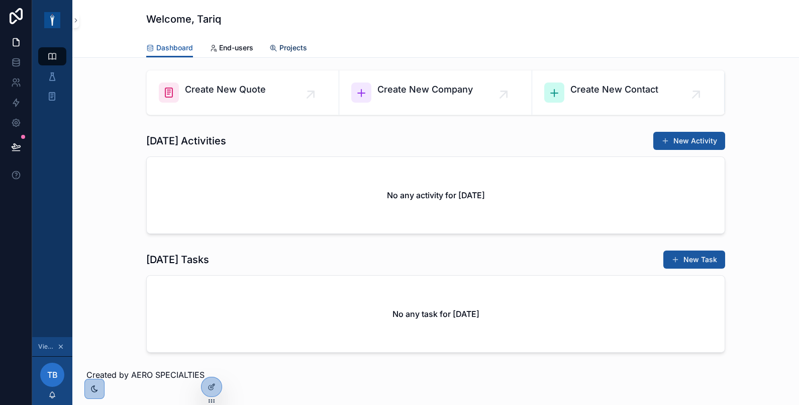
click at [290, 45] on span "Projects" at bounding box center [293, 48] width 28 height 10
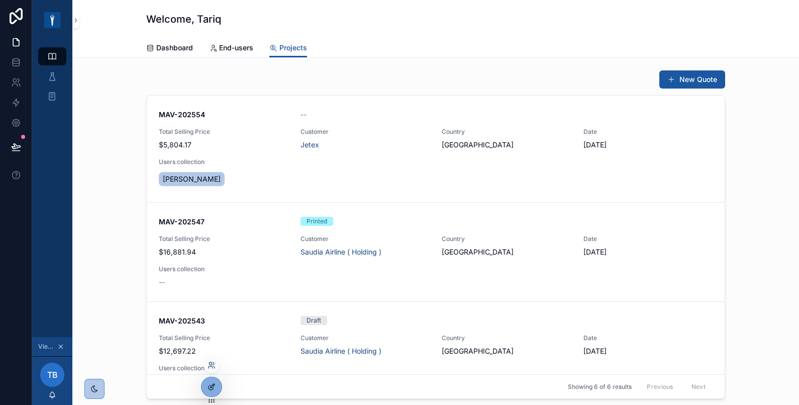
click at [211, 386] on icon at bounding box center [213, 385] width 4 height 4
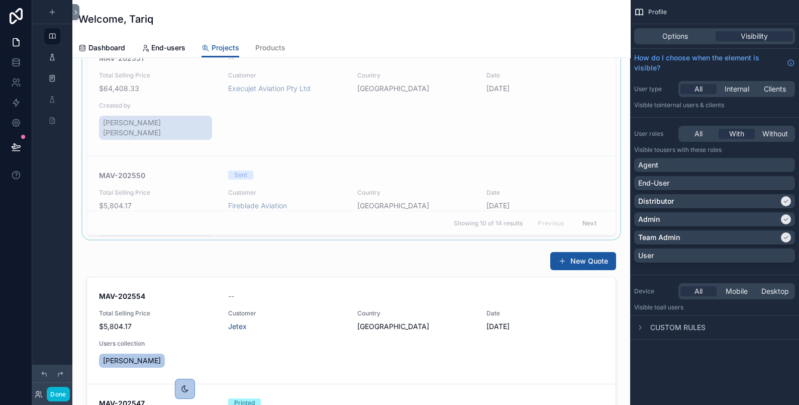
scroll to position [335, 0]
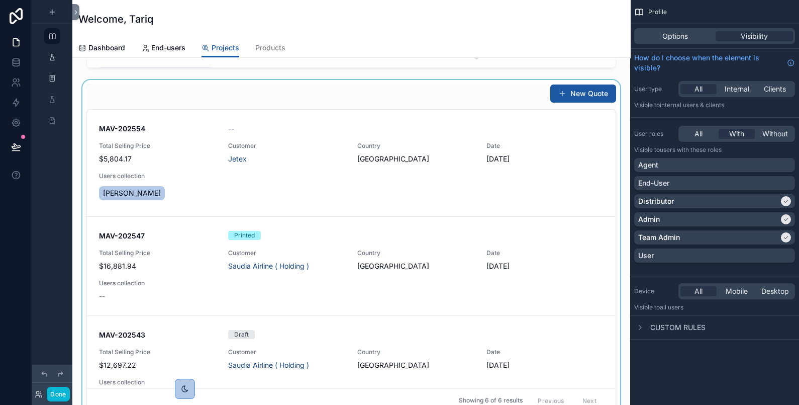
click at [299, 92] on div "scrollable content" at bounding box center [351, 248] width 542 height 337
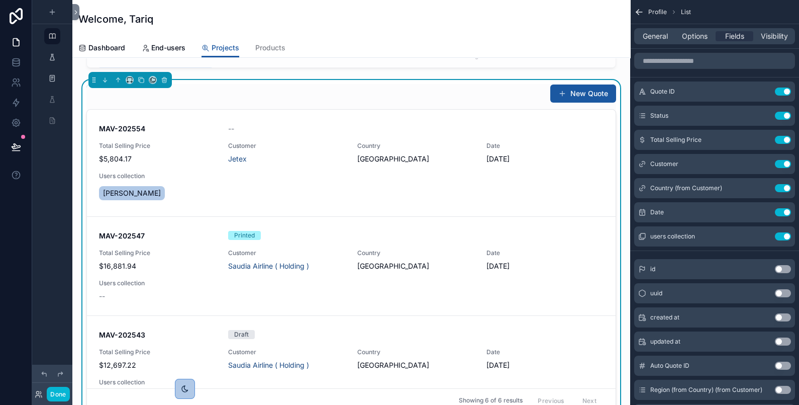
click at [299, 92] on div "New Quote" at bounding box center [351, 93] width 530 height 19
click at [763, 232] on icon "scrollable content" at bounding box center [763, 236] width 8 height 8
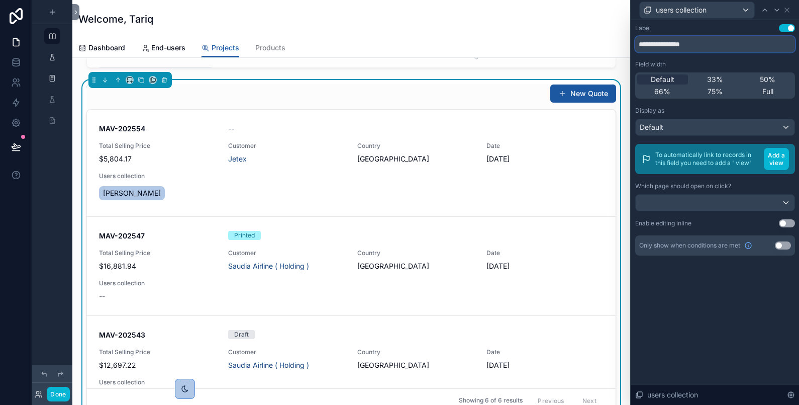
drag, startPoint x: 704, startPoint y: 41, endPoint x: 581, endPoint y: 42, distance: 123.1
click at [581, 42] on div "**********" at bounding box center [399, 202] width 799 height 405
type input "**********"
click at [63, 393] on button "Done" at bounding box center [58, 394] width 23 height 15
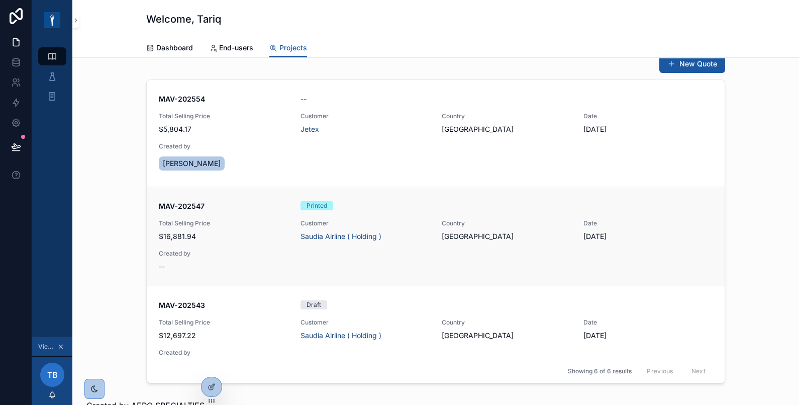
scroll to position [0, 0]
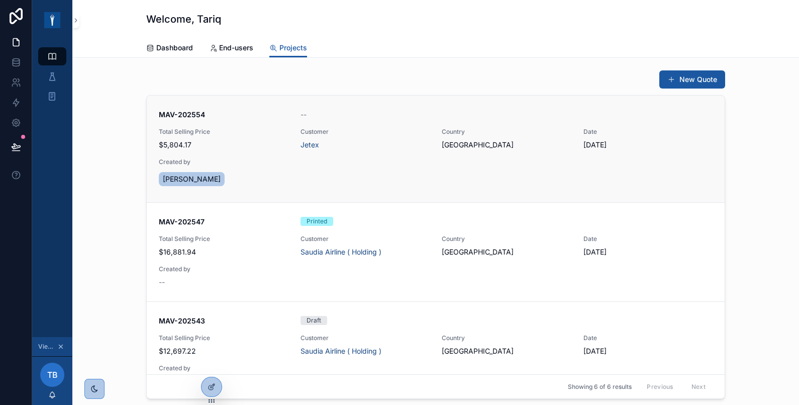
click at [257, 170] on div "[PERSON_NAME]" at bounding box center [224, 179] width 130 height 18
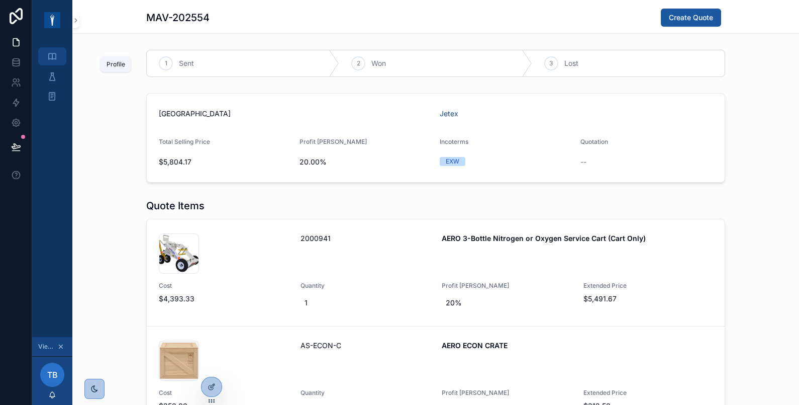
click at [55, 52] on icon "scrollable content" at bounding box center [52, 56] width 10 height 10
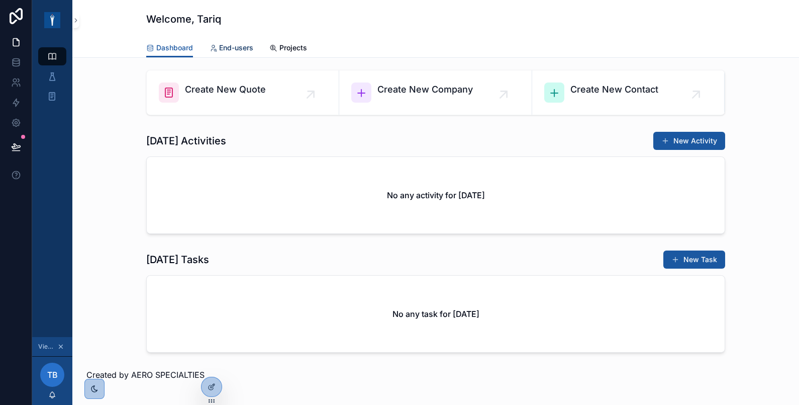
click at [235, 43] on span "End-users" at bounding box center [236, 48] width 34 height 10
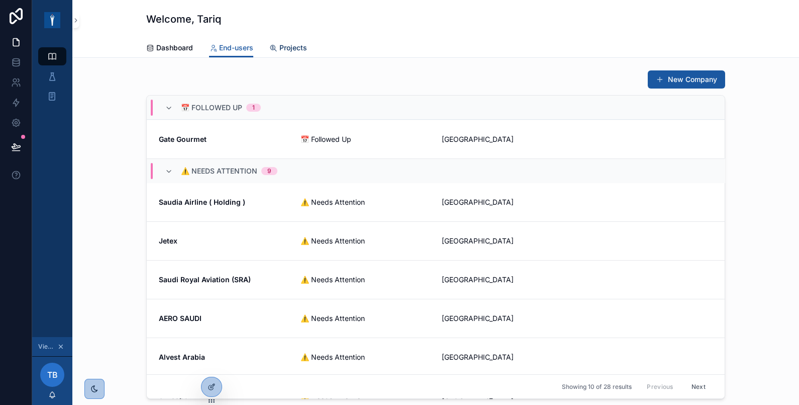
click at [287, 44] on span "Projects" at bounding box center [293, 48] width 28 height 10
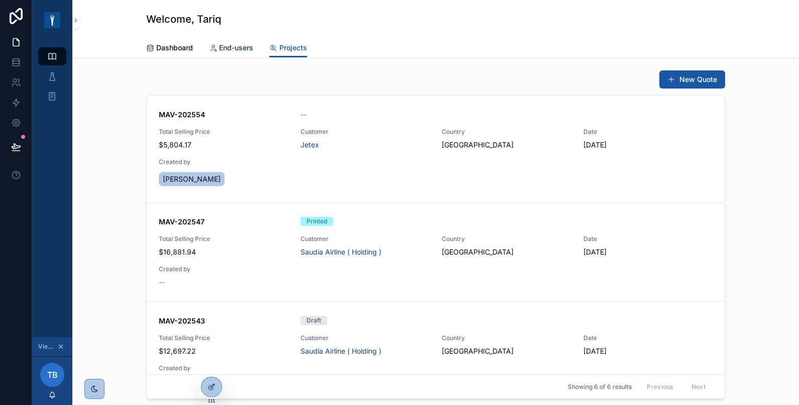
click at [238, 47] on span "End-users" at bounding box center [236, 48] width 34 height 10
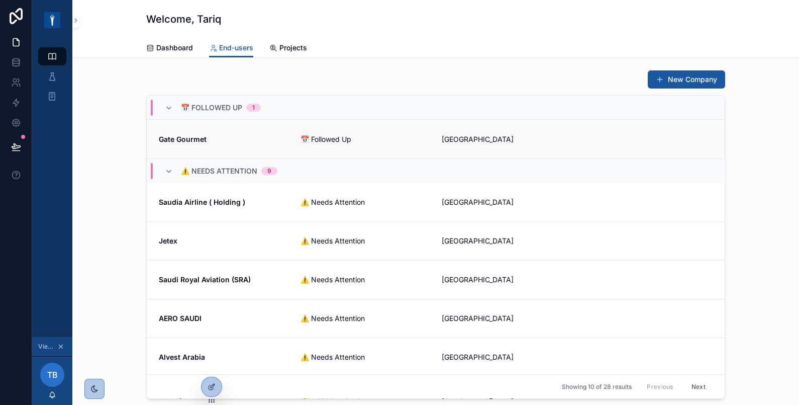
click at [196, 137] on strong "Gate Gourmet" at bounding box center [183, 139] width 48 height 9
click at [194, 137] on strong "Gate Gourmet" at bounding box center [183, 139] width 48 height 9
click at [208, 386] on icon at bounding box center [212, 386] width 8 height 8
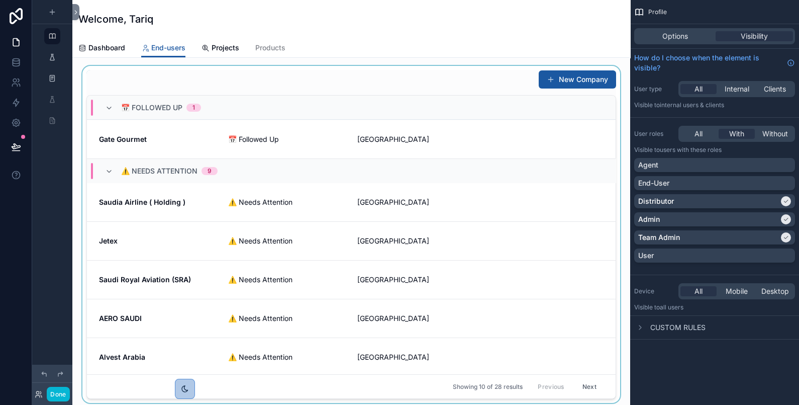
click at [135, 137] on div "scrollable content" at bounding box center [351, 234] width 542 height 337
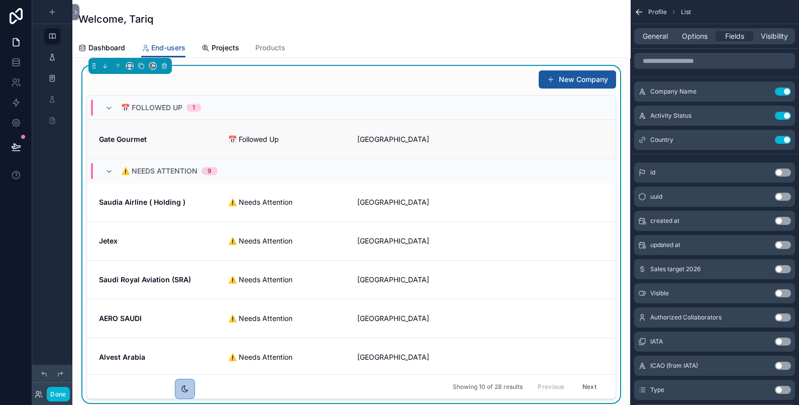
click at [135, 137] on strong "Gate Gourmet" at bounding box center [123, 139] width 48 height 9
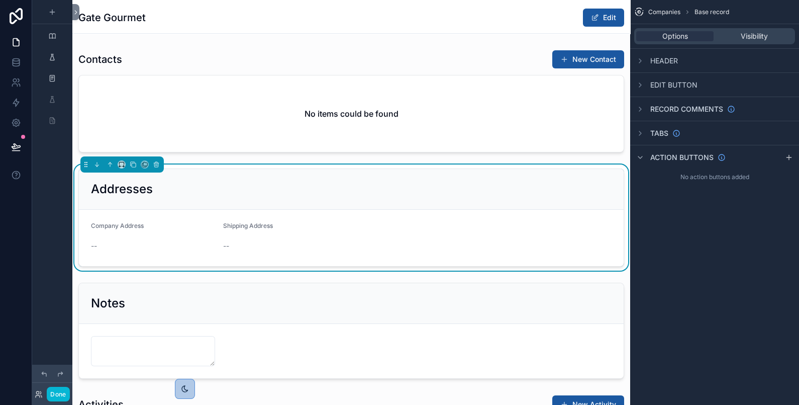
click at [110, 19] on h1 "Gate Gourmet" at bounding box center [111, 18] width 67 height 14
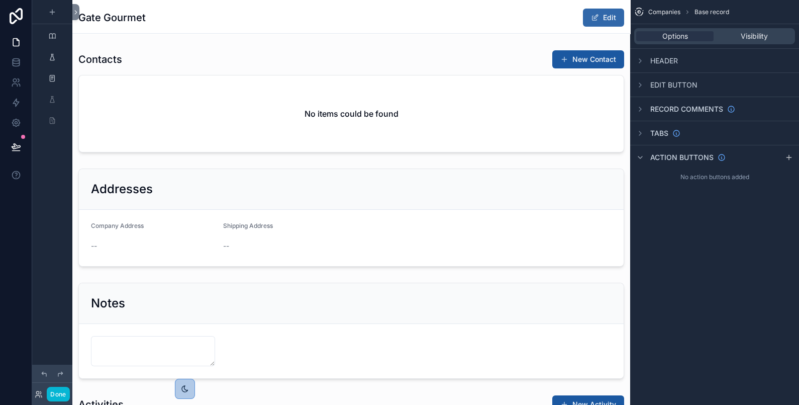
click at [595, 18] on button "Edit" at bounding box center [603, 18] width 41 height 18
click at [275, 24] on div "Gate Gourmet Done" at bounding box center [351, 17] width 546 height 19
click at [117, 18] on h1 "Gate Gourmet" at bounding box center [111, 18] width 67 height 14
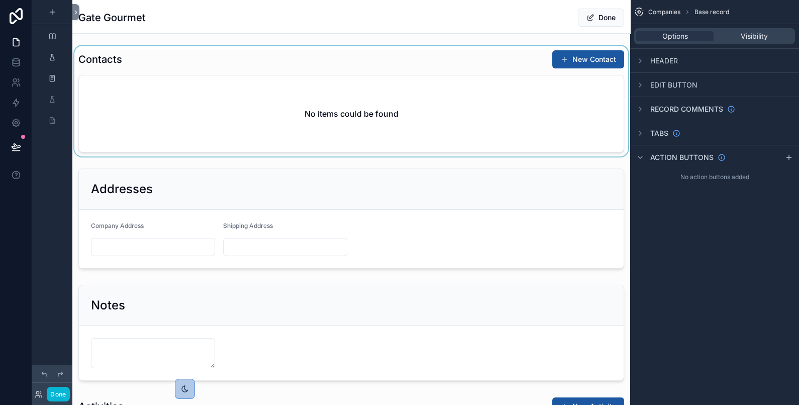
click at [199, 63] on div "scrollable content" at bounding box center [351, 101] width 558 height 111
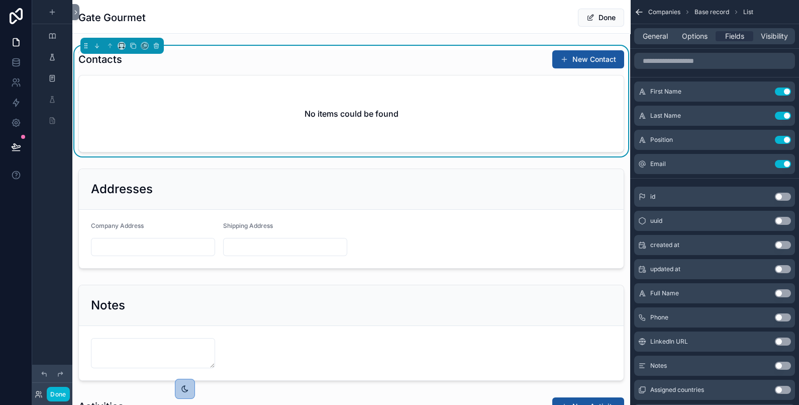
click at [208, 114] on div "No items could be found" at bounding box center [351, 113] width 545 height 76
click at [578, 15] on button "Done" at bounding box center [601, 18] width 46 height 18
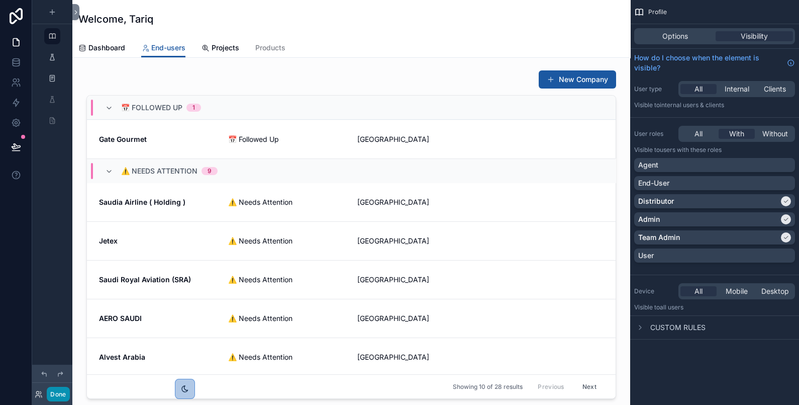
click at [60, 393] on button "Done" at bounding box center [58, 394] width 23 height 15
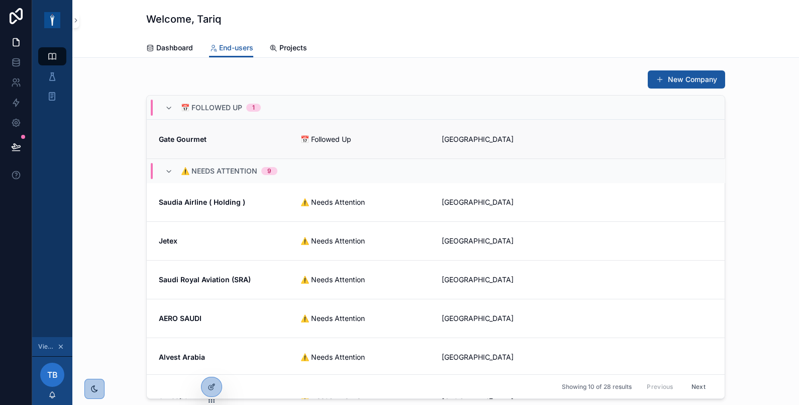
click at [168, 133] on link "Gate Gourmet 📅 Followed Up [GEOGRAPHIC_DATA]" at bounding box center [436, 139] width 578 height 39
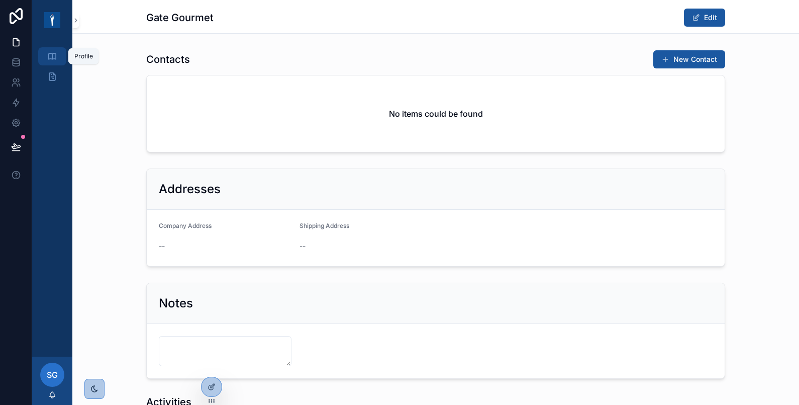
click at [51, 58] on icon "scrollable content" at bounding box center [52, 56] width 10 height 10
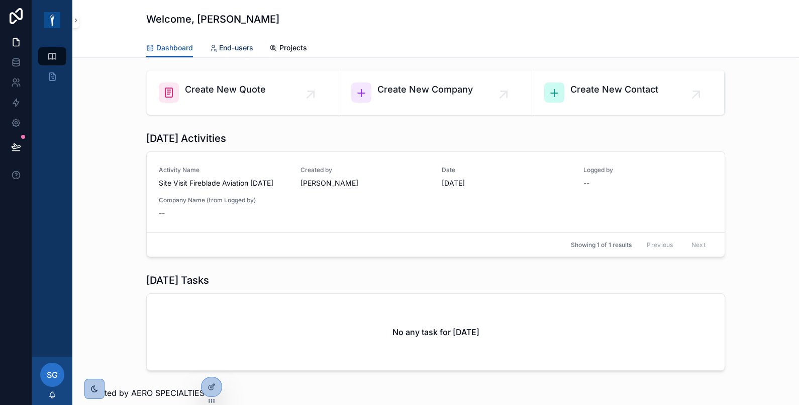
click at [234, 43] on span "End-users" at bounding box center [236, 48] width 34 height 10
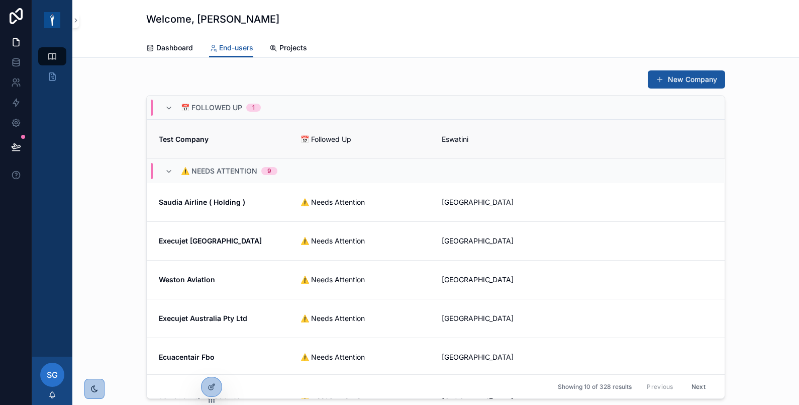
click at [194, 137] on strong "Test Company" at bounding box center [184, 139] width 50 height 9
click at [205, 207] on div "Saudia Airline ( Holding ) ⚠️ Needs Attention [GEOGRAPHIC_DATA]" at bounding box center [436, 201] width 578 height 39
click at [281, 47] on span "Projects" at bounding box center [293, 48] width 28 height 10
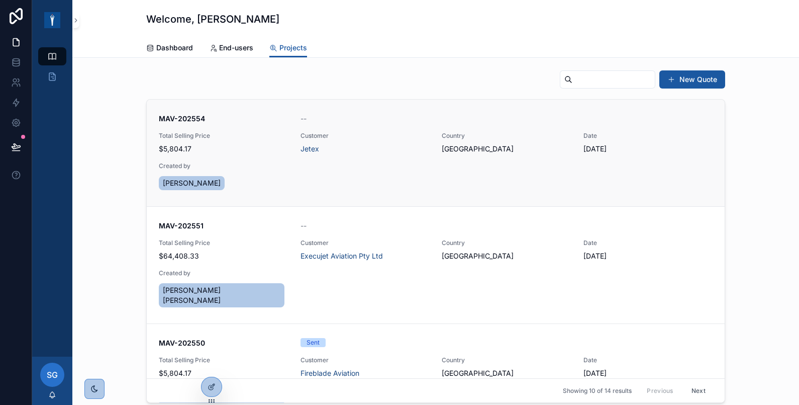
click at [379, 183] on div "MAV-202554 -- Total Selling Price $5,804.17 Customer Jetex Country [GEOGRAPHIC_…" at bounding box center [436, 153] width 554 height 78
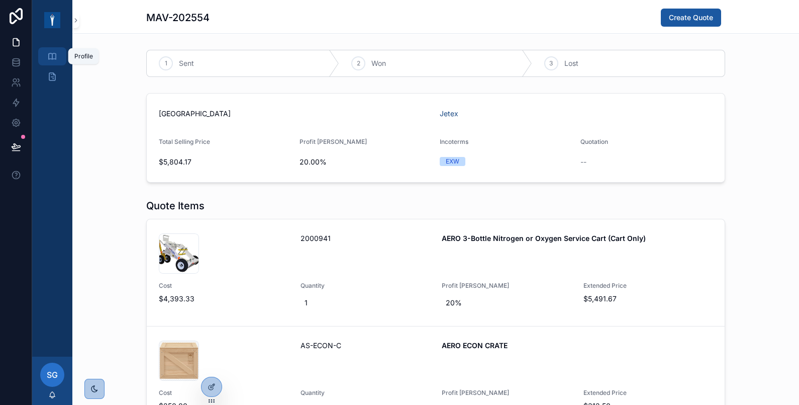
click at [53, 61] on icon "scrollable content" at bounding box center [52, 56] width 10 height 10
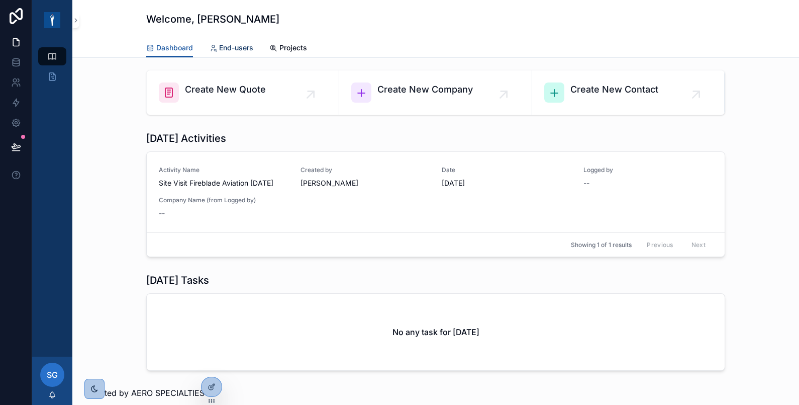
click at [236, 49] on span "End-users" at bounding box center [236, 48] width 34 height 10
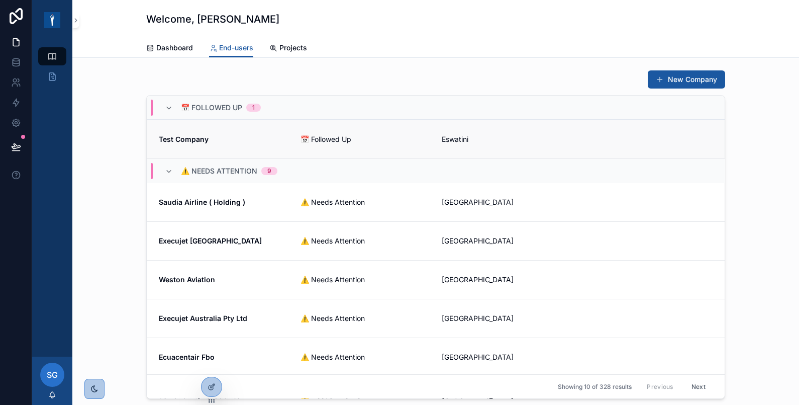
click at [207, 136] on span "Test Company" at bounding box center [224, 139] width 130 height 10
click at [187, 134] on span "Test Company" at bounding box center [224, 139] width 130 height 10
click at [210, 364] on icon at bounding box center [212, 365] width 8 height 8
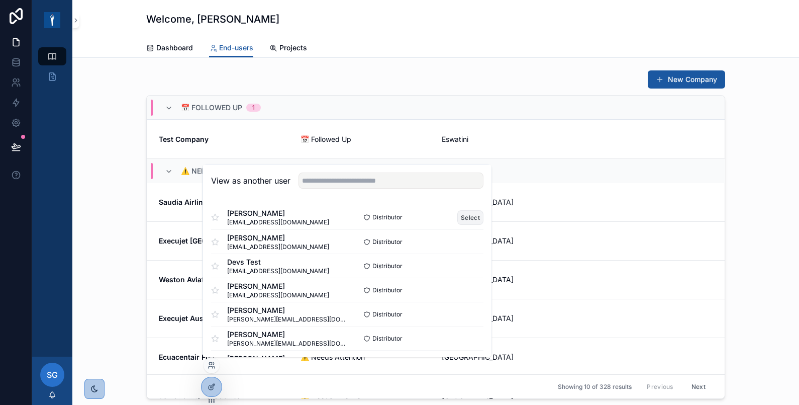
click at [462, 214] on button "Select" at bounding box center [470, 217] width 26 height 15
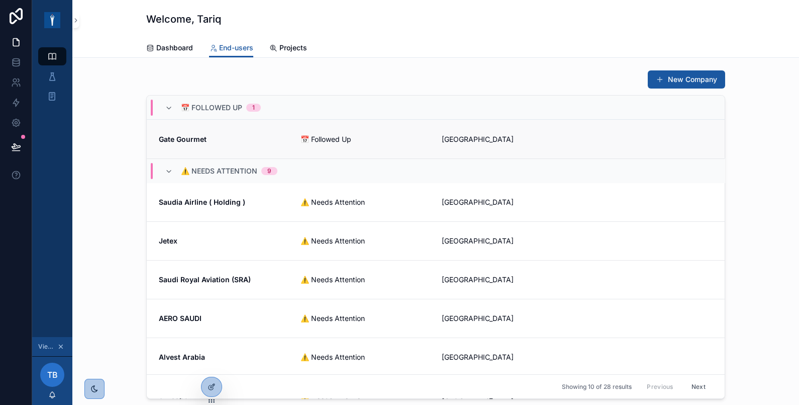
click at [179, 140] on strong "Gate Gourmet" at bounding box center [183, 139] width 48 height 9
click at [54, 77] on icon "scrollable content" at bounding box center [52, 76] width 10 height 10
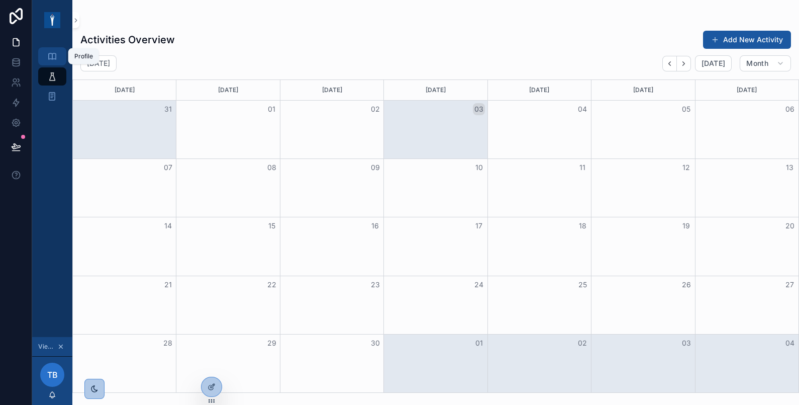
click at [48, 57] on icon "scrollable content" at bounding box center [52, 56] width 10 height 10
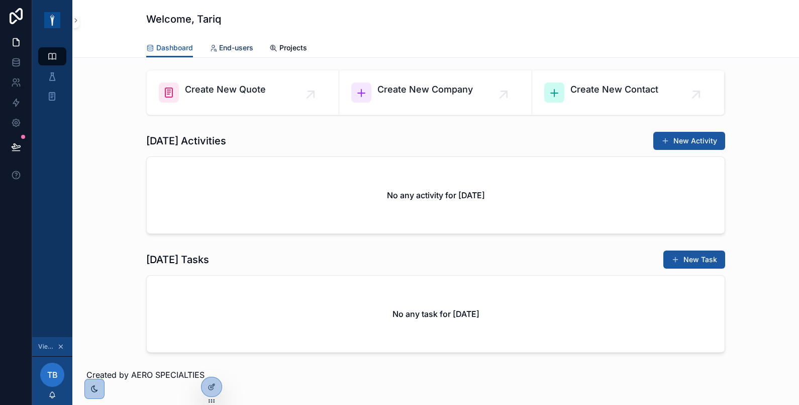
click at [228, 49] on span "End-users" at bounding box center [236, 48] width 34 height 10
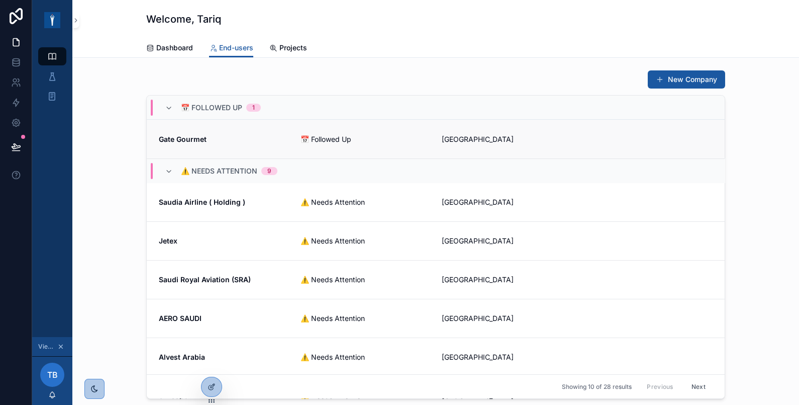
click at [186, 139] on strong "Gate Gourmet" at bounding box center [183, 139] width 48 height 9
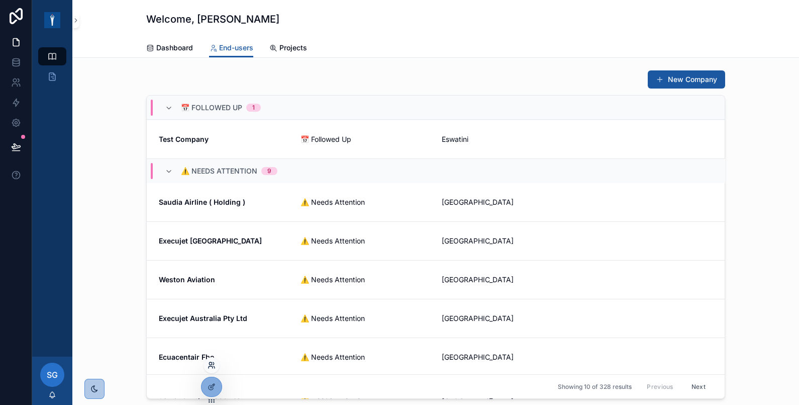
click at [210, 367] on icon at bounding box center [212, 365] width 8 height 8
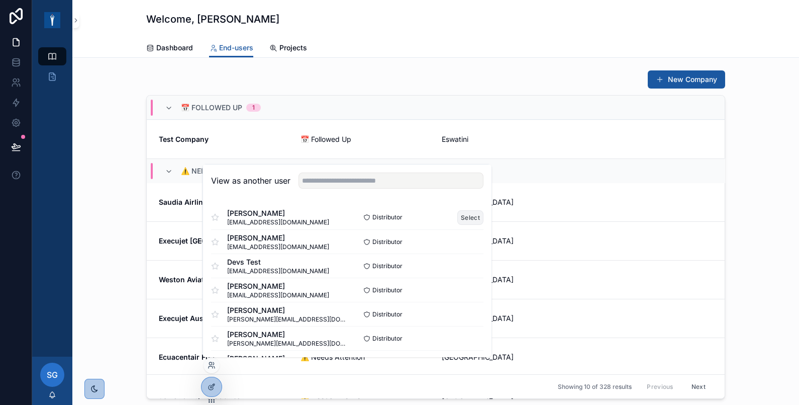
click at [461, 215] on button "Select" at bounding box center [470, 217] width 26 height 15
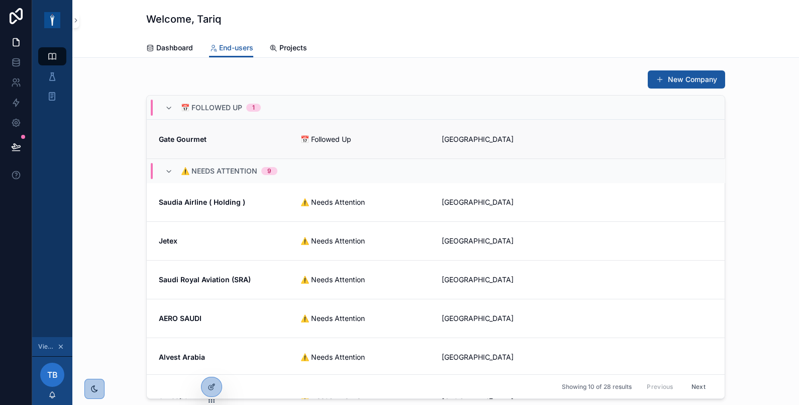
click at [177, 141] on strong "Gate Gourmet" at bounding box center [183, 139] width 48 height 9
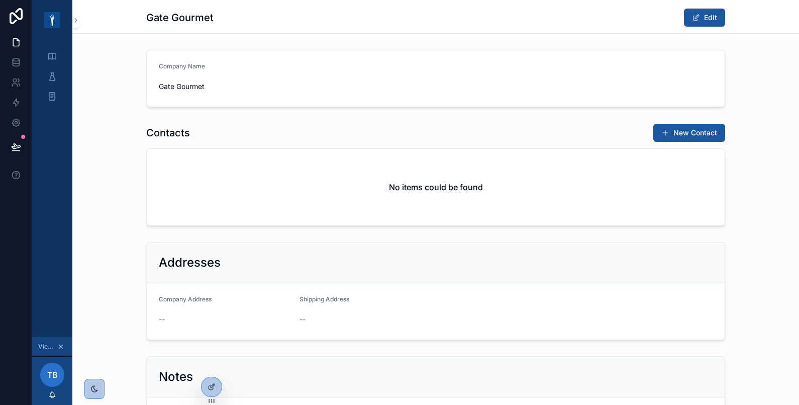
click at [175, 88] on span "Gate Gourmet" at bounding box center [225, 86] width 133 height 10
click at [692, 16] on span "scrollable content" at bounding box center [696, 18] width 8 height 8
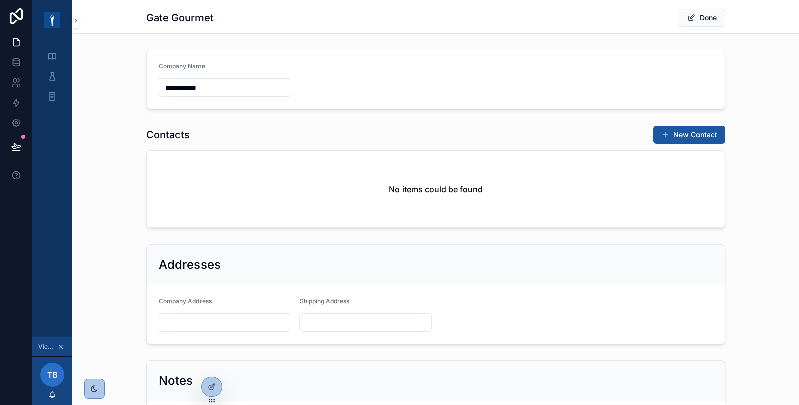
click at [249, 86] on input "**********" at bounding box center [225, 87] width 132 height 14
click at [704, 17] on button "Done" at bounding box center [702, 18] width 46 height 18
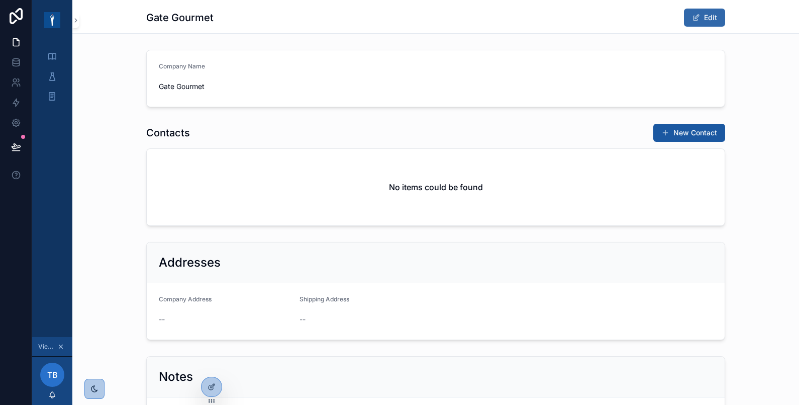
click at [709, 15] on button "Edit" at bounding box center [704, 18] width 41 height 18
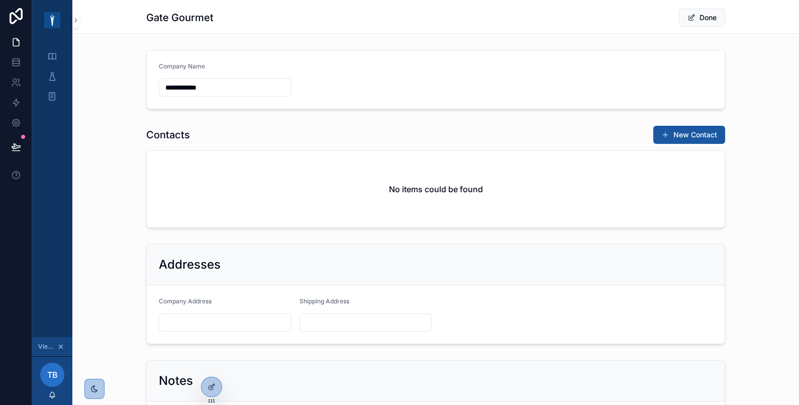
click at [225, 86] on input "**********" at bounding box center [225, 87] width 132 height 14
click at [705, 16] on button "Done" at bounding box center [702, 18] width 46 height 18
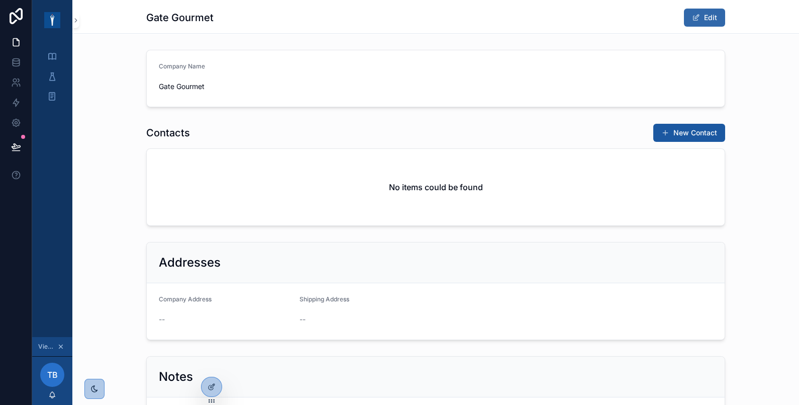
click at [705, 16] on button "Edit" at bounding box center [704, 18] width 41 height 18
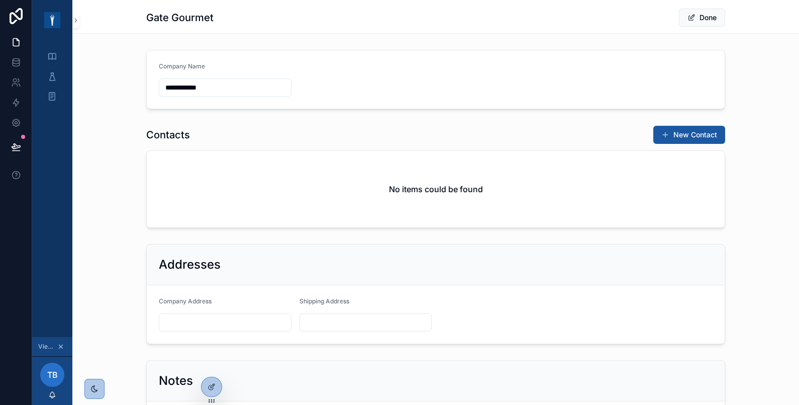
click at [214, 89] on input "**********" at bounding box center [225, 87] width 132 height 14
click at [719, 15] on span "Done" at bounding box center [702, 18] width 46 height 18
click at [229, 87] on input "**********" at bounding box center [225, 87] width 132 height 14
type input "**********"
click at [702, 16] on button "Done" at bounding box center [702, 18] width 46 height 18
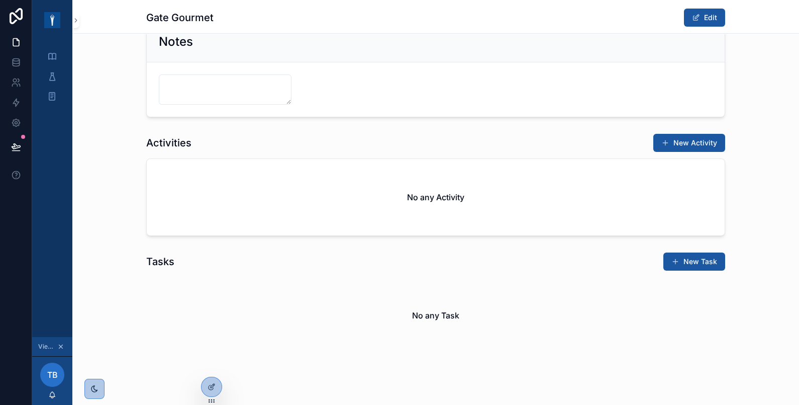
scroll to position [350, 0]
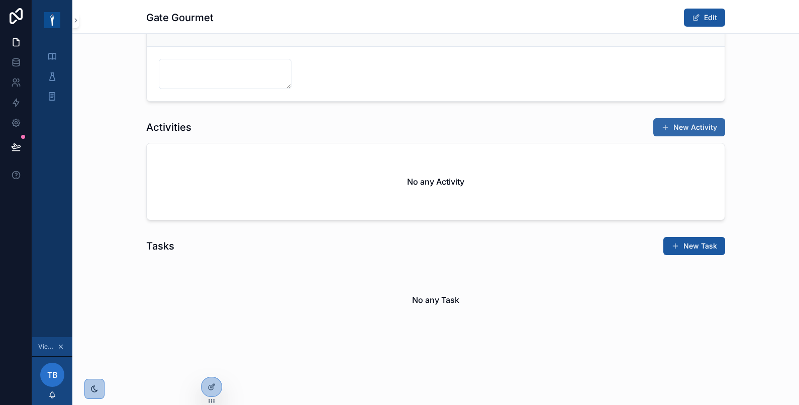
click at [706, 128] on button "New Activity" at bounding box center [689, 127] width 72 height 18
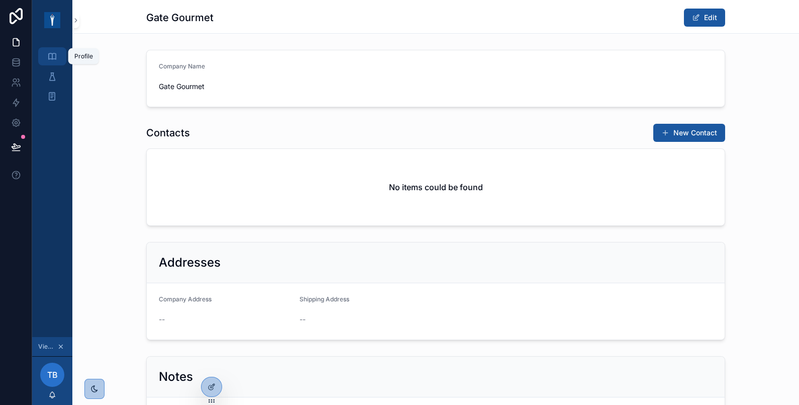
click at [56, 59] on icon "scrollable content" at bounding box center [52, 56] width 10 height 10
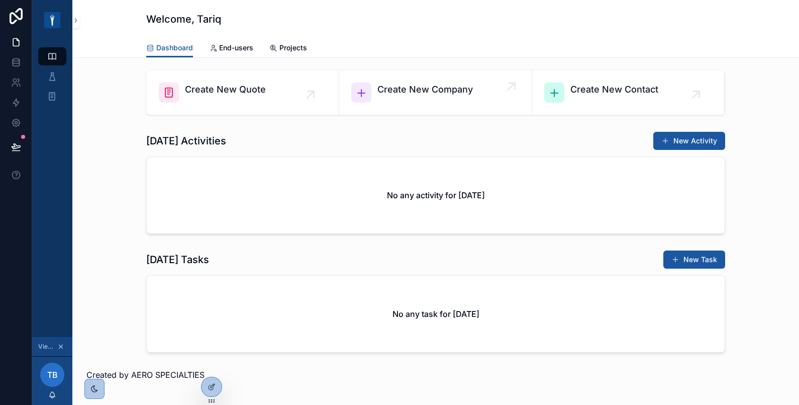
click at [384, 93] on span "Create New Company" at bounding box center [424, 89] width 95 height 14
click at [417, 88] on span "Create New Company" at bounding box center [424, 89] width 95 height 14
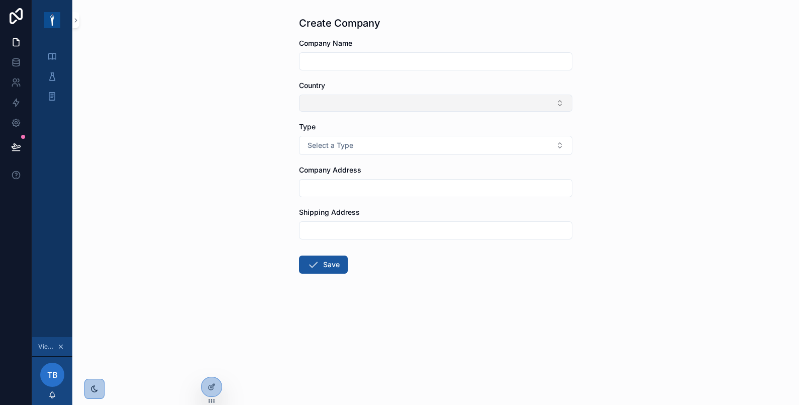
click at [353, 103] on button "Select Button" at bounding box center [435, 102] width 273 height 17
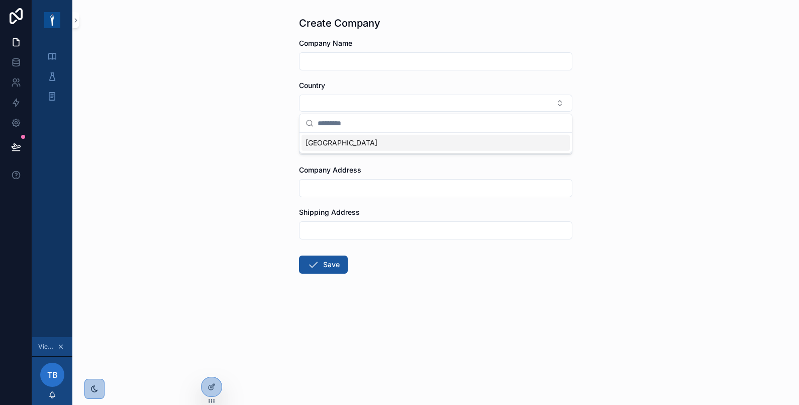
click at [224, 101] on div "Create Company Company Name Country Type Select a Type Company Address Shipping…" at bounding box center [435, 202] width 727 height 405
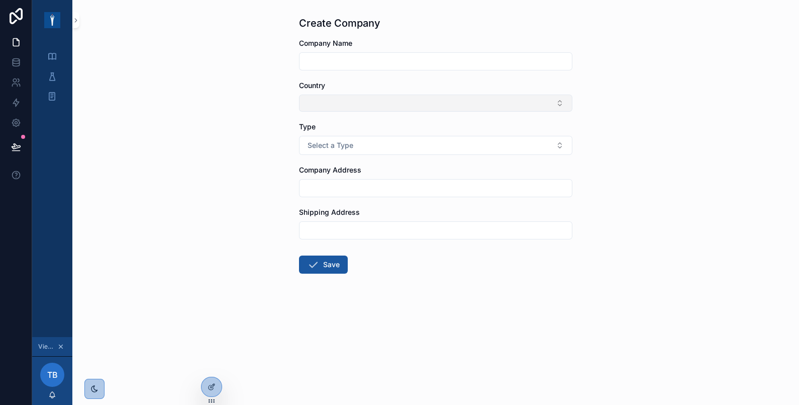
click at [364, 98] on button "Select Button" at bounding box center [435, 102] width 273 height 17
click at [250, 125] on div "Create Company Company Name Country Type Select a Type Company Address Shipping…" at bounding box center [435, 202] width 727 height 405
click at [77, 21] on icon "scrollable content" at bounding box center [75, 21] width 7 height 8
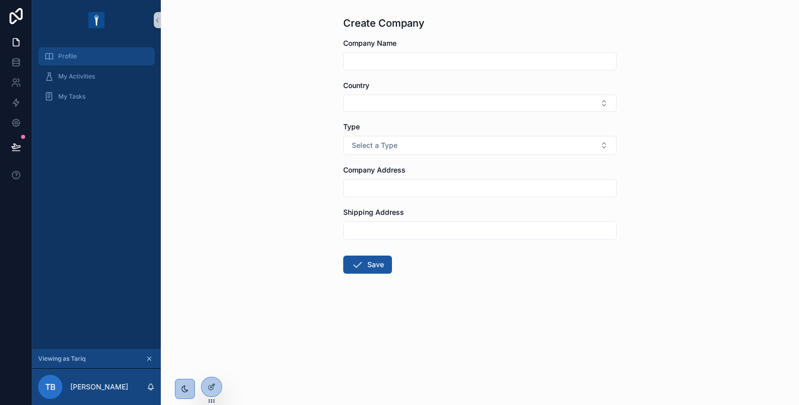
click at [102, 52] on div "Profile" at bounding box center [96, 56] width 105 height 16
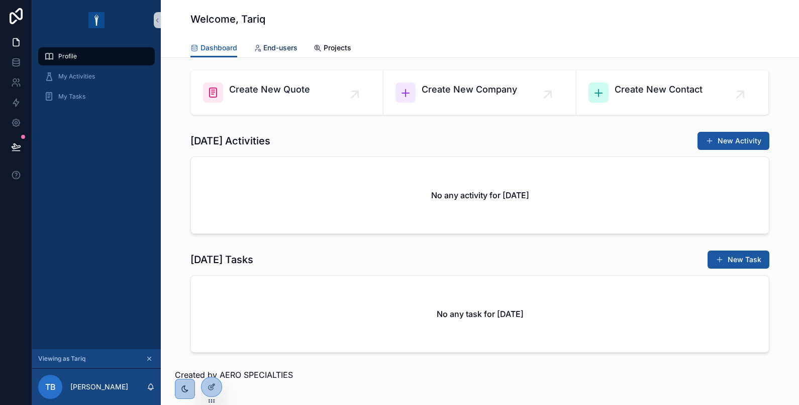
click at [279, 44] on span "End-users" at bounding box center [280, 48] width 34 height 10
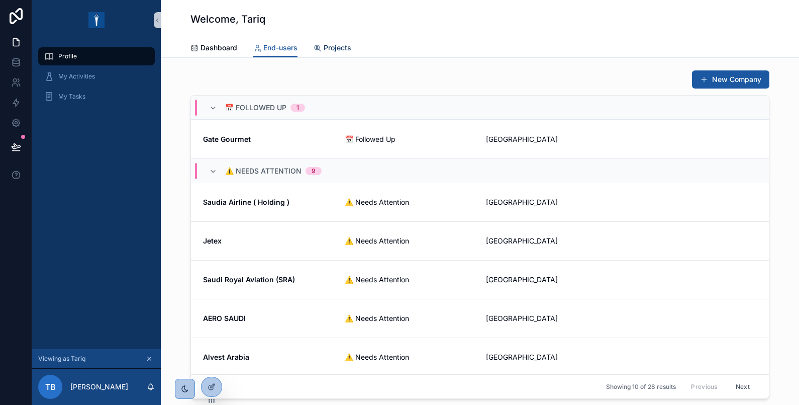
click at [329, 46] on span "Projects" at bounding box center [338, 48] width 28 height 10
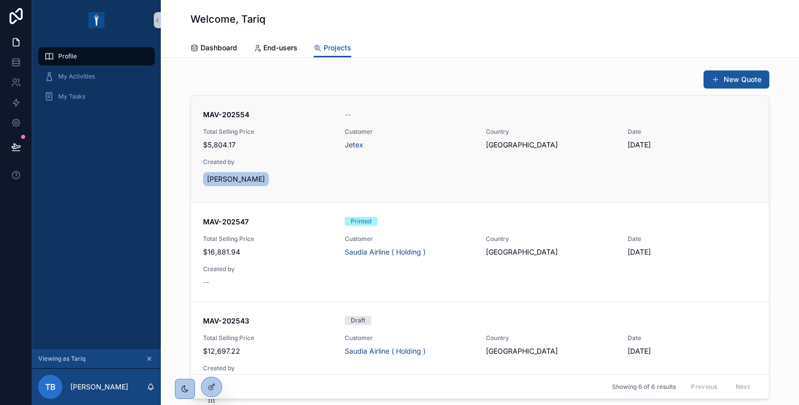
click at [301, 129] on span "Total Selling Price" at bounding box center [268, 132] width 130 height 8
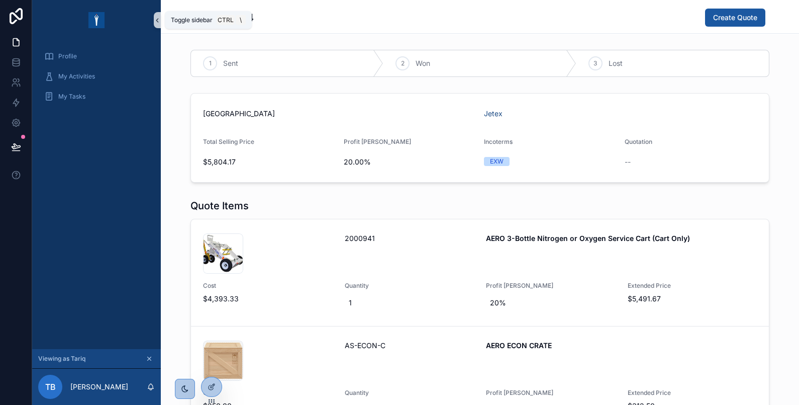
click at [157, 22] on icon "scrollable content" at bounding box center [157, 21] width 7 height 8
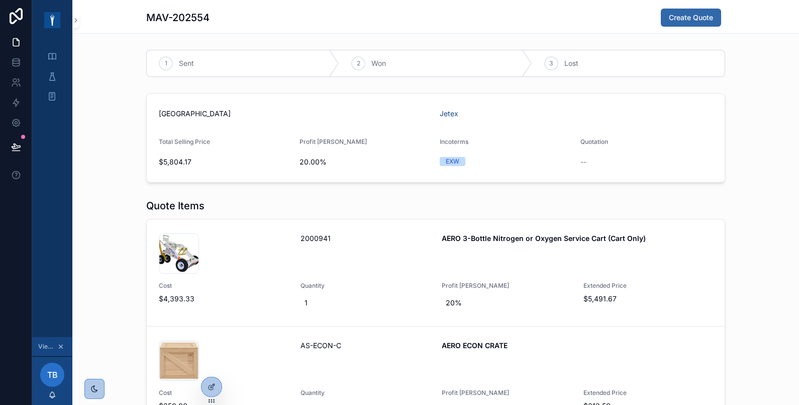
click at [687, 19] on span "Create Quote" at bounding box center [691, 18] width 44 height 10
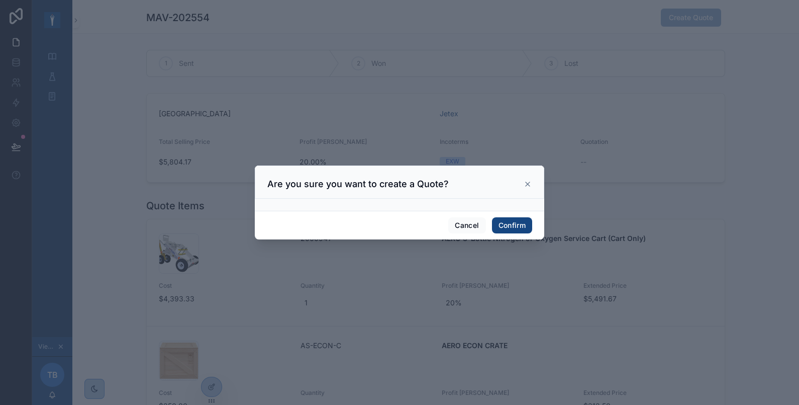
click at [507, 224] on button "Confirm" at bounding box center [512, 225] width 40 height 16
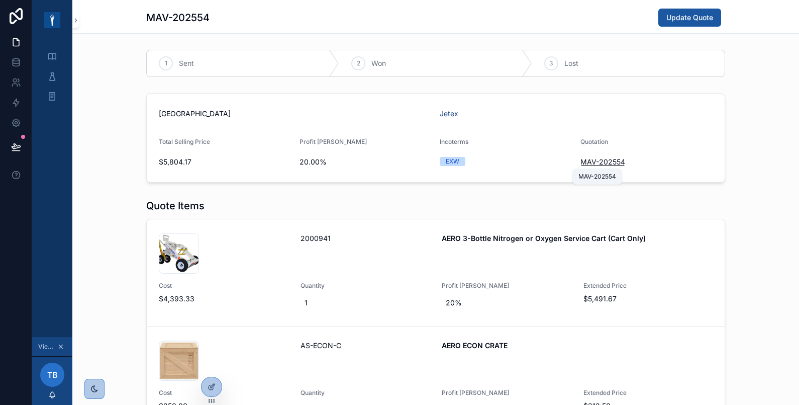
click at [591, 161] on span "MAV-202554" at bounding box center [603, 162] width 45 height 10
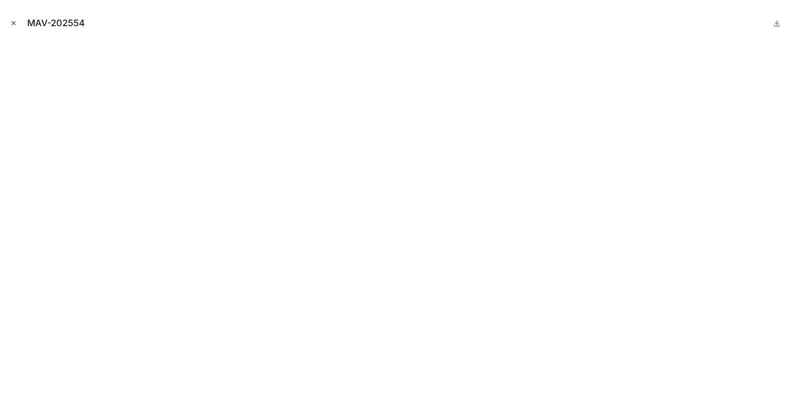
click at [14, 25] on icon "Close modal" at bounding box center [13, 23] width 7 height 7
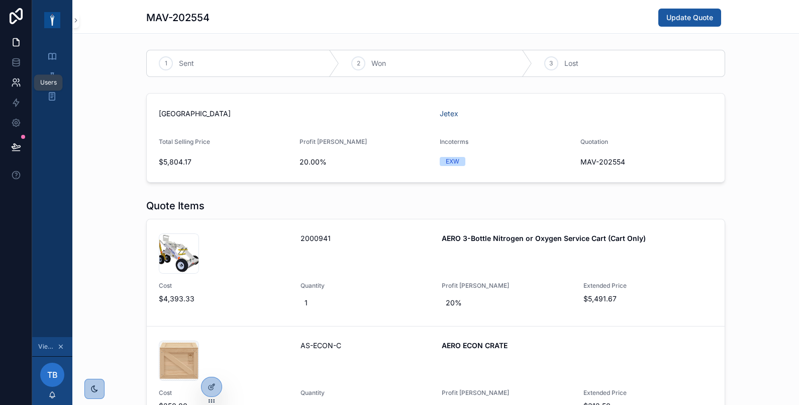
click at [17, 81] on icon at bounding box center [16, 82] width 10 height 10
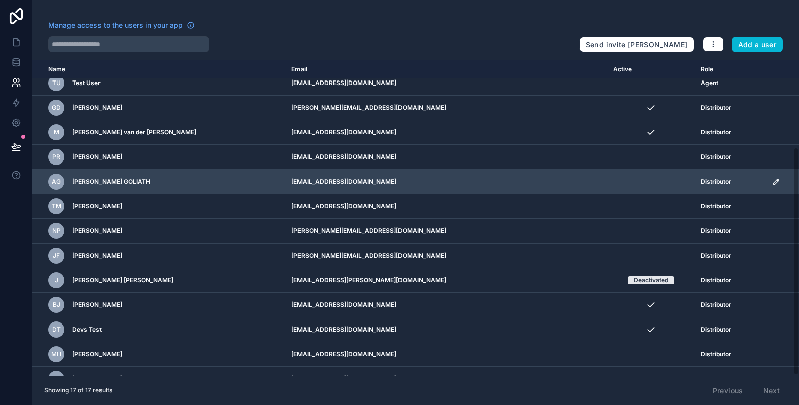
scroll to position [120, 0]
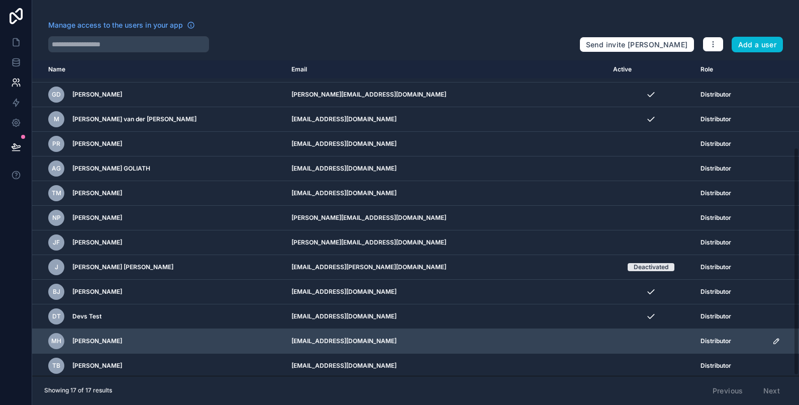
click at [774, 339] on icon "scrollable content" at bounding box center [776, 340] width 5 height 5
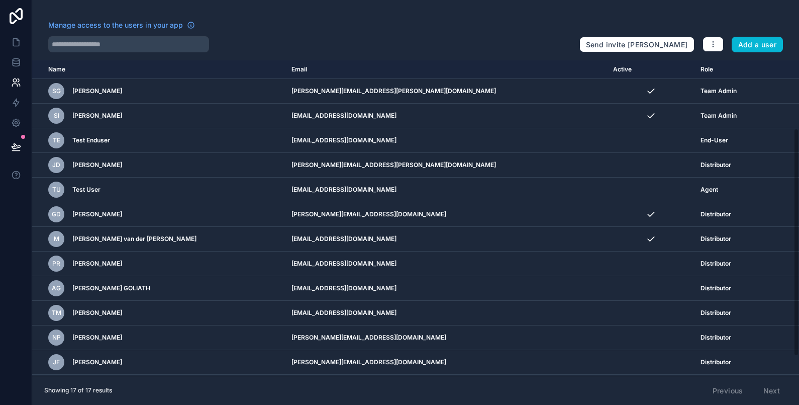
scroll to position [120, 0]
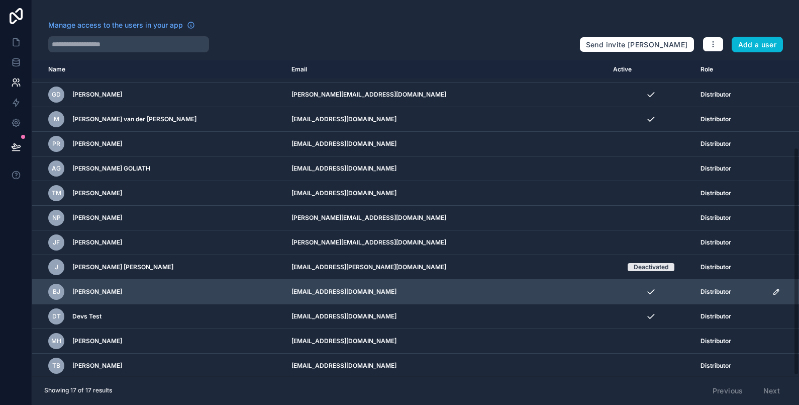
click at [777, 290] on icon "scrollable content" at bounding box center [778, 291] width 2 height 2
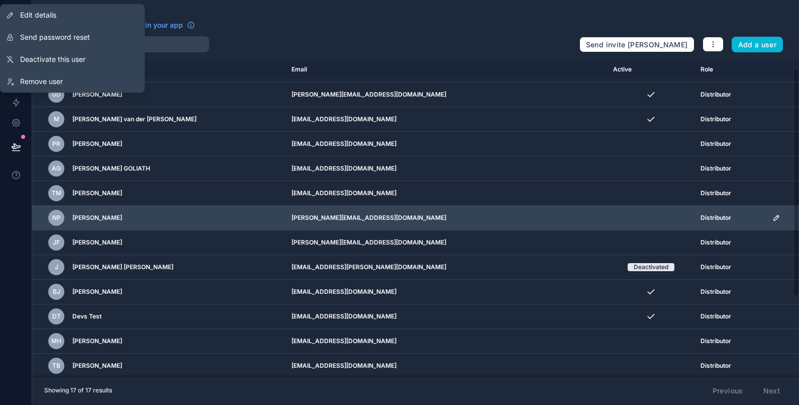
scroll to position [0, 0]
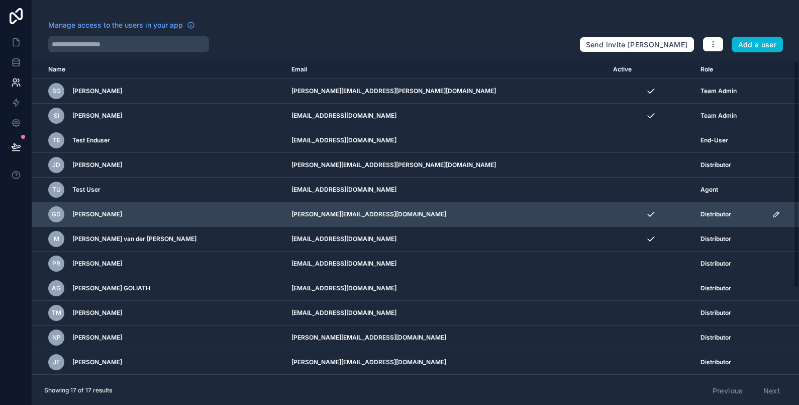
click at [773, 214] on icon "scrollable content" at bounding box center [777, 214] width 8 height 8
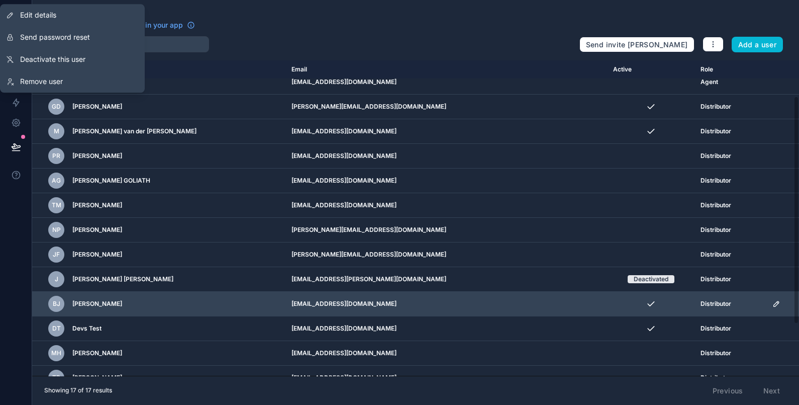
scroll to position [120, 0]
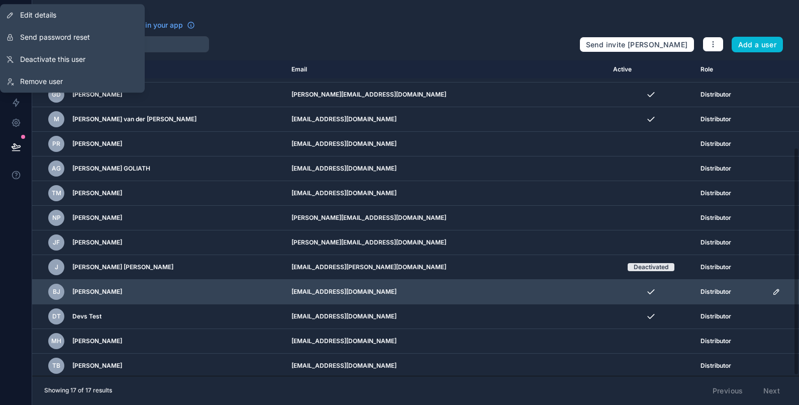
click at [773, 289] on icon "scrollable content" at bounding box center [777, 291] width 8 height 8
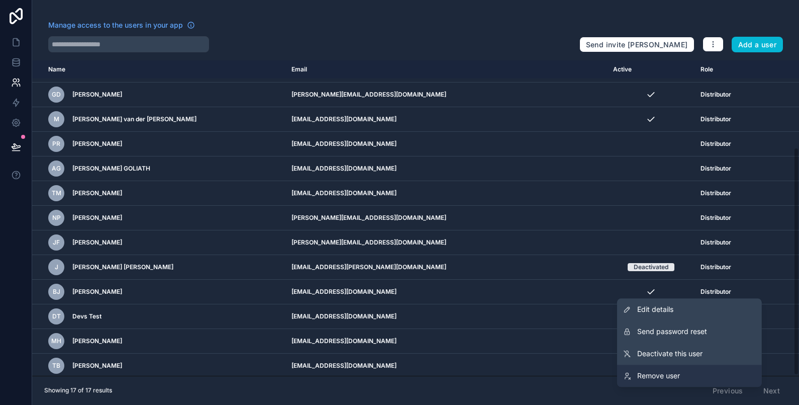
click at [631, 376] on icon at bounding box center [627, 375] width 8 height 8
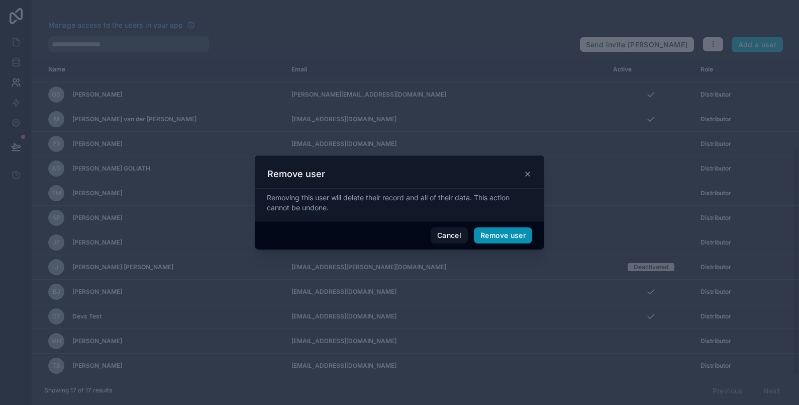
click at [493, 236] on button "Remove user" at bounding box center [503, 235] width 58 height 16
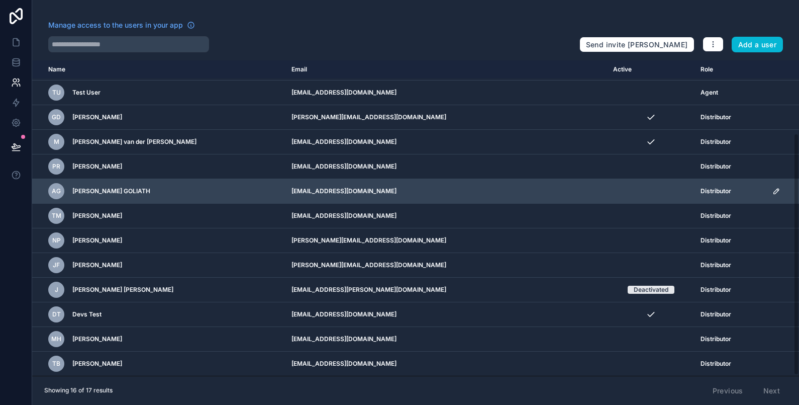
scroll to position [95, 0]
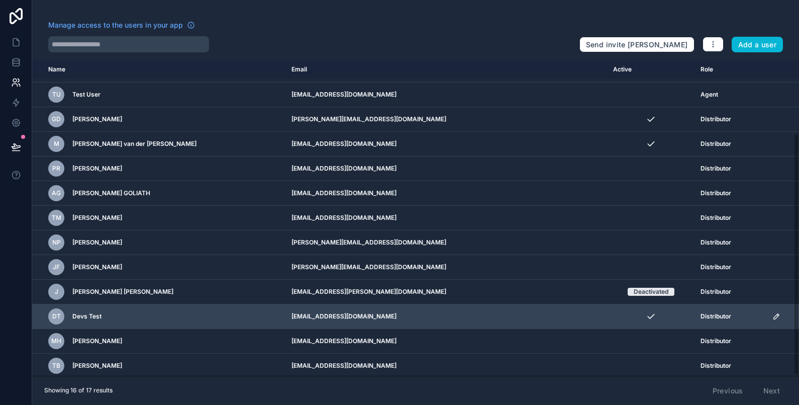
click at [773, 317] on icon "scrollable content" at bounding box center [777, 316] width 8 height 8
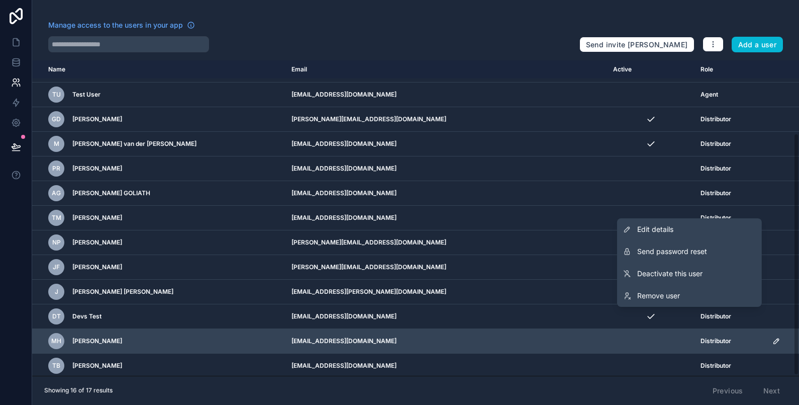
click at [773, 339] on icon "scrollable content" at bounding box center [777, 341] width 8 height 8
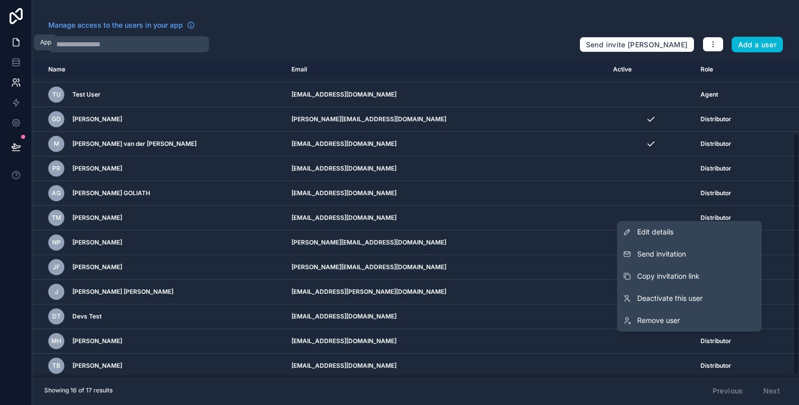
click at [13, 42] on icon at bounding box center [16, 42] width 10 height 10
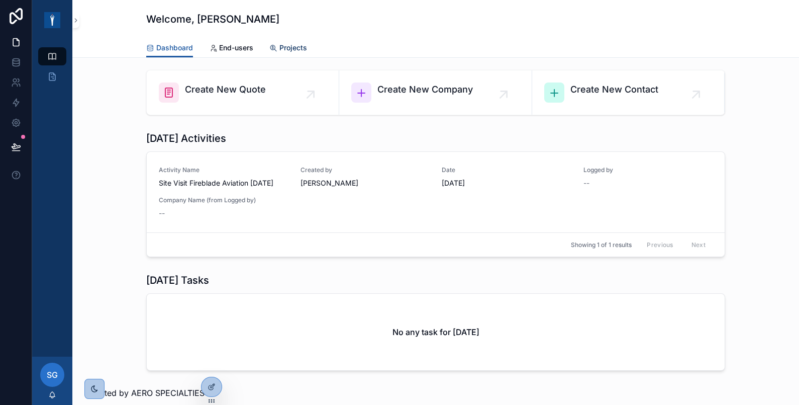
click at [282, 45] on span "Projects" at bounding box center [293, 48] width 28 height 10
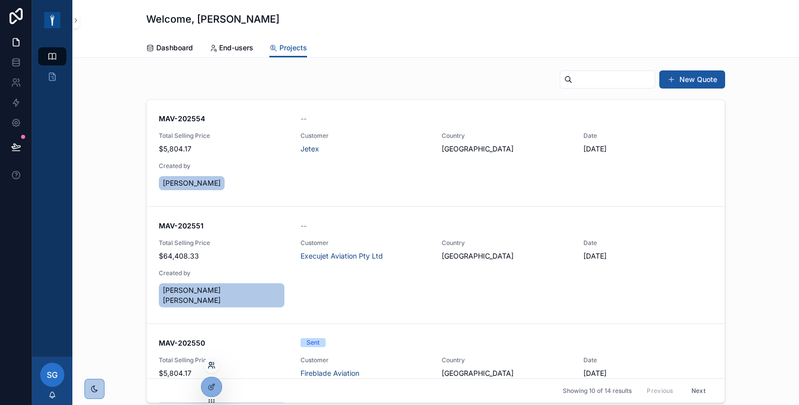
click at [214, 366] on icon at bounding box center [214, 367] width 1 height 2
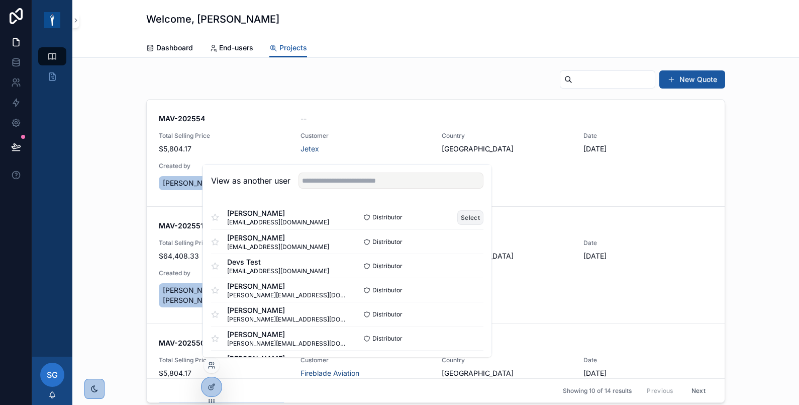
click at [457, 217] on button "Select" at bounding box center [470, 217] width 26 height 15
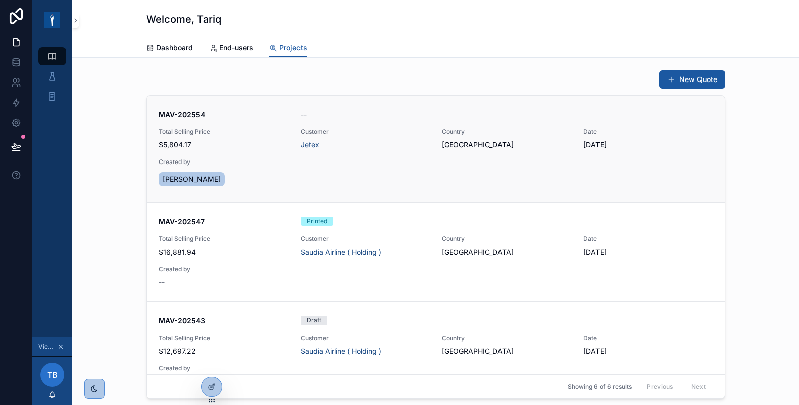
click at [396, 129] on span "Customer" at bounding box center [366, 132] width 130 height 8
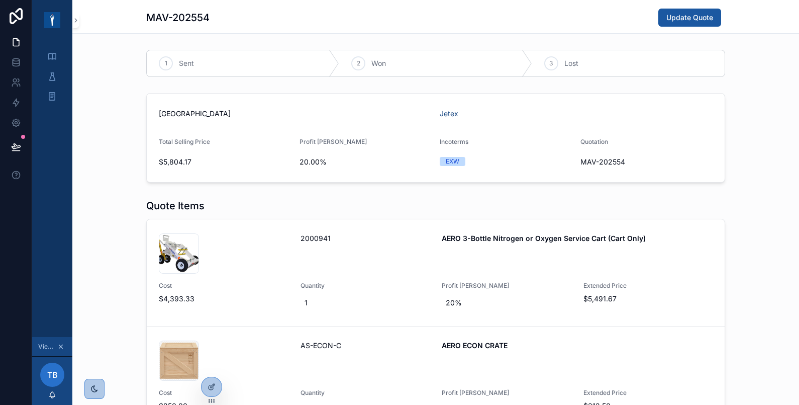
scroll to position [335, 0]
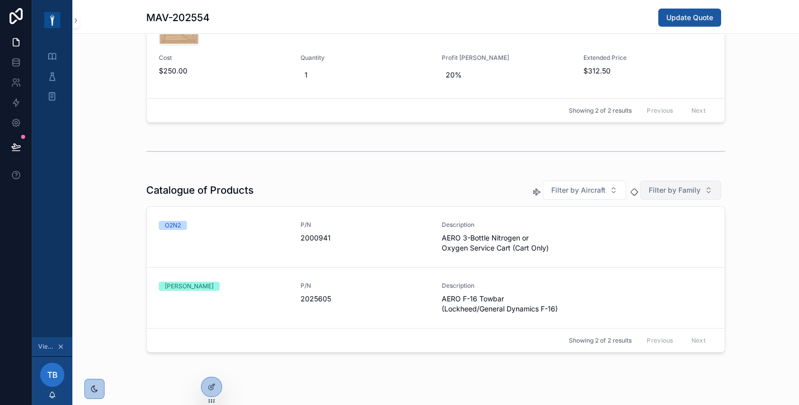
click at [703, 183] on button "Filter by Family" at bounding box center [680, 189] width 81 height 19
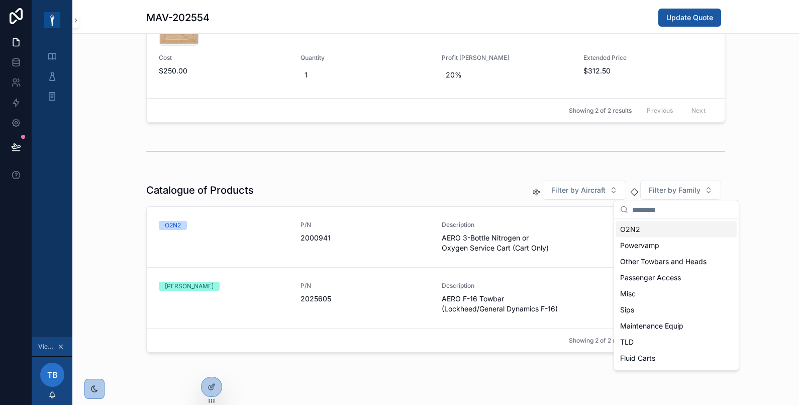
click at [734, 166] on div "scrollable content" at bounding box center [435, 151] width 727 height 33
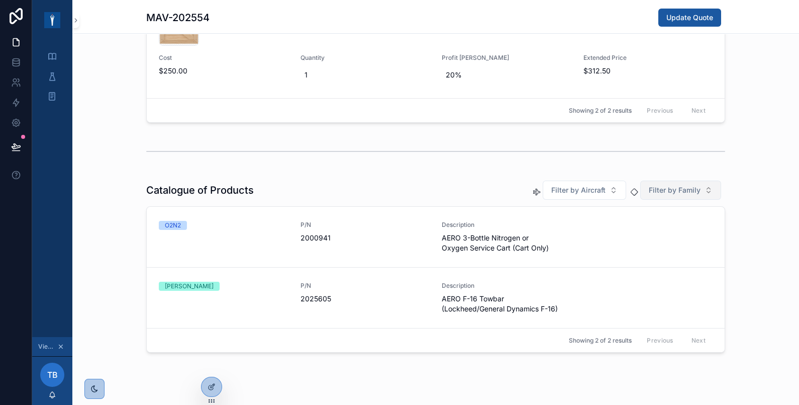
click at [690, 187] on span "Filter by Family" at bounding box center [675, 190] width 52 height 10
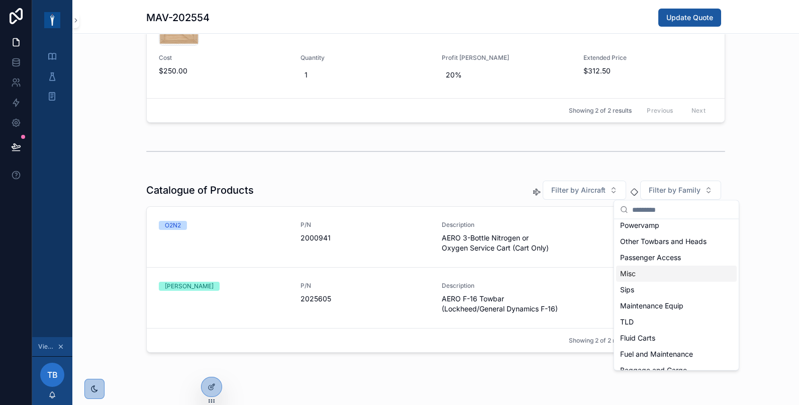
scroll to position [0, 0]
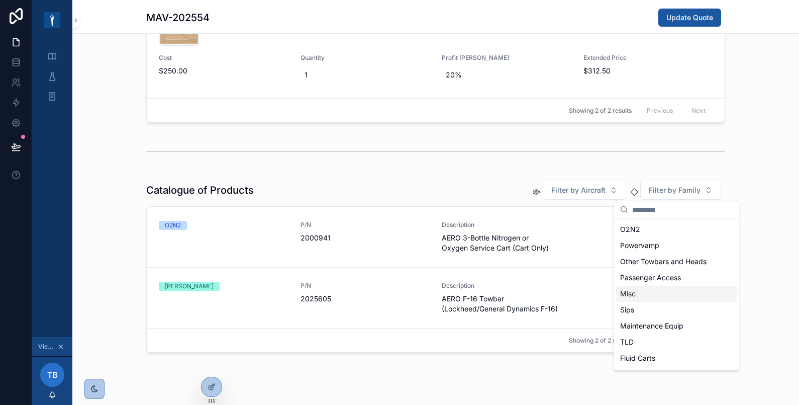
click at [774, 185] on div "Catalogue of Products Filter by Aircraft Filter by Family O2N2 P/N 2000941 Desc…" at bounding box center [435, 266] width 727 height 180
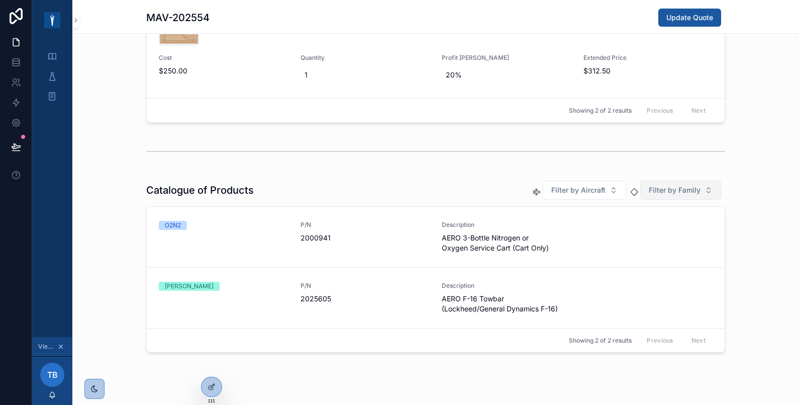
click at [655, 185] on span "Filter by Family" at bounding box center [675, 190] width 52 height 10
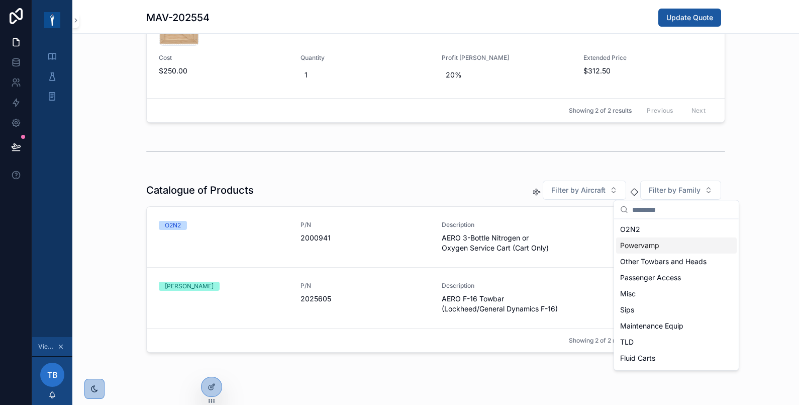
click at [759, 173] on div "1 Sent 2 Won 3 Lost Saudi Arabia Jetex Total Selling Price $5,804.17 Profit Mar…" at bounding box center [435, 33] width 727 height 645
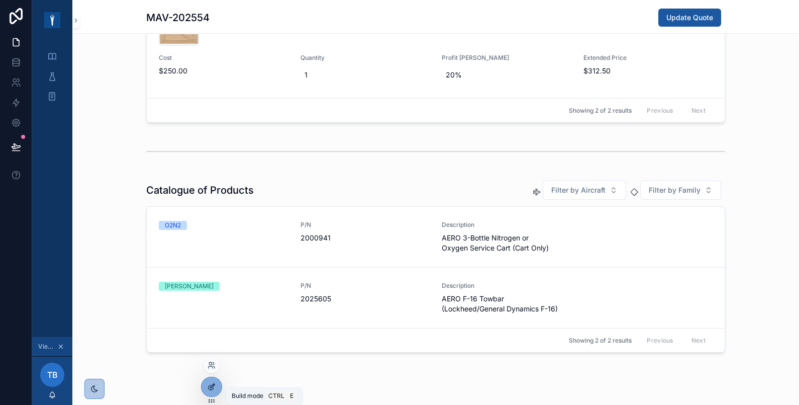
click at [211, 383] on icon at bounding box center [212, 386] width 8 height 8
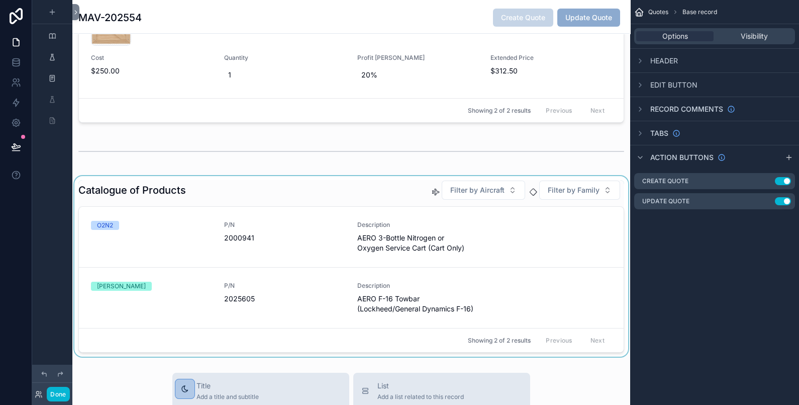
click at [368, 190] on div "scrollable content" at bounding box center [351, 266] width 558 height 180
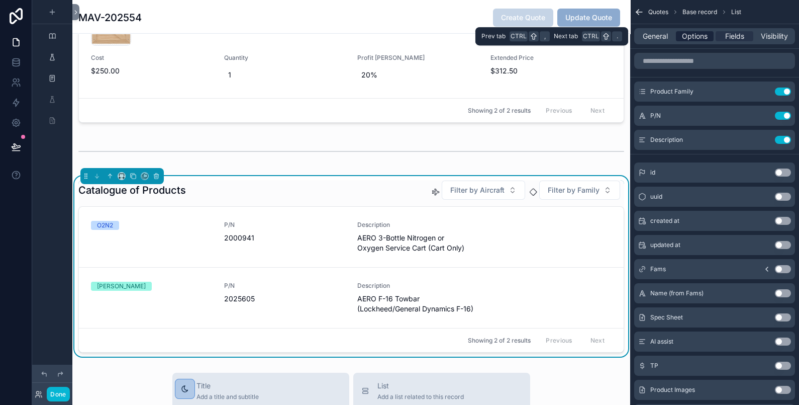
click at [681, 31] on div "Options" at bounding box center [695, 36] width 38 height 10
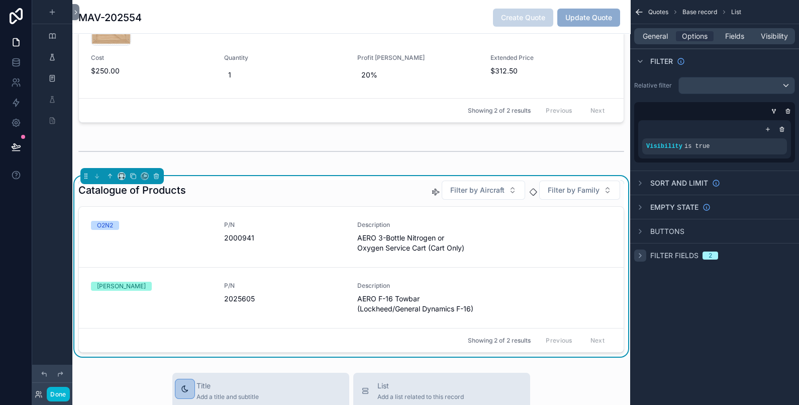
click at [644, 257] on div "scrollable content" at bounding box center [640, 255] width 12 height 12
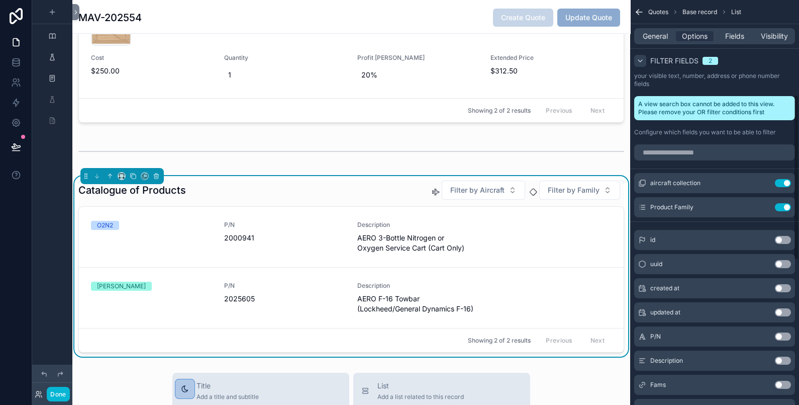
scroll to position [231, 0]
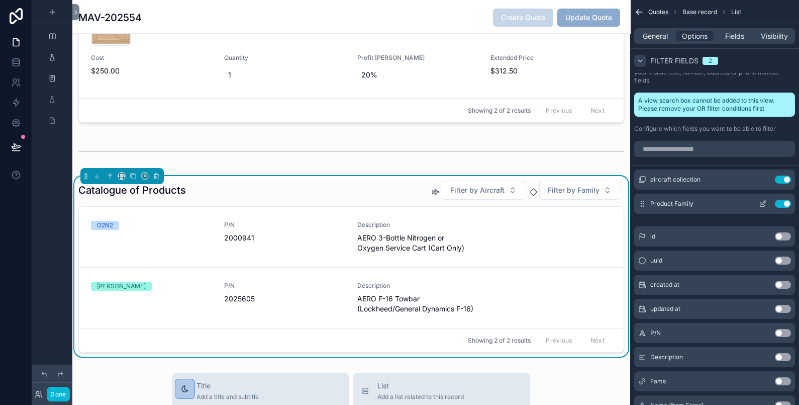
click at [763, 202] on icon "scrollable content" at bounding box center [763, 204] width 8 height 8
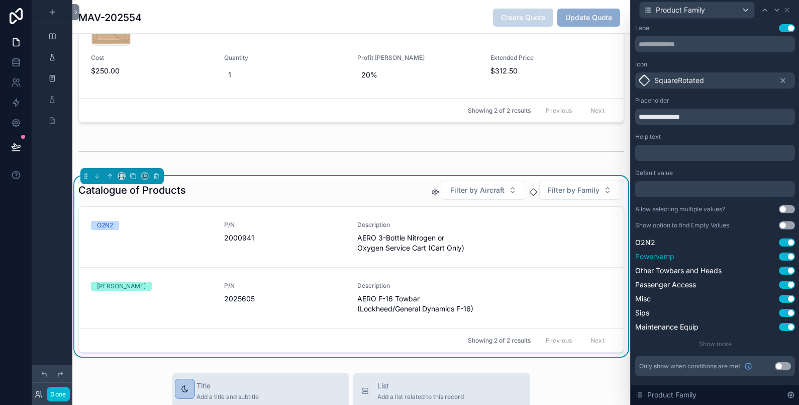
click at [785, 254] on button "Use setting" at bounding box center [787, 256] width 16 height 8
click at [789, 271] on button "Use setting" at bounding box center [787, 270] width 16 height 8
click at [790, 283] on button "Use setting" at bounding box center [787, 284] width 16 height 8
click at [789, 299] on button "Use setting" at bounding box center [787, 299] width 16 height 8
click at [787, 314] on button "Use setting" at bounding box center [787, 313] width 16 height 8
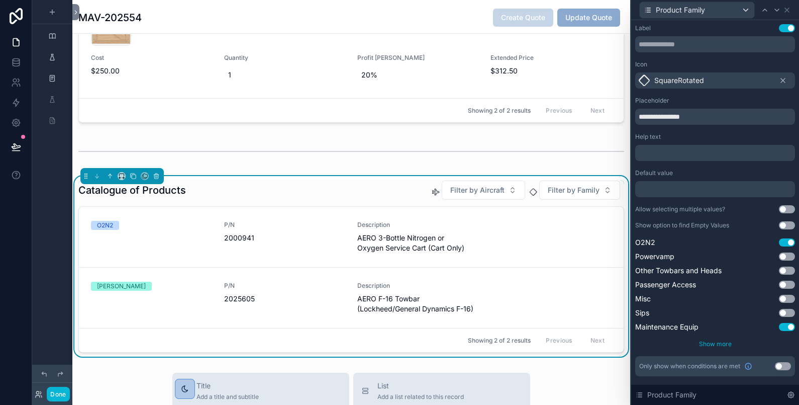
click at [716, 341] on span "Show more" at bounding box center [715, 344] width 33 height 8
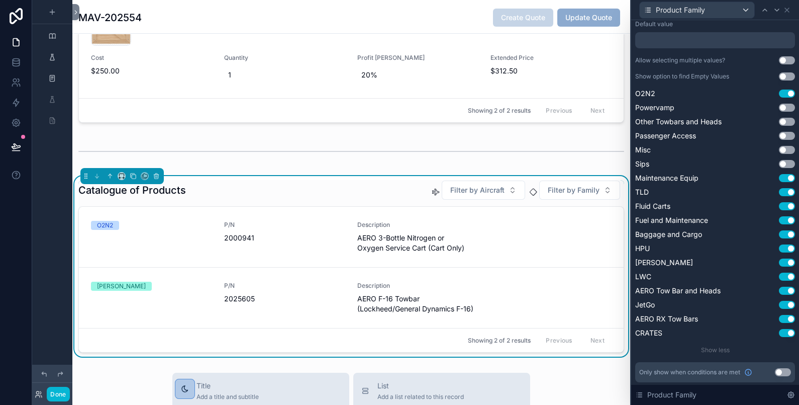
scroll to position [150, 0]
click at [779, 179] on button "Use setting" at bounding box center [787, 176] width 16 height 8
click at [779, 188] on button "Use setting" at bounding box center [787, 190] width 16 height 8
drag, startPoint x: 775, startPoint y: 204, endPoint x: 775, endPoint y: 226, distance: 22.1
click at [779, 204] on button "Use setting" at bounding box center [787, 205] width 16 height 8
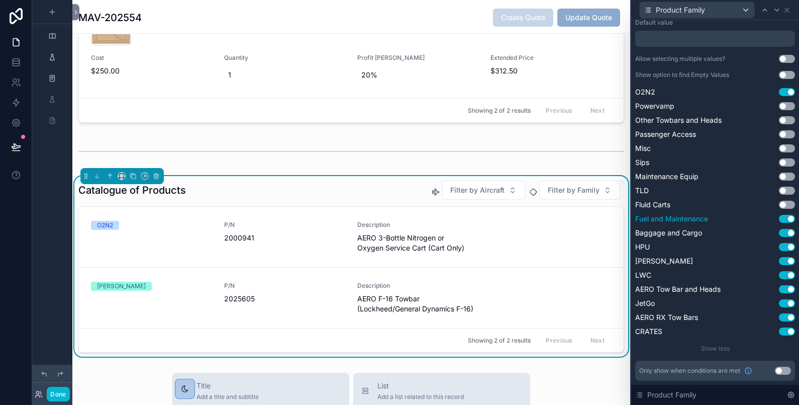
click at [779, 217] on button "Use setting" at bounding box center [787, 219] width 16 height 8
click at [779, 232] on button "Use setting" at bounding box center [787, 233] width 16 height 8
click at [779, 245] on button "Use setting" at bounding box center [787, 247] width 16 height 8
click at [779, 273] on button "Use setting" at bounding box center [787, 275] width 16 height 8
click at [779, 287] on button "Use setting" at bounding box center [787, 289] width 16 height 8
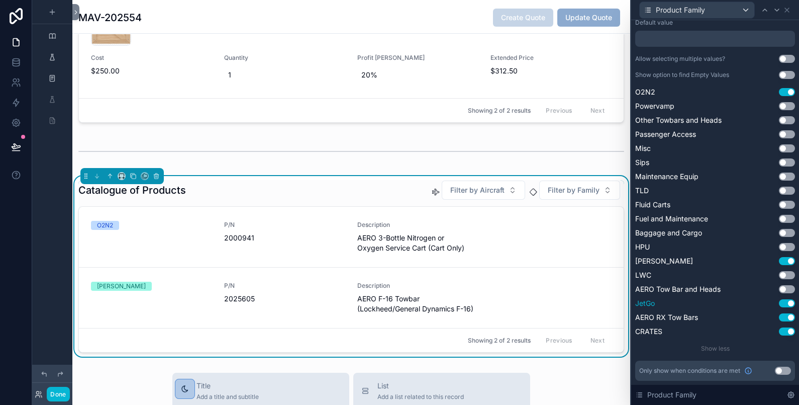
click at [779, 299] on button "Use setting" at bounding box center [787, 303] width 16 height 8
click at [779, 316] on button "Use setting" at bounding box center [787, 317] width 16 height 8
click at [779, 330] on button "Use setting" at bounding box center [787, 331] width 16 height 8
click at [788, 10] on icon at bounding box center [787, 10] width 8 height 8
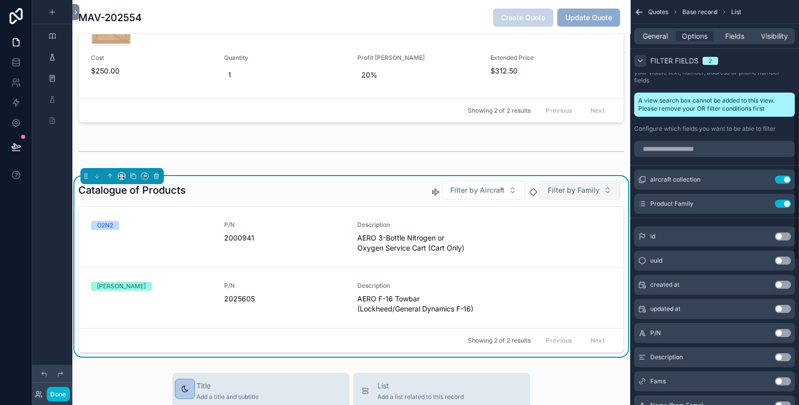
click at [591, 186] on button "Filter by Family" at bounding box center [579, 189] width 81 height 19
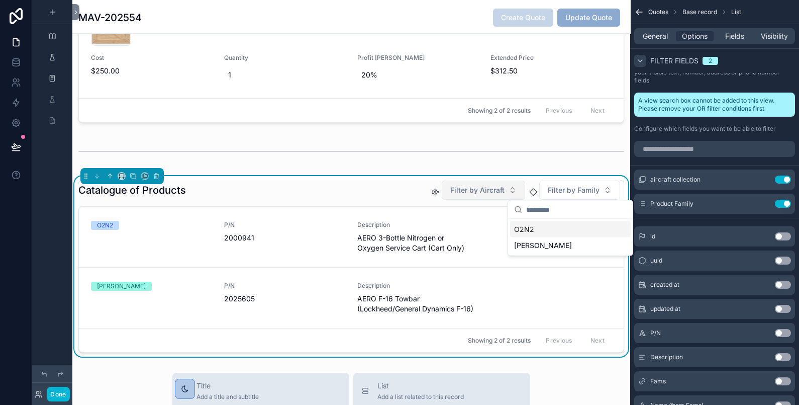
click at [467, 191] on span "Filter by Aircraft" at bounding box center [477, 190] width 54 height 10
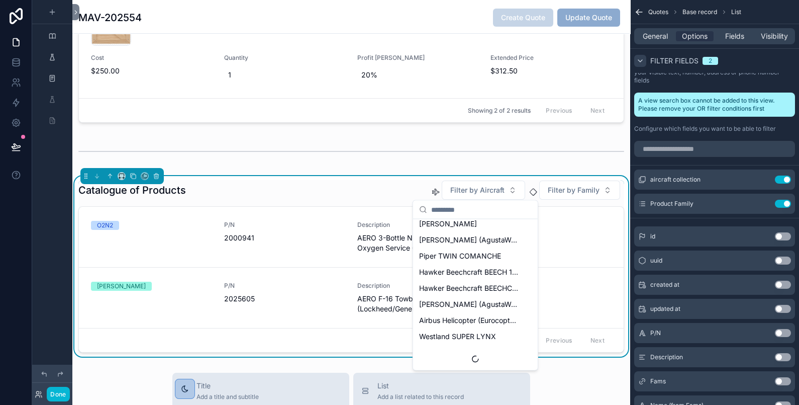
scroll to position [312, 0]
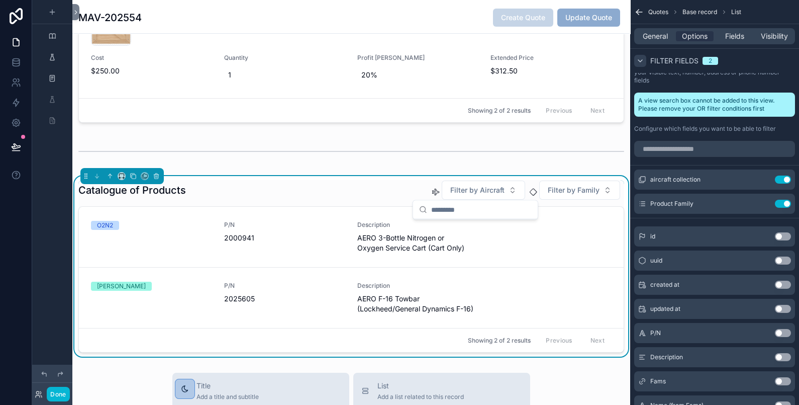
click at [385, 184] on div "Catalogue of Products Filter by Aircraft Filter by Family" at bounding box center [351, 190] width 546 height 20
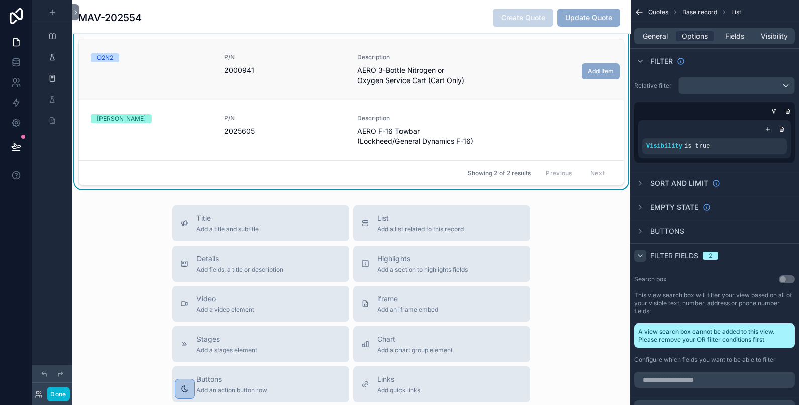
scroll to position [335, 0]
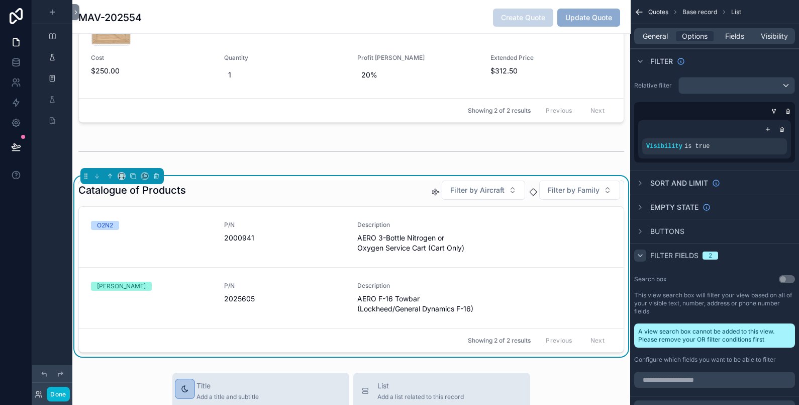
click at [388, 188] on div "Catalogue of Products Filter by Aircraft Filter by Family" at bounding box center [351, 190] width 546 height 20
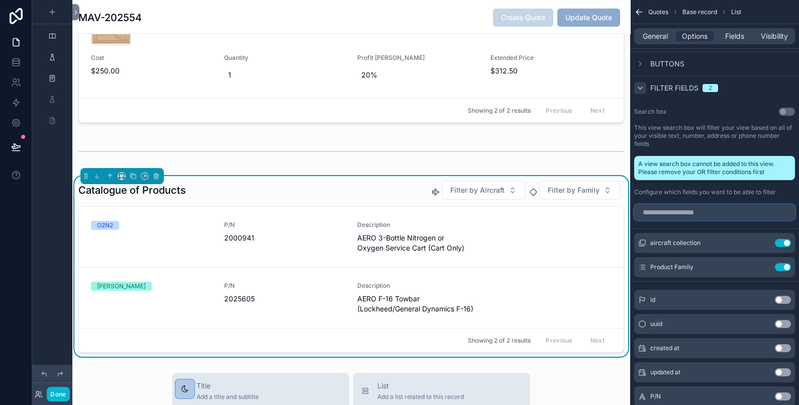
click at [705, 214] on input "scrollable content" at bounding box center [714, 212] width 161 height 16
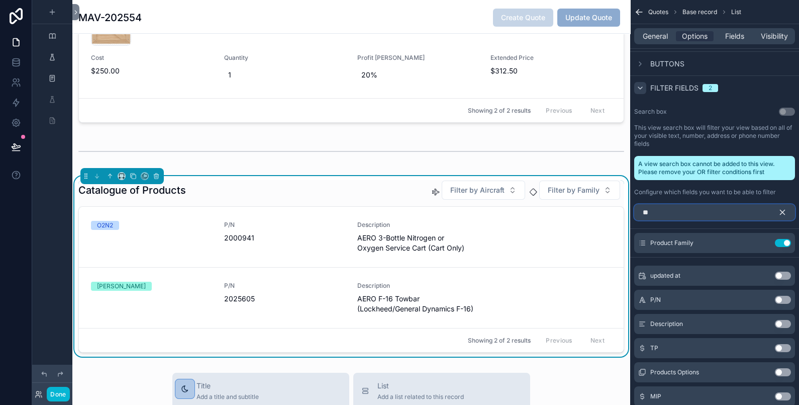
scroll to position [55, 0]
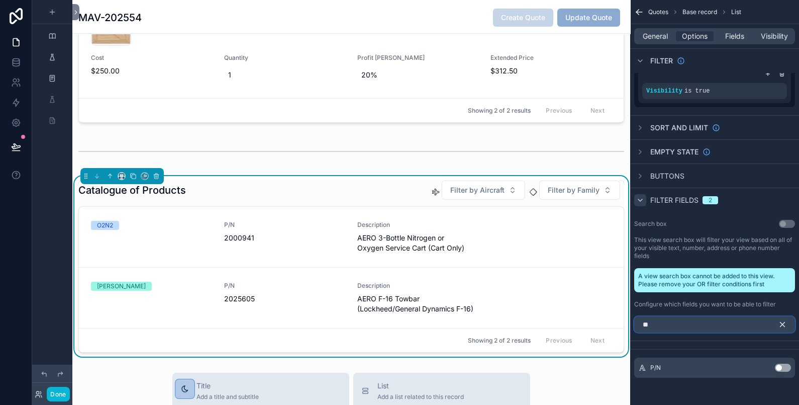
type input "**"
click at [782, 325] on icon "scrollable content" at bounding box center [782, 324] width 9 height 9
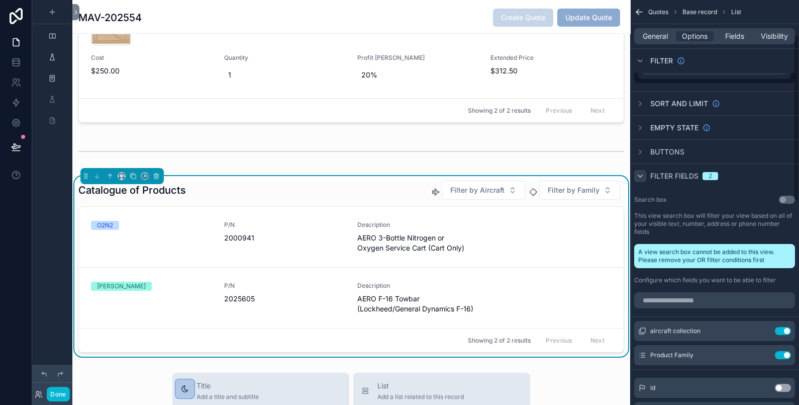
scroll to position [247, 0]
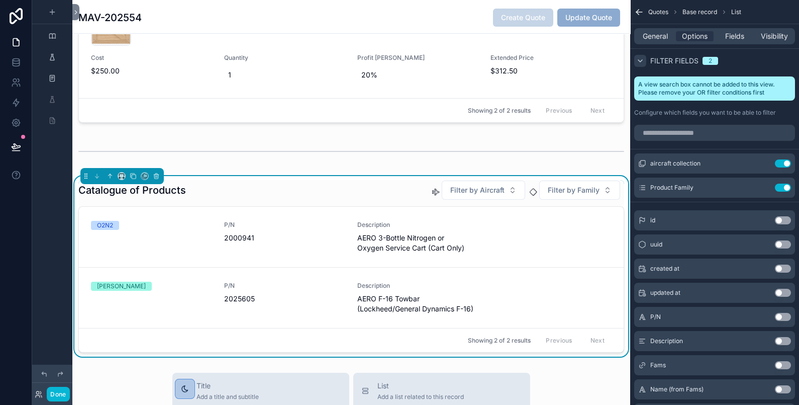
click at [782, 317] on button "Use setting" at bounding box center [783, 317] width 16 height 8
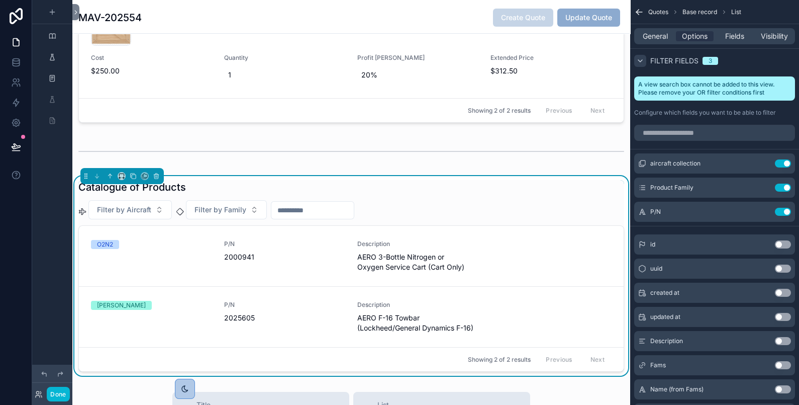
click at [344, 201] on div "scrollable content" at bounding box center [312, 210] width 83 height 18
click at [354, 203] on input "scrollable content" at bounding box center [312, 210] width 82 height 14
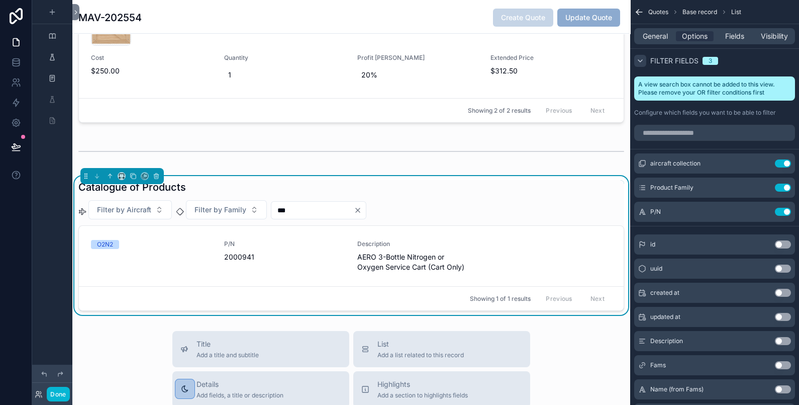
type input "***"
click at [472, 211] on div "Filter by Aircraft Filter by Family ***" at bounding box center [351, 209] width 546 height 19
click at [13, 146] on icon at bounding box center [16, 147] width 10 height 10
click at [11, 142] on icon at bounding box center [16, 147] width 10 height 10
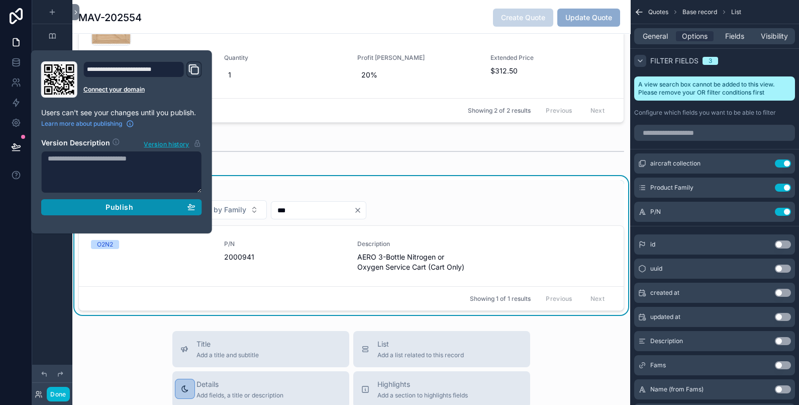
click at [74, 204] on div "Publish" at bounding box center [122, 207] width 148 height 9
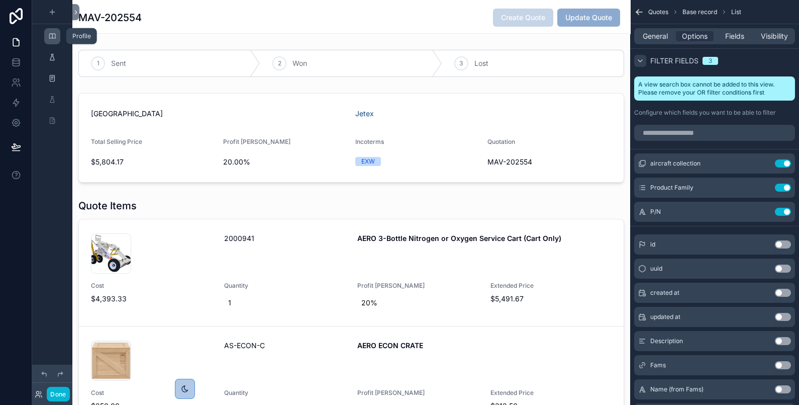
click at [58, 33] on div "scrollable content" at bounding box center [52, 36] width 12 height 16
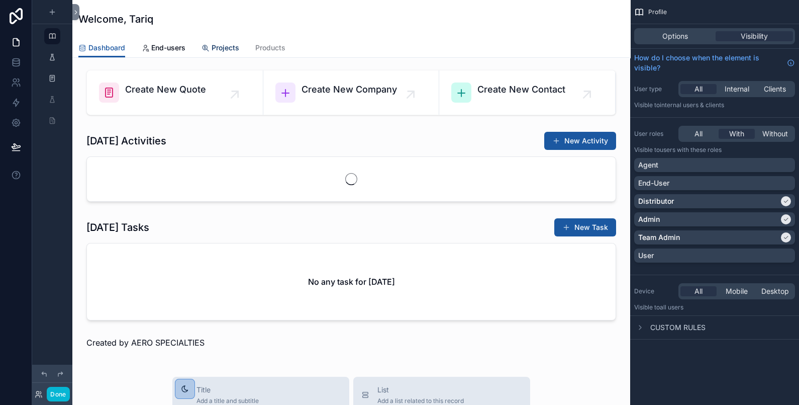
click at [210, 46] on div "Projects" at bounding box center [221, 48] width 38 height 10
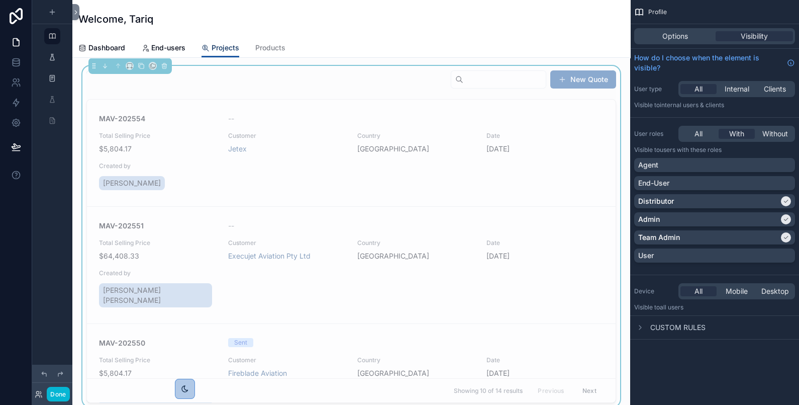
scroll to position [167, 0]
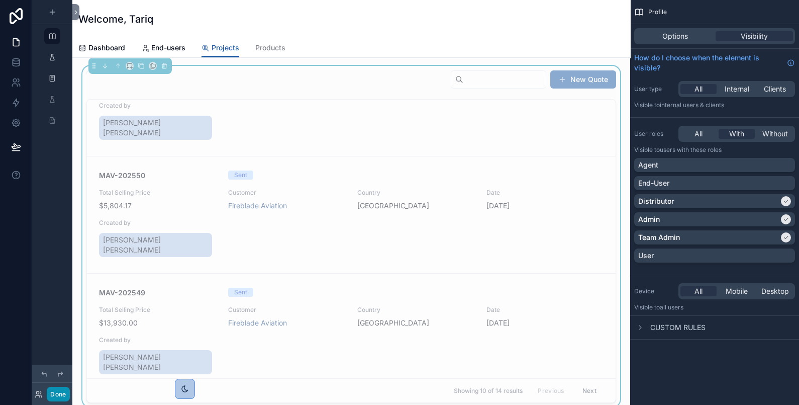
click at [65, 393] on button "Done" at bounding box center [58, 394] width 23 height 15
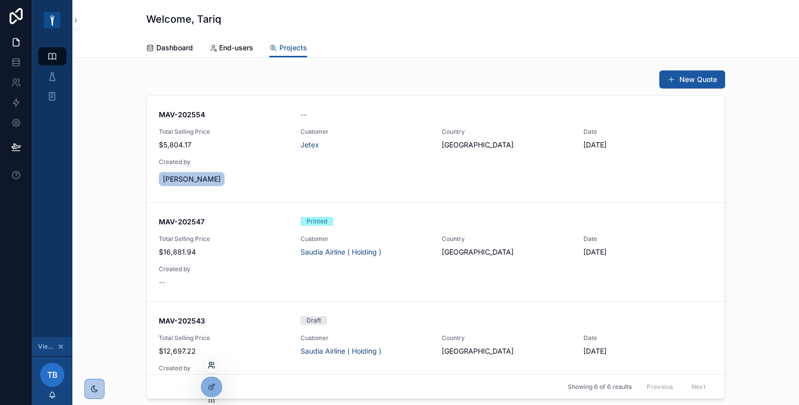
click at [214, 364] on icon at bounding box center [212, 365] width 8 height 8
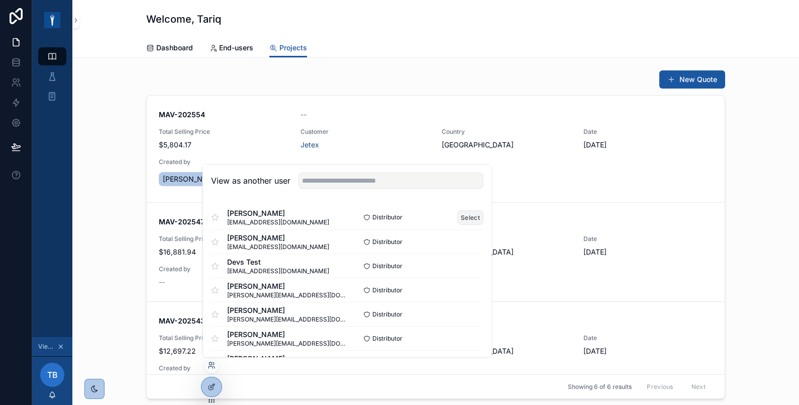
click at [457, 216] on button "Select" at bounding box center [470, 217] width 26 height 15
click at [464, 212] on button "Select" at bounding box center [470, 217] width 26 height 15
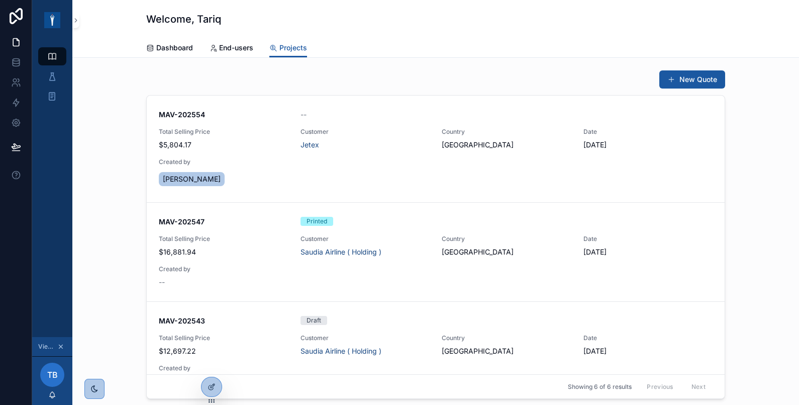
click at [113, 110] on div "New Quote MAV-202554 -- Total Selling Price $5,804.17 Customer Jetex Country [G…" at bounding box center [435, 234] width 711 height 337
click at [259, 151] on div "MAV-202554 -- Total Selling Price $5,804.17 Customer Jetex Country [GEOGRAPHIC_…" at bounding box center [436, 149] width 554 height 78
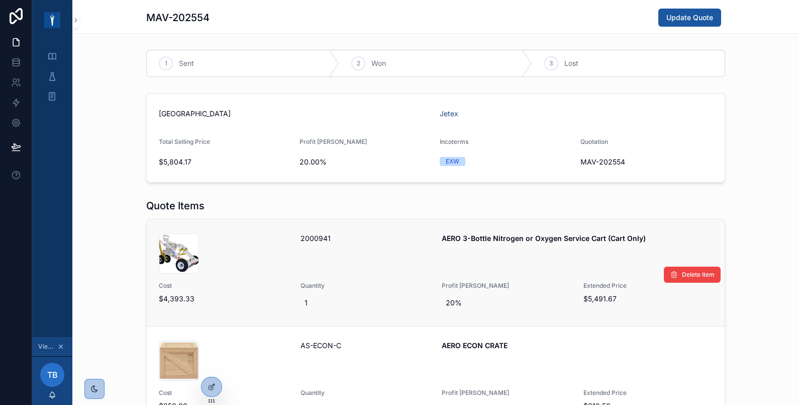
click at [234, 244] on div "001582-AERO-3-Bottle-O2-N2-Cart-Only_02 .jpg" at bounding box center [224, 253] width 130 height 40
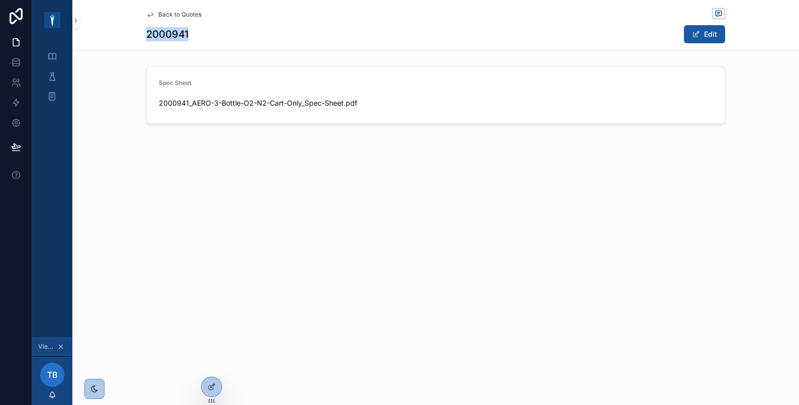
drag, startPoint x: 188, startPoint y: 33, endPoint x: 143, endPoint y: 27, distance: 45.6
click at [143, 27] on div "Back to Quotes 2000941 Edit" at bounding box center [435, 25] width 727 height 50
drag, startPoint x: 143, startPoint y: 27, endPoint x: 261, endPoint y: 33, distance: 118.2
click at [261, 33] on div "2000941 Edit" at bounding box center [435, 34] width 579 height 19
click at [153, 13] on icon "scrollable content" at bounding box center [150, 15] width 5 height 4
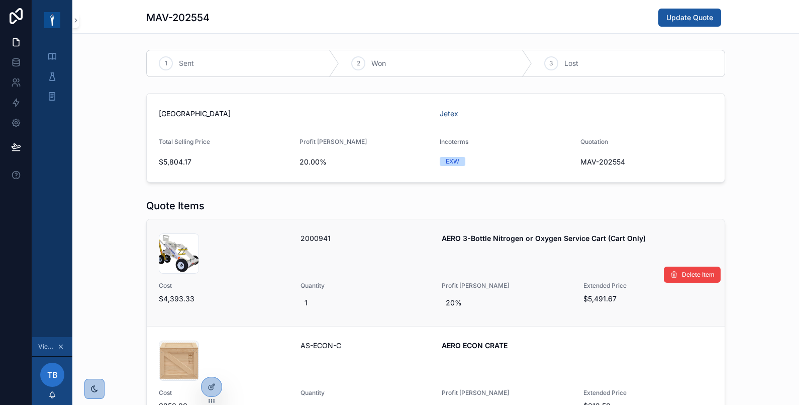
click at [237, 244] on div "001582-AERO-3-Bottle-O2-N2-Cart-Only_02 .jpg" at bounding box center [224, 253] width 130 height 40
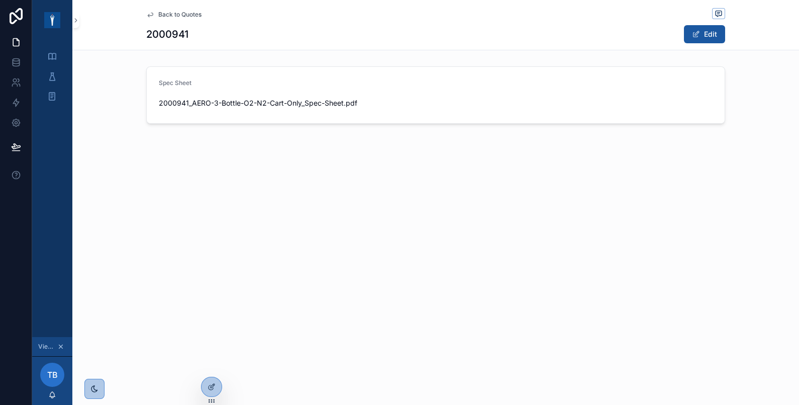
click at [176, 13] on span "Back to Quotes" at bounding box center [179, 15] width 43 height 8
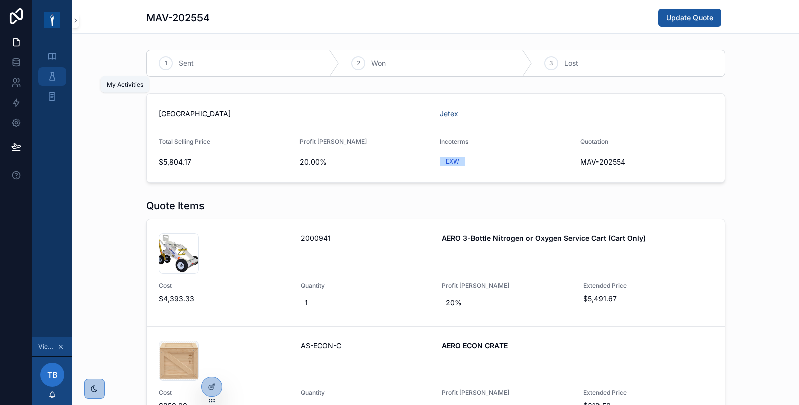
click at [60, 75] on div "My Activities" at bounding box center [52, 76] width 16 height 16
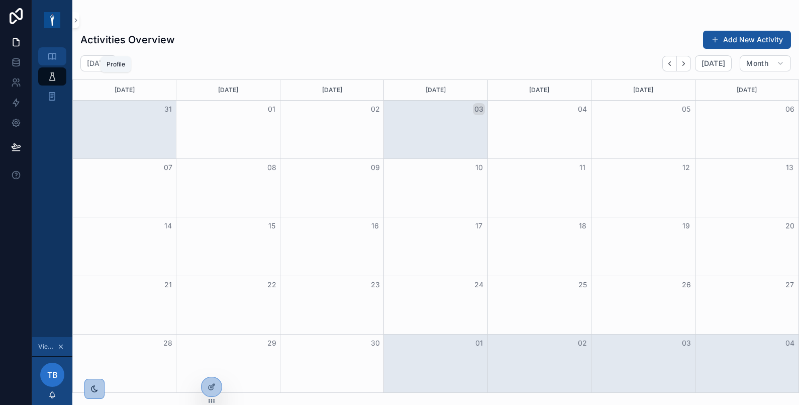
click at [54, 49] on div "Profile" at bounding box center [52, 56] width 16 height 16
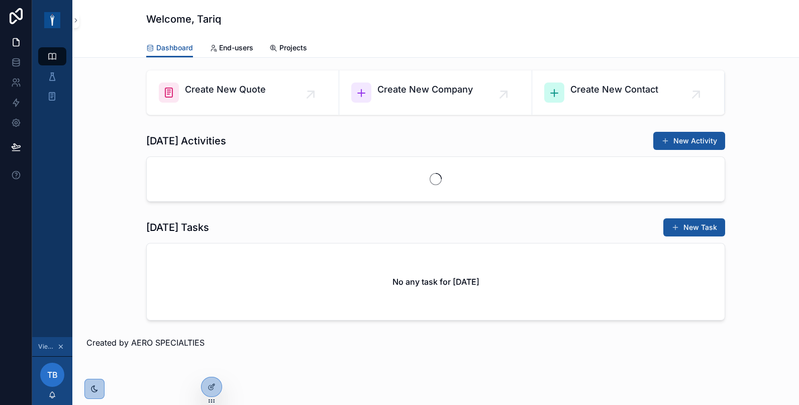
click at [251, 44] on div "Dashboard End-users Projects" at bounding box center [435, 47] width 579 height 19
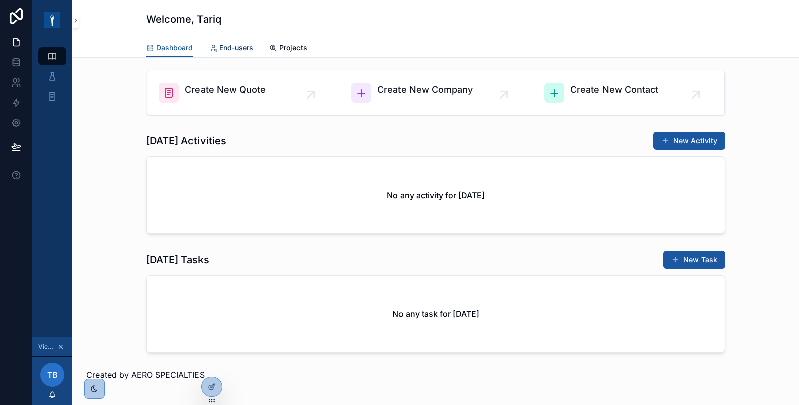
click at [241, 47] on span "End-users" at bounding box center [236, 48] width 34 height 10
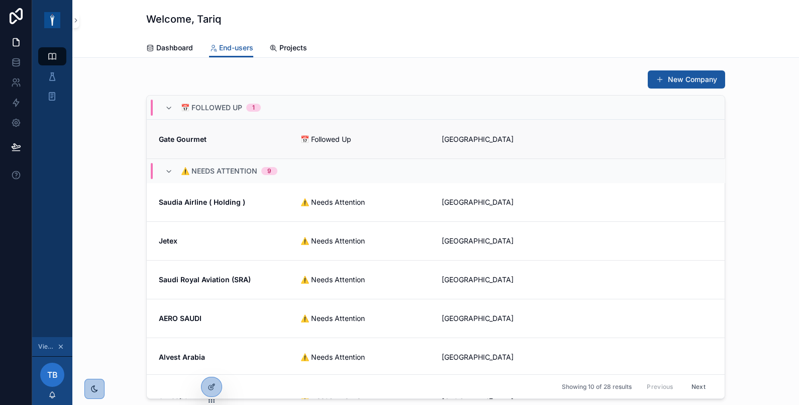
click at [242, 135] on span "Gate Gourmet" at bounding box center [224, 139] width 130 height 10
click at [158, 60] on div "New Company 📅 Followed Up 1 Gate Gourmet 📅 Followed Up [GEOGRAPHIC_DATA] ⚠️ Nee…" at bounding box center [435, 276] width 727 height 437
click at [167, 43] on span "Dashboard" at bounding box center [174, 48] width 37 height 10
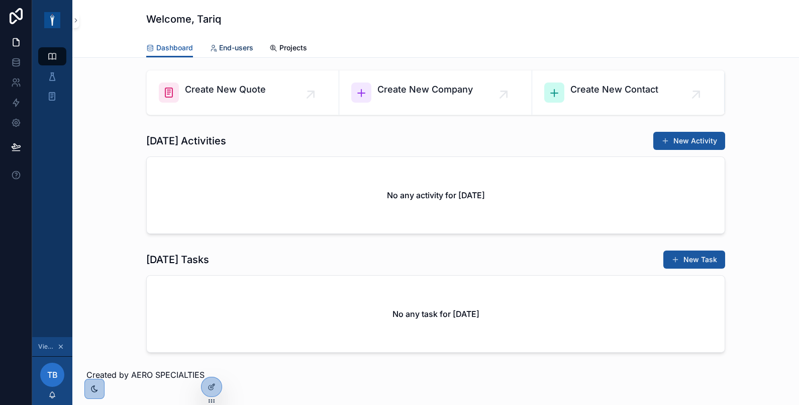
click at [242, 43] on span "End-users" at bounding box center [236, 48] width 34 height 10
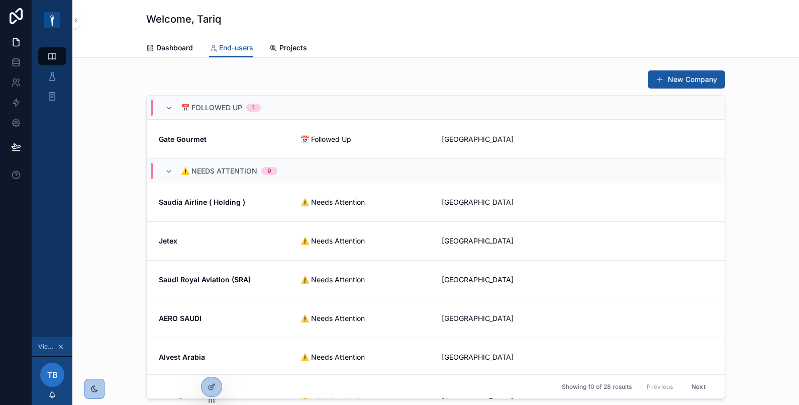
click at [767, 124] on div "New Company 📅 Followed Up 1 Gate Gourmet 📅 Followed Up [GEOGRAPHIC_DATA] ⚠️ Nee…" at bounding box center [435, 234] width 711 height 337
